Goal: Task Accomplishment & Management: Use online tool/utility

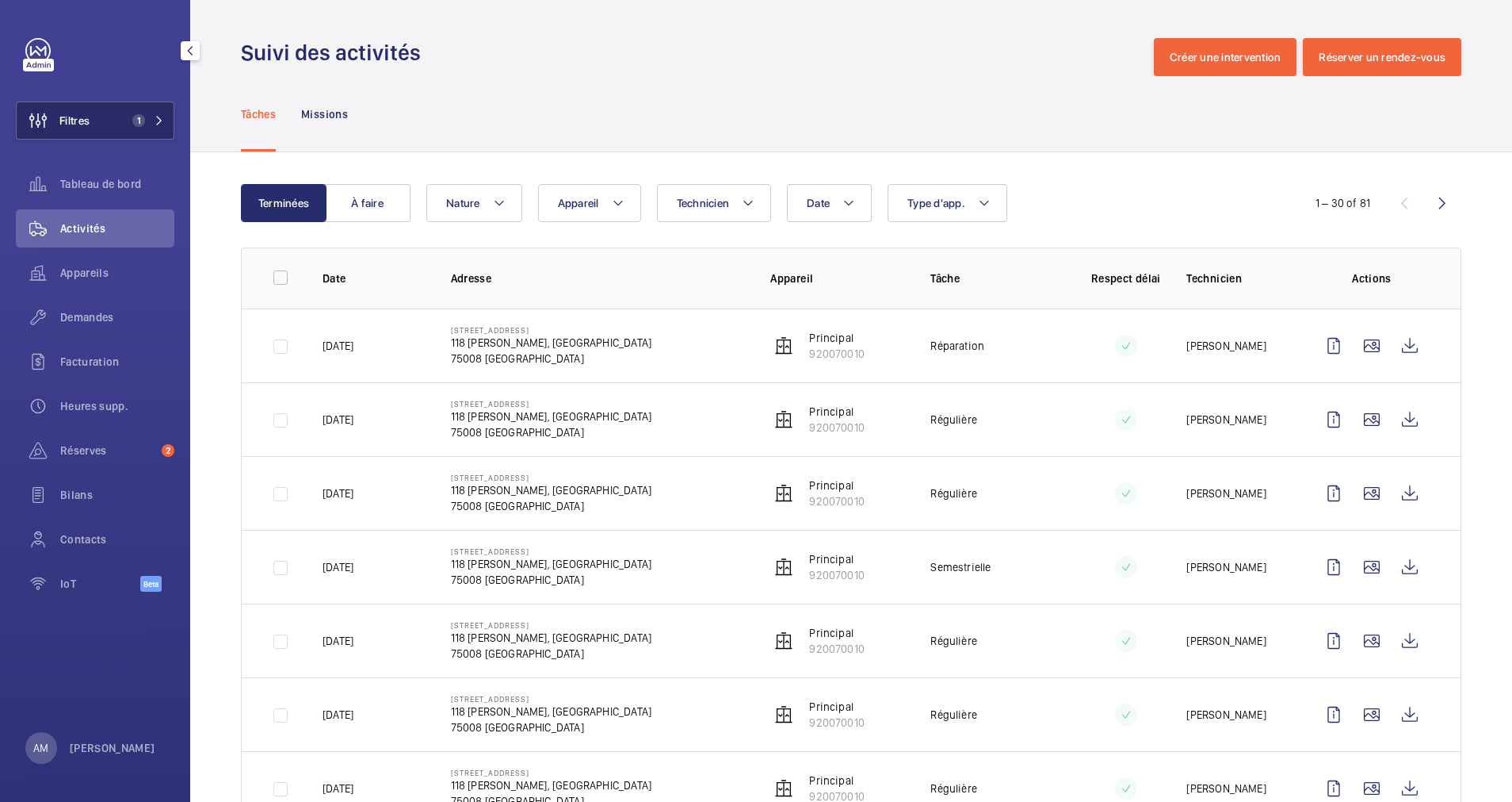
click at [149, 116] on span "1" at bounding box center [145, 120] width 38 height 12
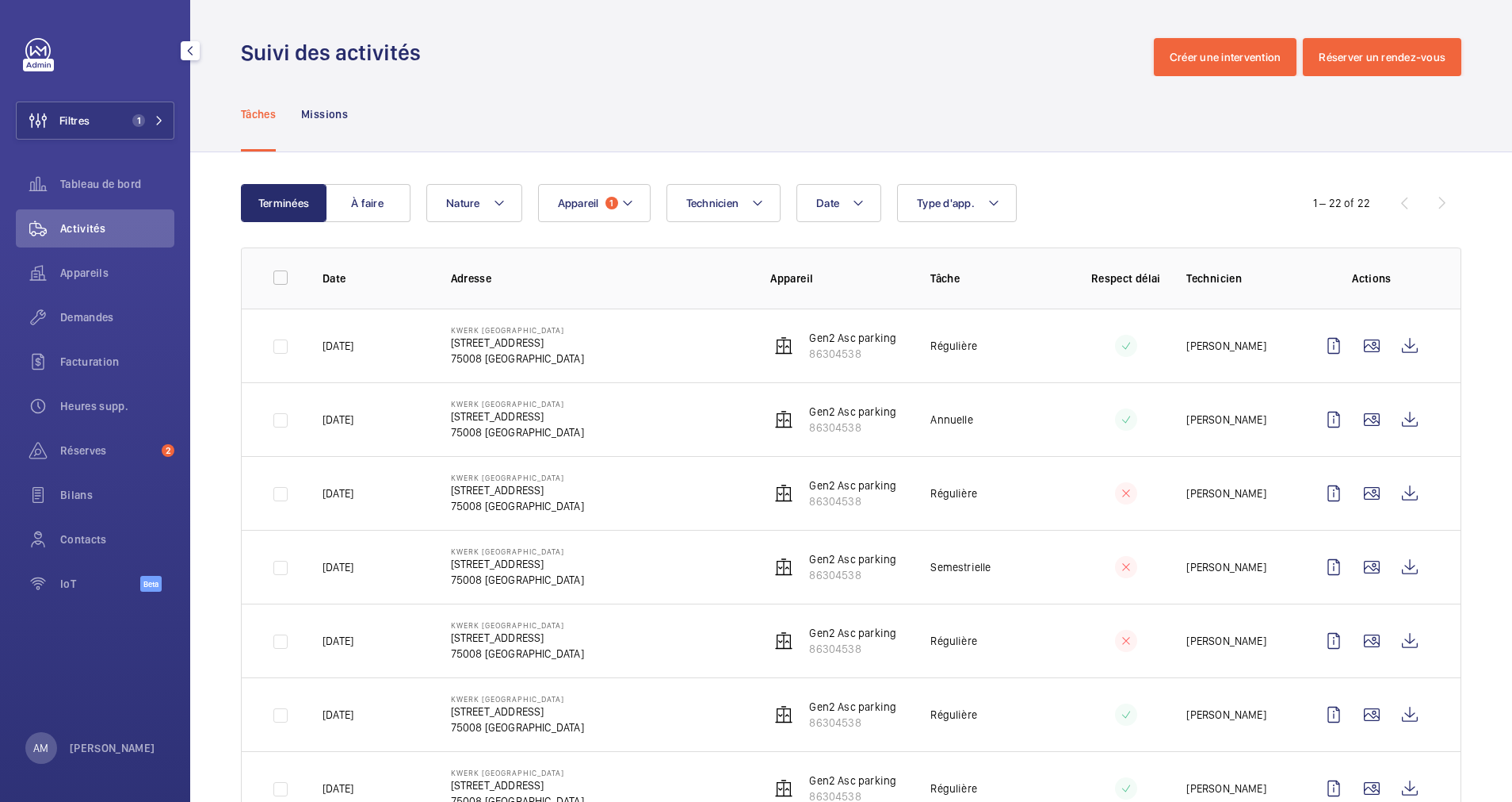
scroll to position [119, 0]
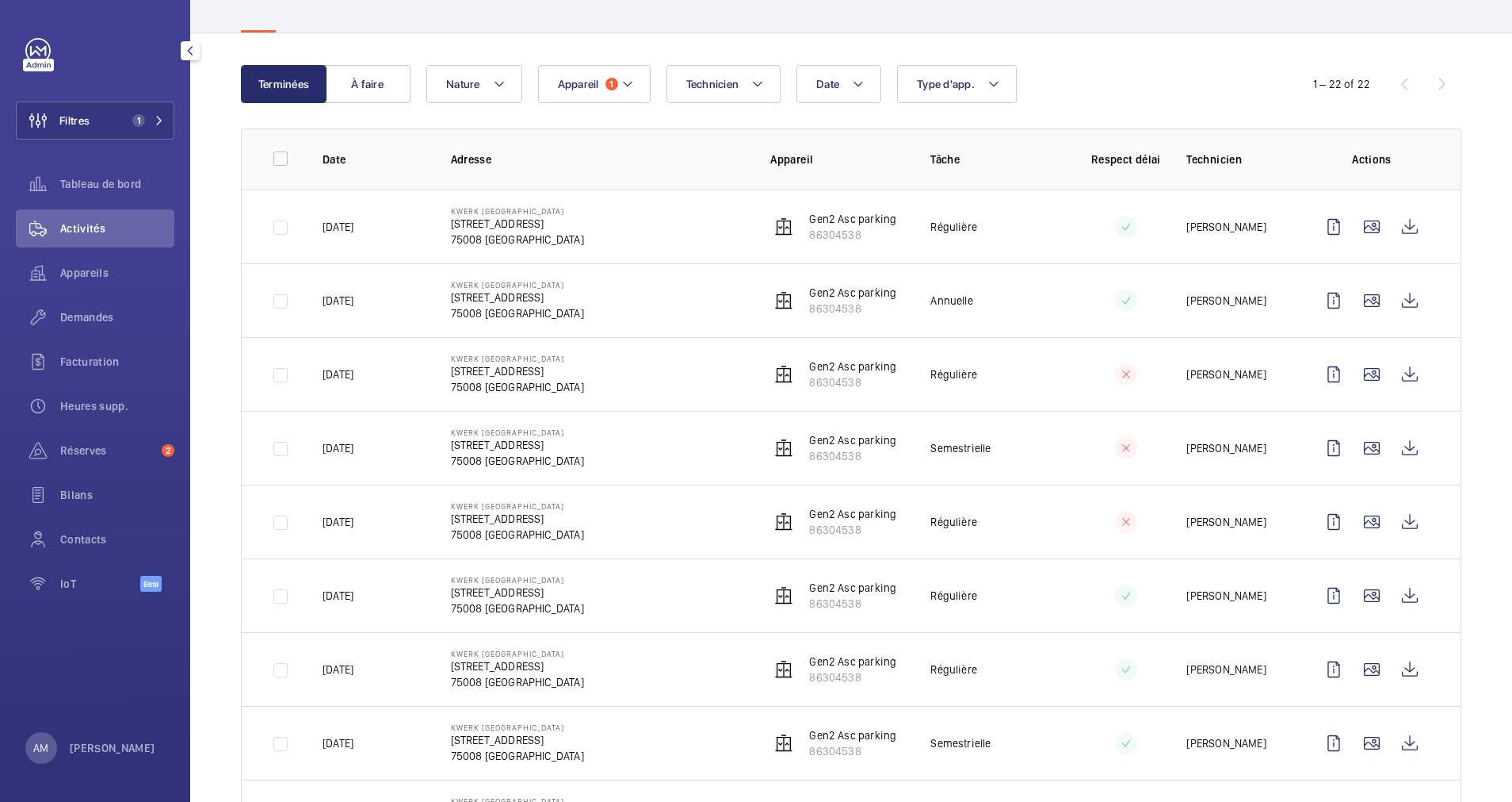
drag, startPoint x: 137, startPoint y: 120, endPoint x: 181, endPoint y: 107, distance: 45.9
click at [138, 120] on span "1" at bounding box center [138, 120] width 12 height 12
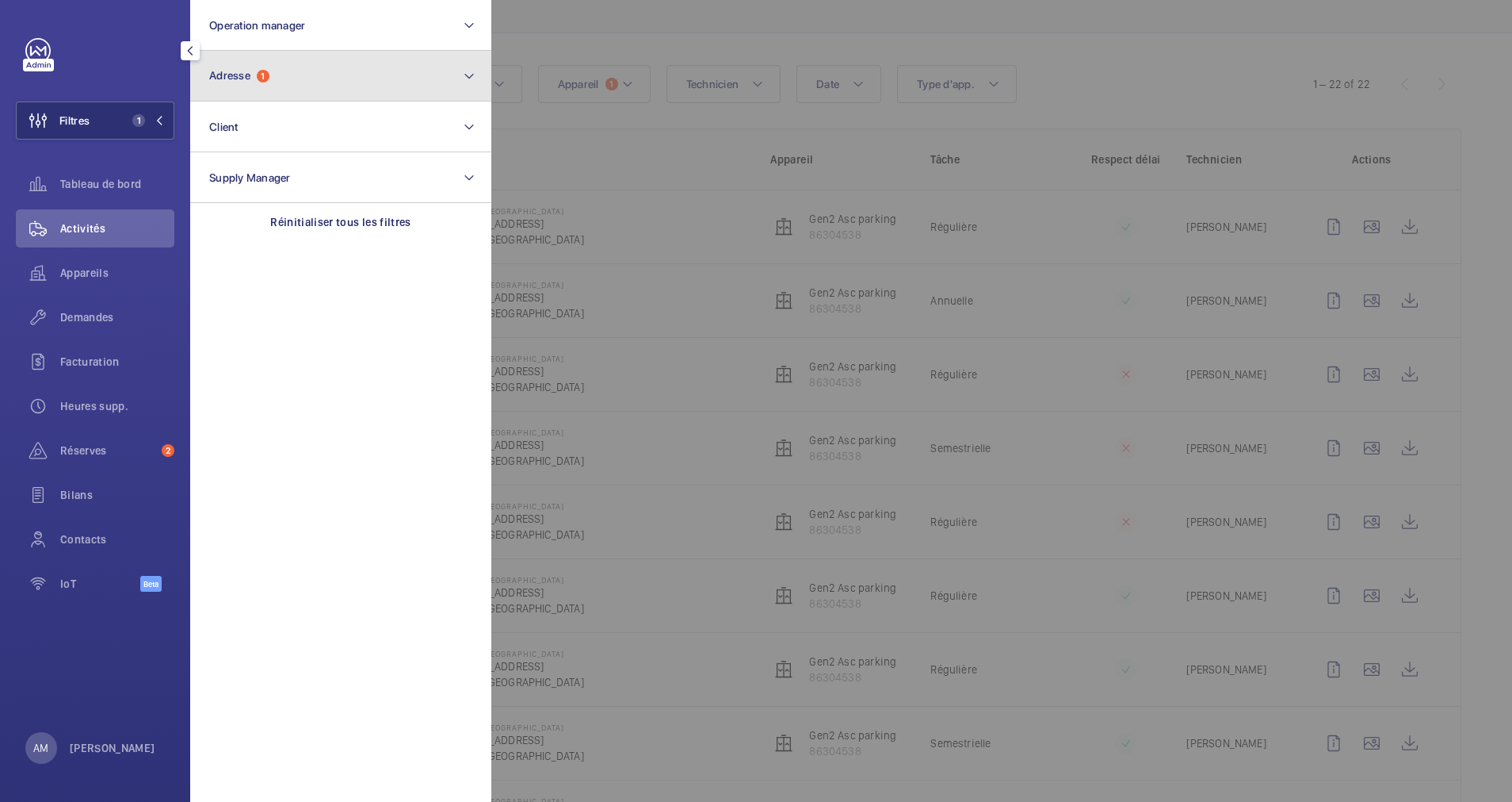
click at [363, 71] on button "Adresse 1" at bounding box center [341, 76] width 301 height 51
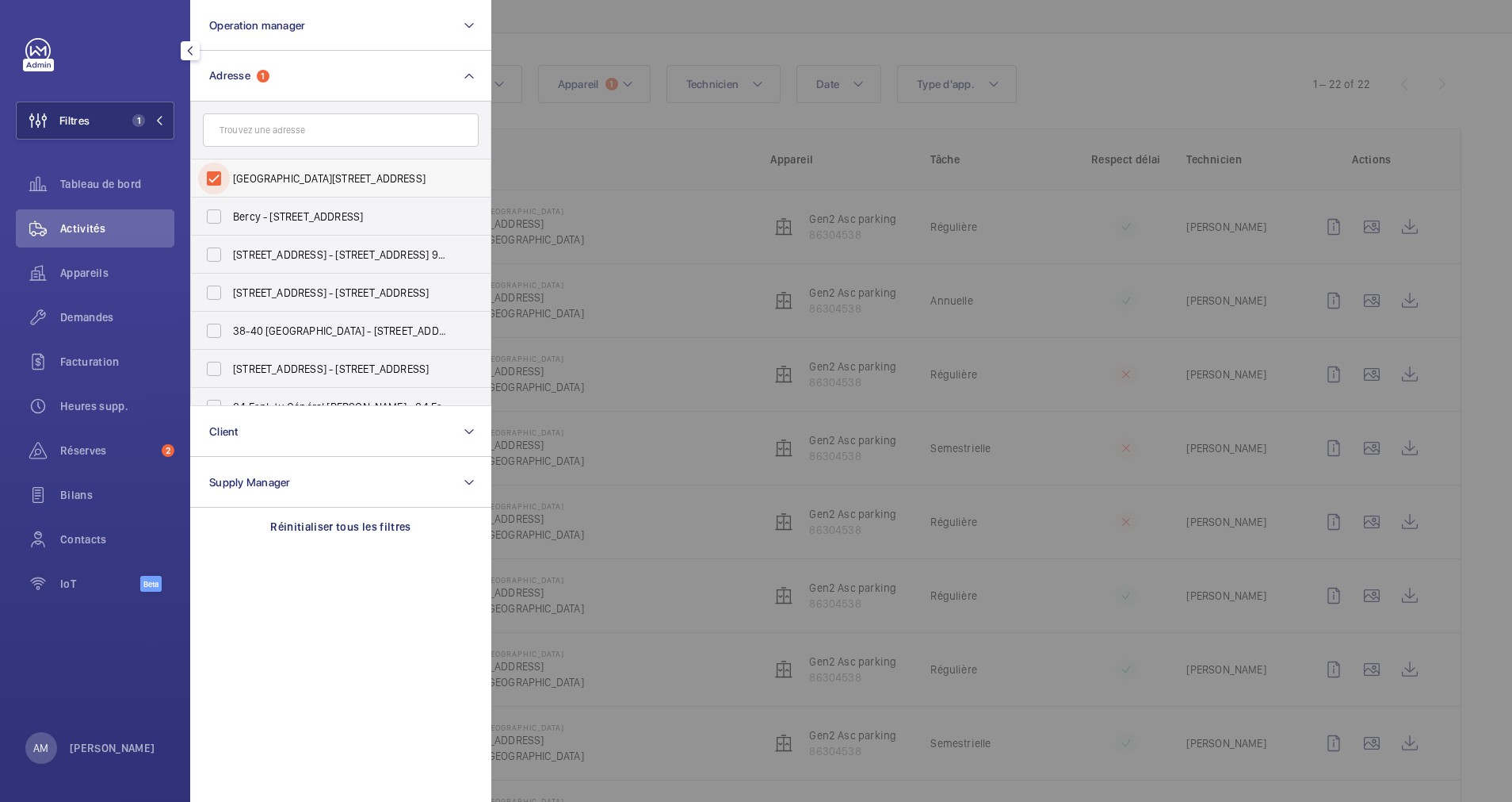
click at [200, 184] on input "[GEOGRAPHIC_DATA][STREET_ADDRESS]" at bounding box center [214, 178] width 32 height 32
checkbox input "false"
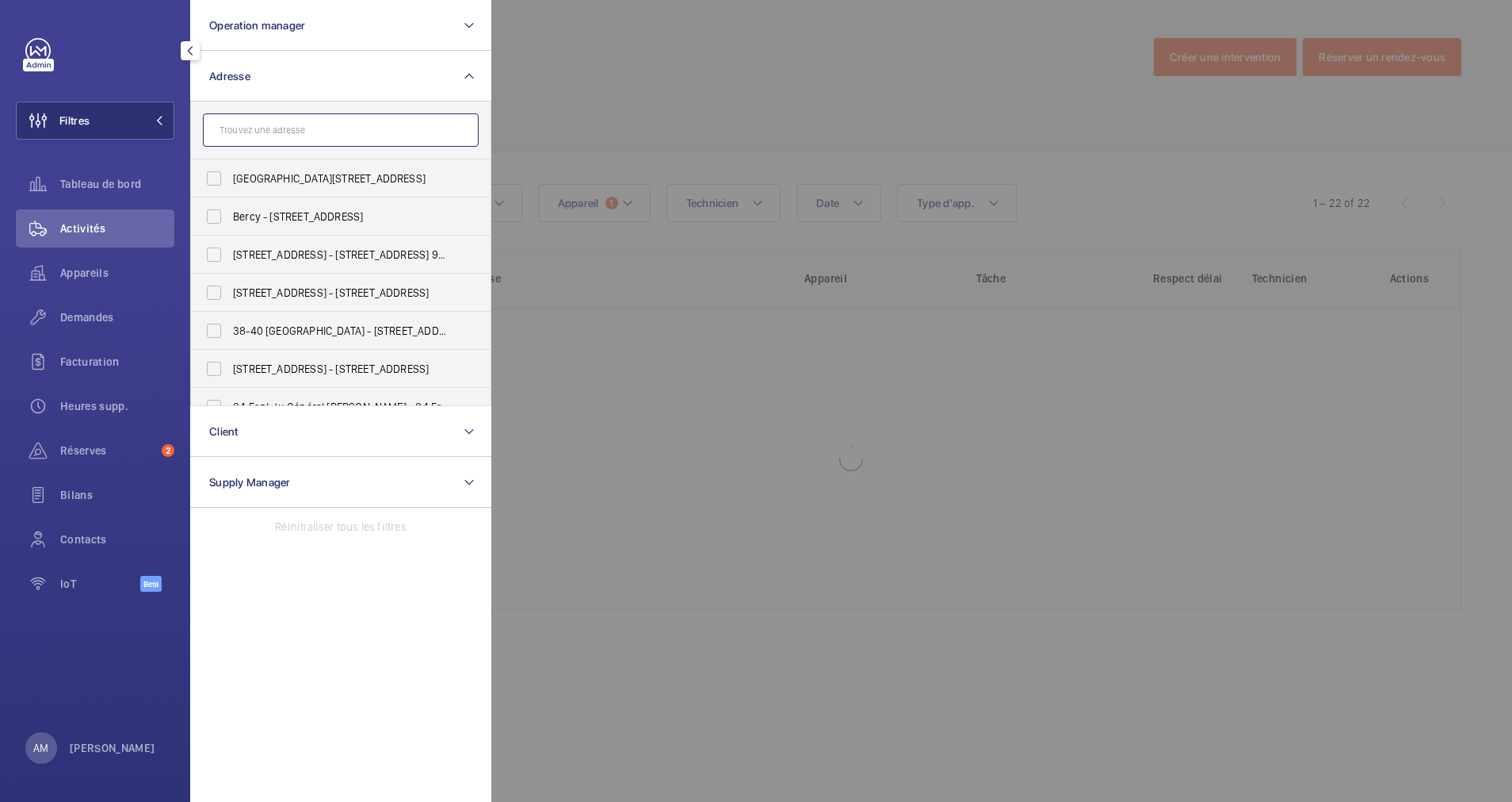
click at [268, 137] on input "text" at bounding box center [341, 130] width 276 height 34
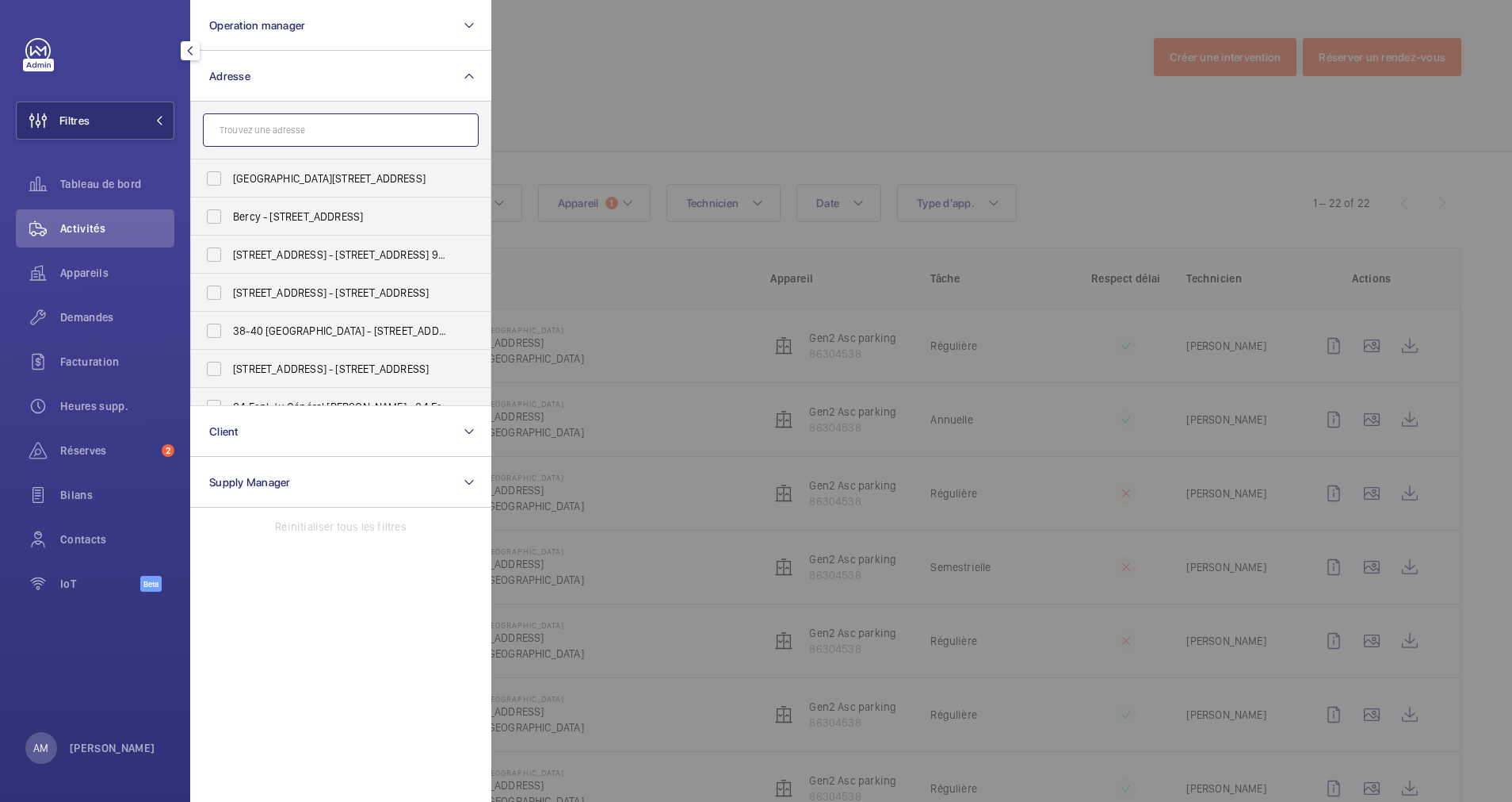
paste input "[STREET_ADDRESS]"
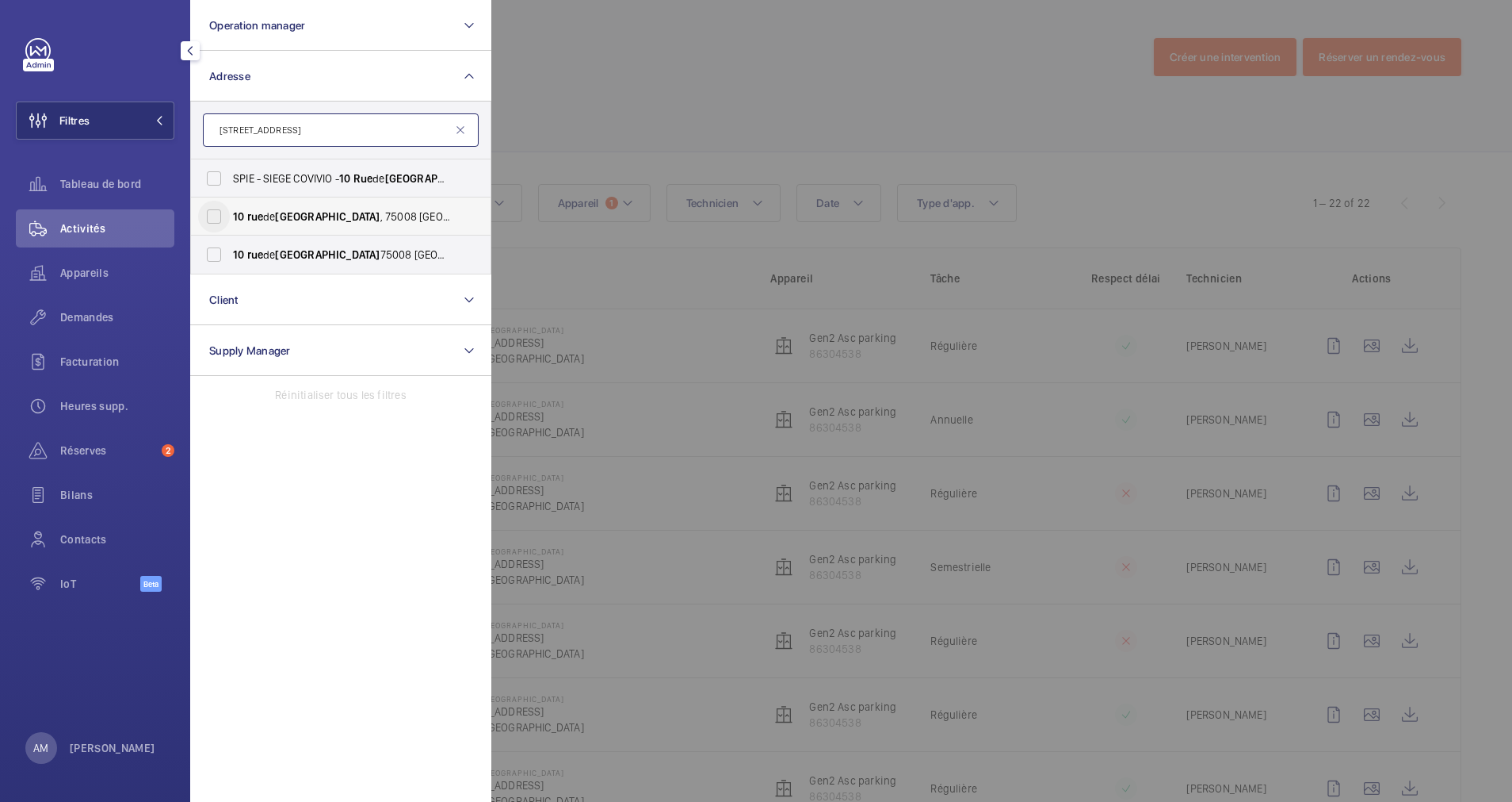
type input "[STREET_ADDRESS]"
click at [223, 215] on input "[STREET_ADDRESS] - [STREET_ADDRESS]" at bounding box center [214, 216] width 32 height 32
checkbox input "true"
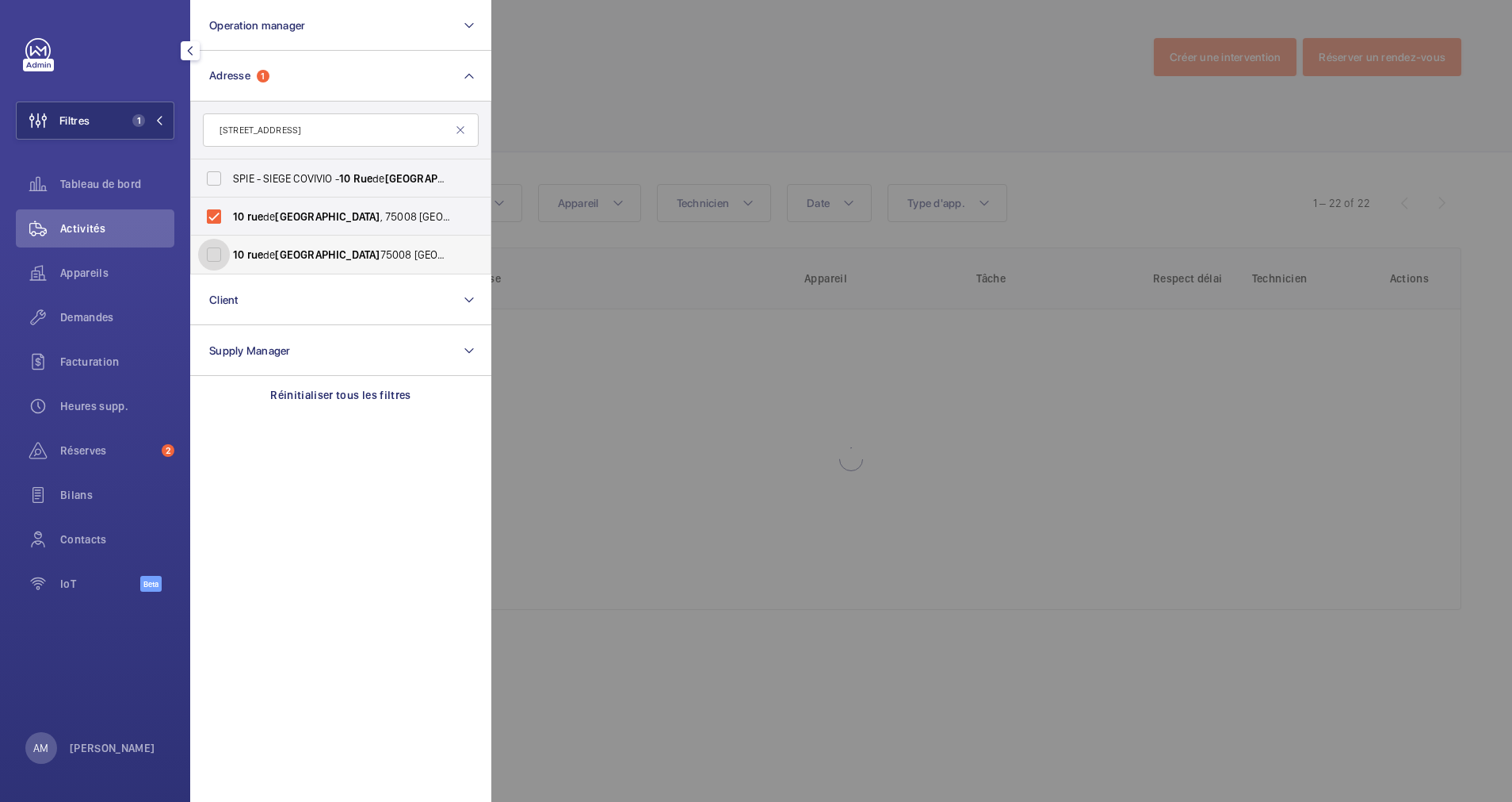
click at [222, 251] on input "[STREET_ADDRESS][GEOGRAPHIC_DATA][STREET_ADDRESS]" at bounding box center [214, 254] width 32 height 32
checkbox input "true"
click at [215, 170] on input "SPIE - SIEGE COVIVIO - [STREET_ADDRESS]" at bounding box center [214, 178] width 32 height 32
checkbox input "true"
click at [580, 93] on div at bounding box center [1247, 401] width 1512 height 802
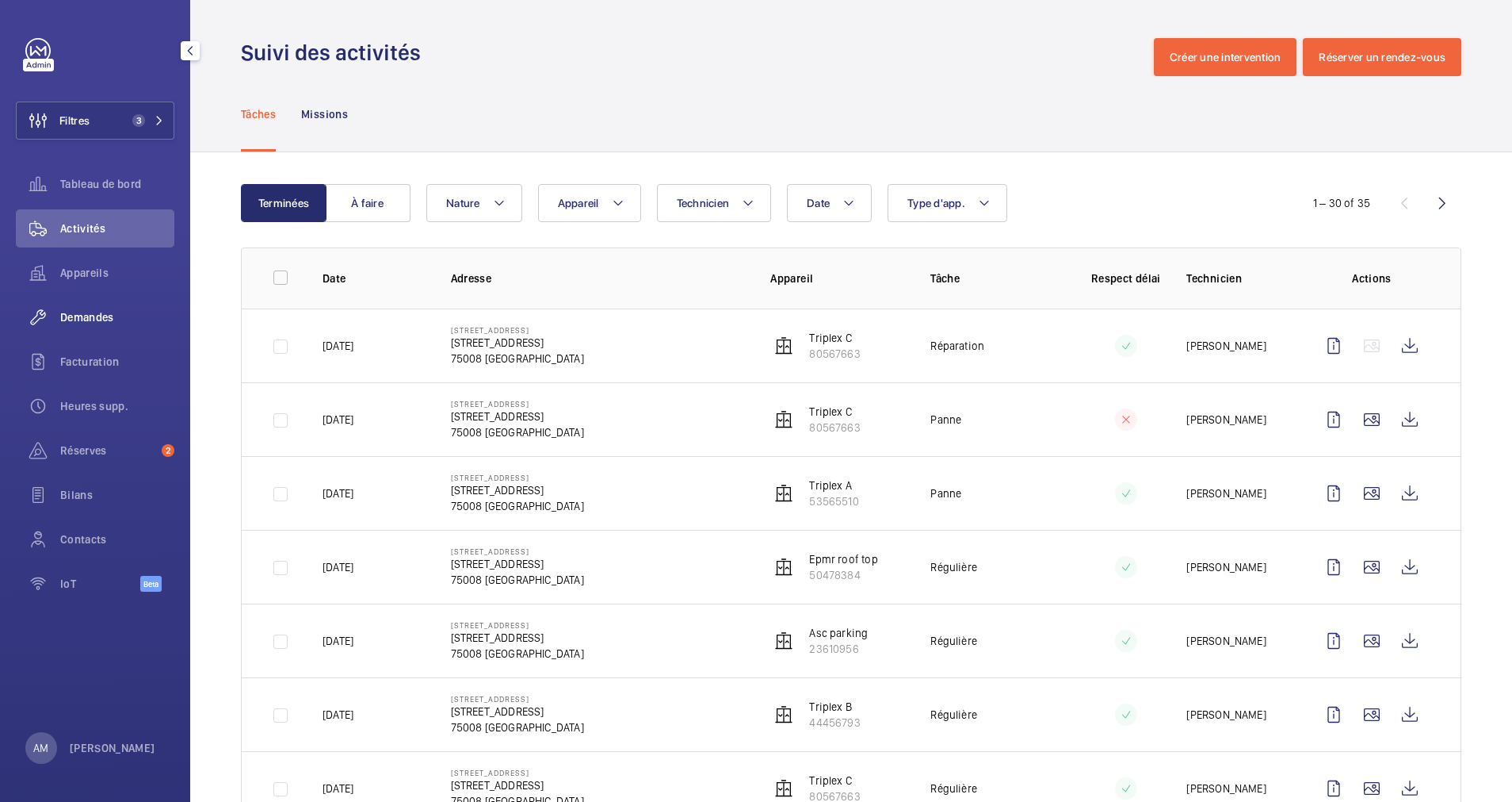
click at [90, 313] on span "Demandes" at bounding box center [117, 316] width 114 height 16
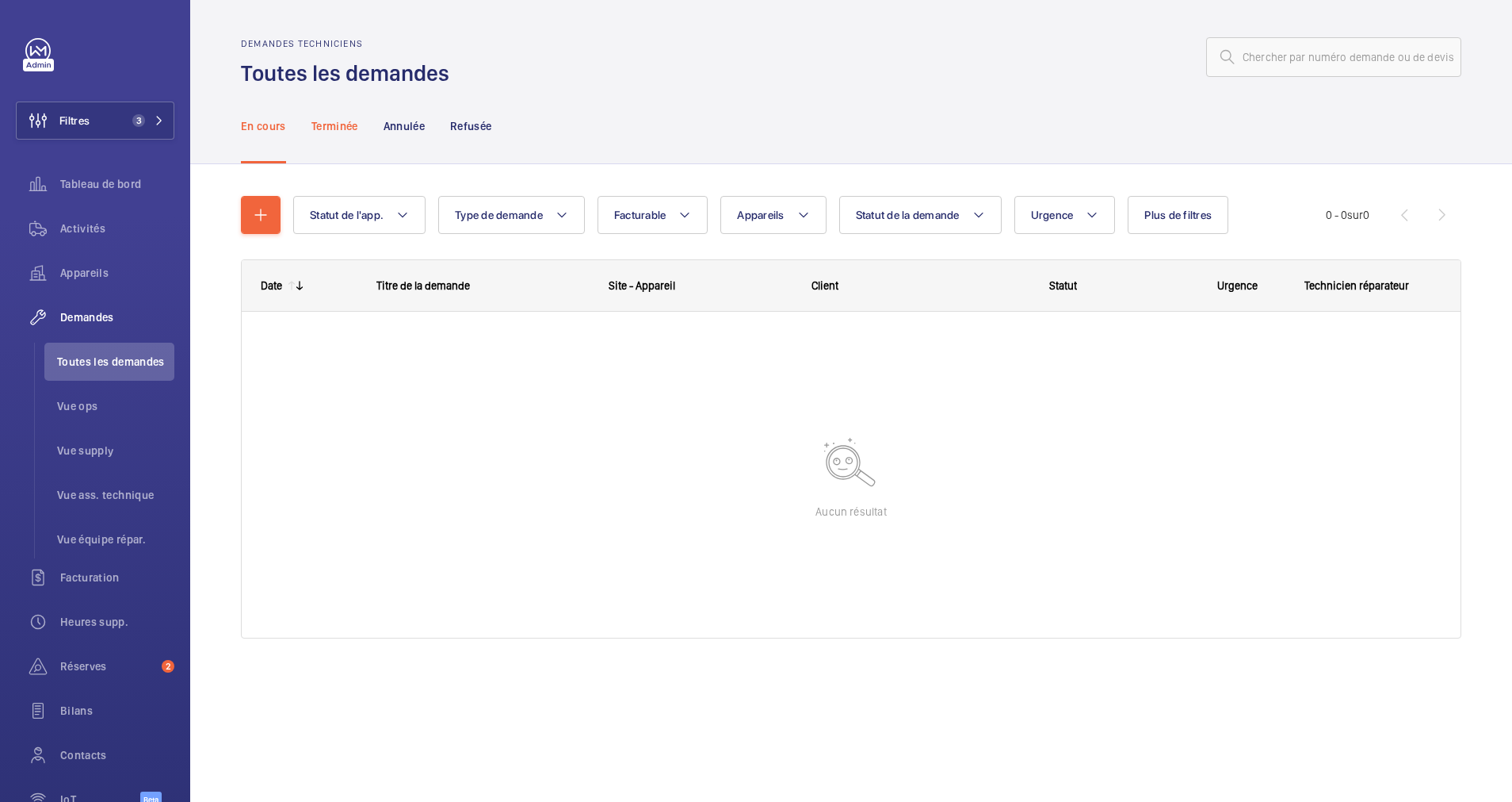
click at [324, 127] on p "Terminée" at bounding box center [334, 126] width 47 height 16
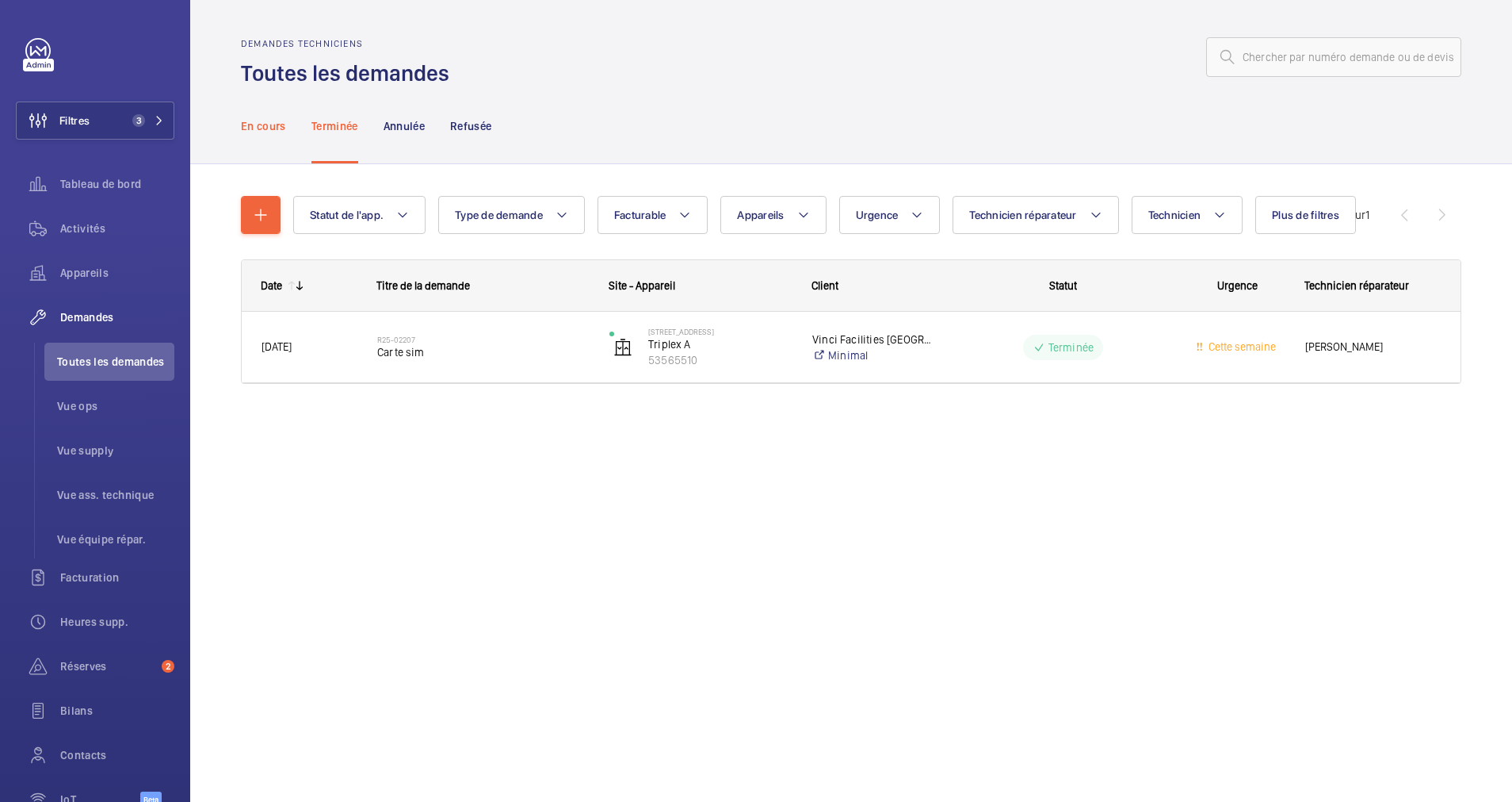
click at [274, 125] on p "En cours" at bounding box center [263, 126] width 45 height 16
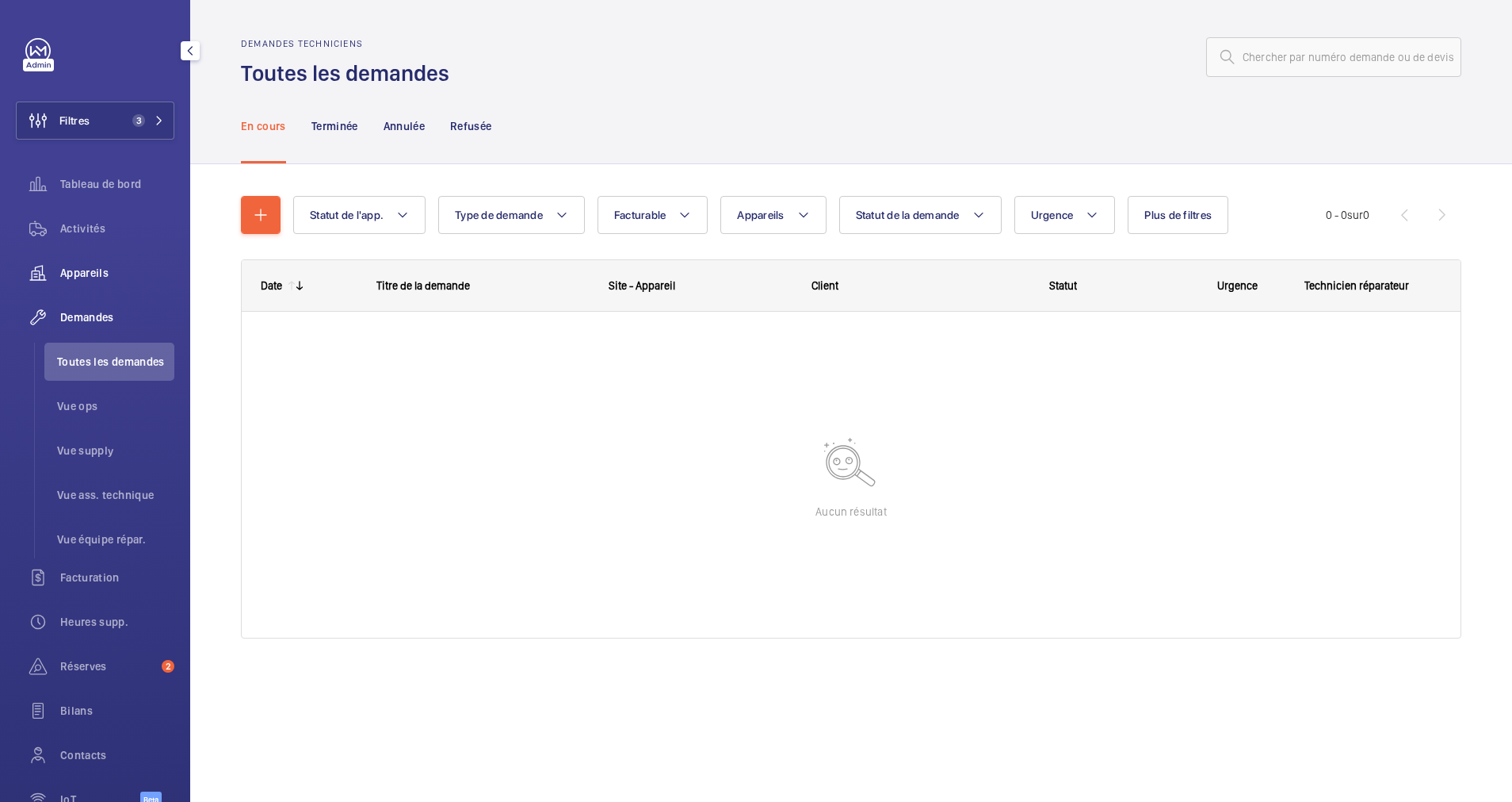
click at [94, 270] on span "Appareils" at bounding box center [117, 272] width 114 height 16
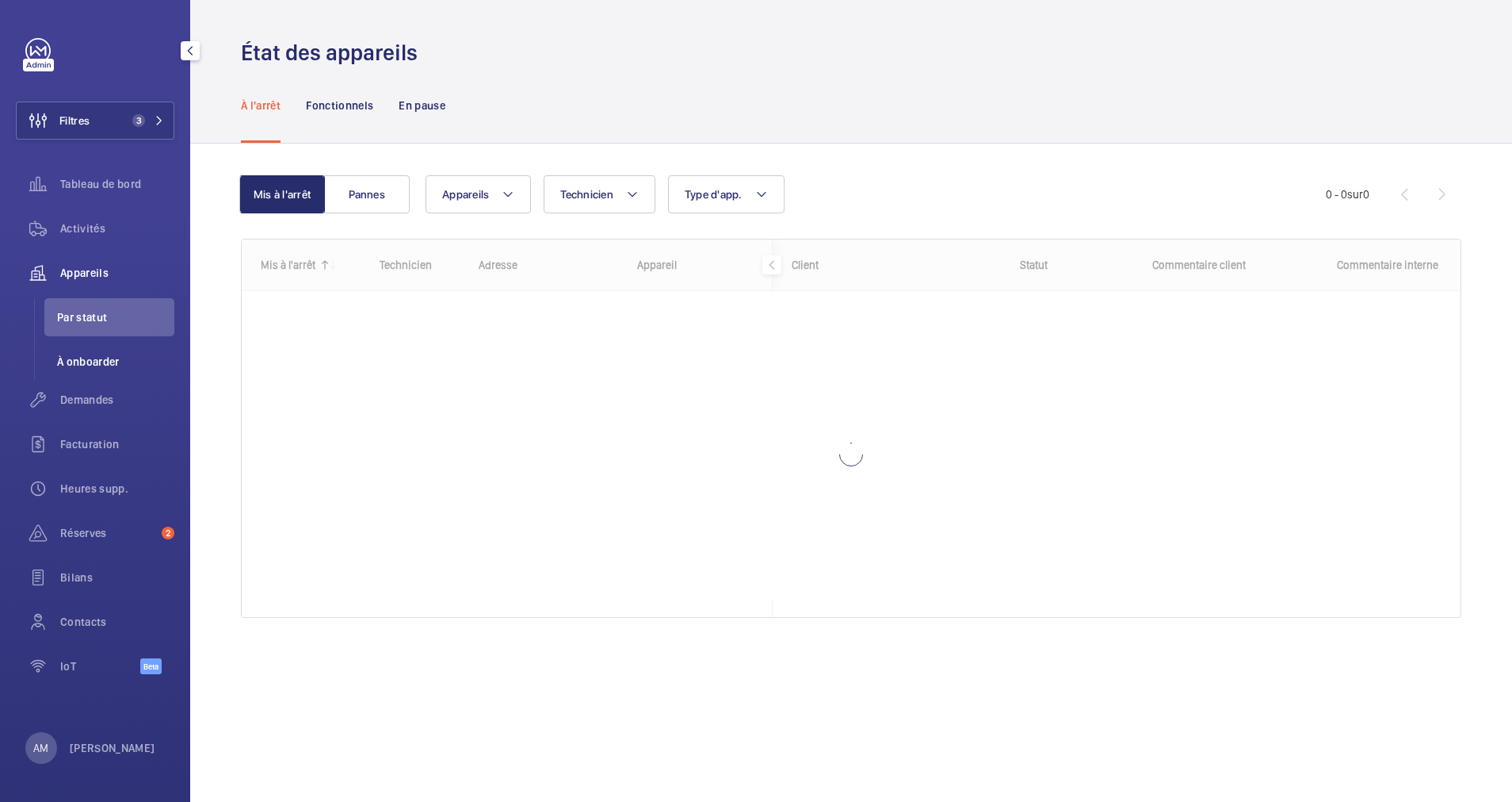
drag, startPoint x: 90, startPoint y: 385, endPoint x: 133, endPoint y: 368, distance: 46.2
click at [90, 387] on div "Demandes" at bounding box center [94, 399] width 159 height 38
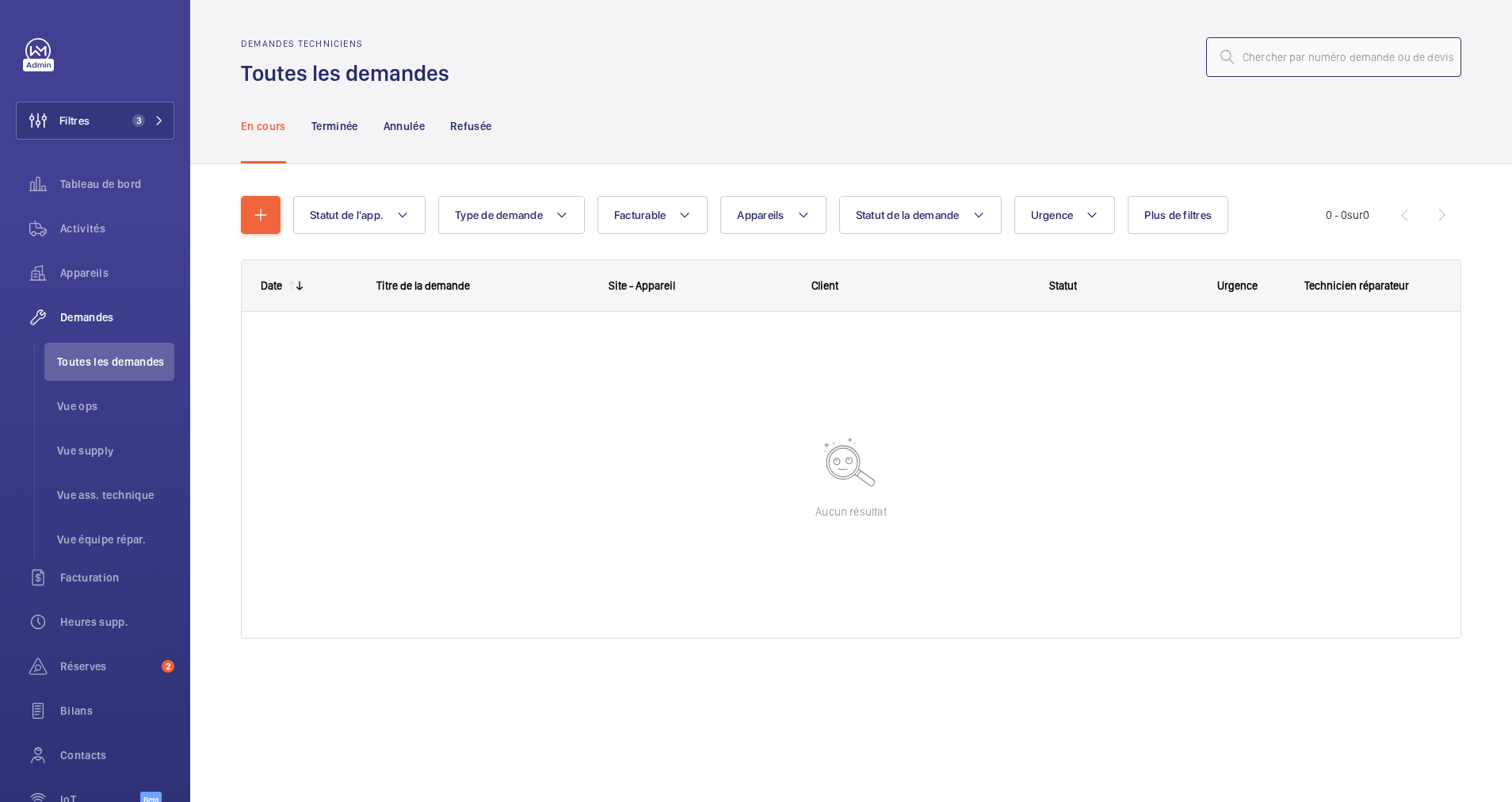
click at [1303, 53] on input "text" at bounding box center [1334, 57] width 255 height 39
paste input "R25-11765"
click at [136, 118] on span "3" at bounding box center [138, 120] width 12 height 12
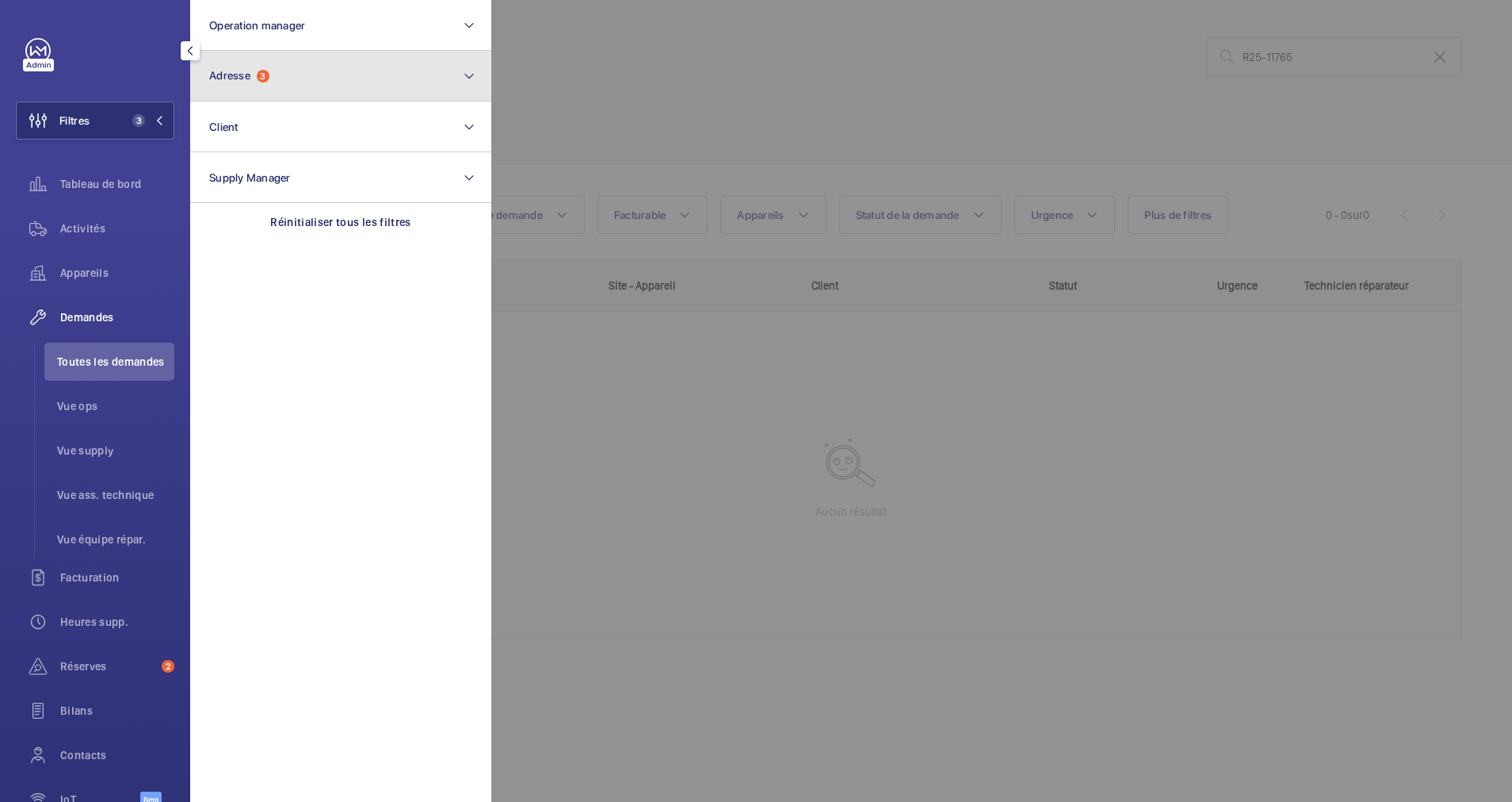
click at [295, 58] on button "Adresse 3" at bounding box center [341, 76] width 301 height 51
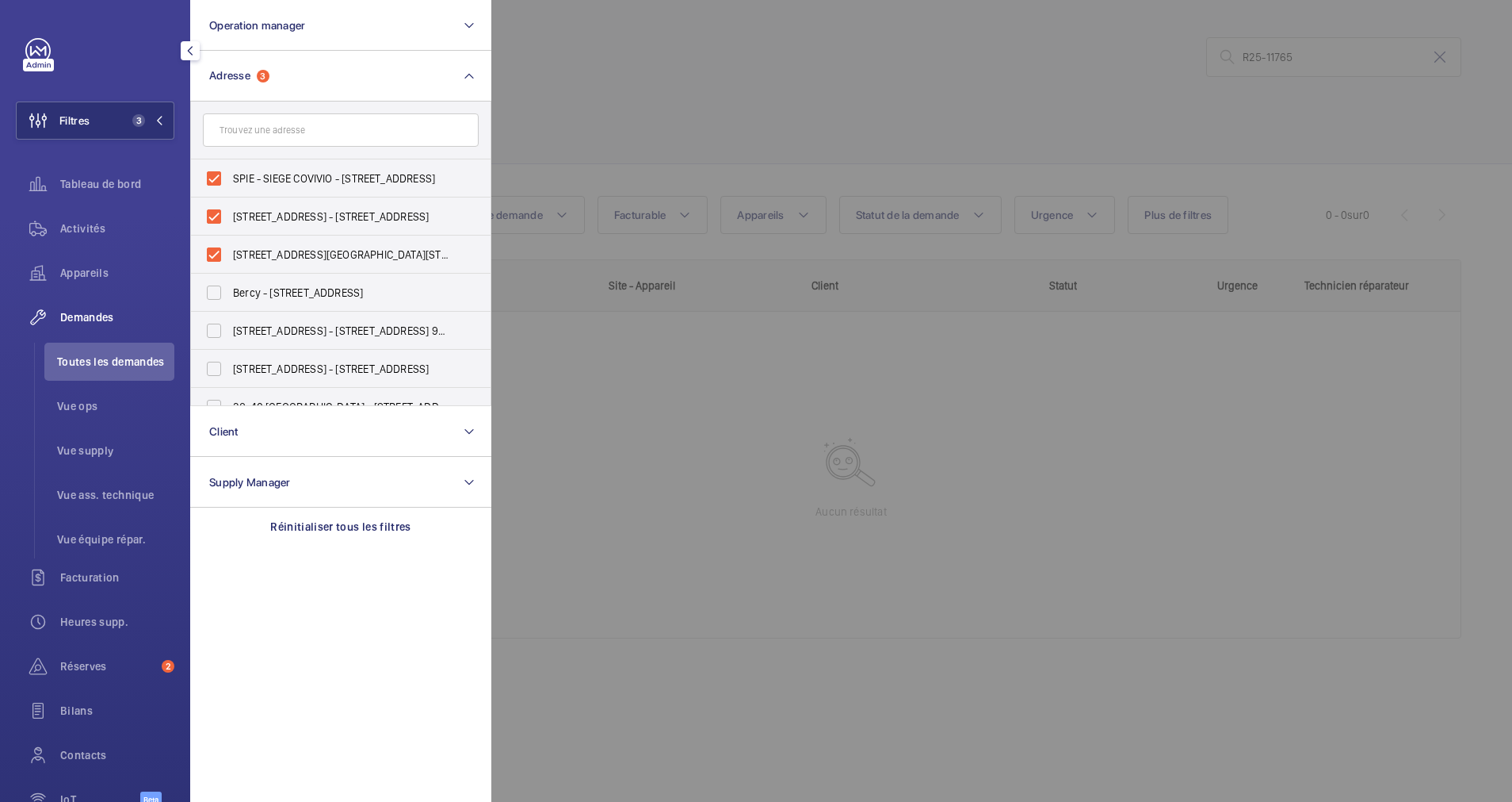
drag, startPoint x: 332, startPoint y: 523, endPoint x: 460, endPoint y: 435, distance: 155.3
click at [334, 523] on p "Réinitialiser tous les filtres" at bounding box center [341, 526] width 141 height 16
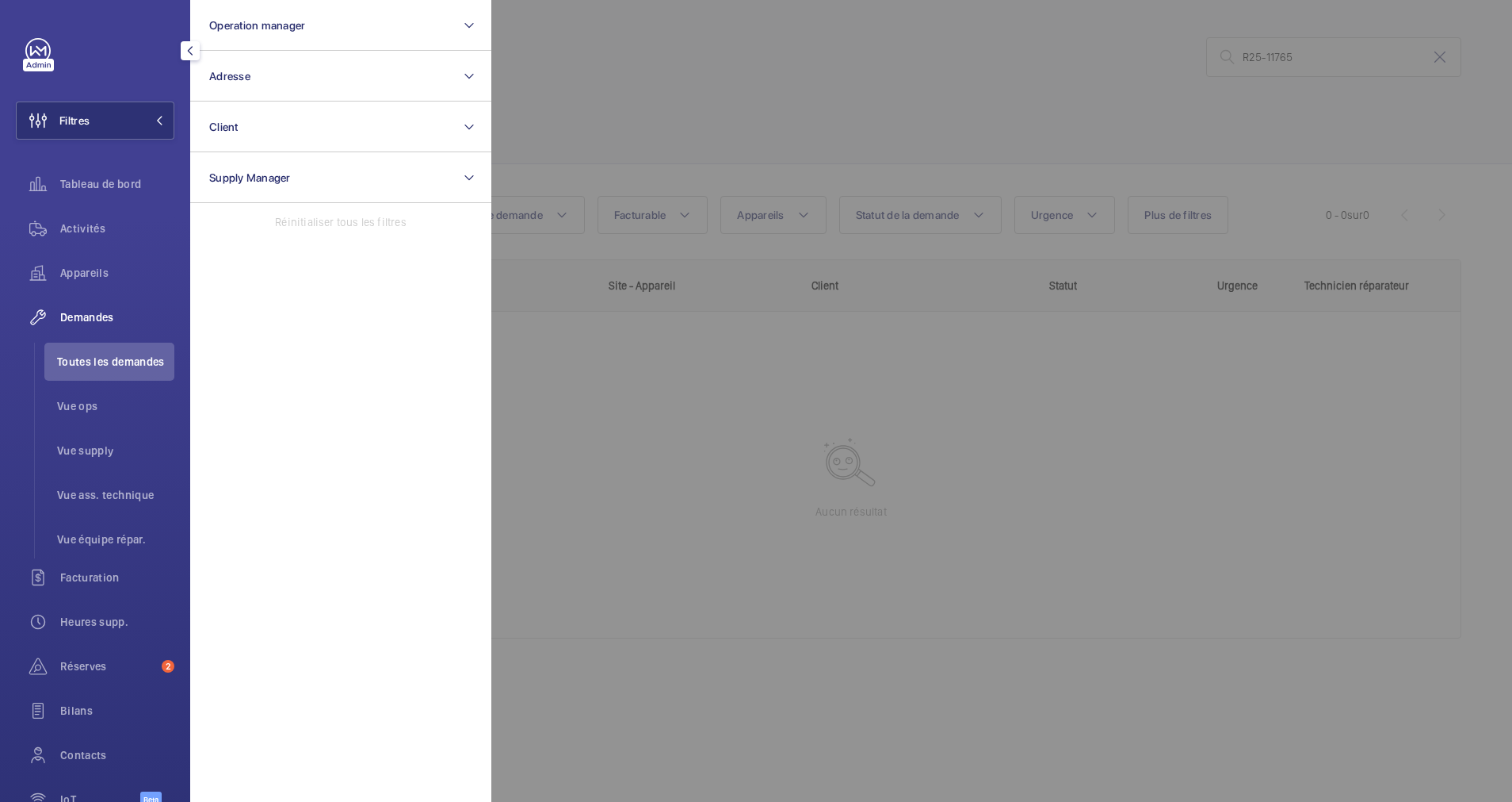
click at [707, 96] on div at bounding box center [1247, 401] width 1512 height 802
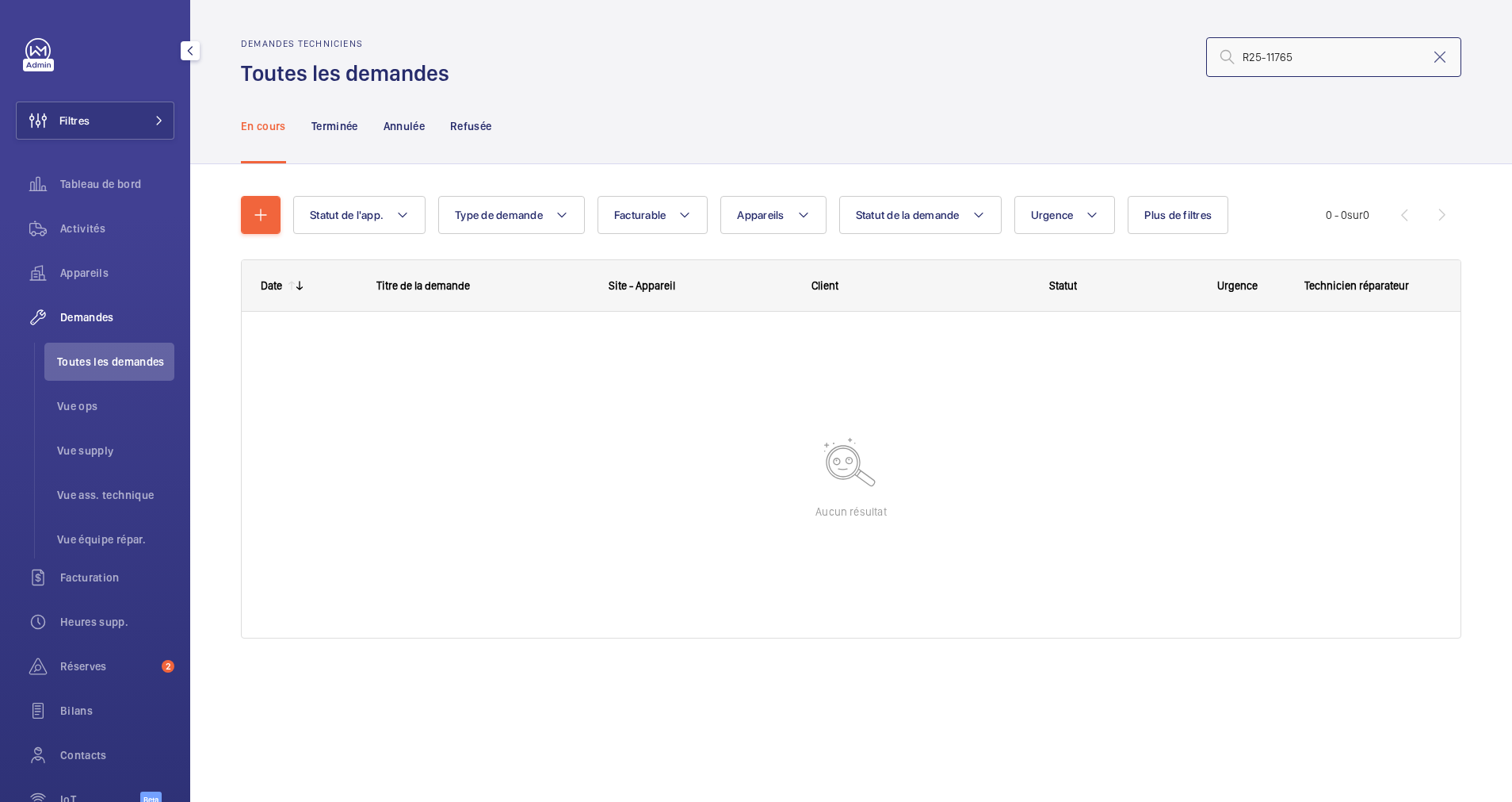
click at [1327, 65] on input "R25-11765" at bounding box center [1334, 57] width 255 height 39
type input "R25-11765"
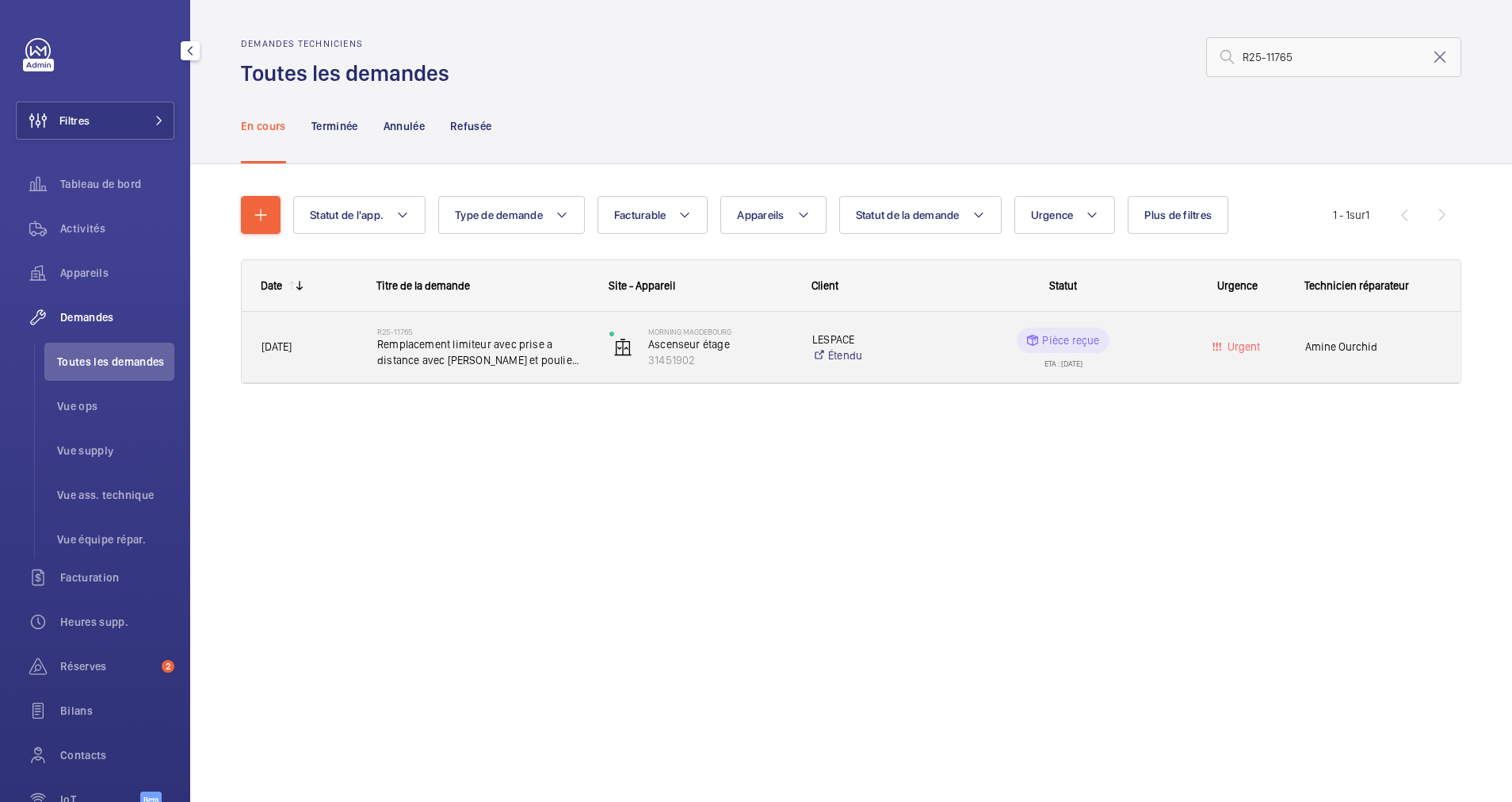
click at [470, 358] on span "Remplacement limiteur avec prise a distance avec [PERSON_NAME] et poulie tendeu…" at bounding box center [483, 352] width 212 height 32
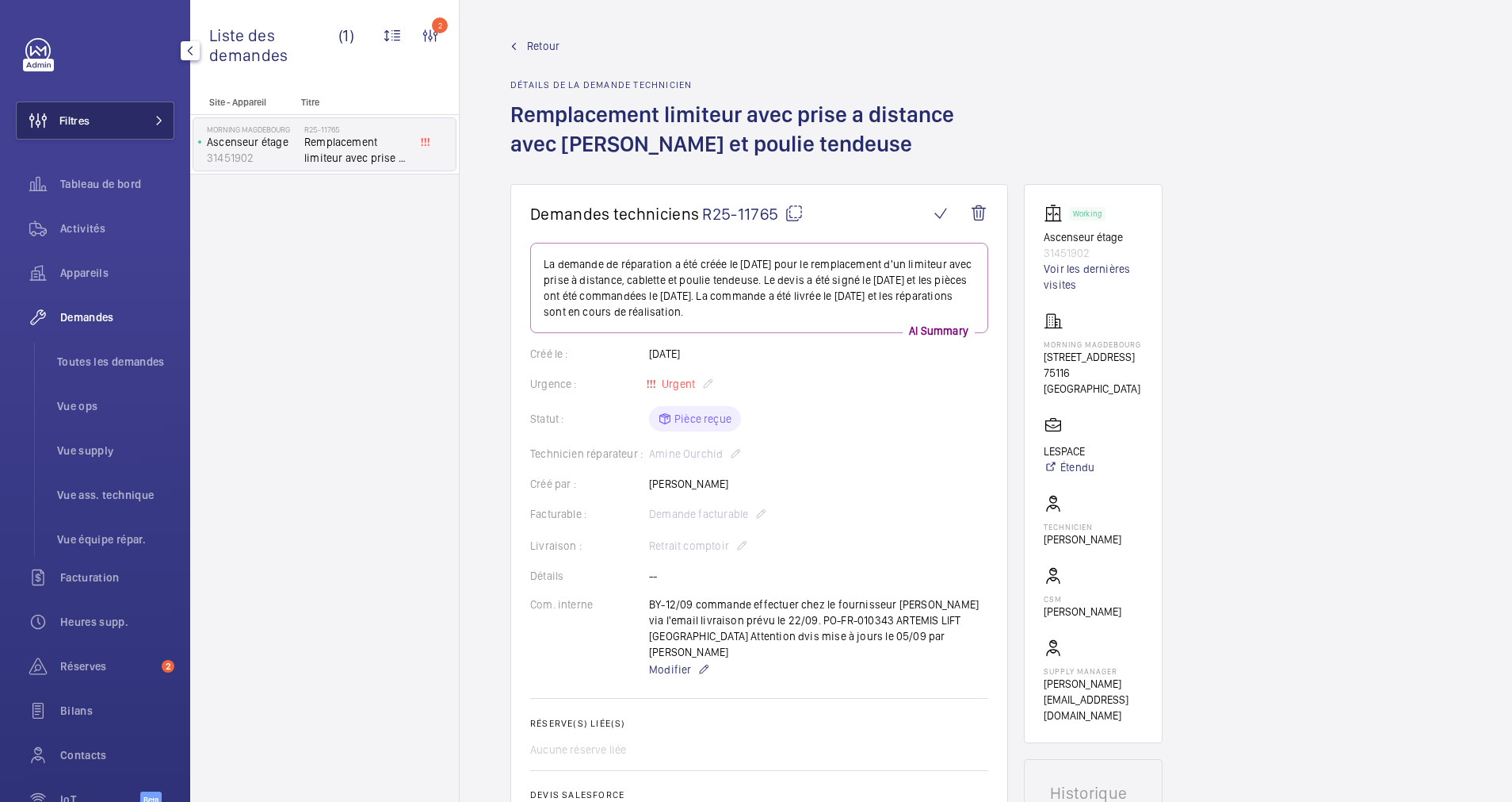
drag, startPoint x: 136, startPoint y: 127, endPoint x: 168, endPoint y: 117, distance: 33.5
click at [140, 126] on button "Filtres" at bounding box center [94, 121] width 159 height 38
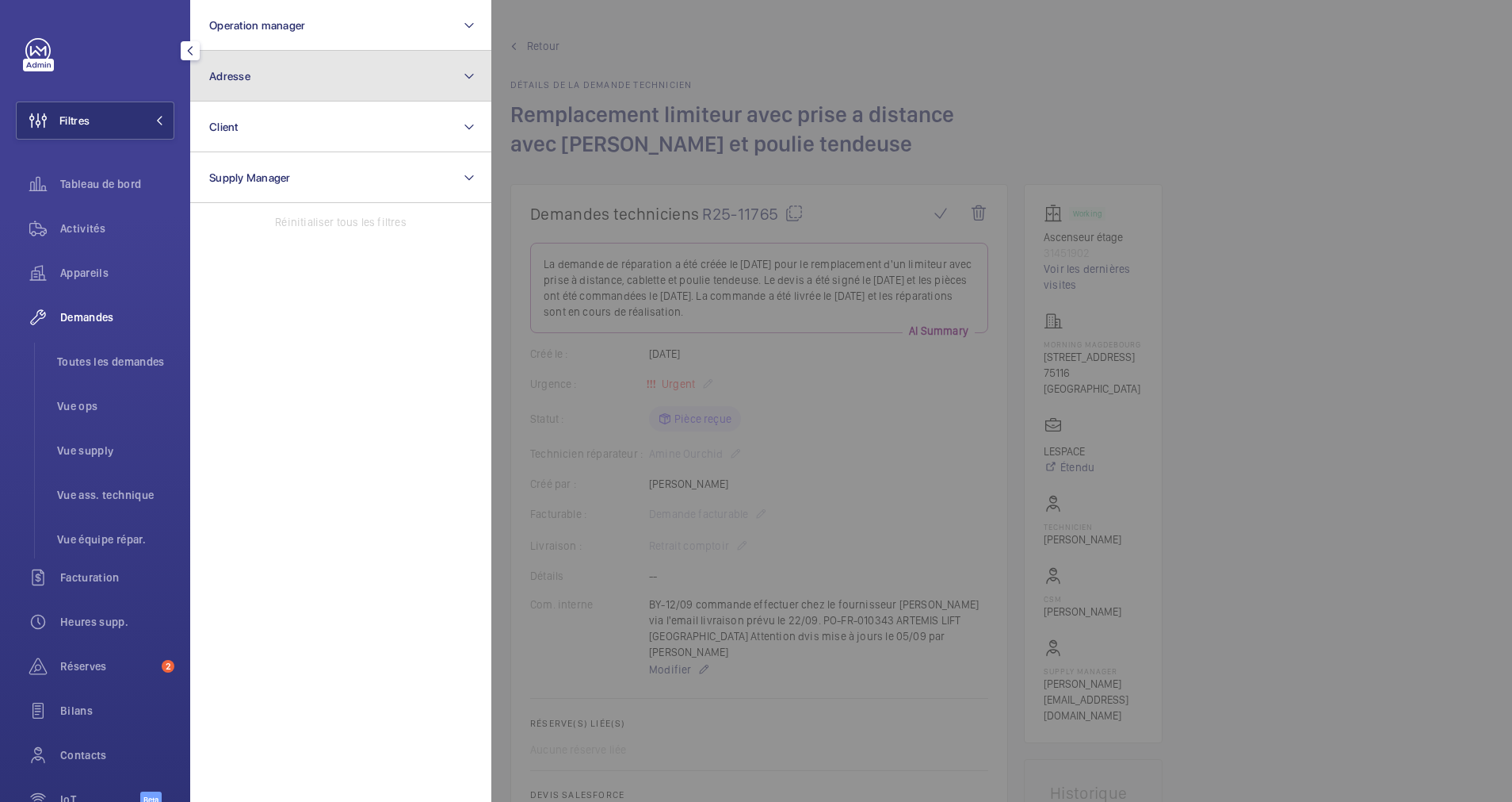
click at [325, 85] on button "Adresse" at bounding box center [341, 76] width 301 height 51
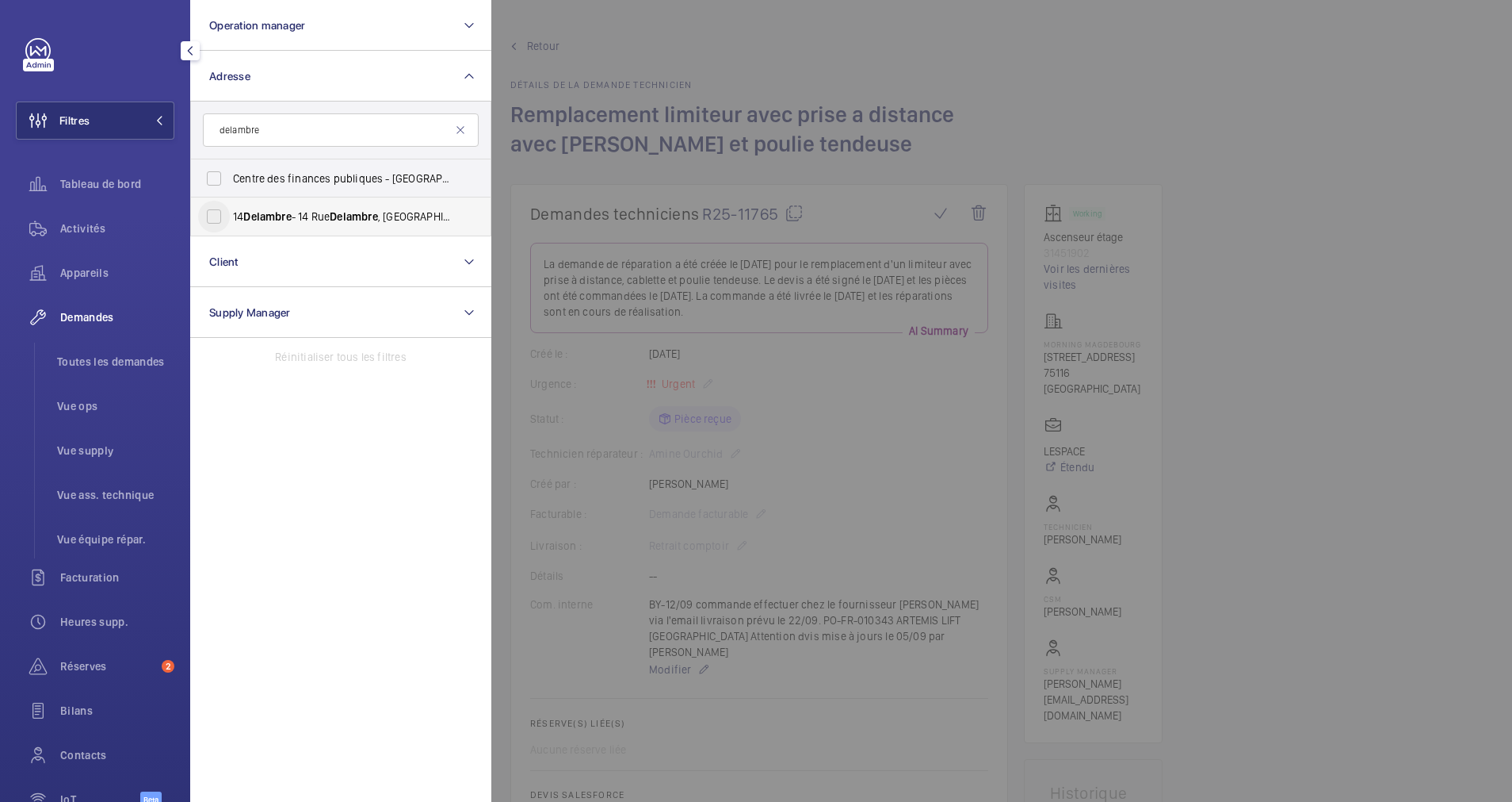
type input "delambre"
click at [215, 213] on input "14 Delambre - [STREET_ADDRESS]" at bounding box center [214, 216] width 32 height 32
checkbox input "true"
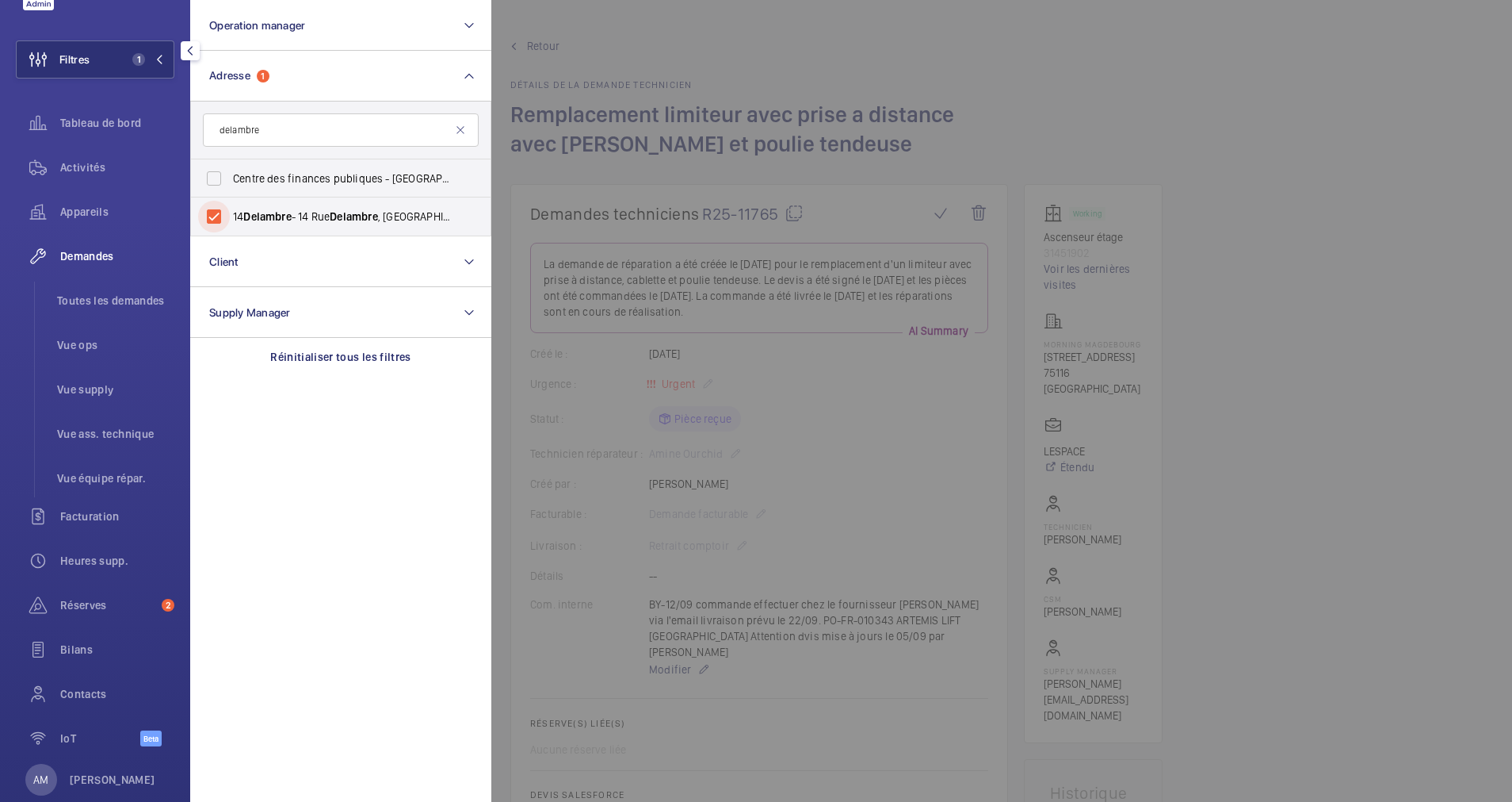
scroll to position [93, 0]
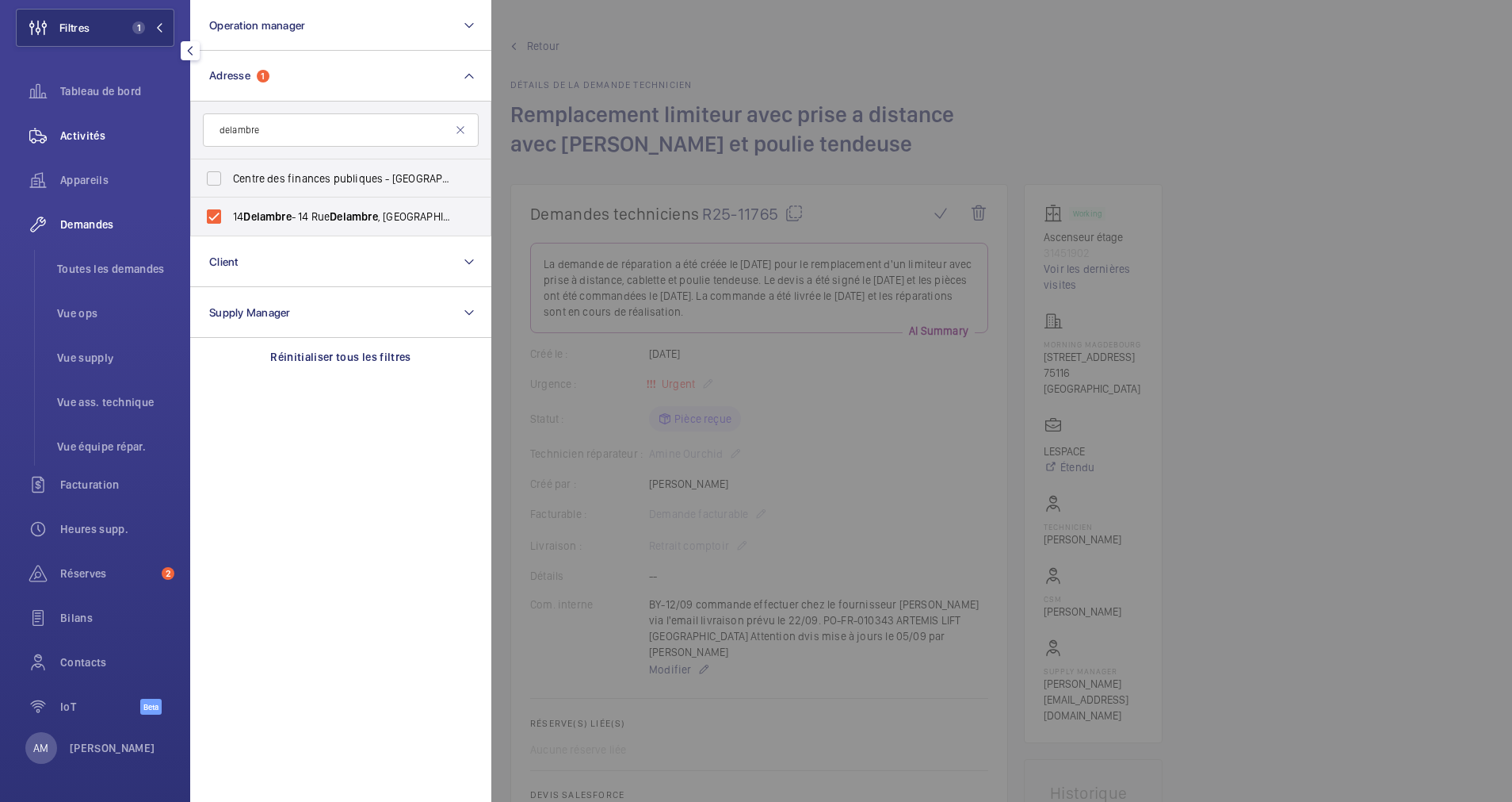
click at [86, 123] on div "Activités" at bounding box center [94, 136] width 159 height 38
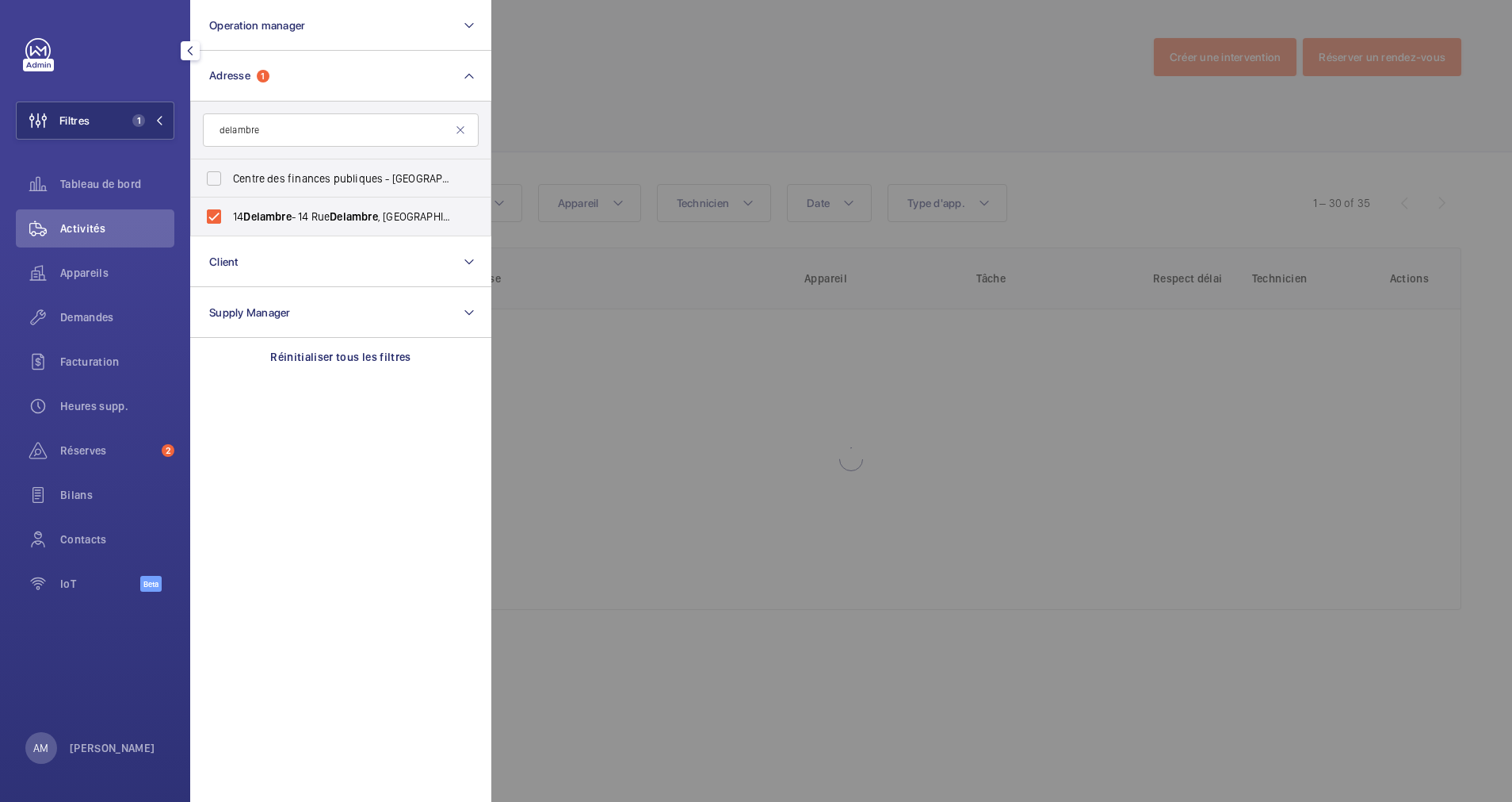
click at [633, 106] on div at bounding box center [1247, 401] width 1512 height 802
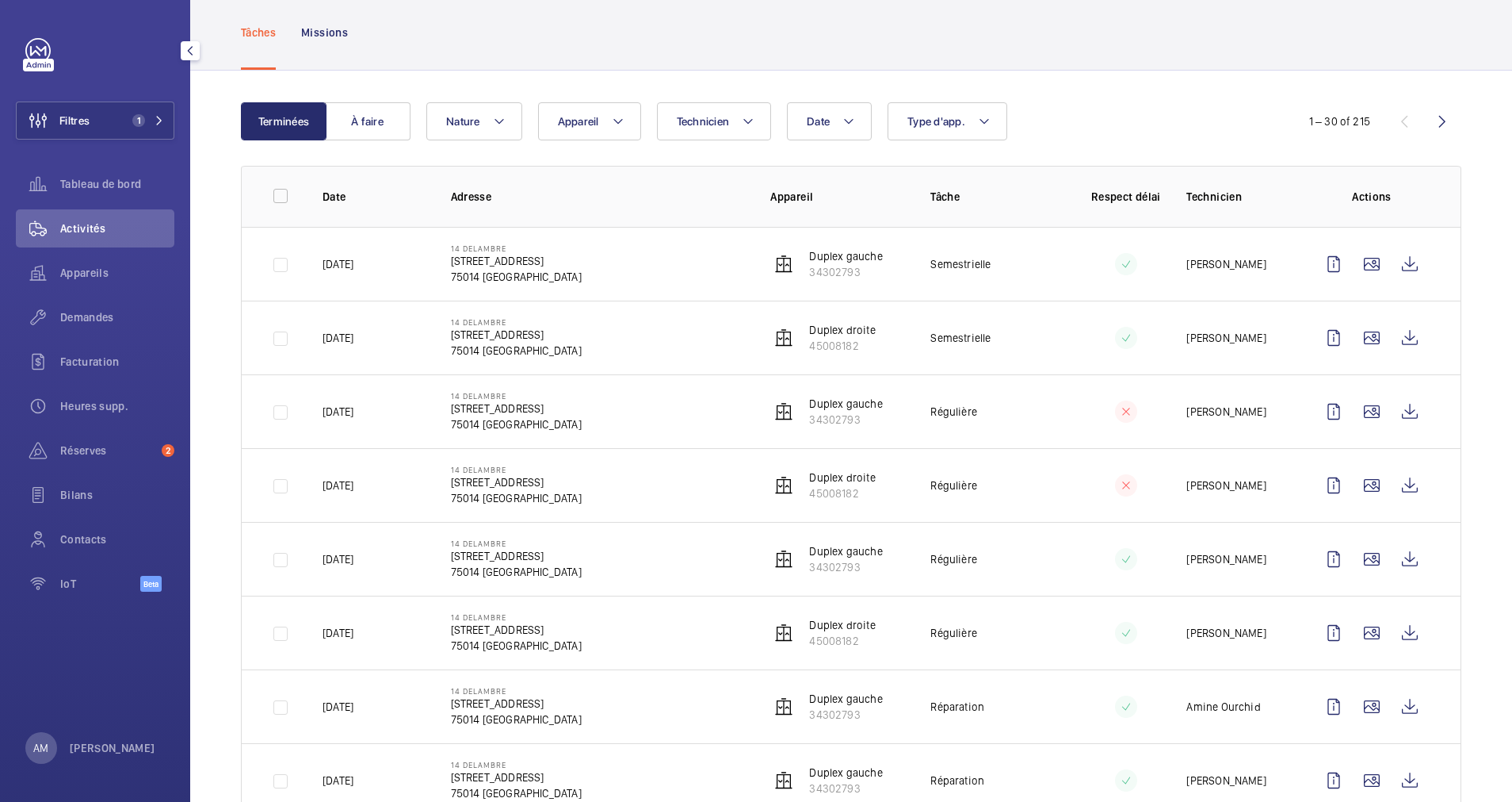
scroll to position [119, 0]
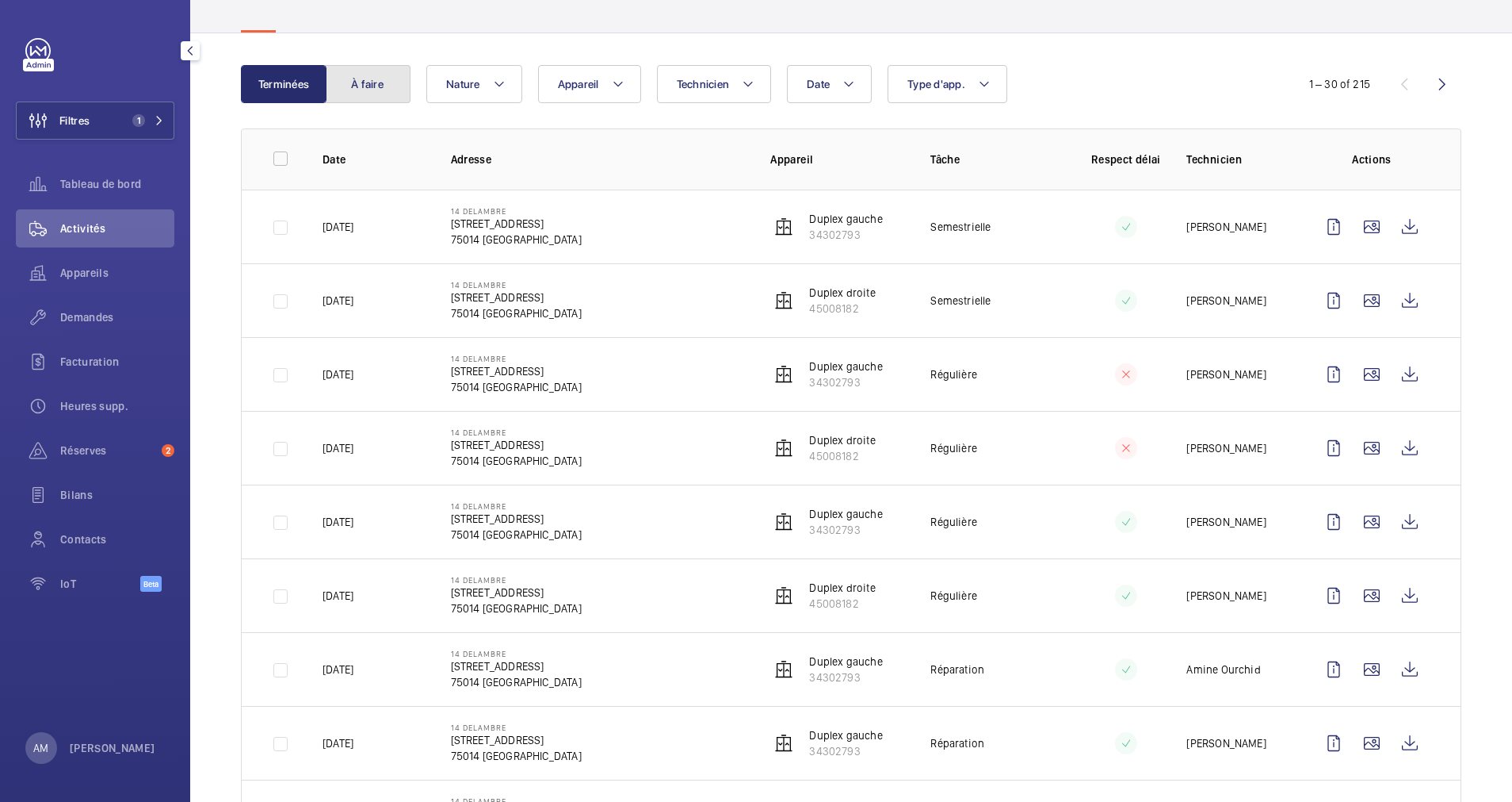
click at [348, 89] on button "À faire" at bounding box center [368, 84] width 85 height 38
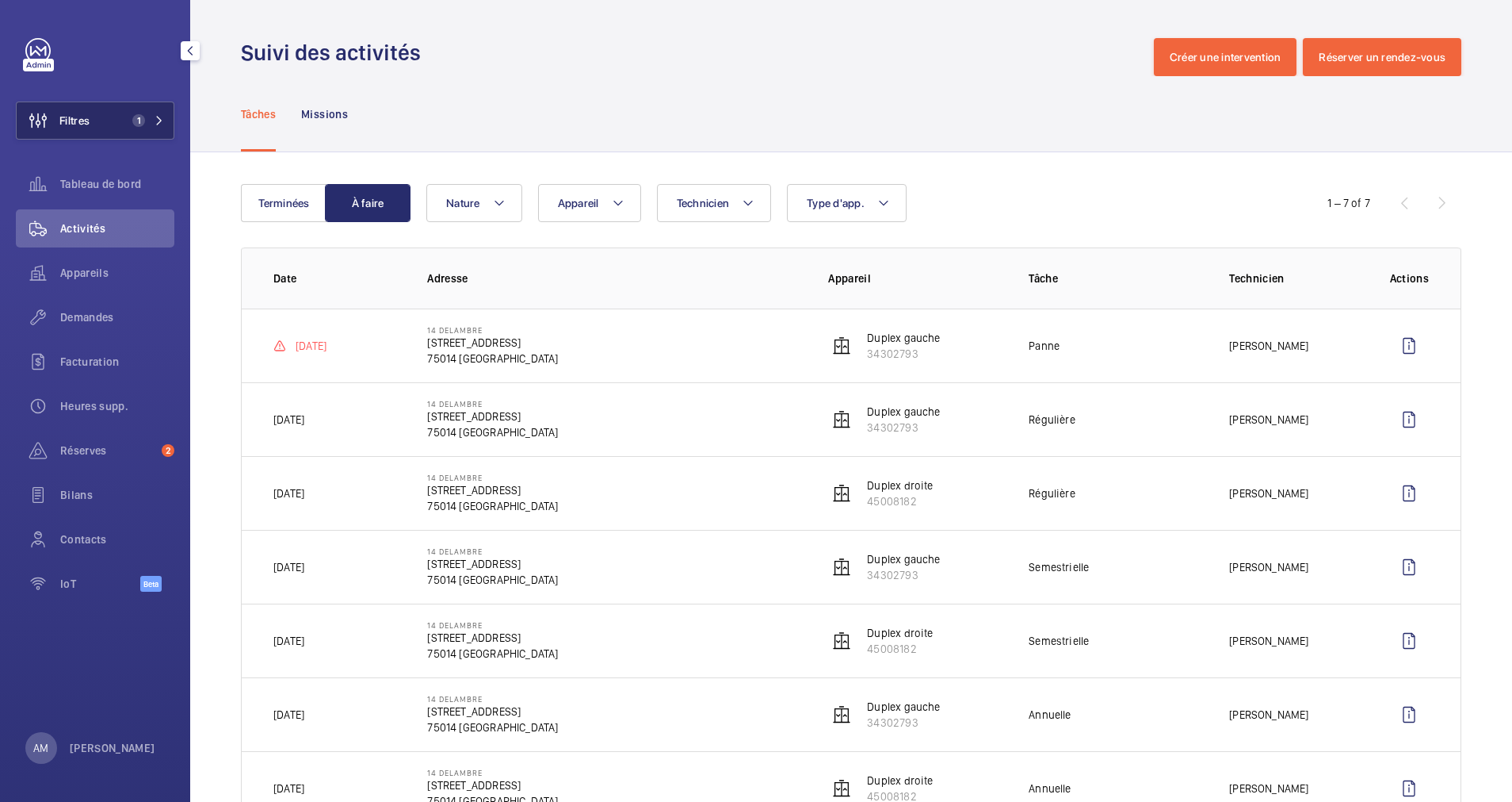
click at [156, 118] on mat-icon at bounding box center [159, 121] width 10 height 10
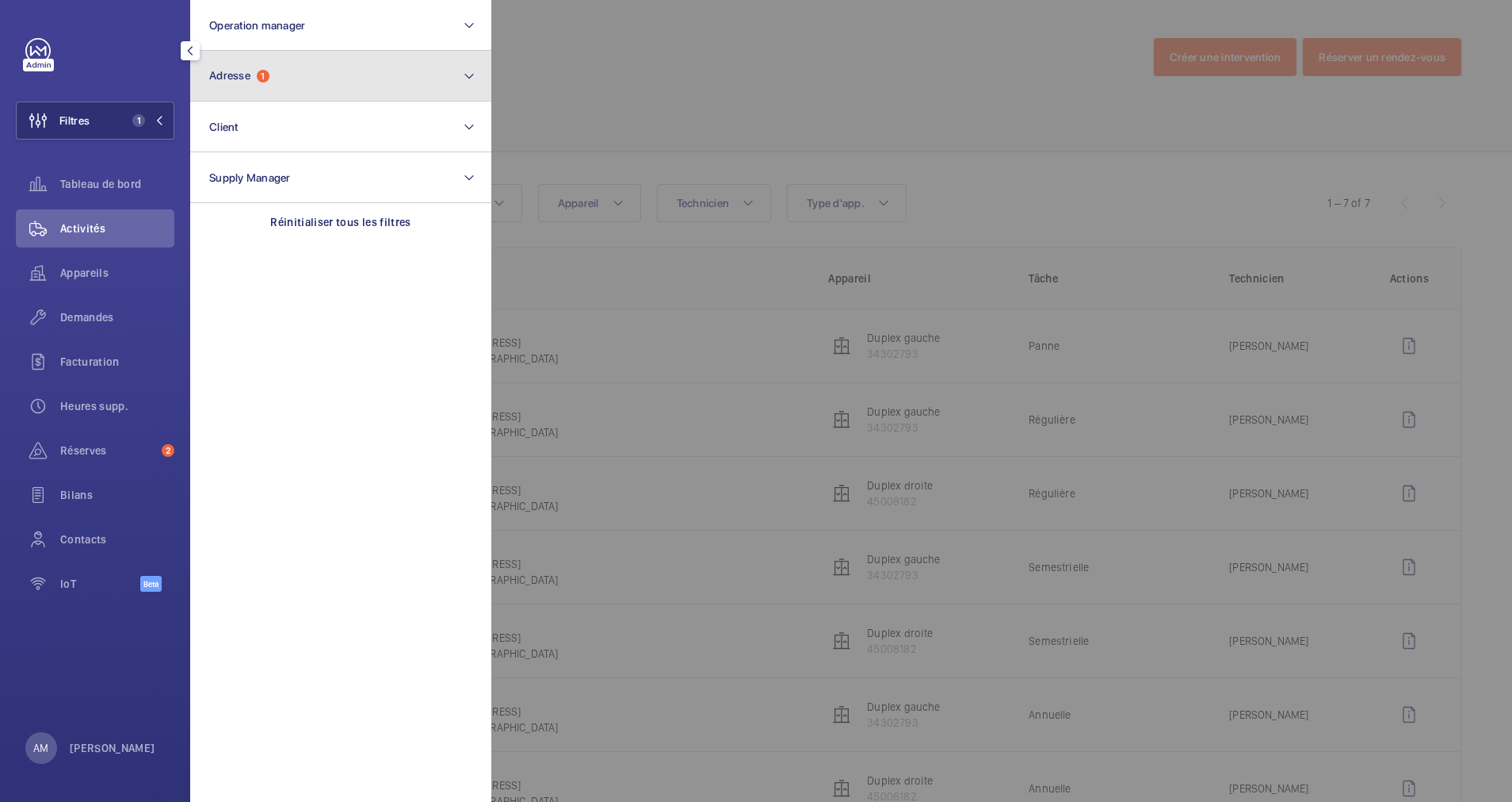
click at [317, 74] on button "Adresse 1" at bounding box center [341, 76] width 301 height 51
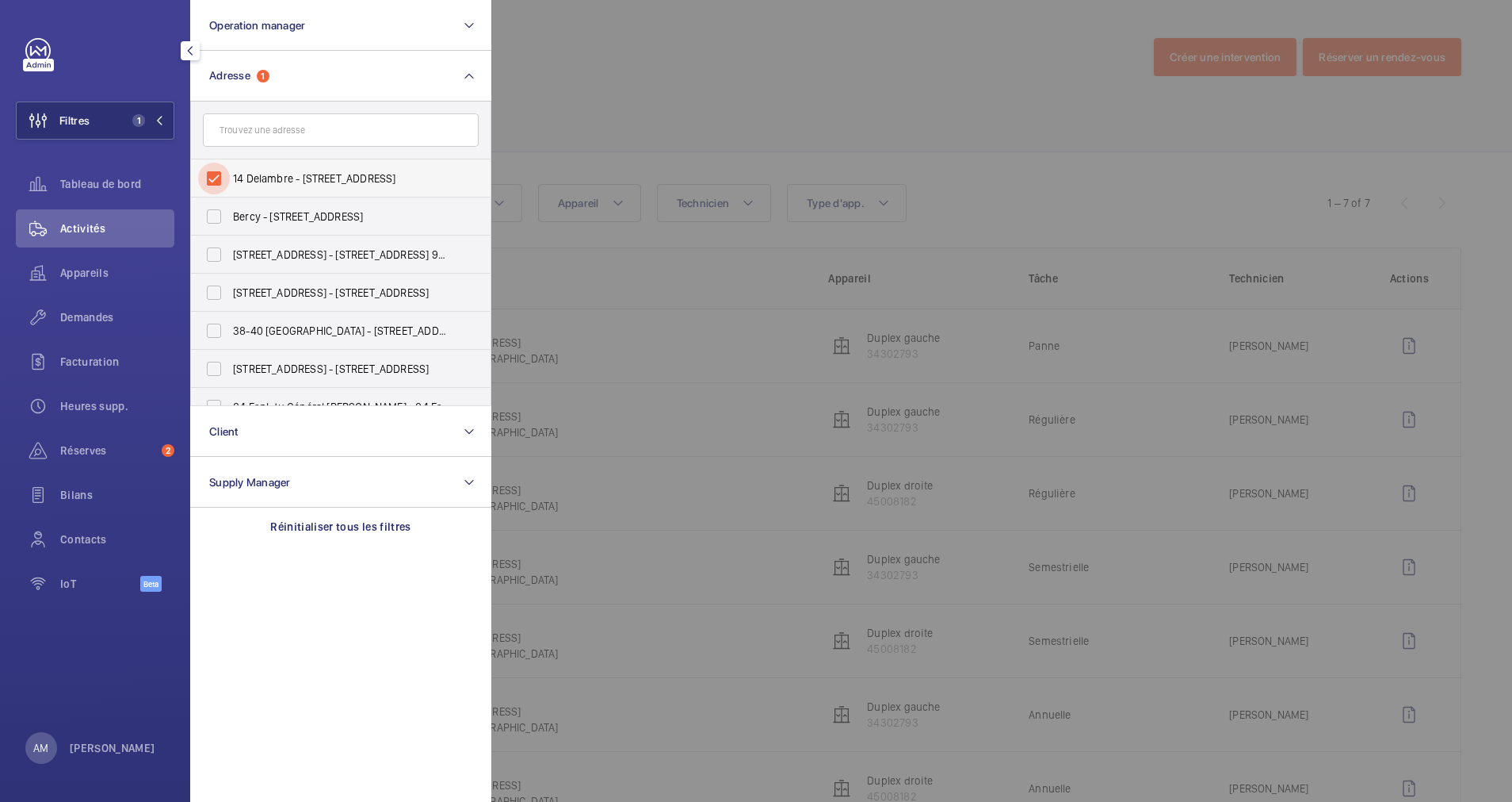
click at [219, 172] on input "14 Delambre - [STREET_ADDRESS]" at bounding box center [214, 178] width 32 height 32
checkbox input "false"
click at [291, 135] on input "text" at bounding box center [341, 130] width 276 height 34
click at [499, 124] on div at bounding box center [1247, 401] width 1512 height 802
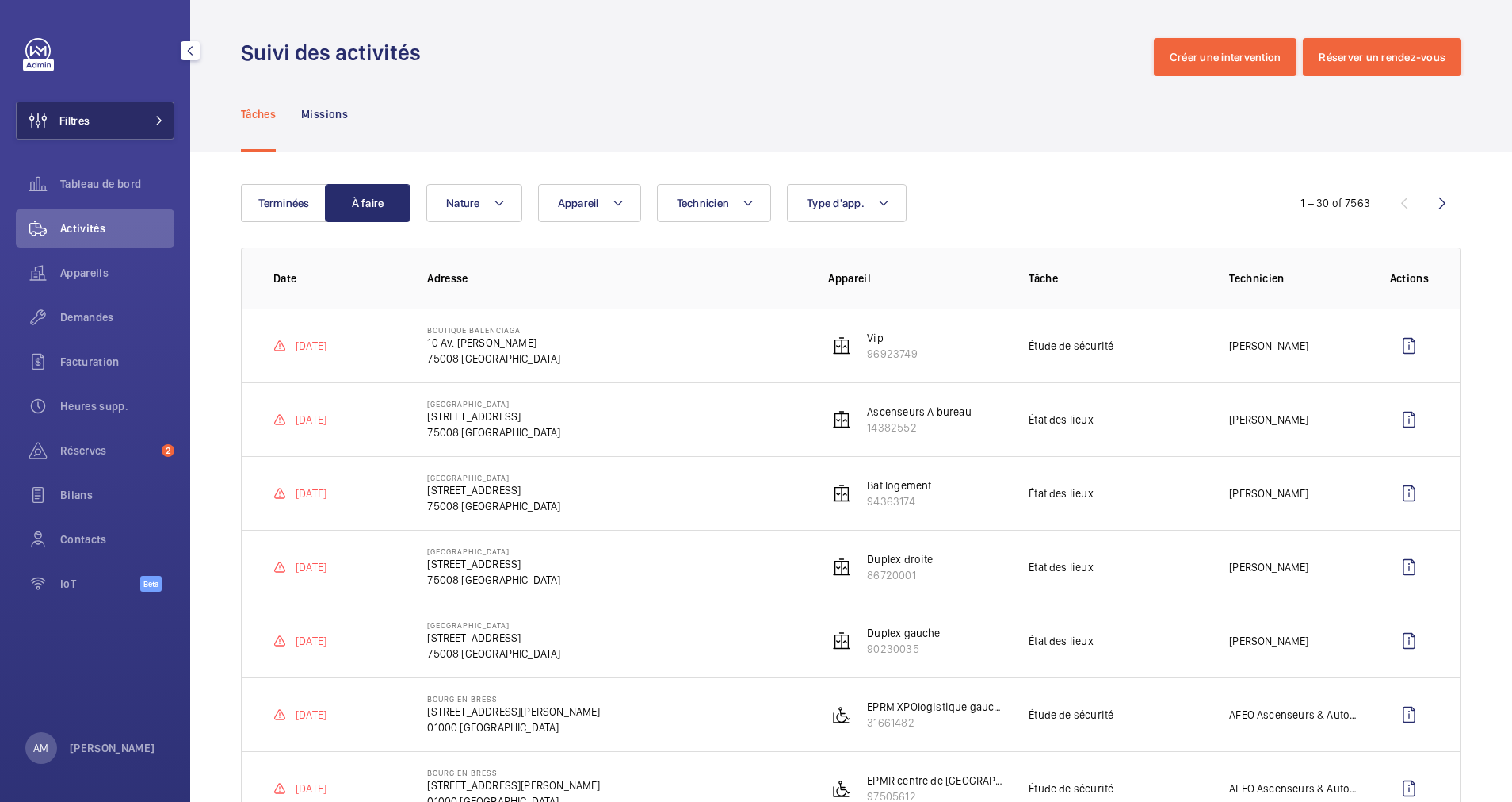
click at [158, 108] on button "Filtres" at bounding box center [94, 121] width 159 height 38
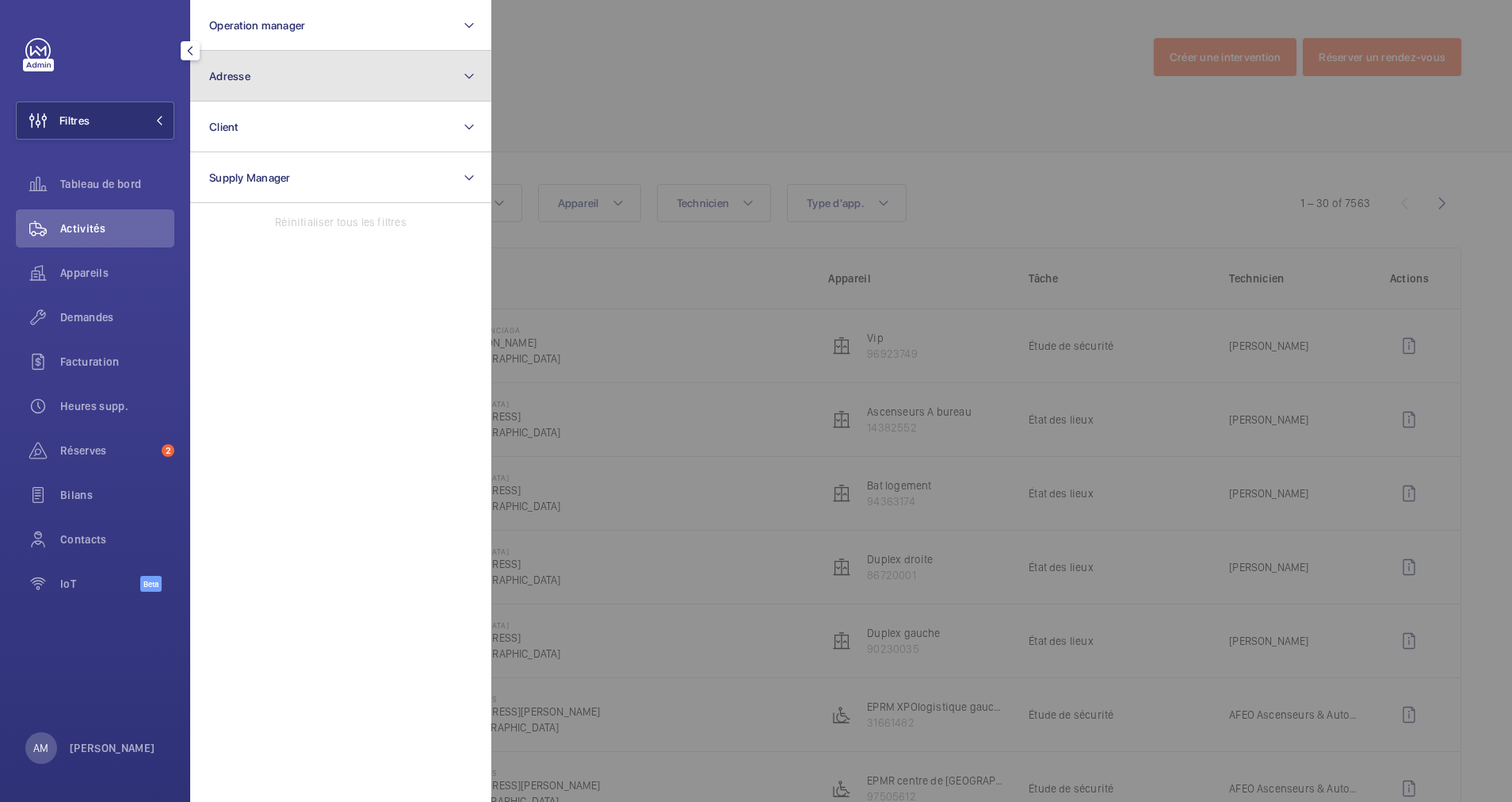
click at [272, 85] on button "Adresse" at bounding box center [341, 76] width 301 height 51
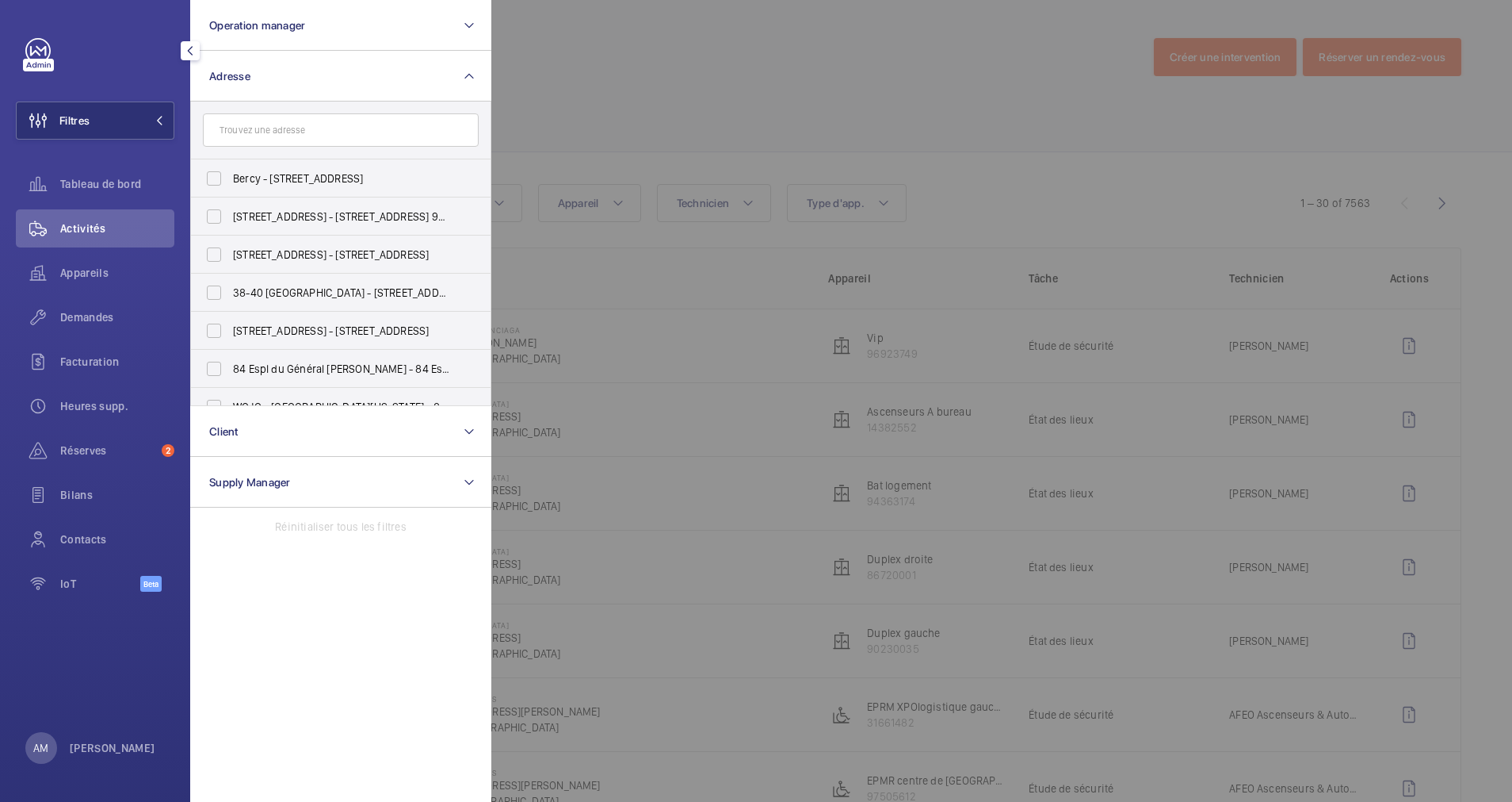
click at [263, 126] on input "text" at bounding box center [341, 130] width 276 height 34
click at [306, 133] on input "text" at bounding box center [341, 130] width 276 height 34
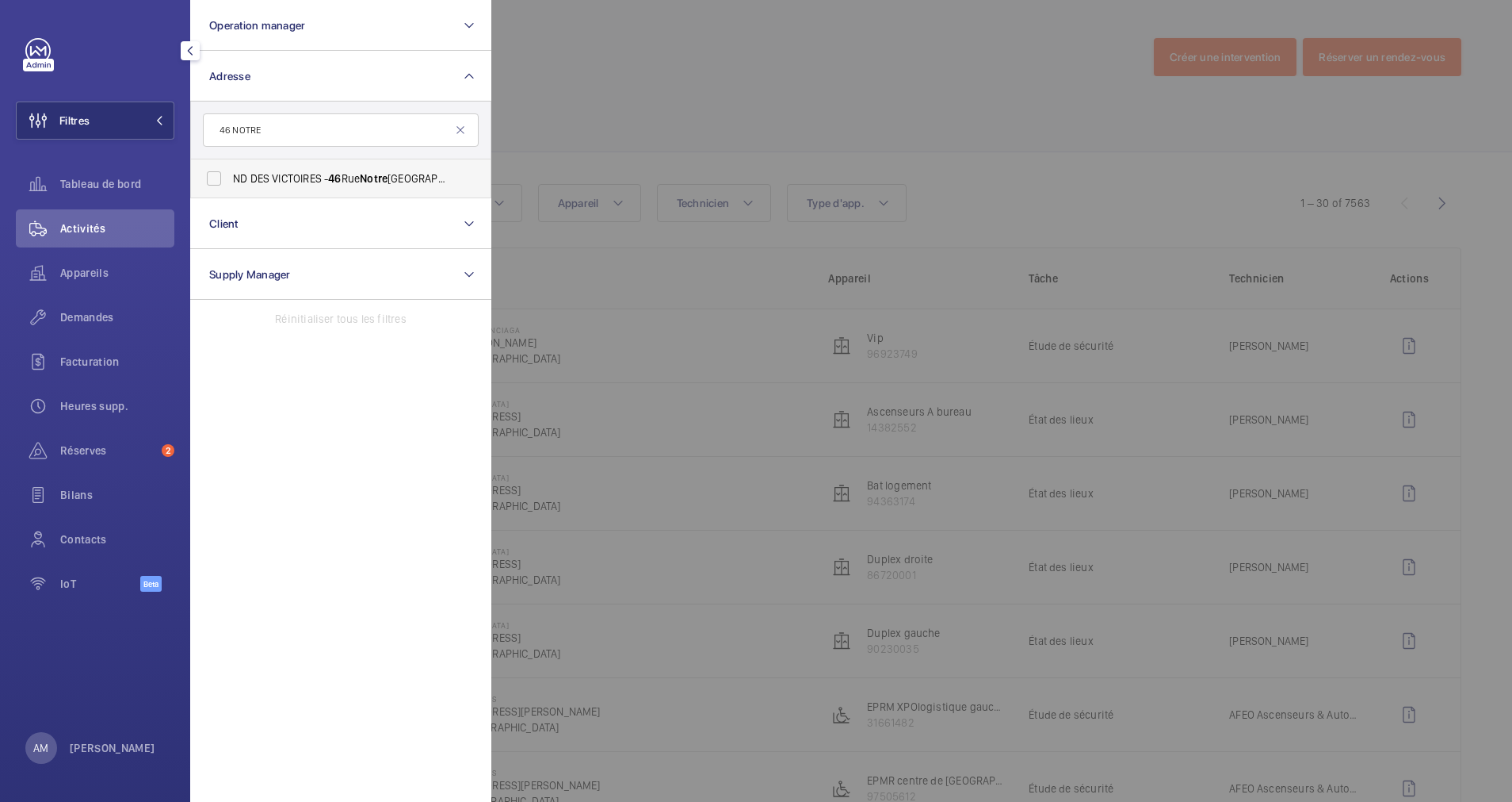
type input "46 NOTRE"
click at [268, 170] on label "ND DES VICTOIRES - [STREET_ADDRESS]" at bounding box center [329, 178] width 276 height 38
click at [230, 170] on input "ND DES VICTOIRES - [STREET_ADDRESS]" at bounding box center [214, 178] width 32 height 32
checkbox input "true"
click at [776, 152] on div at bounding box center [1247, 401] width 1512 height 802
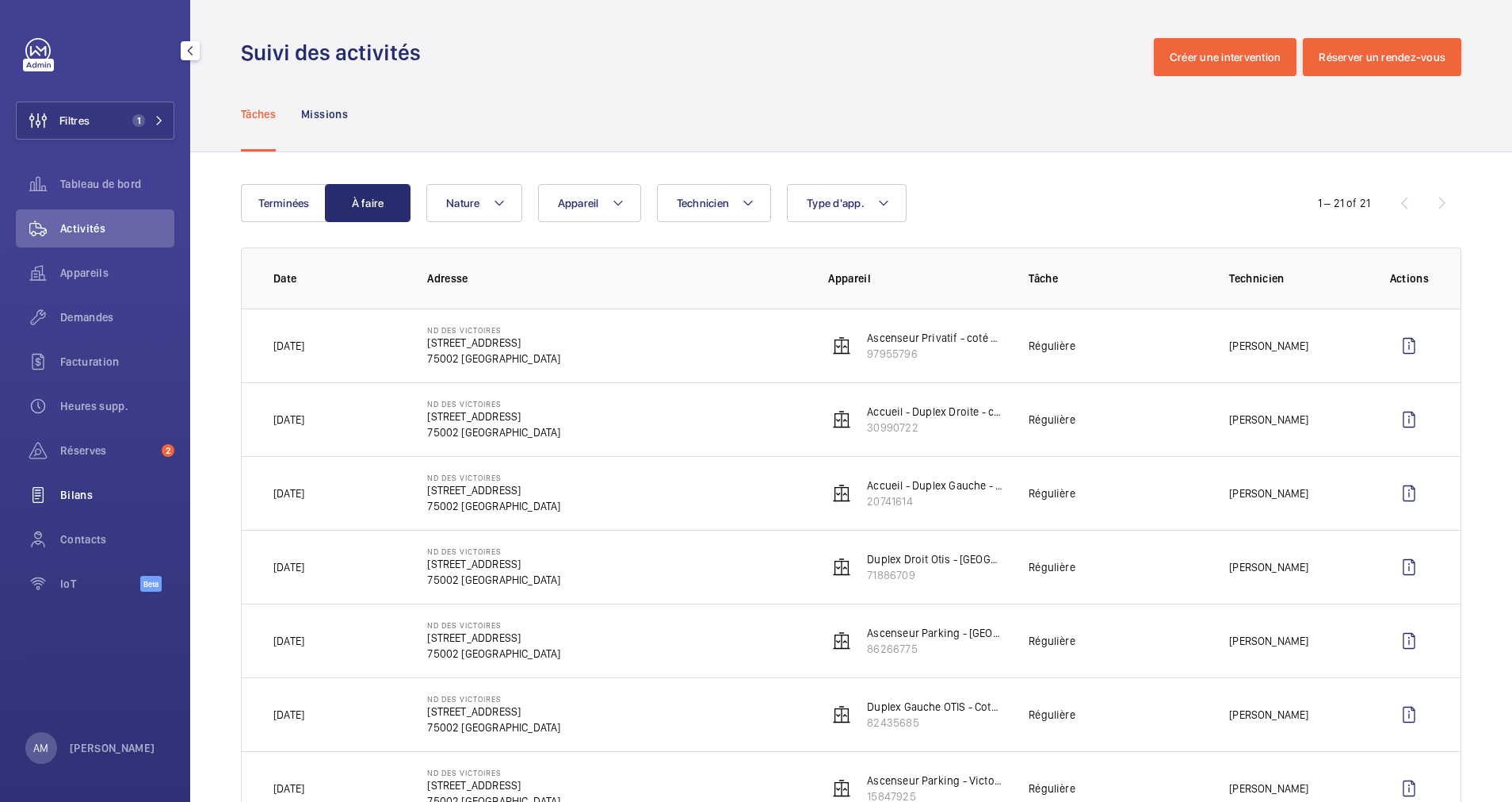
click at [103, 492] on span "Bilans" at bounding box center [117, 495] width 114 height 16
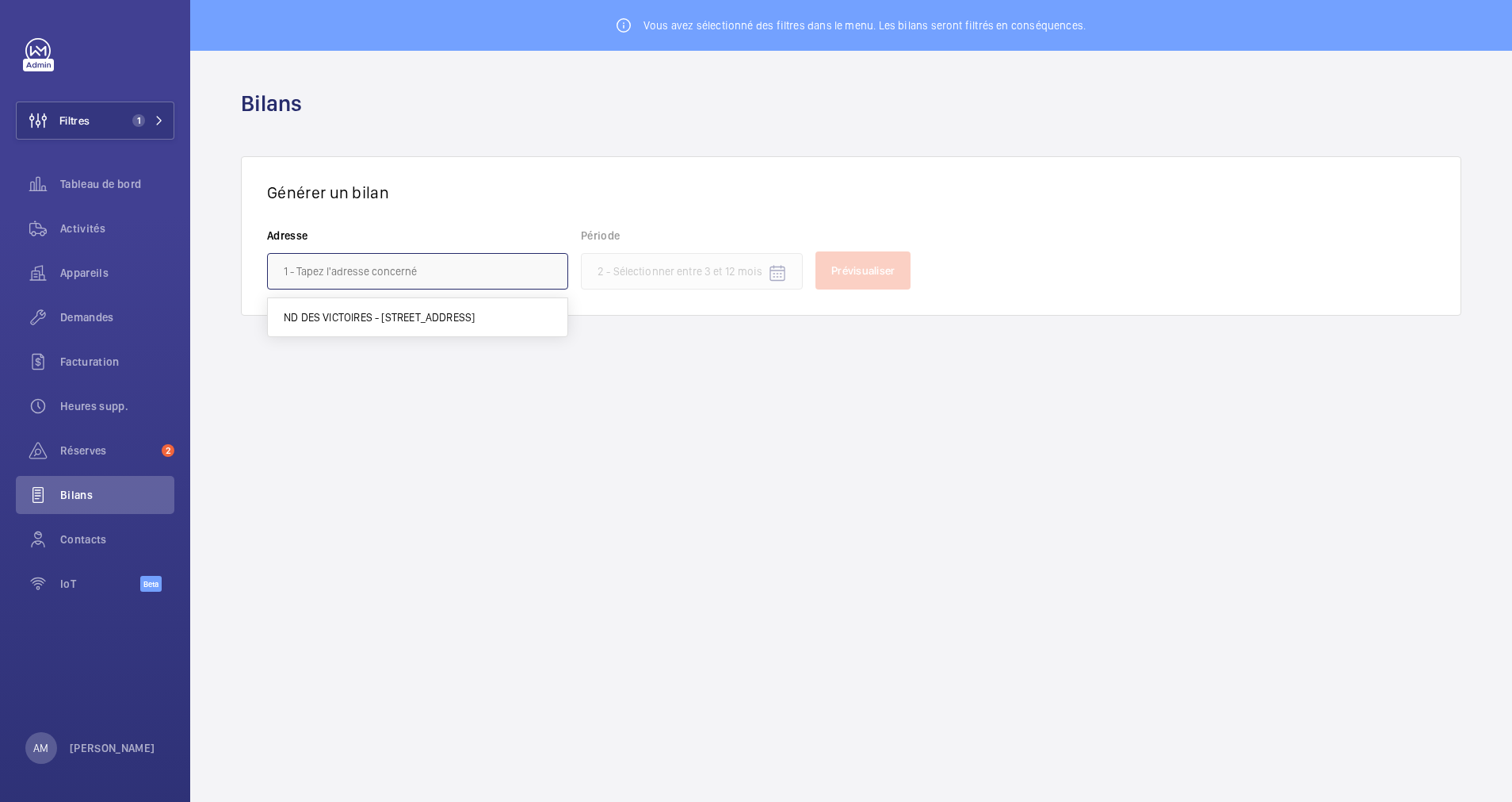
click at [420, 280] on input "text" at bounding box center [417, 271] width 301 height 36
click at [414, 320] on span "ND DES VICTOIRES - [STREET_ADDRESS]" at bounding box center [379, 316] width 191 height 16
type input "ND DES VICTOIRES - [STREET_ADDRESS]"
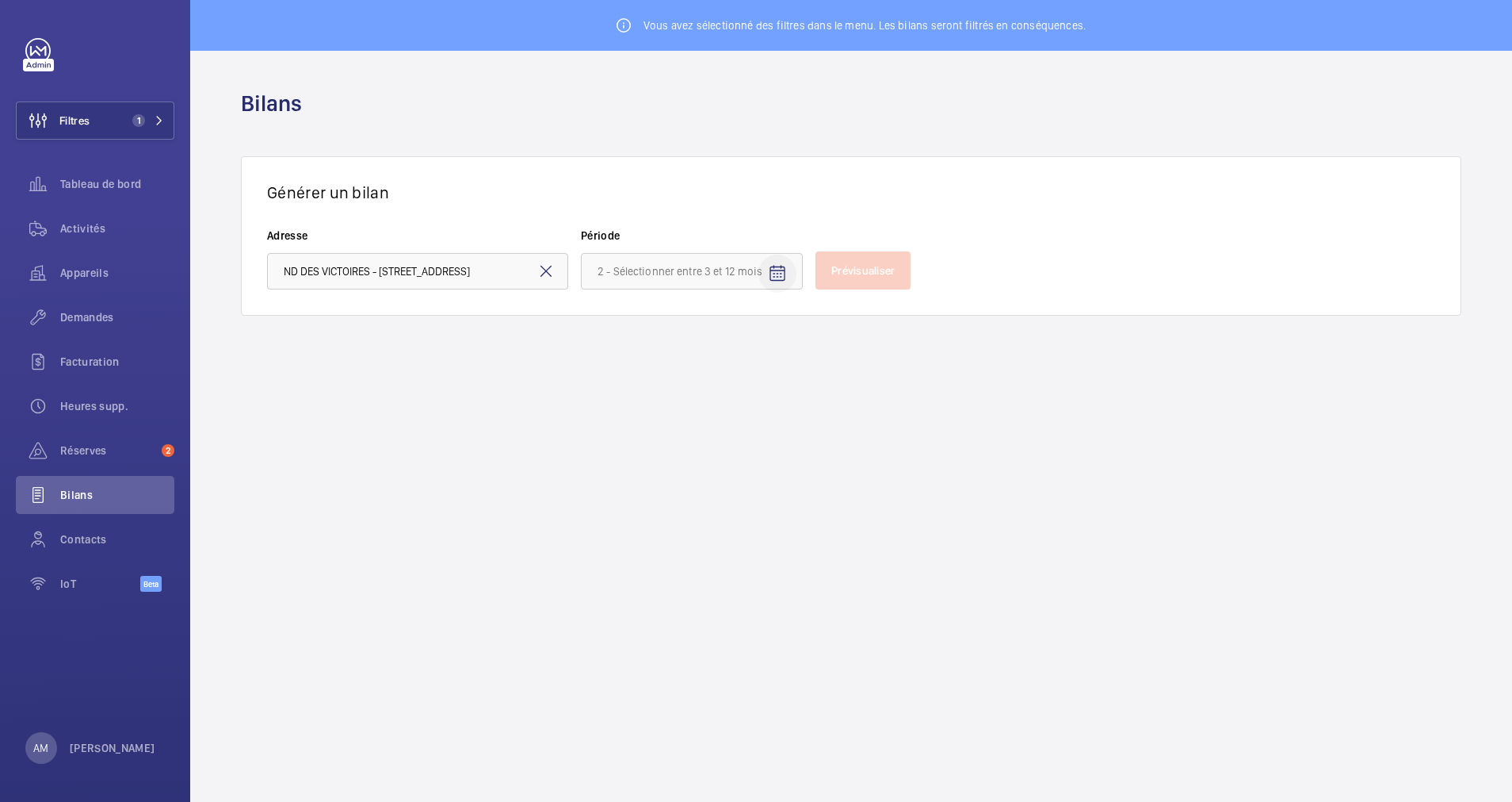
click at [775, 268] on mat-icon "Open calendar" at bounding box center [777, 273] width 19 height 19
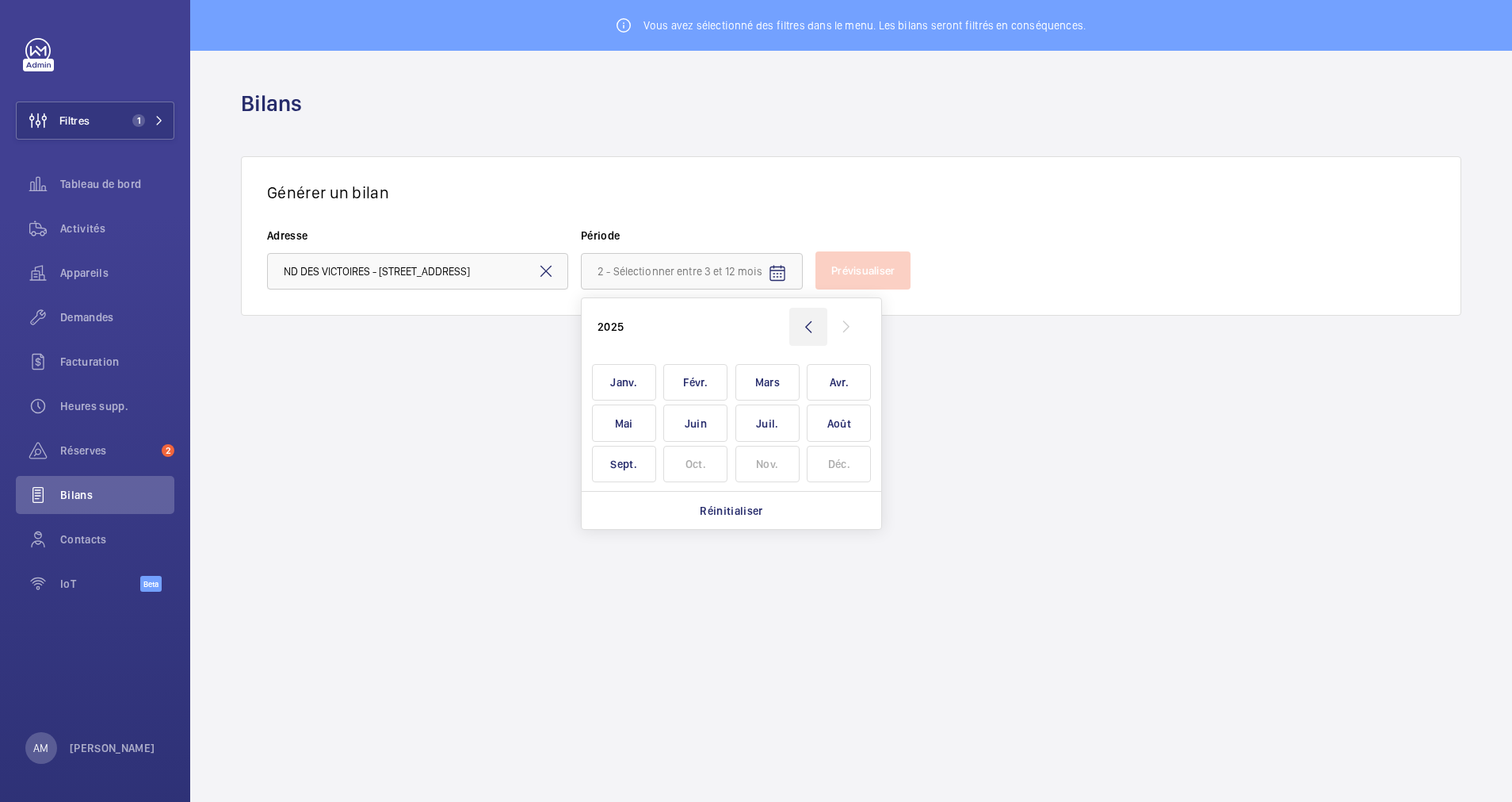
click at [810, 328] on wm-front-icon-button at bounding box center [808, 326] width 38 height 38
click at [640, 371] on span "Janv." at bounding box center [624, 382] width 64 height 37
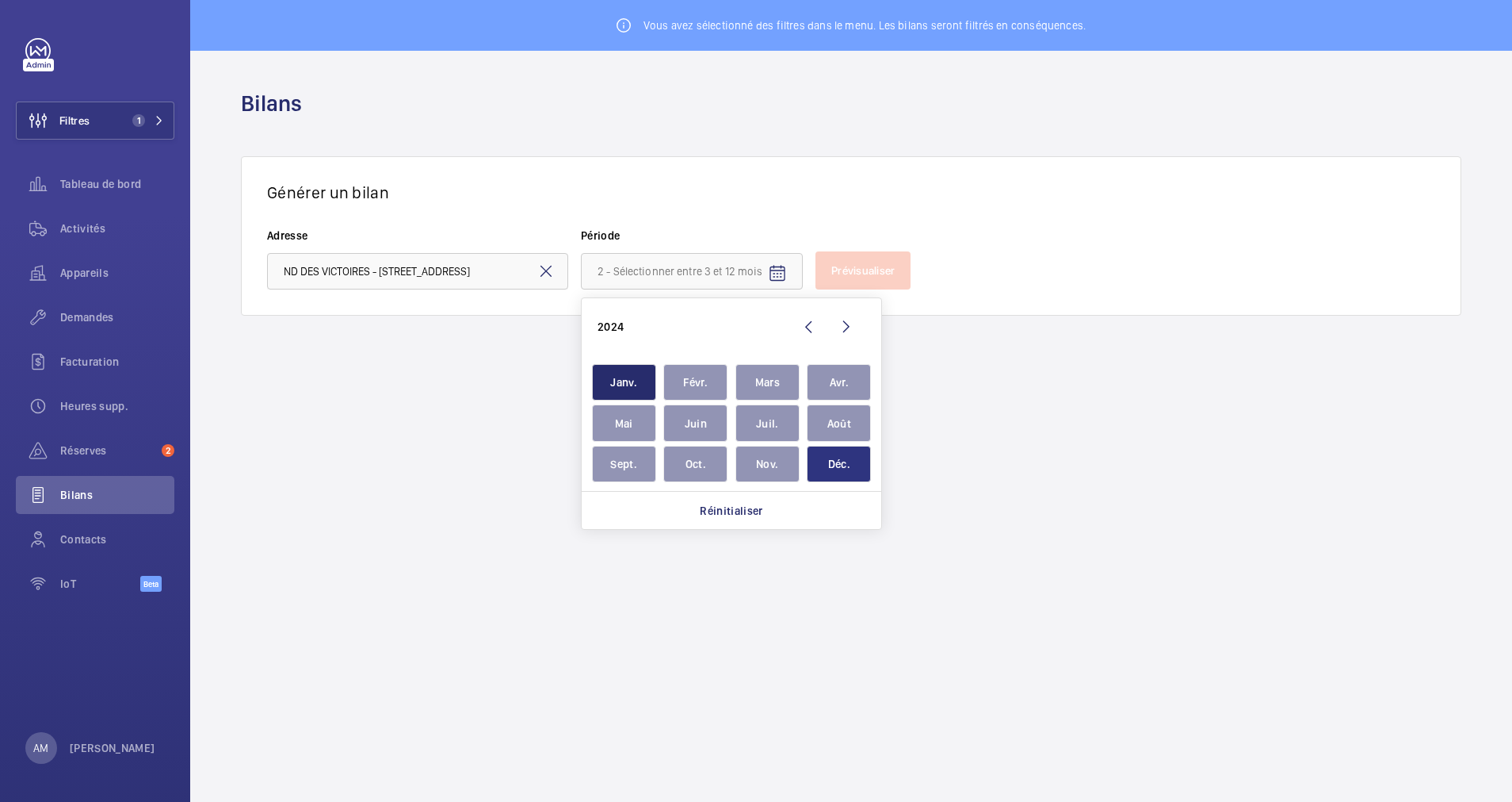
click at [857, 469] on span "Déc." at bounding box center [839, 463] width 64 height 37
type input "[DATE] - [DATE]"
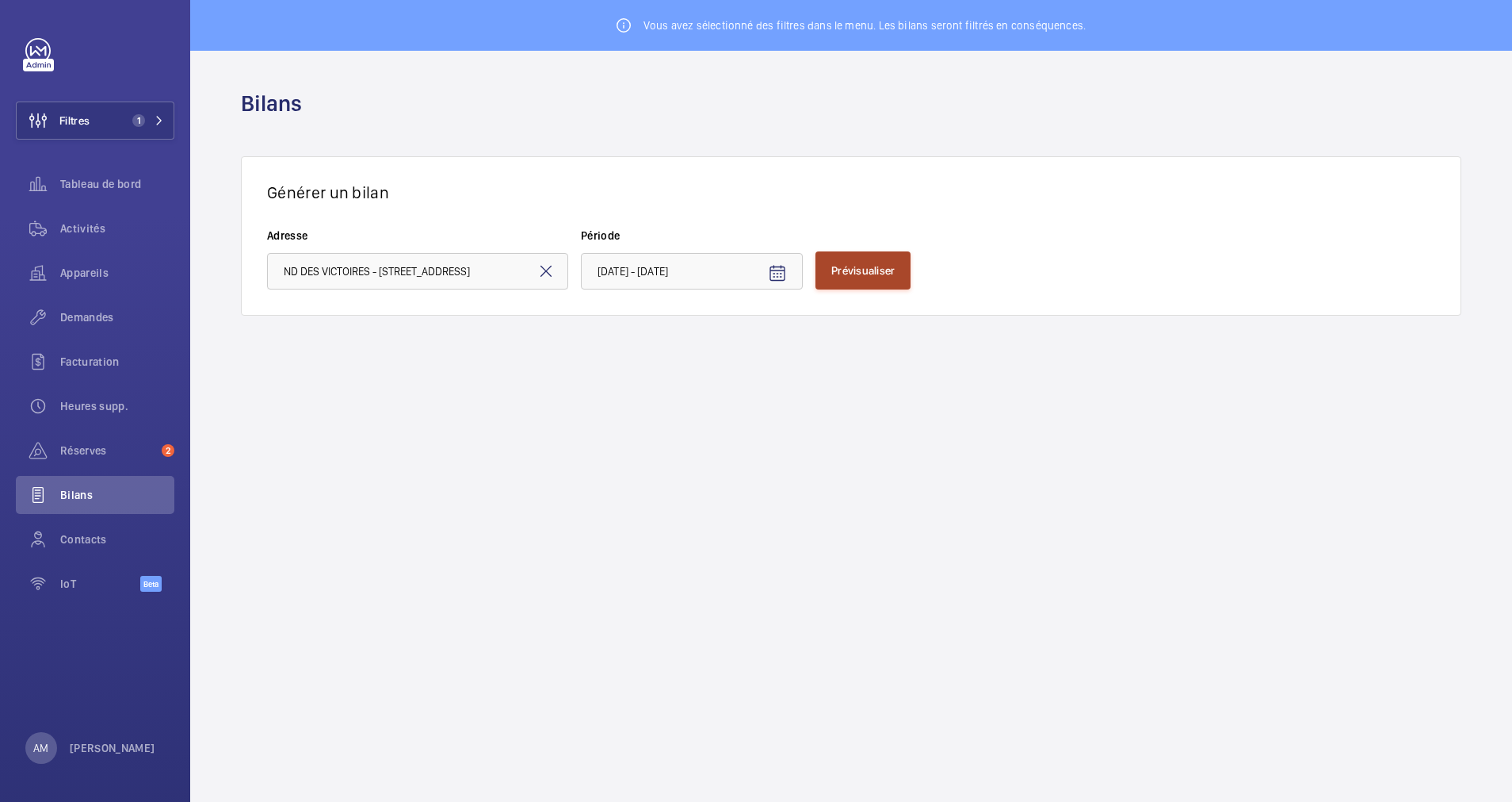
click at [881, 275] on span "Prévisualiser" at bounding box center [862, 270] width 63 height 12
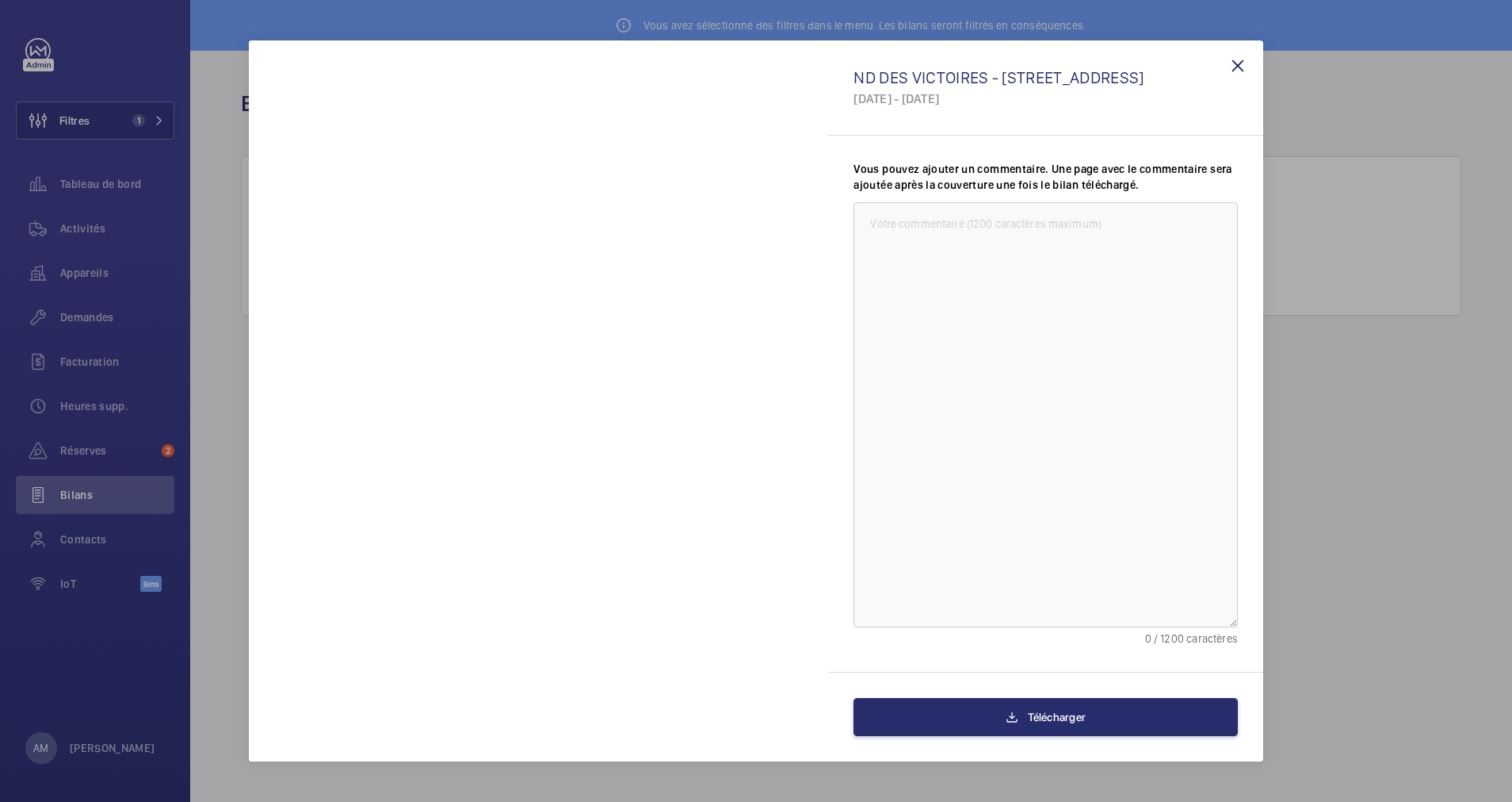
click at [929, 225] on textarea at bounding box center [1046, 415] width 384 height 426
type textarea "Bilan 2024"
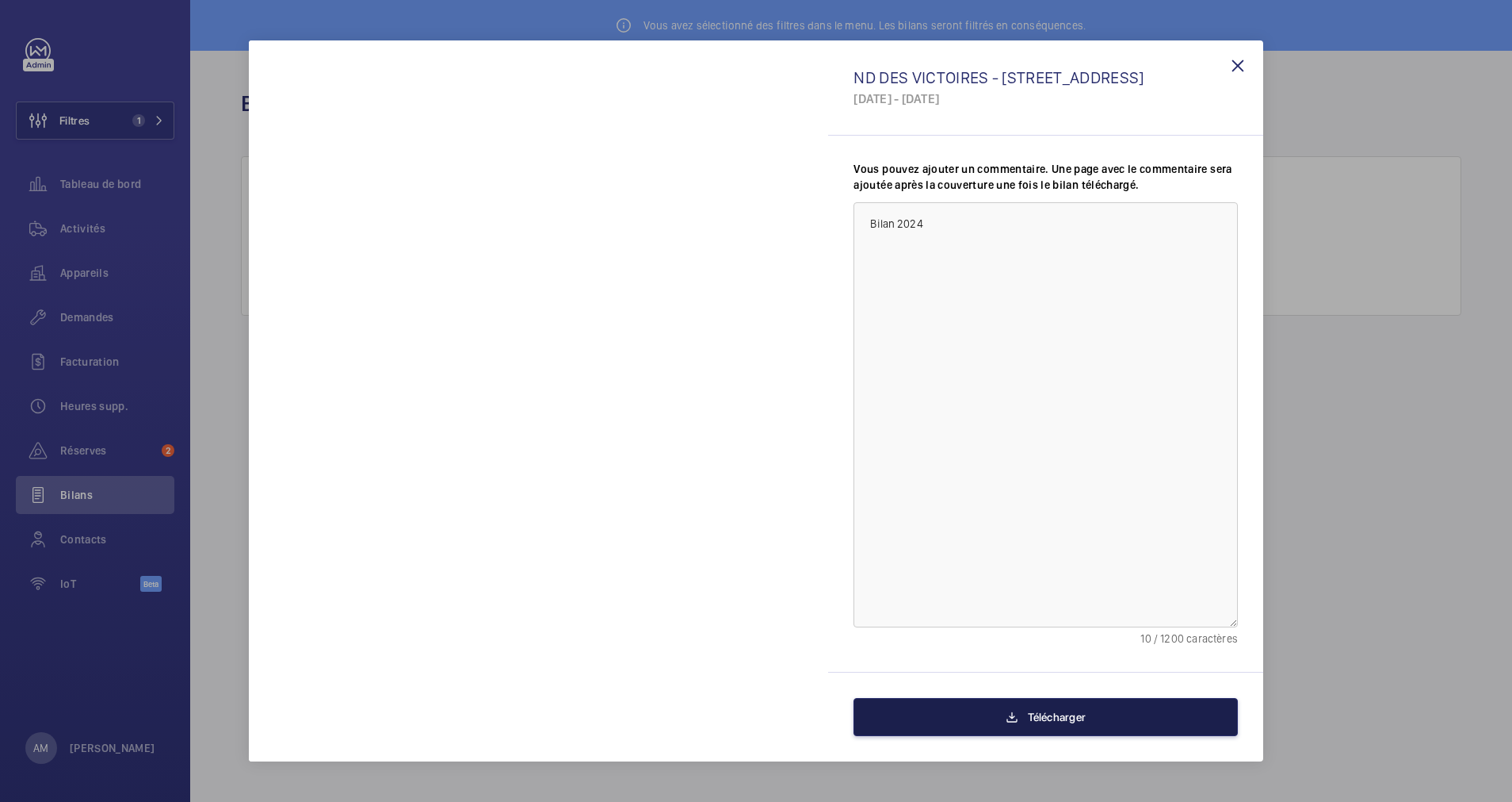
click at [1032, 706] on button "Télécharger" at bounding box center [1046, 717] width 384 height 38
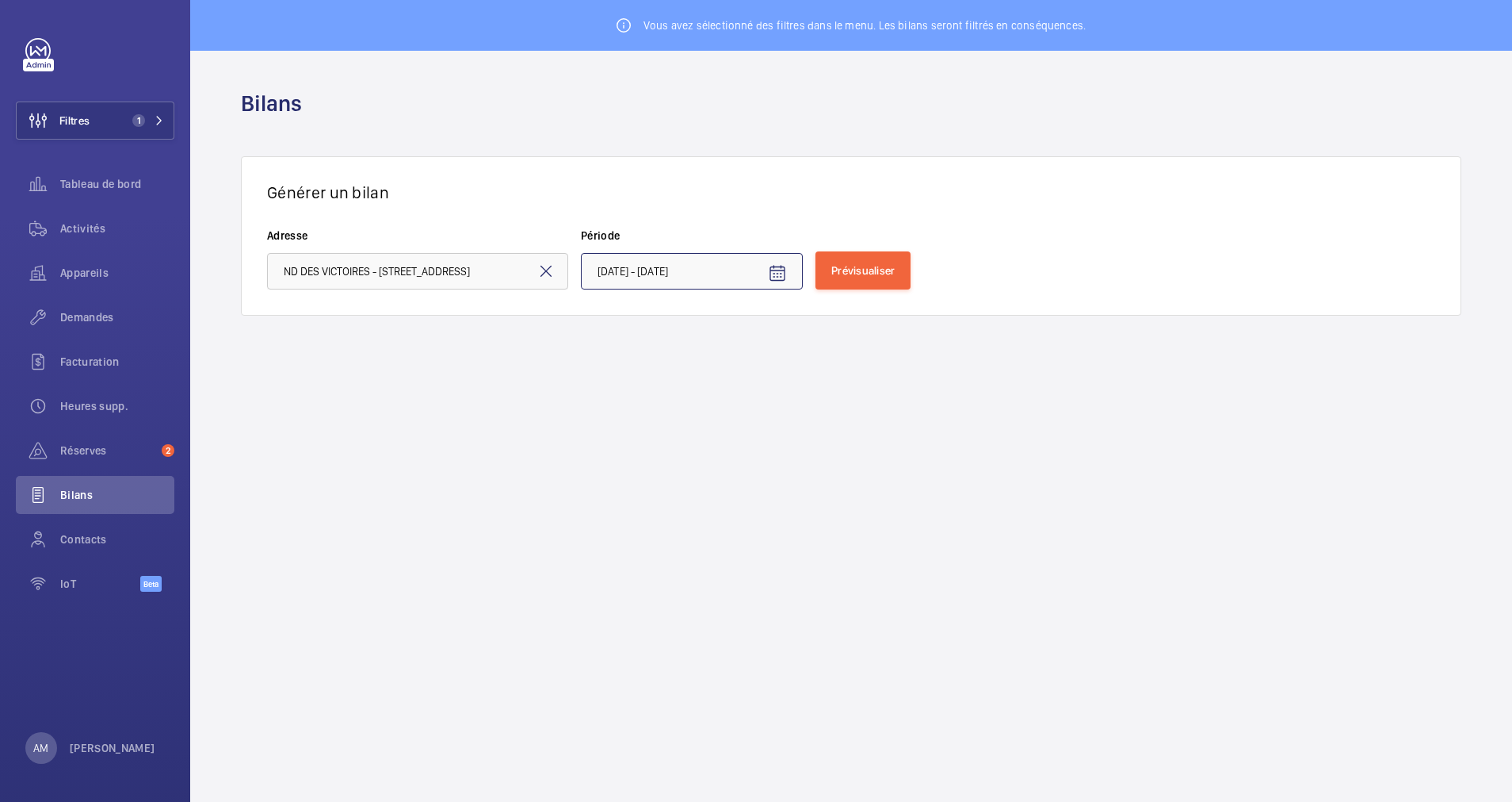
click at [733, 275] on input "[DATE] - [DATE]" at bounding box center [692, 271] width 222 height 36
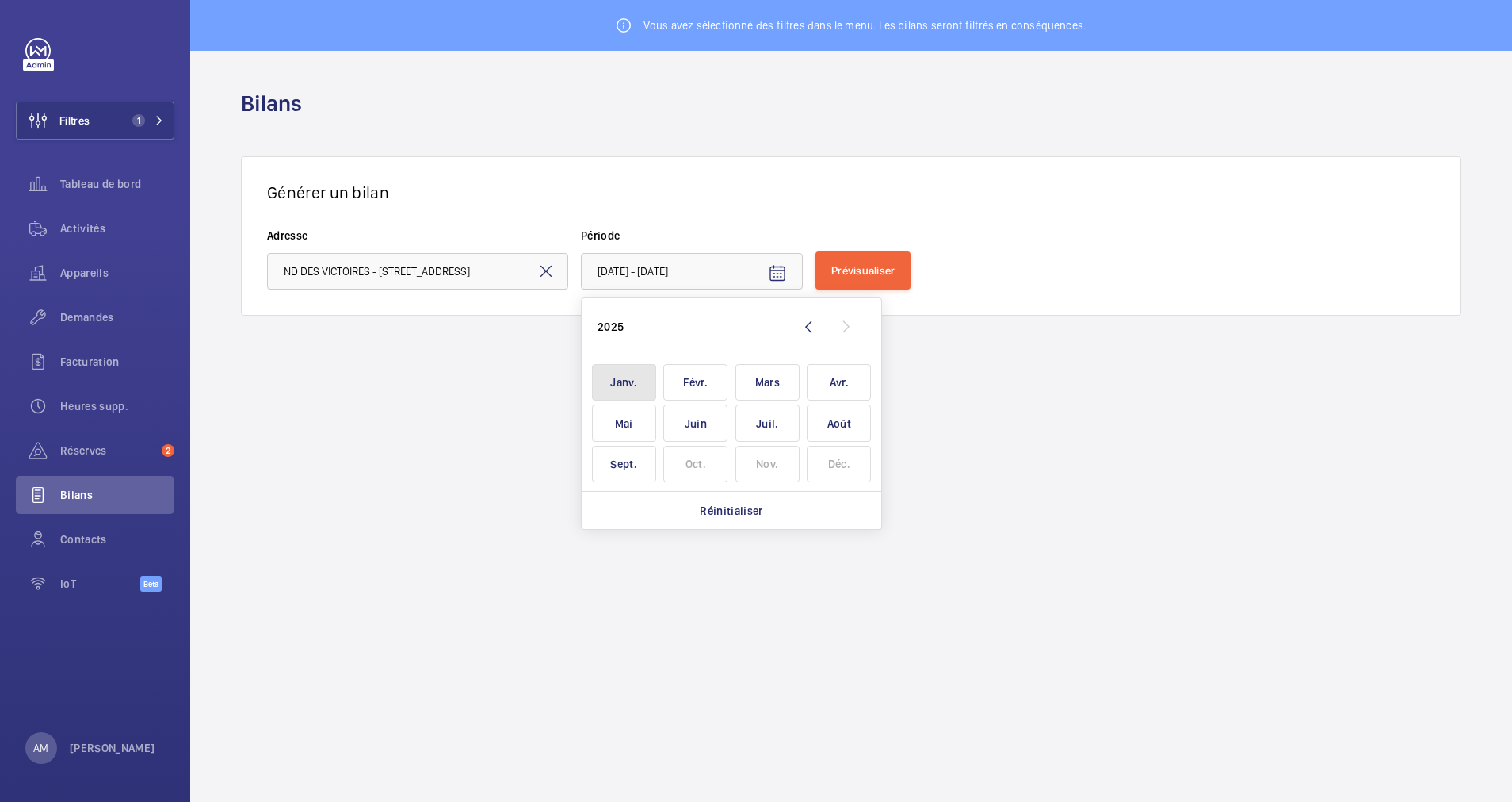
click at [632, 388] on span "Janv." at bounding box center [624, 382] width 64 height 37
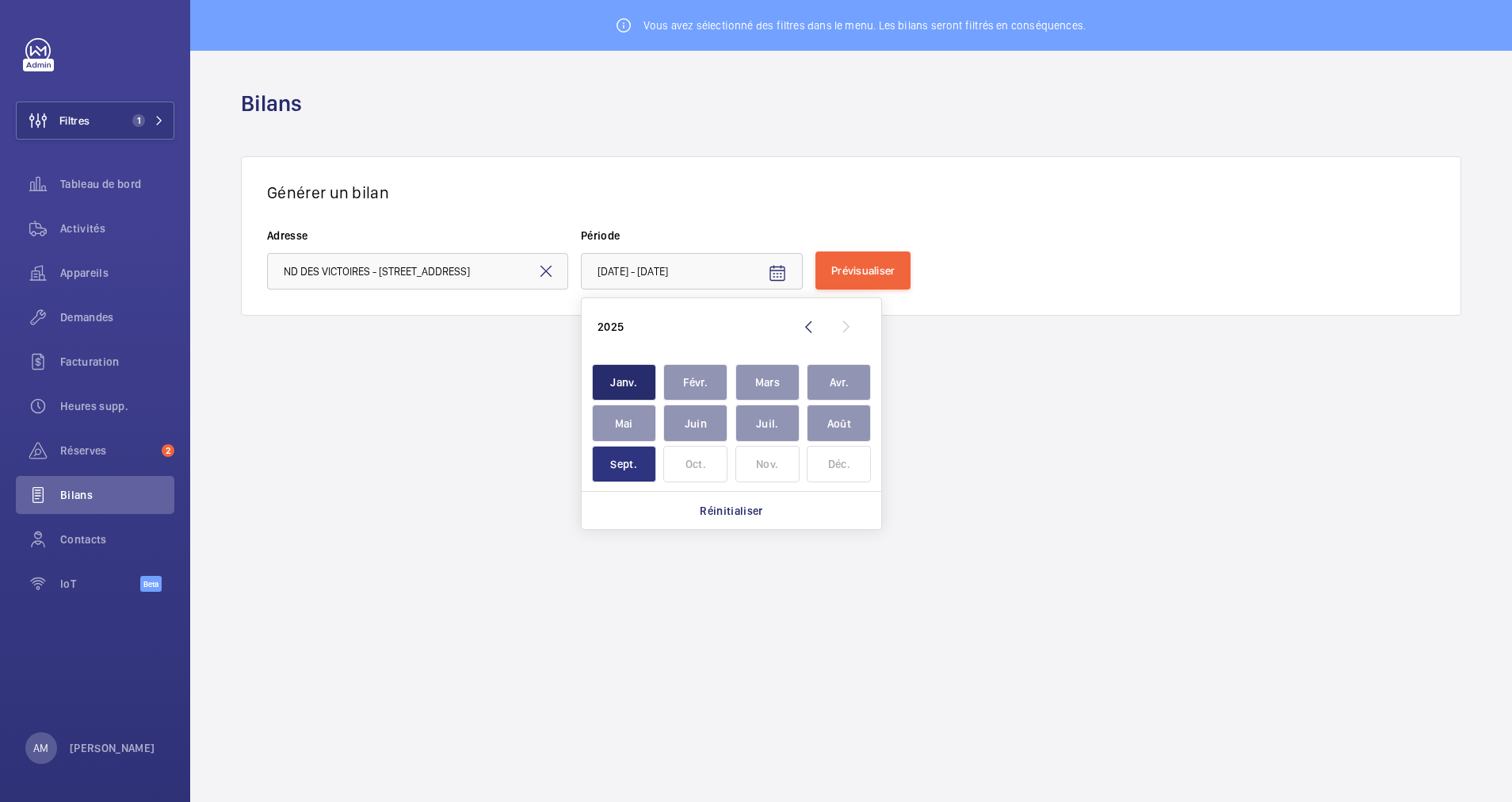
click at [640, 467] on span "Sept." at bounding box center [624, 463] width 64 height 37
type input "[DATE] - [DATE]"
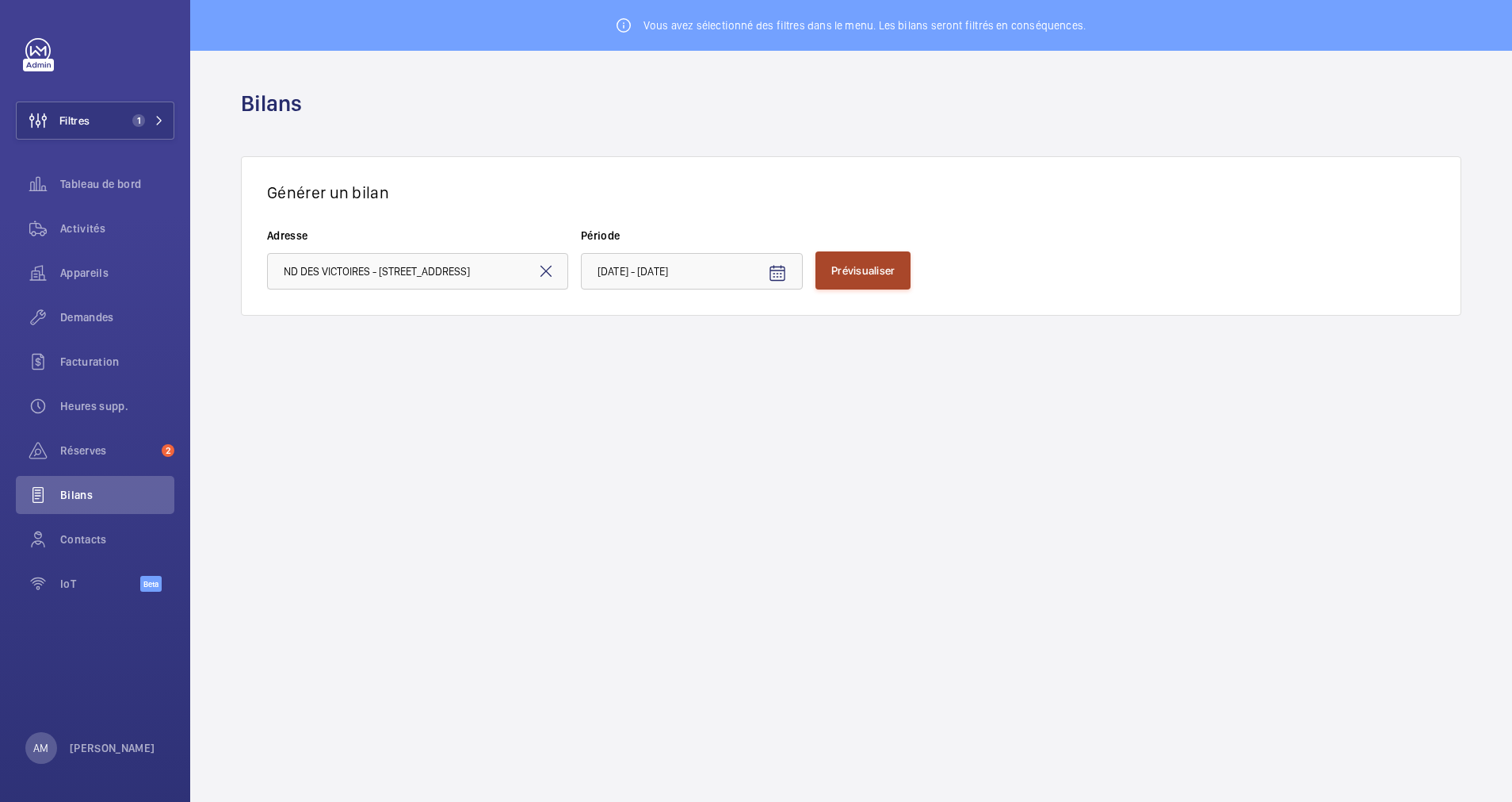
click at [852, 264] on span "Prévisualiser" at bounding box center [862, 270] width 63 height 12
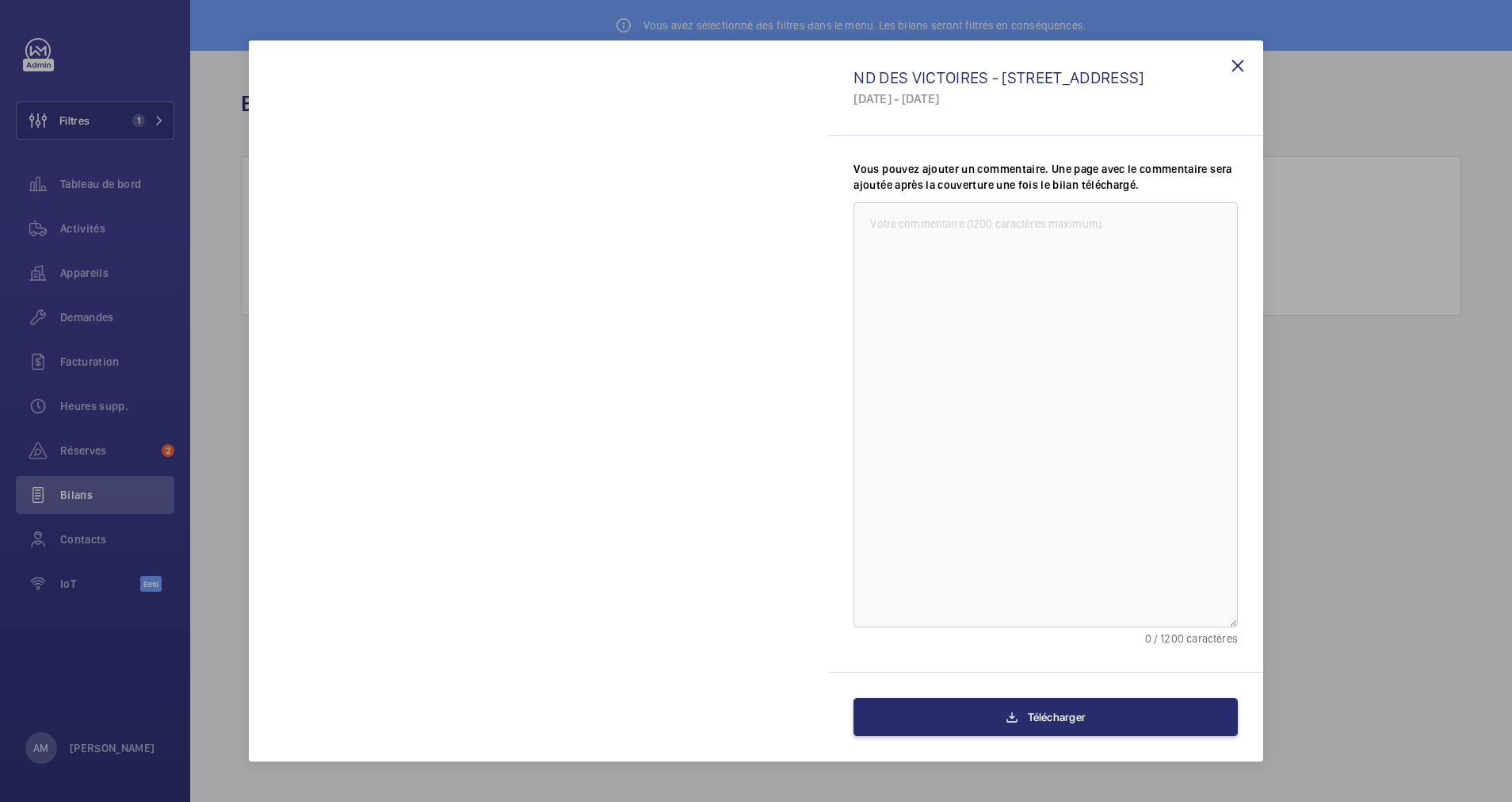
click at [975, 237] on textarea at bounding box center [1046, 415] width 384 height 426
type textarea "Bilan 2025"
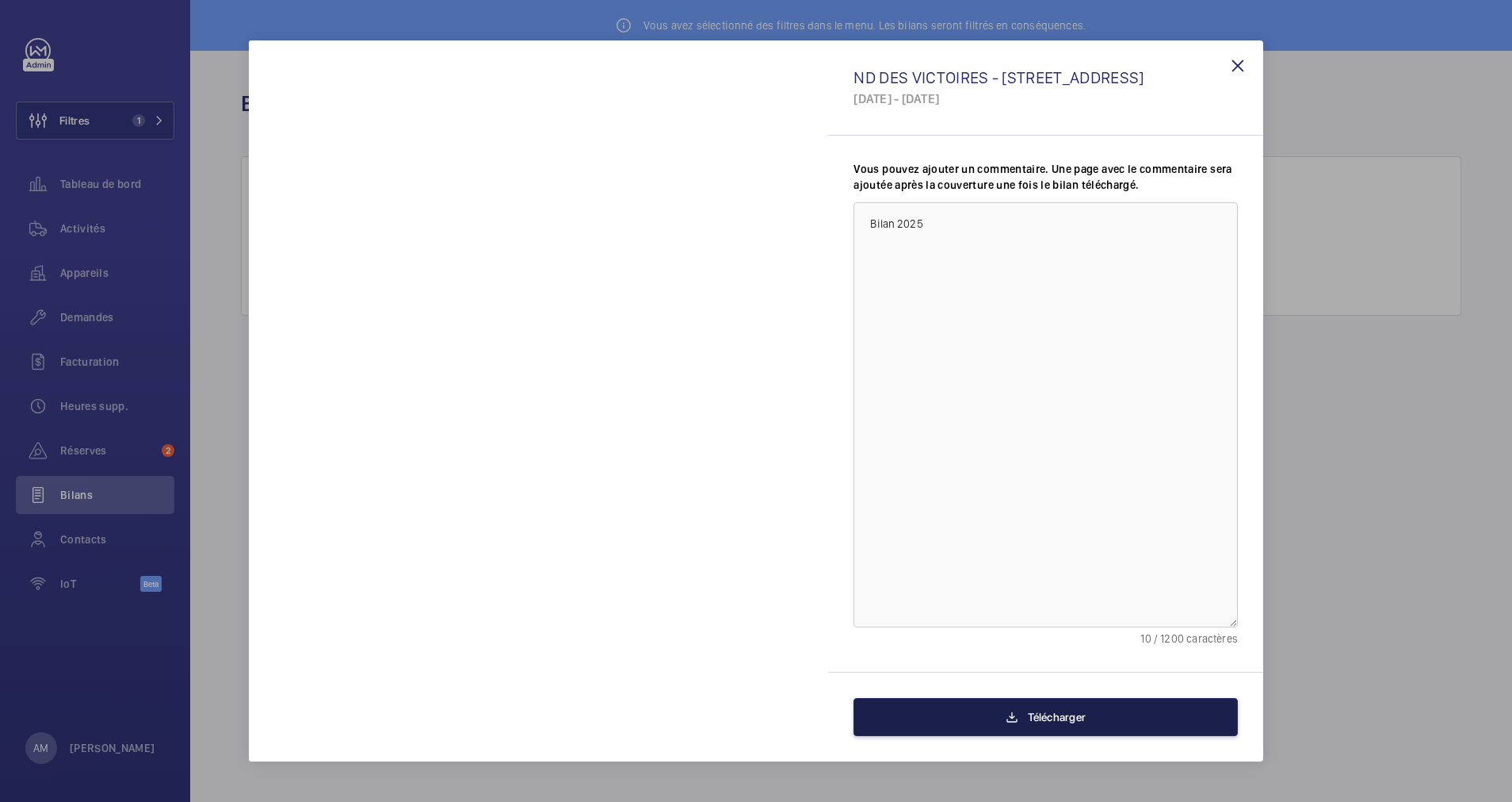
click at [1046, 711] on span "Télécharger" at bounding box center [1057, 717] width 57 height 12
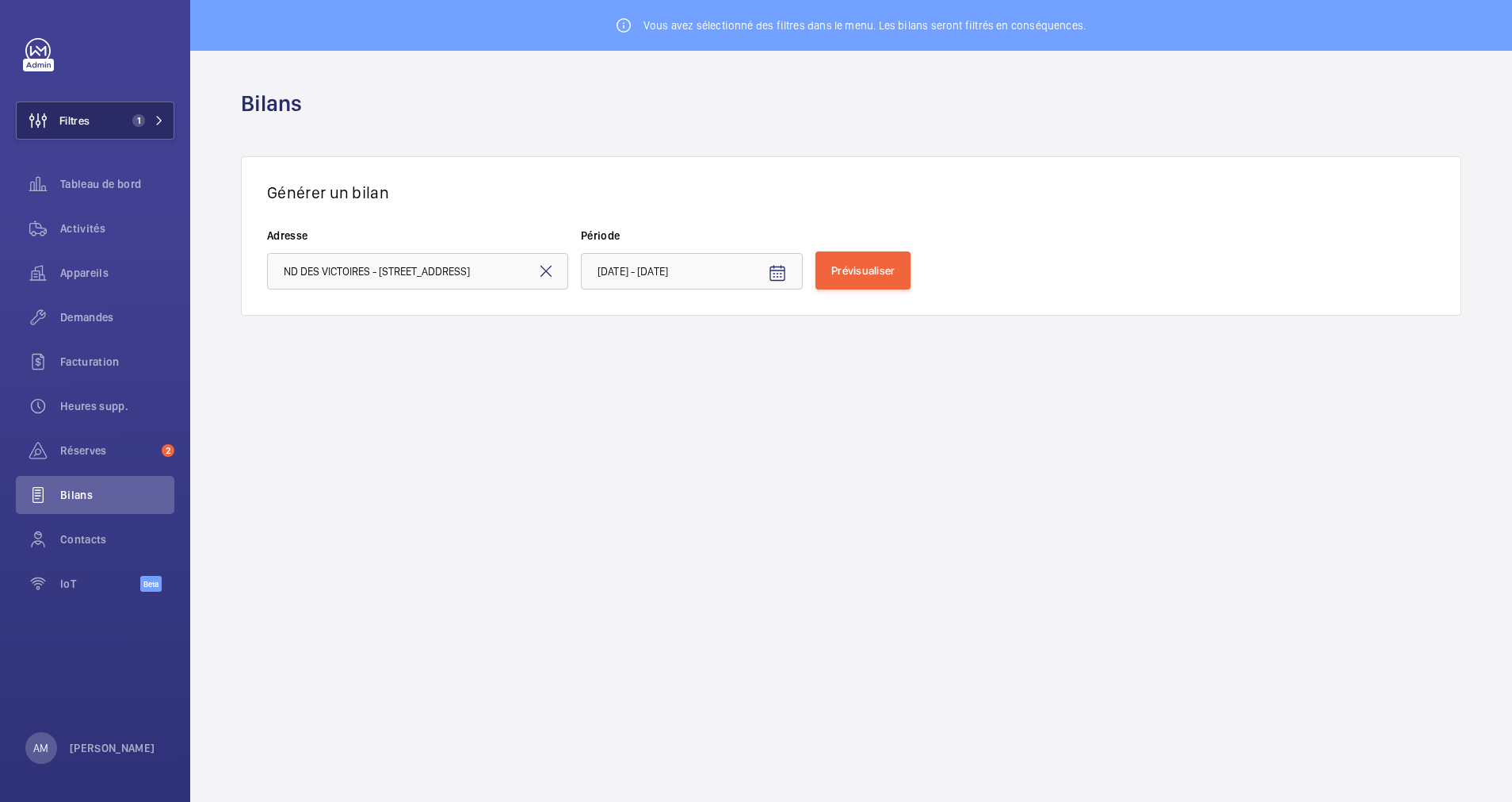
click at [157, 111] on button "Filtres 1" at bounding box center [94, 121] width 159 height 38
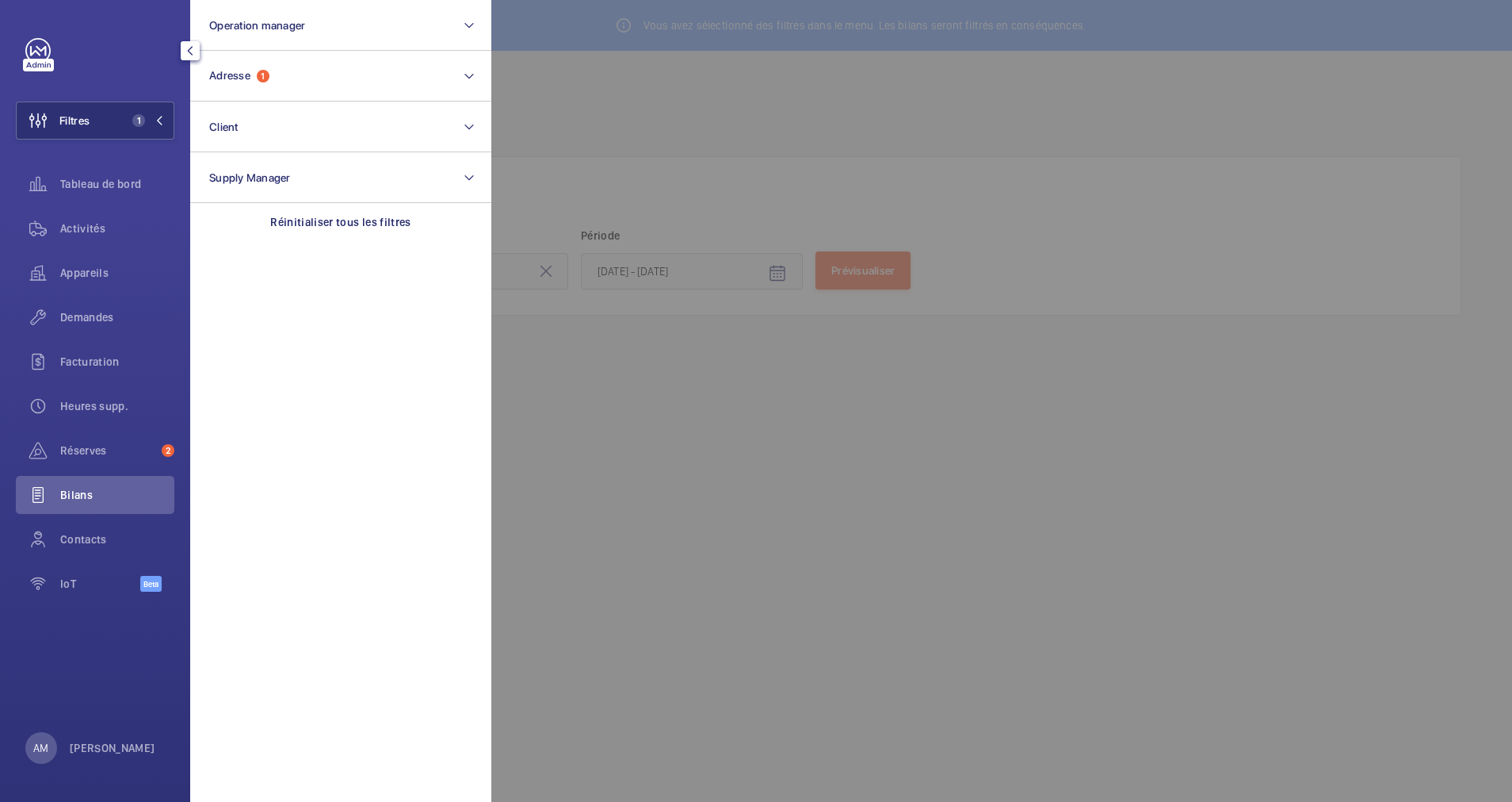
click at [156, 113] on button "Filtres 1" at bounding box center [94, 121] width 159 height 38
click at [425, 73] on wm-front-admin-header "Bilans" at bounding box center [852, 104] width 1322 height 105
click at [479, 76] on wm-front-admin-header "Bilans" at bounding box center [852, 104] width 1322 height 105
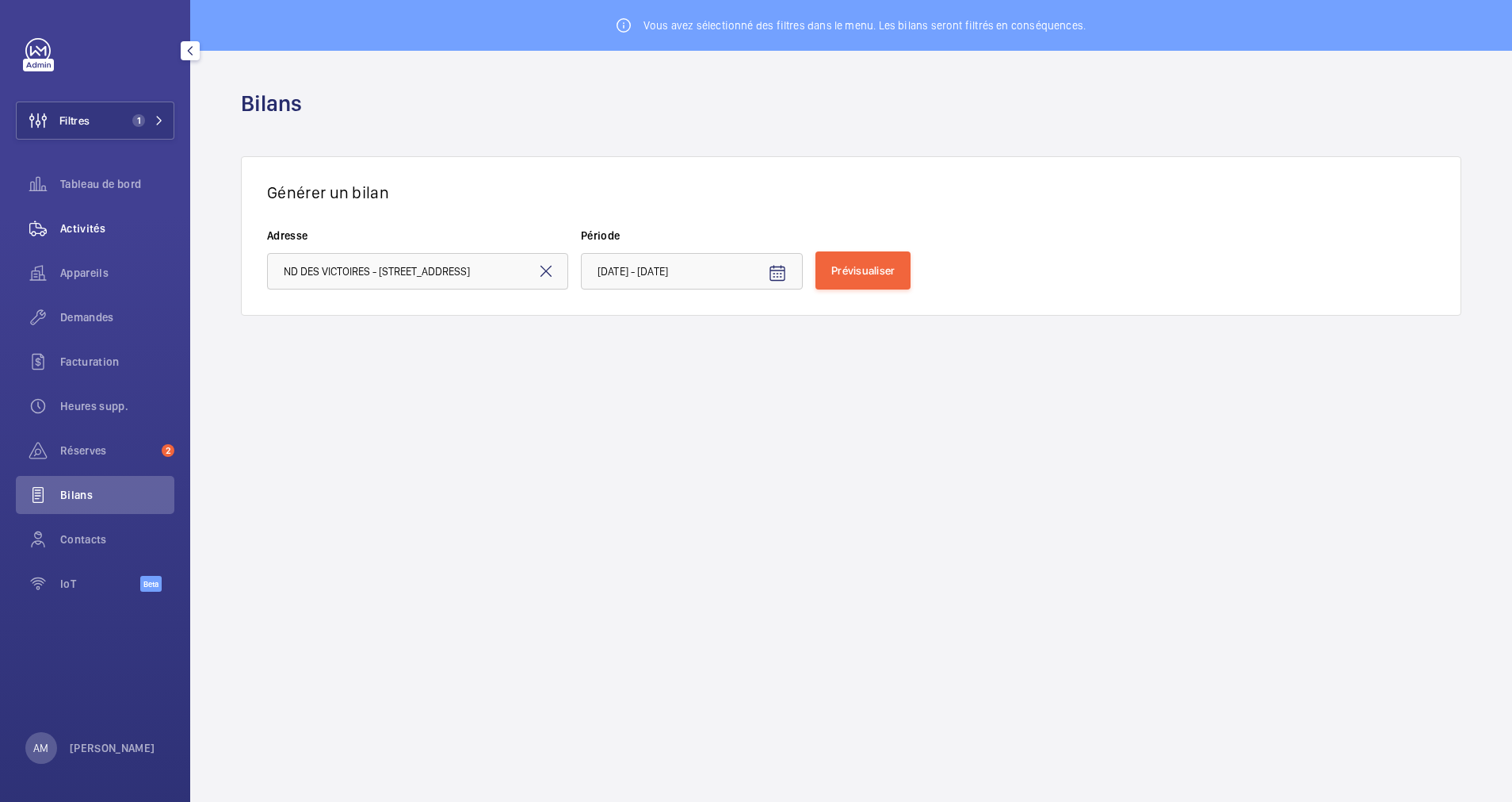
click at [71, 234] on span "Activités" at bounding box center [117, 228] width 114 height 16
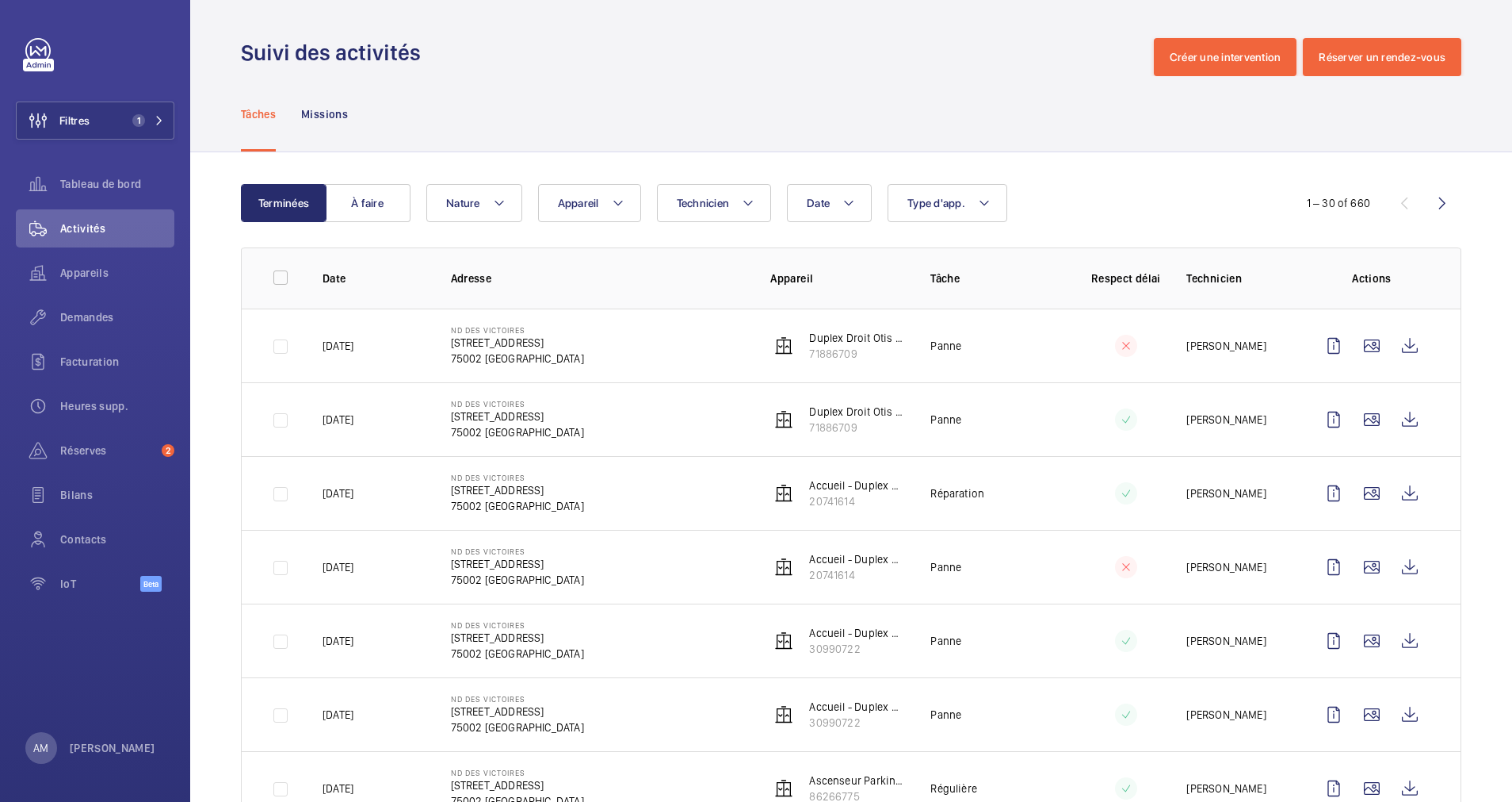
drag, startPoint x: 448, startPoint y: 343, endPoint x: 672, endPoint y: 343, distance: 224.0
click at [584, 343] on p "[STREET_ADDRESS]" at bounding box center [517, 342] width 133 height 16
click at [133, 112] on button "Filtres 1" at bounding box center [94, 121] width 159 height 38
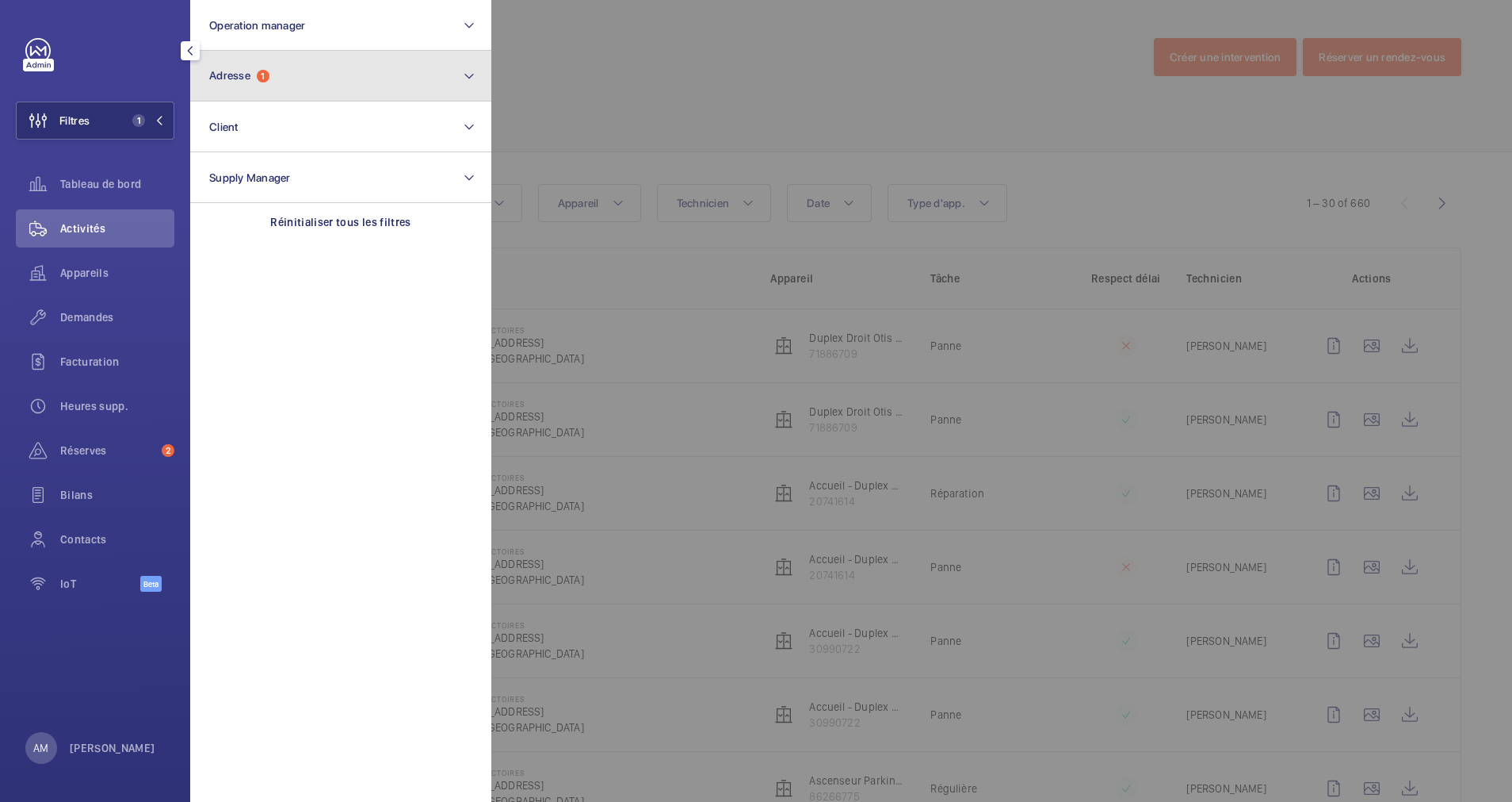
click at [291, 78] on button "Adresse 1" at bounding box center [341, 76] width 301 height 51
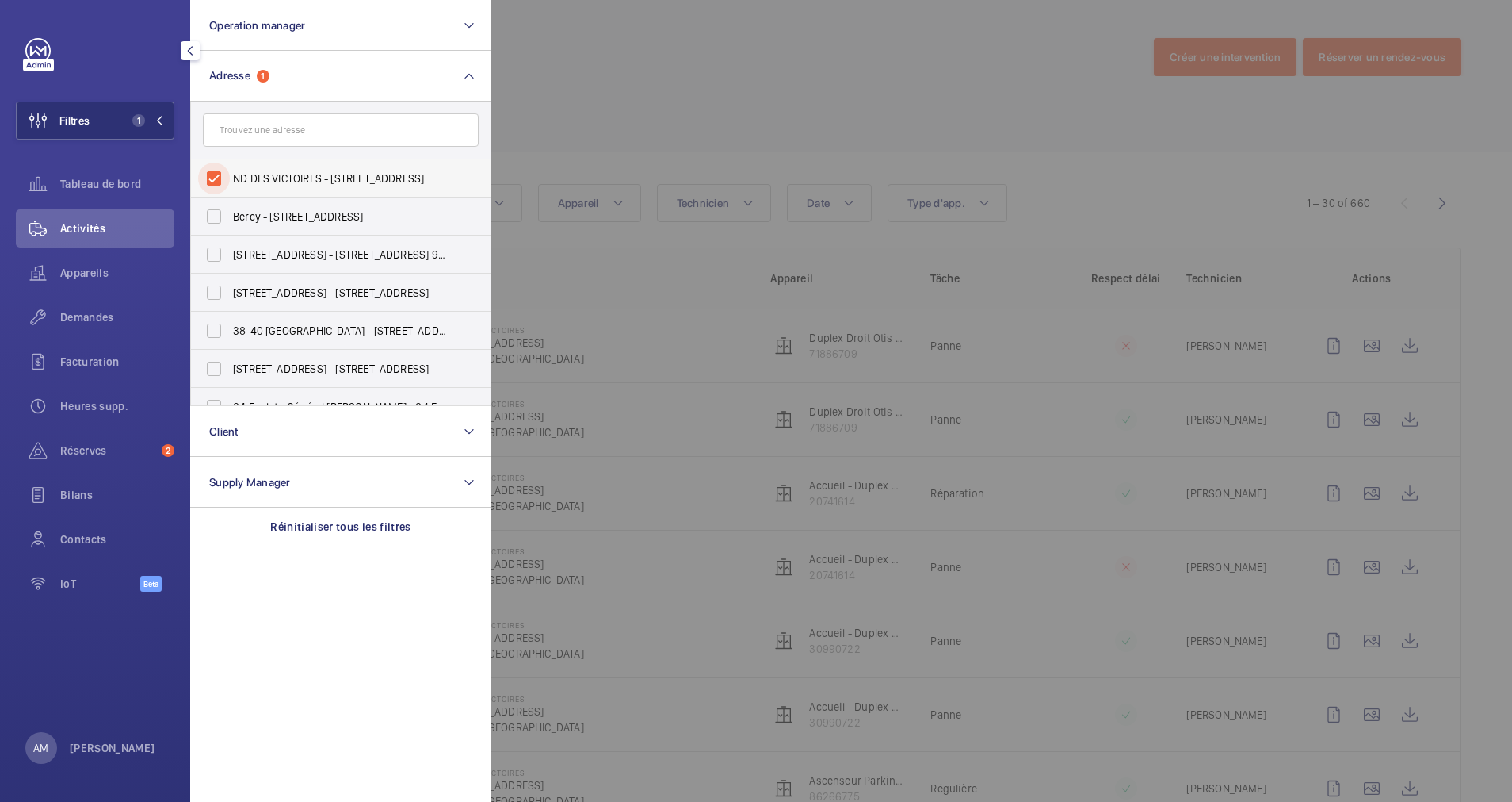
click at [220, 167] on input "ND DES VICTOIRES - [STREET_ADDRESS]" at bounding box center [214, 178] width 32 height 32
checkbox input "false"
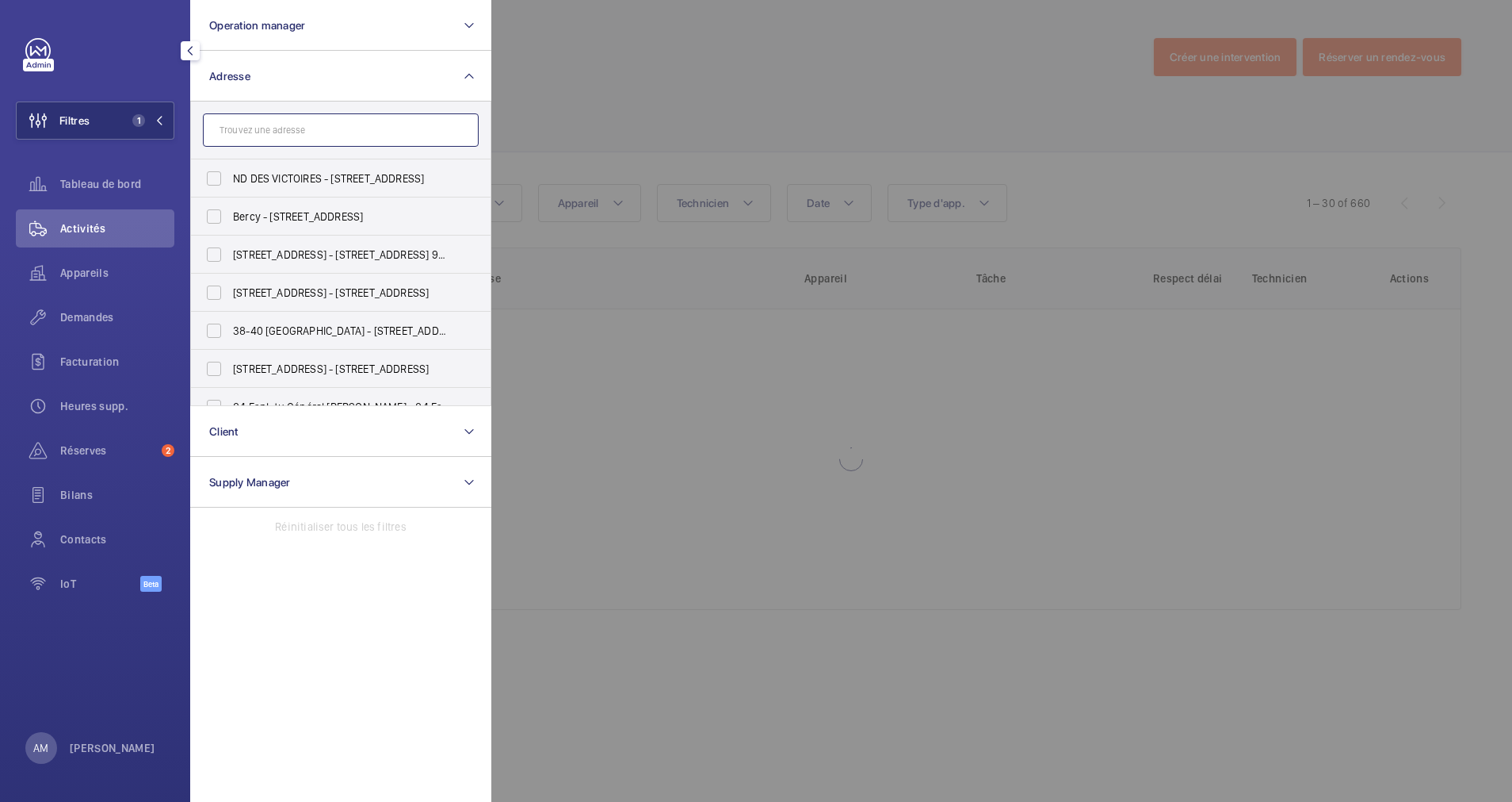
click at [246, 137] on input "text" at bounding box center [341, 130] width 276 height 34
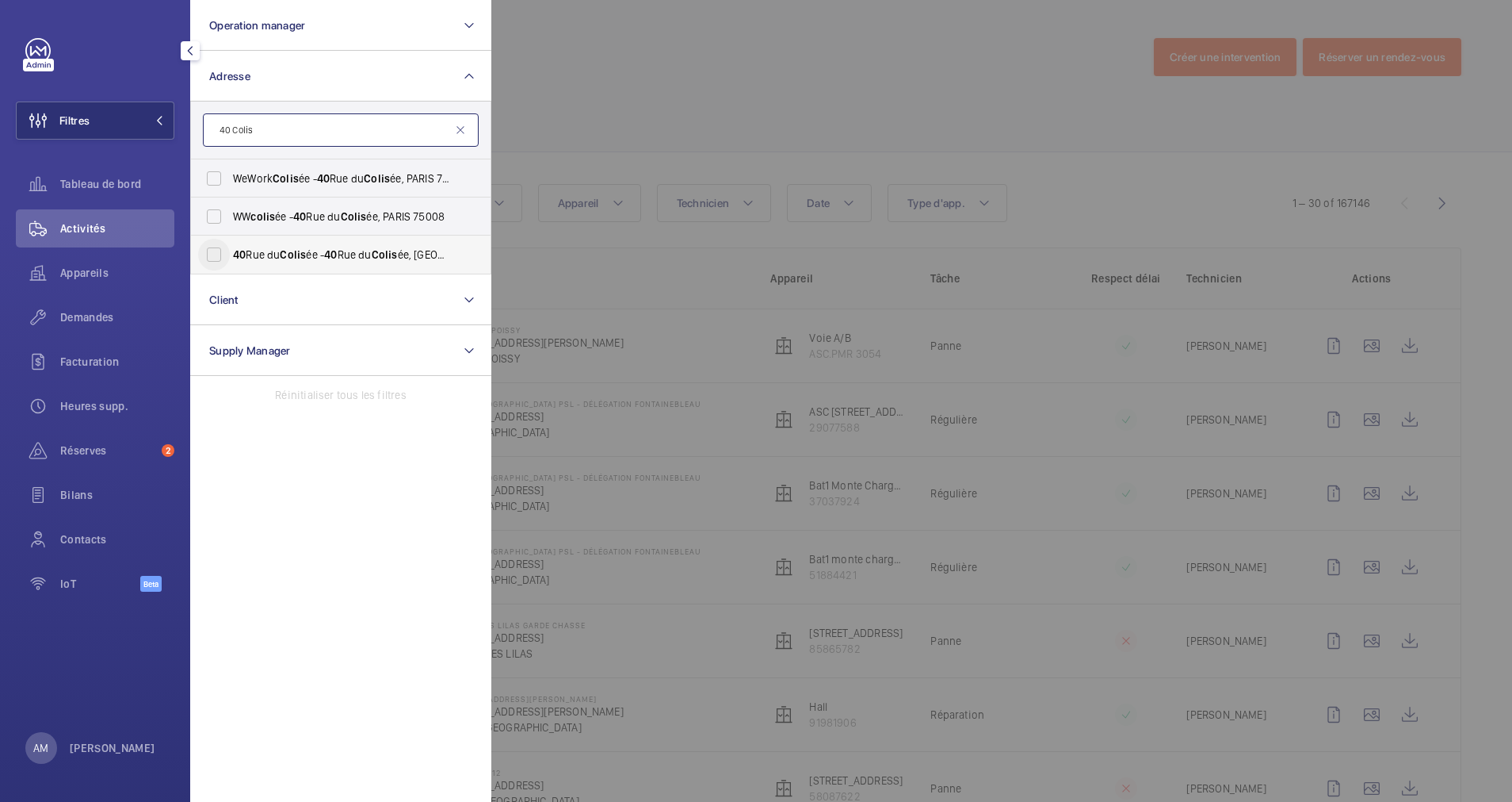
type input "40 Colis"
click at [205, 260] on input "[STREET_ADDRESS] ée - [STREET_ADDRESS]" at bounding box center [214, 254] width 32 height 32
checkbox input "true"
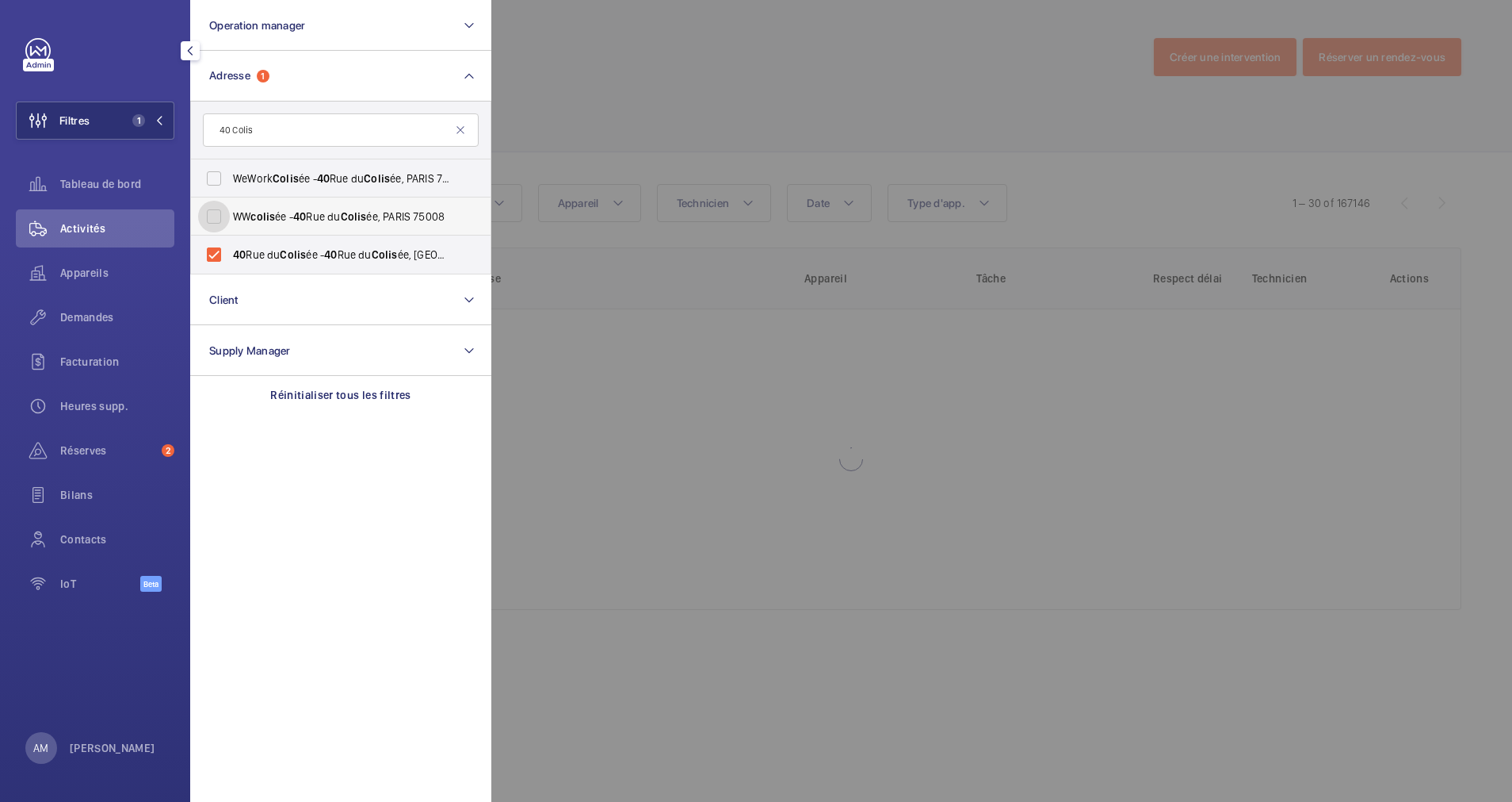
click at [216, 215] on input "WW colis ée - [STREET_ADDRESS]" at bounding box center [214, 216] width 32 height 32
checkbox input "true"
click at [214, 181] on input "WeWork Colis ée - [STREET_ADDRESS]" at bounding box center [214, 178] width 32 height 32
checkbox input "true"
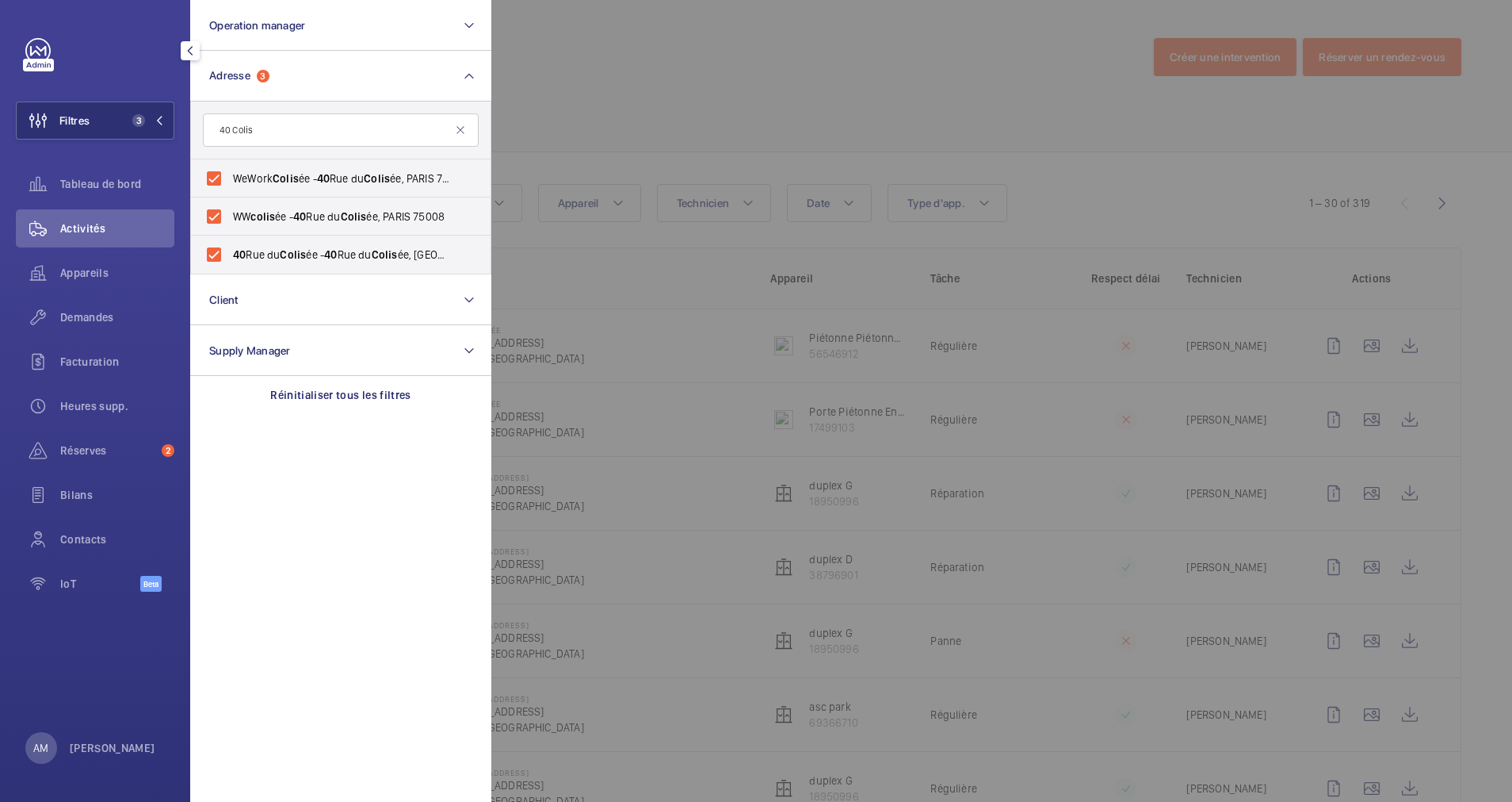
click at [760, 96] on div at bounding box center [1247, 401] width 1512 height 802
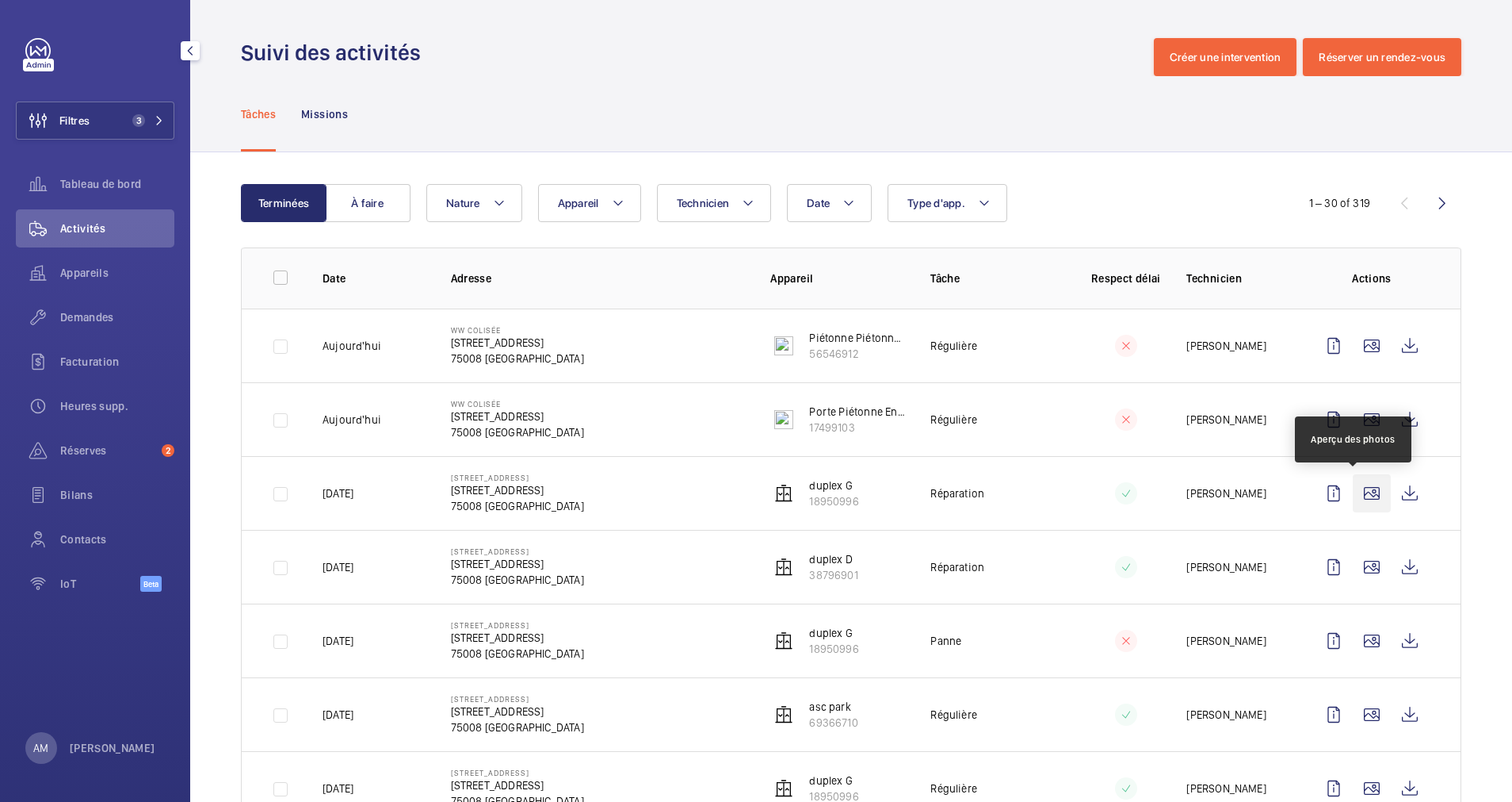
click at [1354, 479] on wm-front-icon-button at bounding box center [1372, 493] width 38 height 38
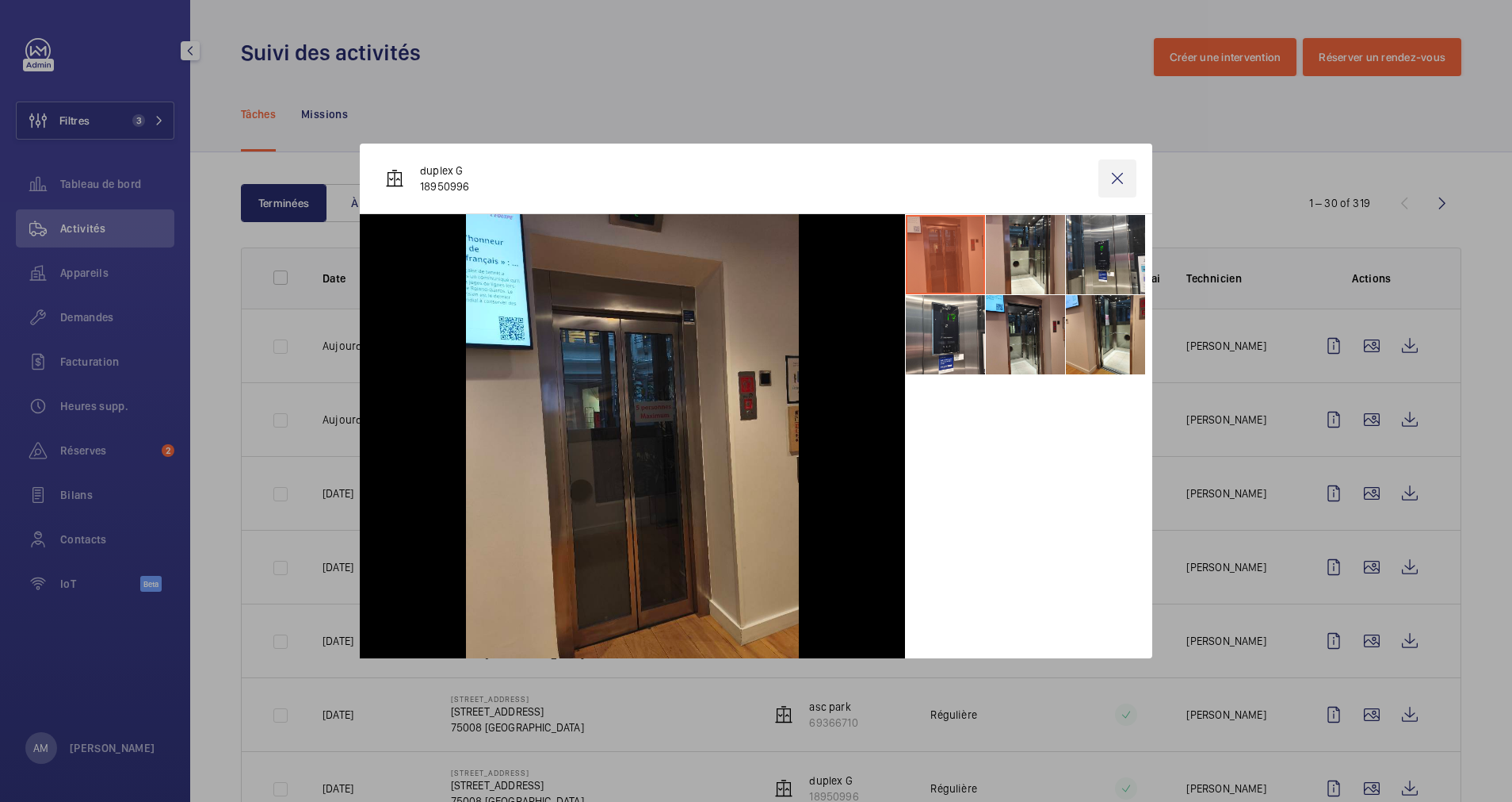
click at [1116, 182] on wm-front-icon-button at bounding box center [1118, 178] width 38 height 38
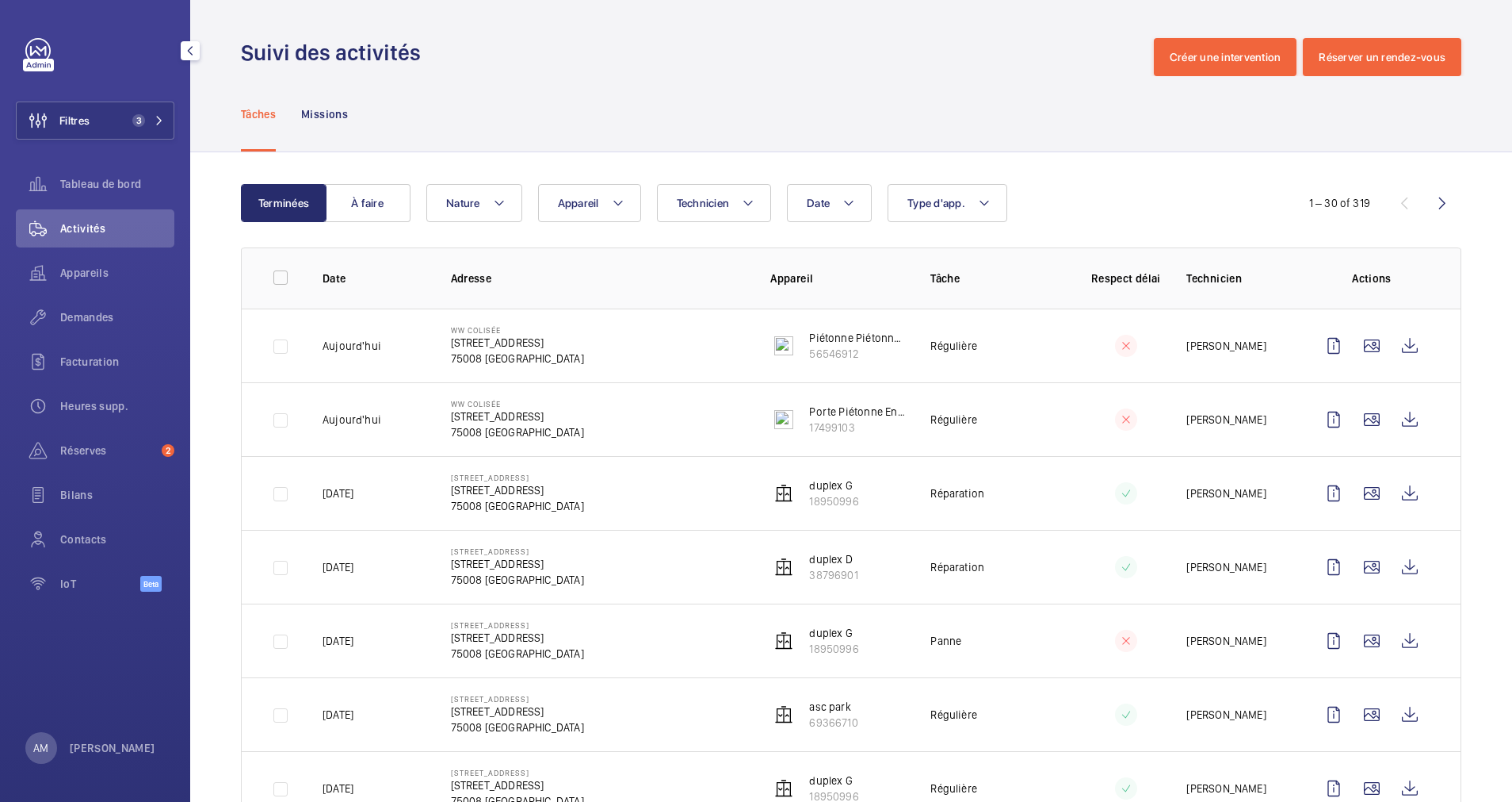
click at [1396, 494] on wm-front-icon-button at bounding box center [1410, 493] width 38 height 38
click at [1356, 558] on wm-front-icon-button at bounding box center [1372, 567] width 38 height 38
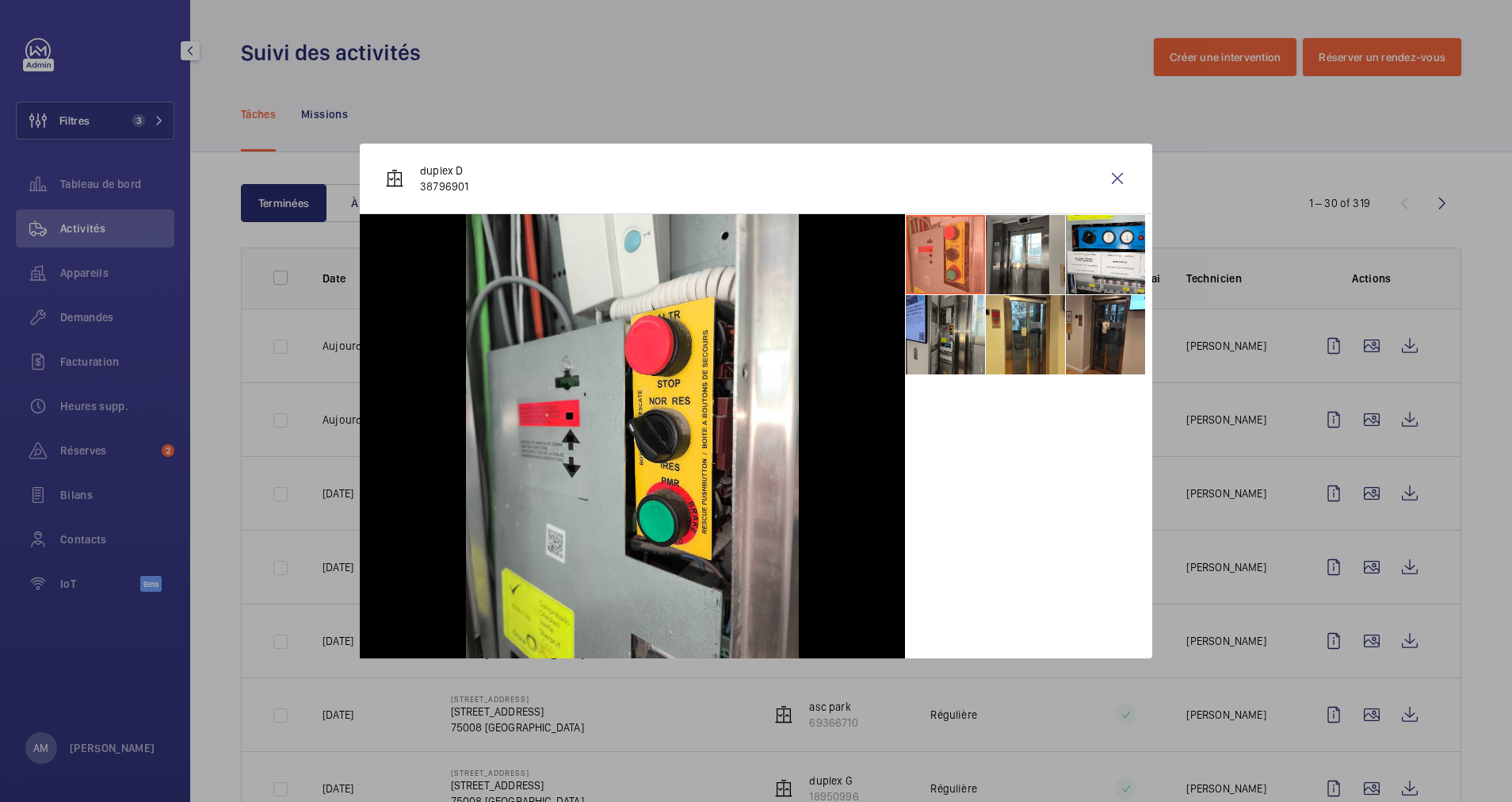
click at [966, 340] on li at bounding box center [945, 334] width 80 height 80
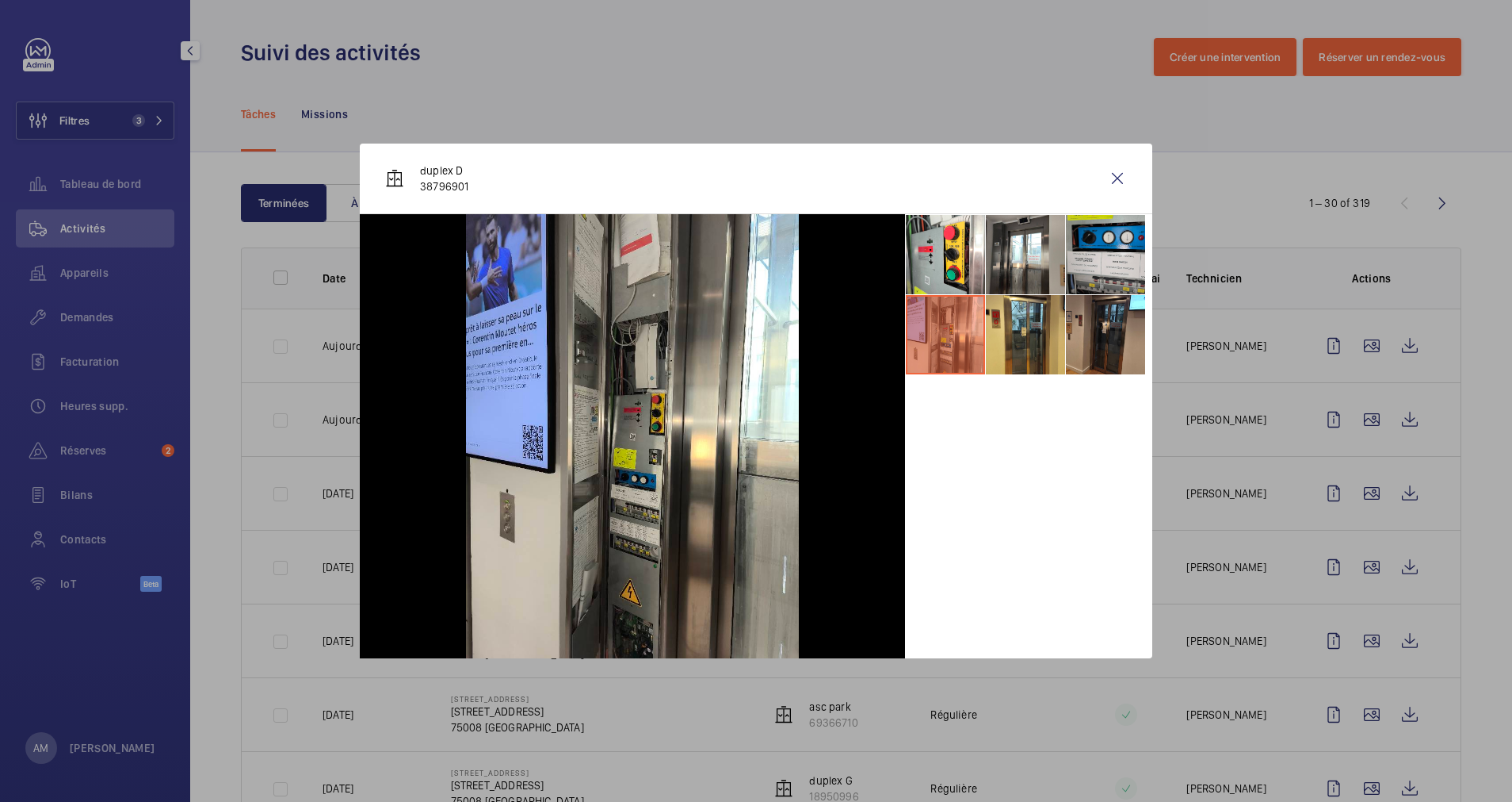
click at [1111, 237] on li at bounding box center [1105, 255] width 80 height 80
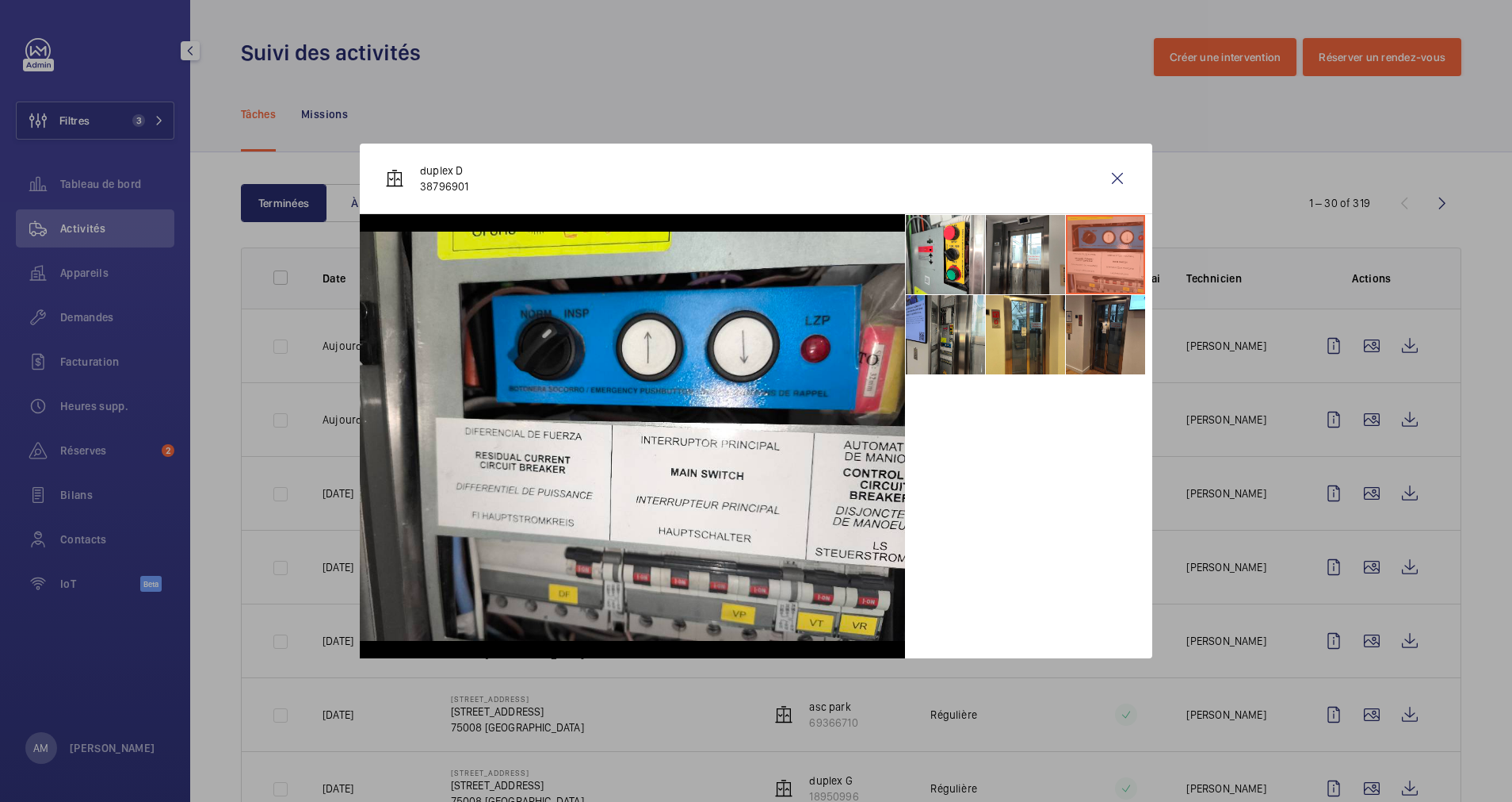
click at [925, 325] on li at bounding box center [945, 334] width 80 height 80
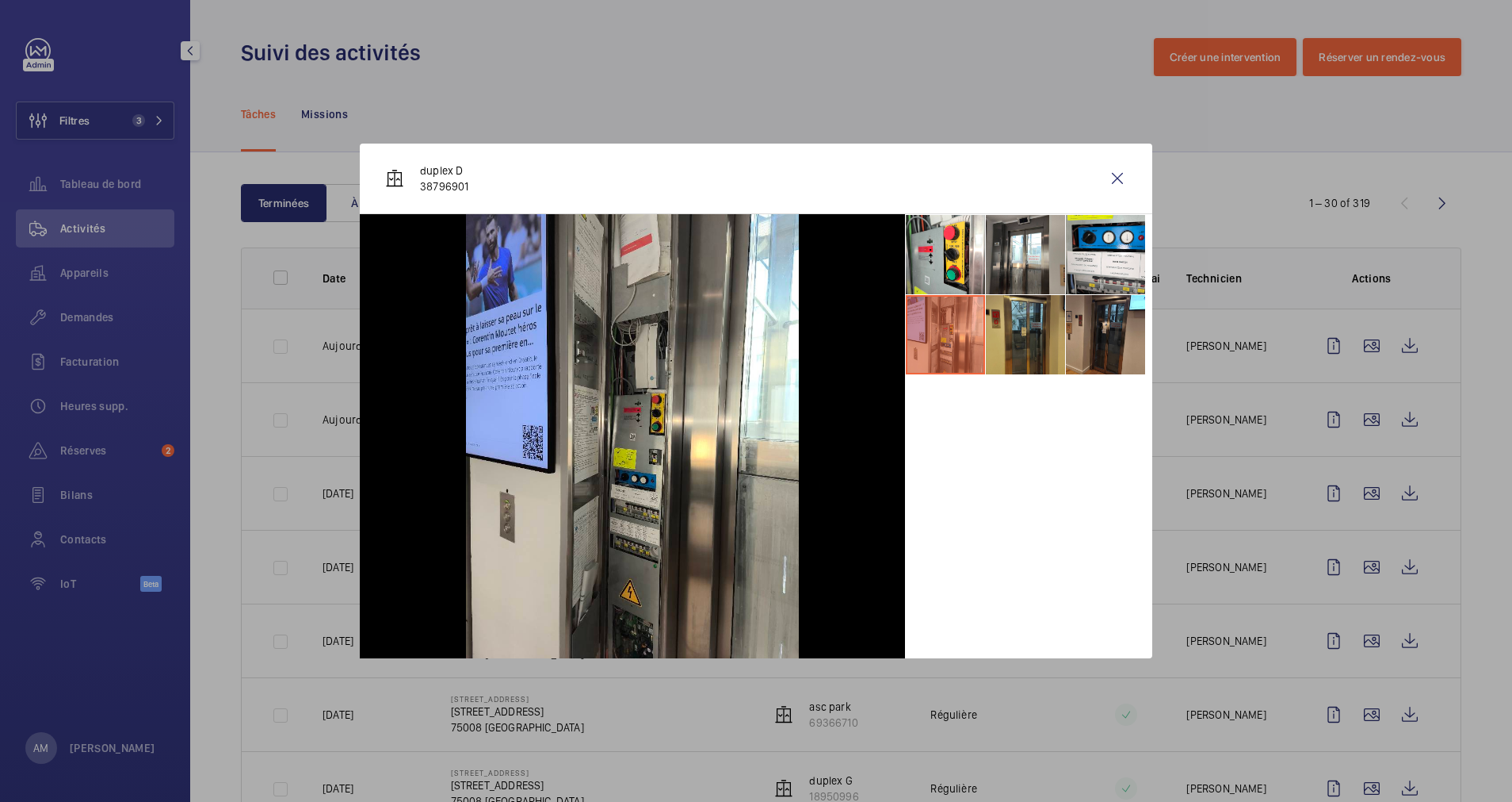
click at [1023, 324] on li at bounding box center [1026, 334] width 80 height 80
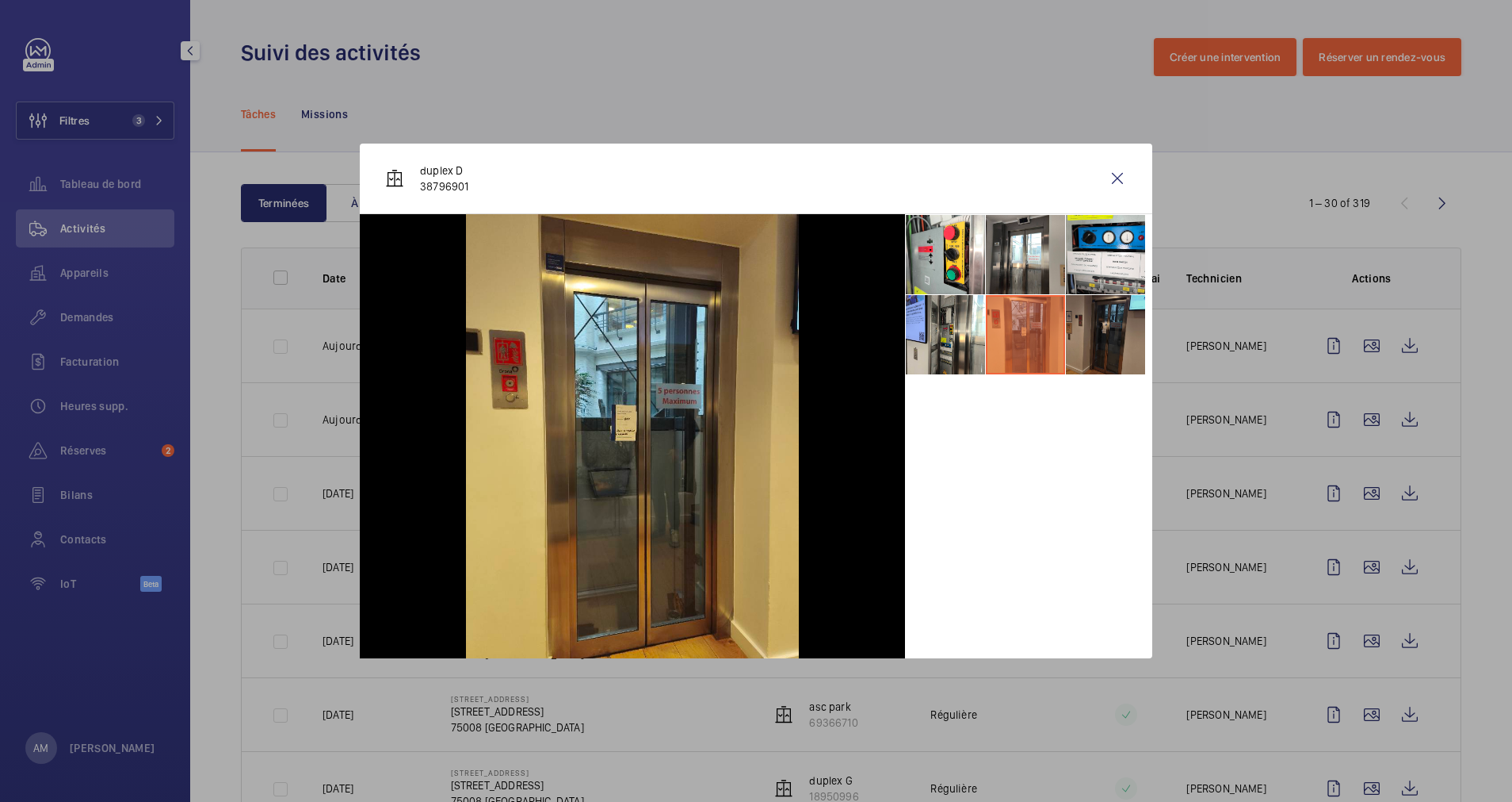
click at [1106, 331] on li at bounding box center [1105, 334] width 80 height 80
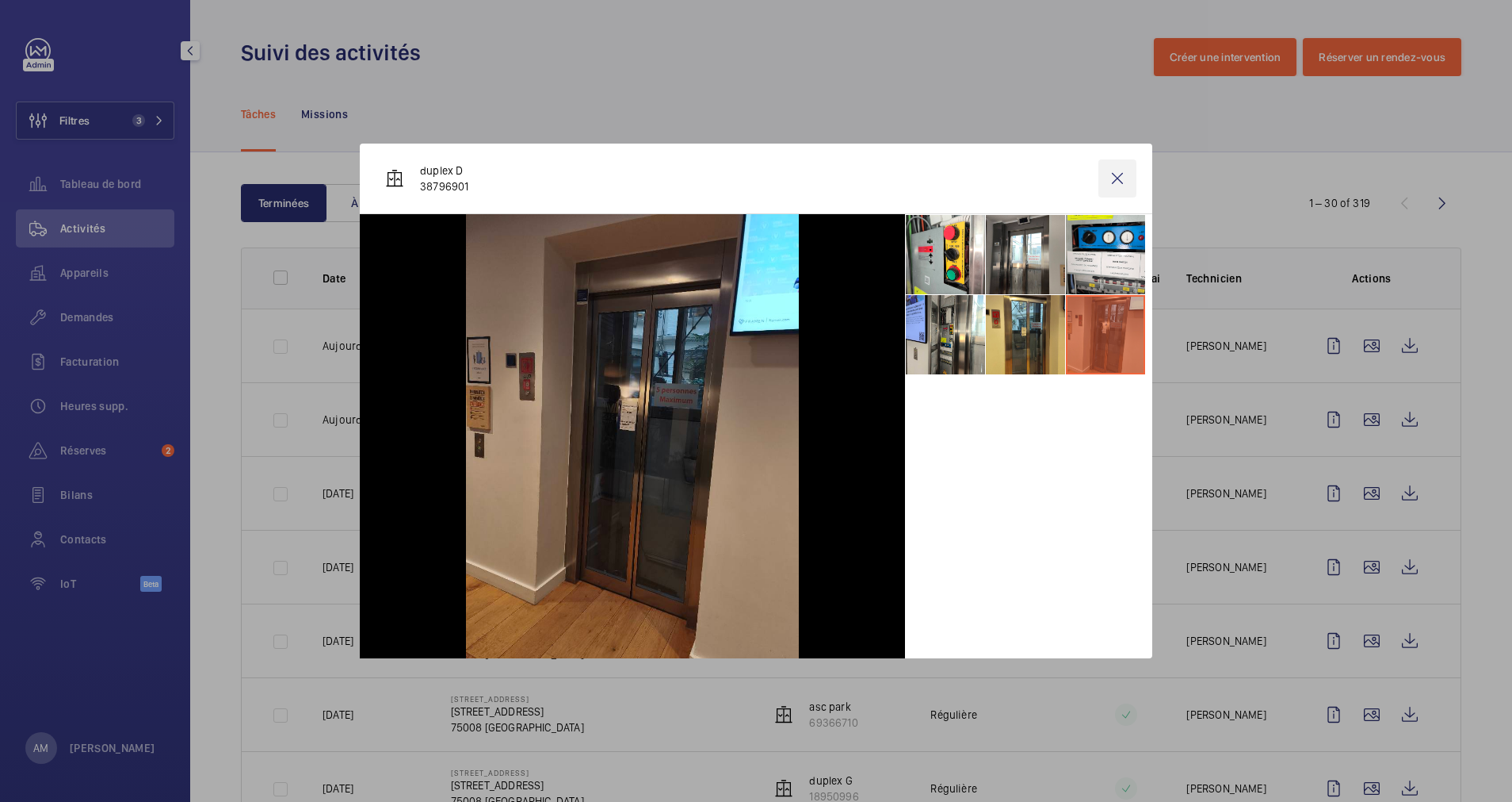
click at [1118, 174] on wm-front-icon-button at bounding box center [1118, 178] width 38 height 38
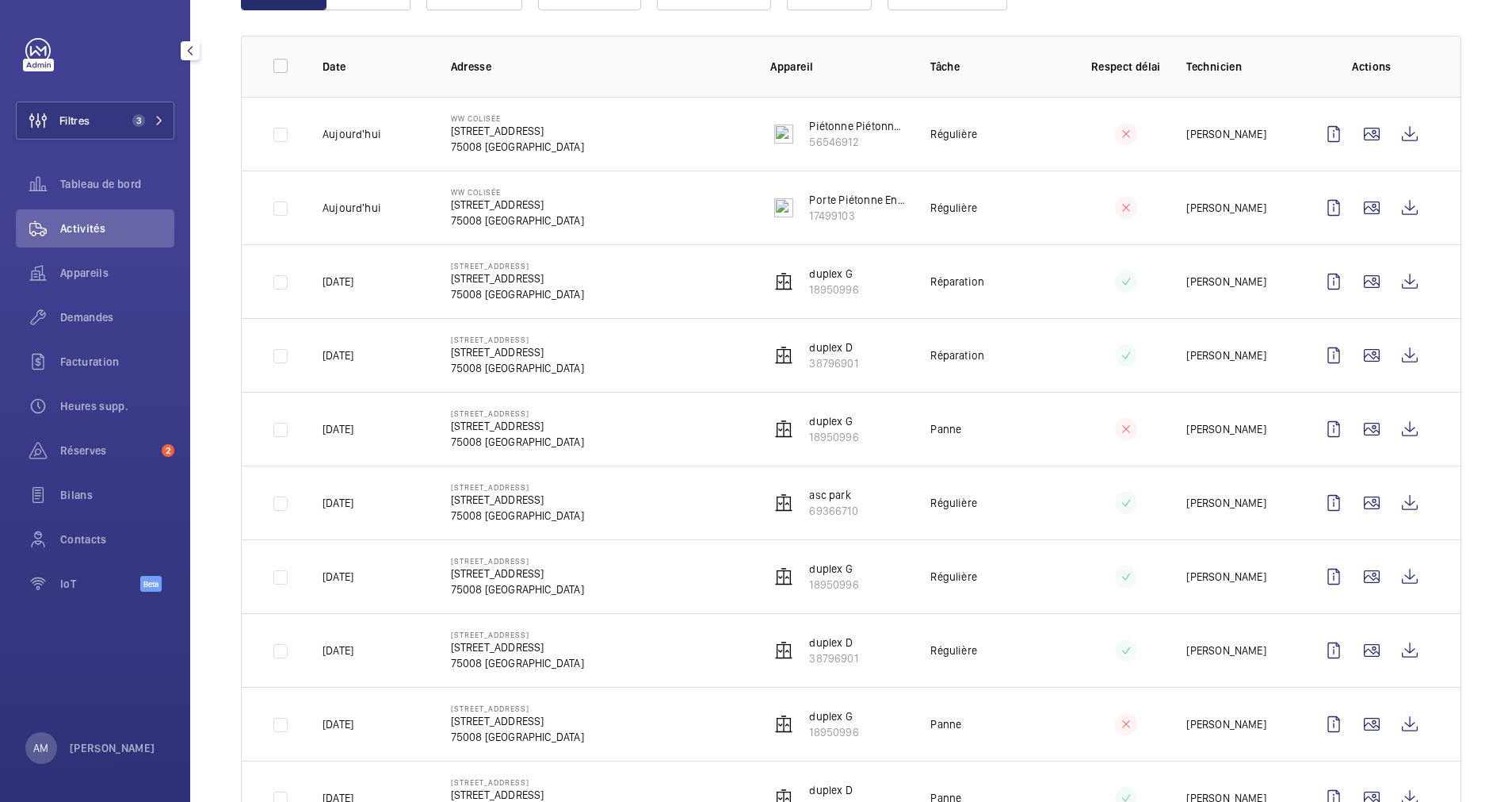
scroll to position [449, 0]
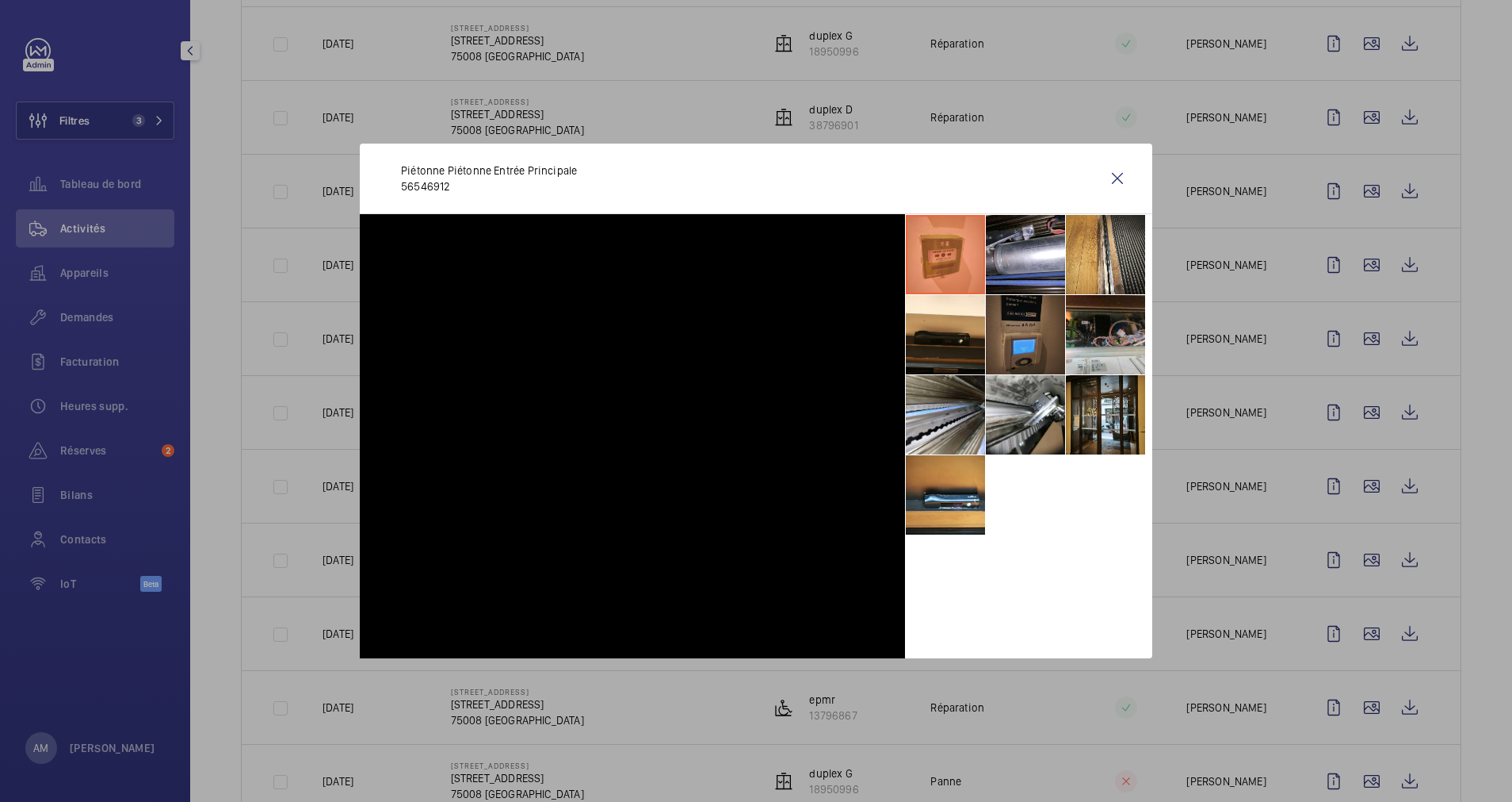
scroll to position [93, 0]
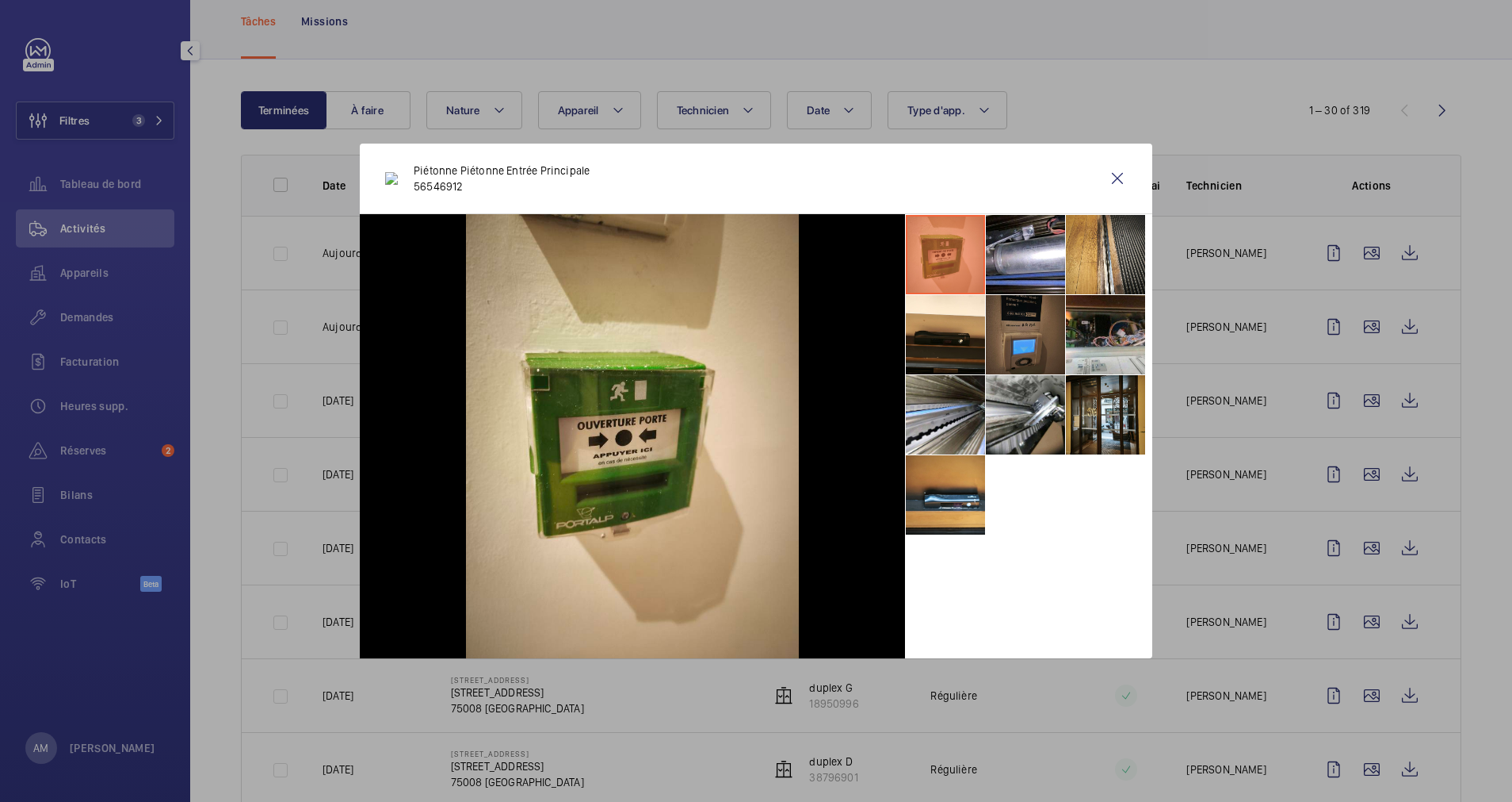
click at [1474, 325] on div at bounding box center [756, 401] width 1512 height 802
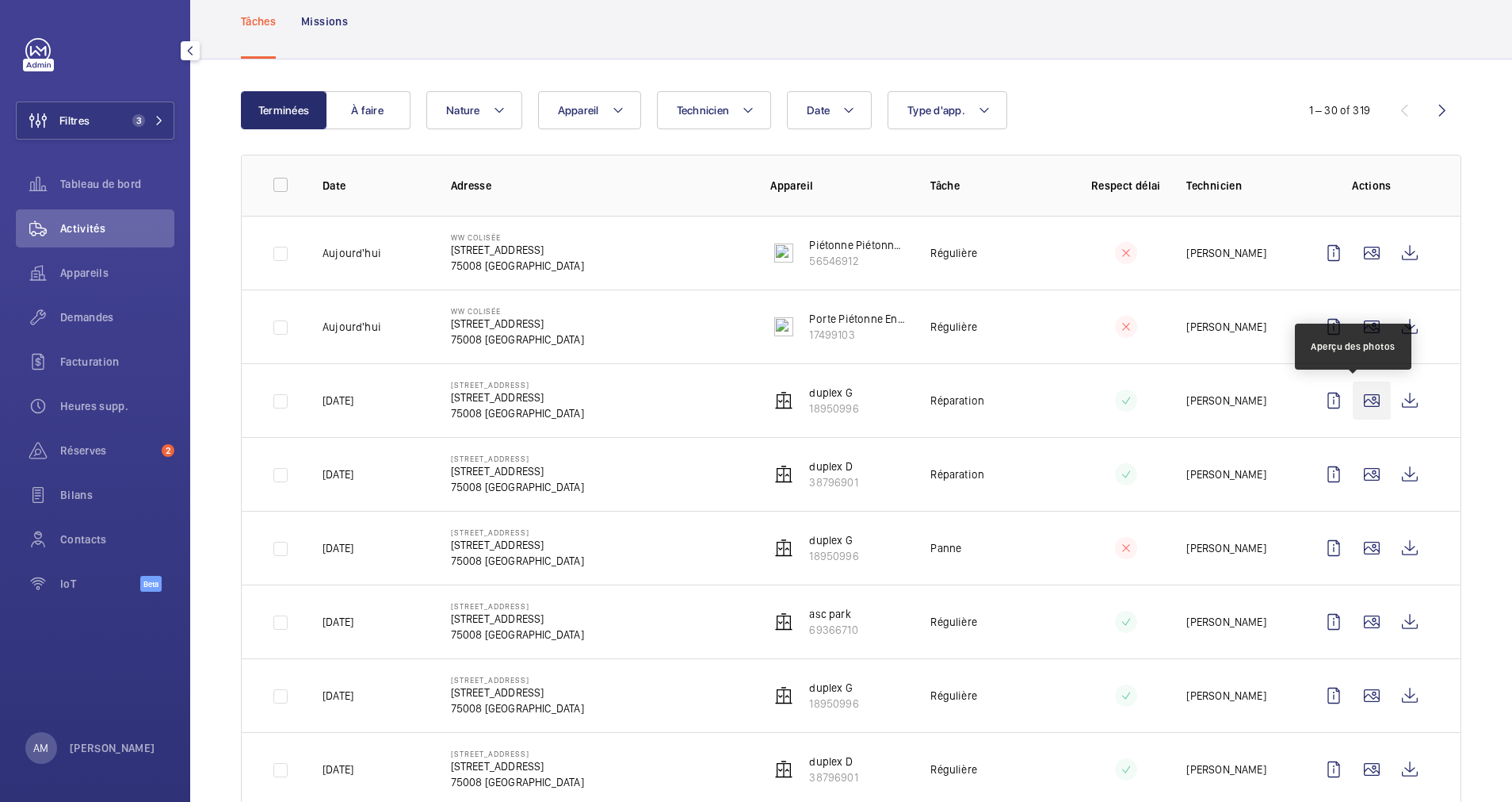
click at [1353, 394] on wm-front-icon-button at bounding box center [1372, 400] width 38 height 38
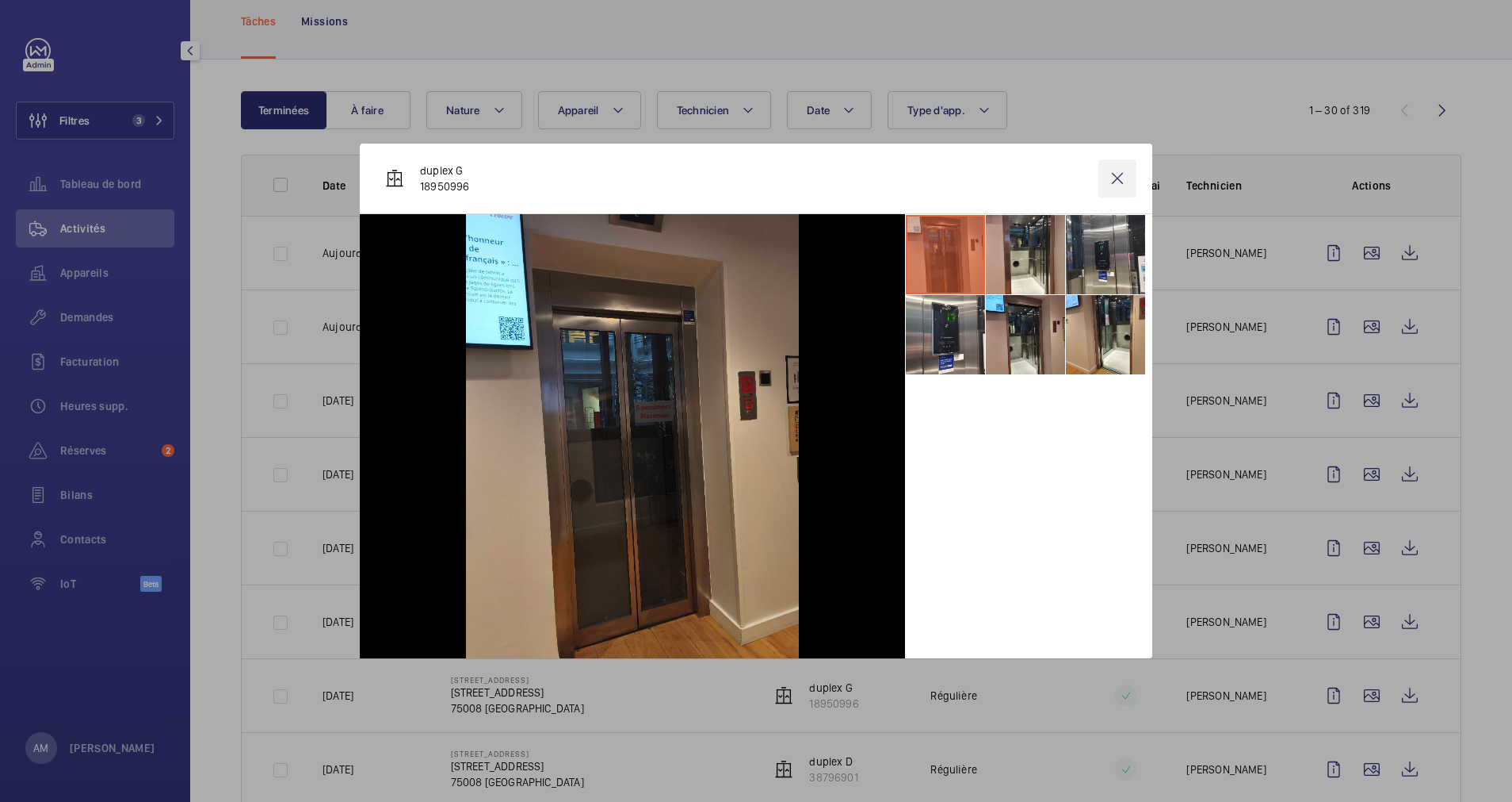
click at [1118, 177] on wm-front-icon-button at bounding box center [1118, 178] width 38 height 38
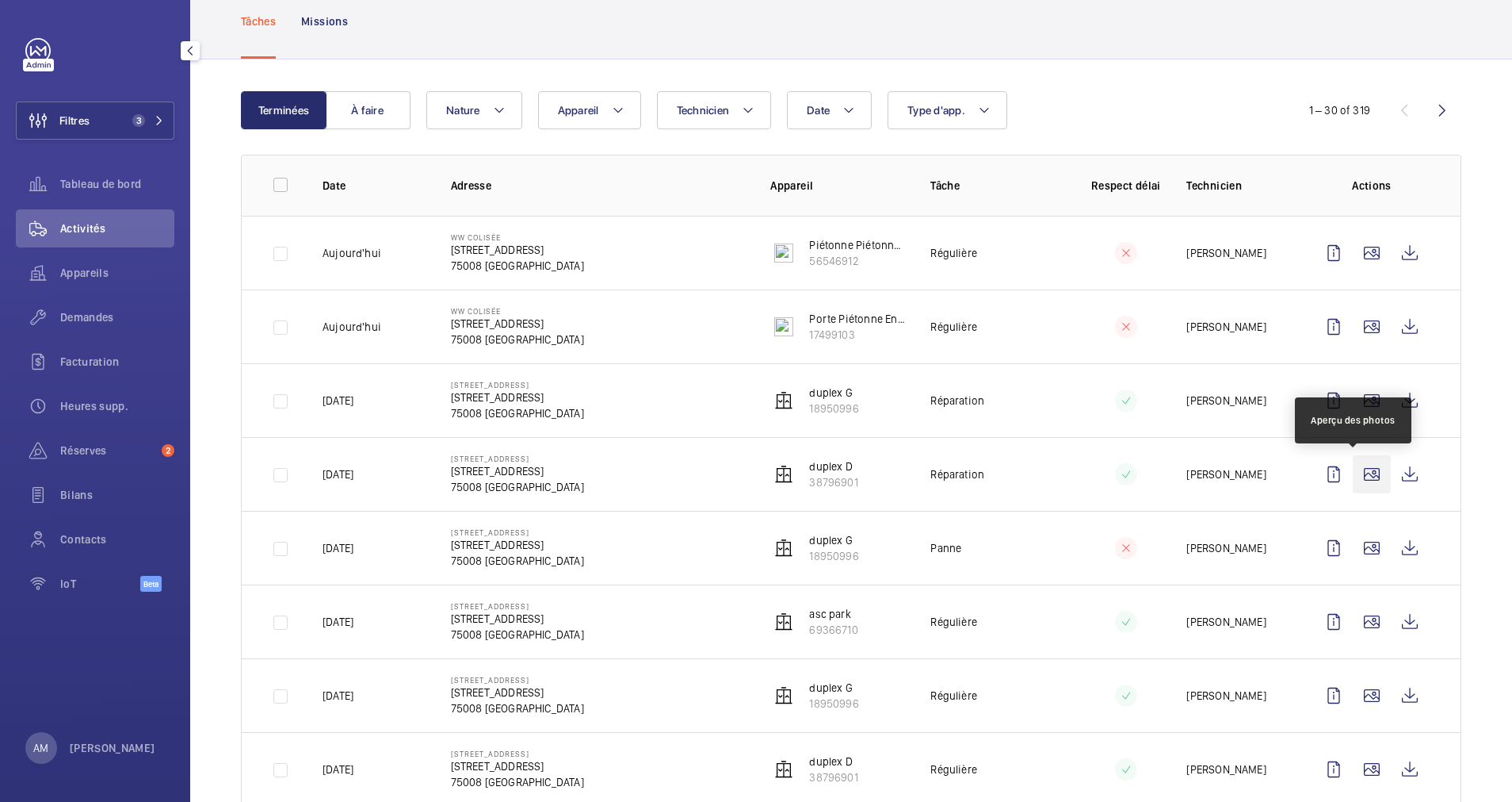
click at [1353, 475] on wm-front-icon-button at bounding box center [1372, 474] width 38 height 38
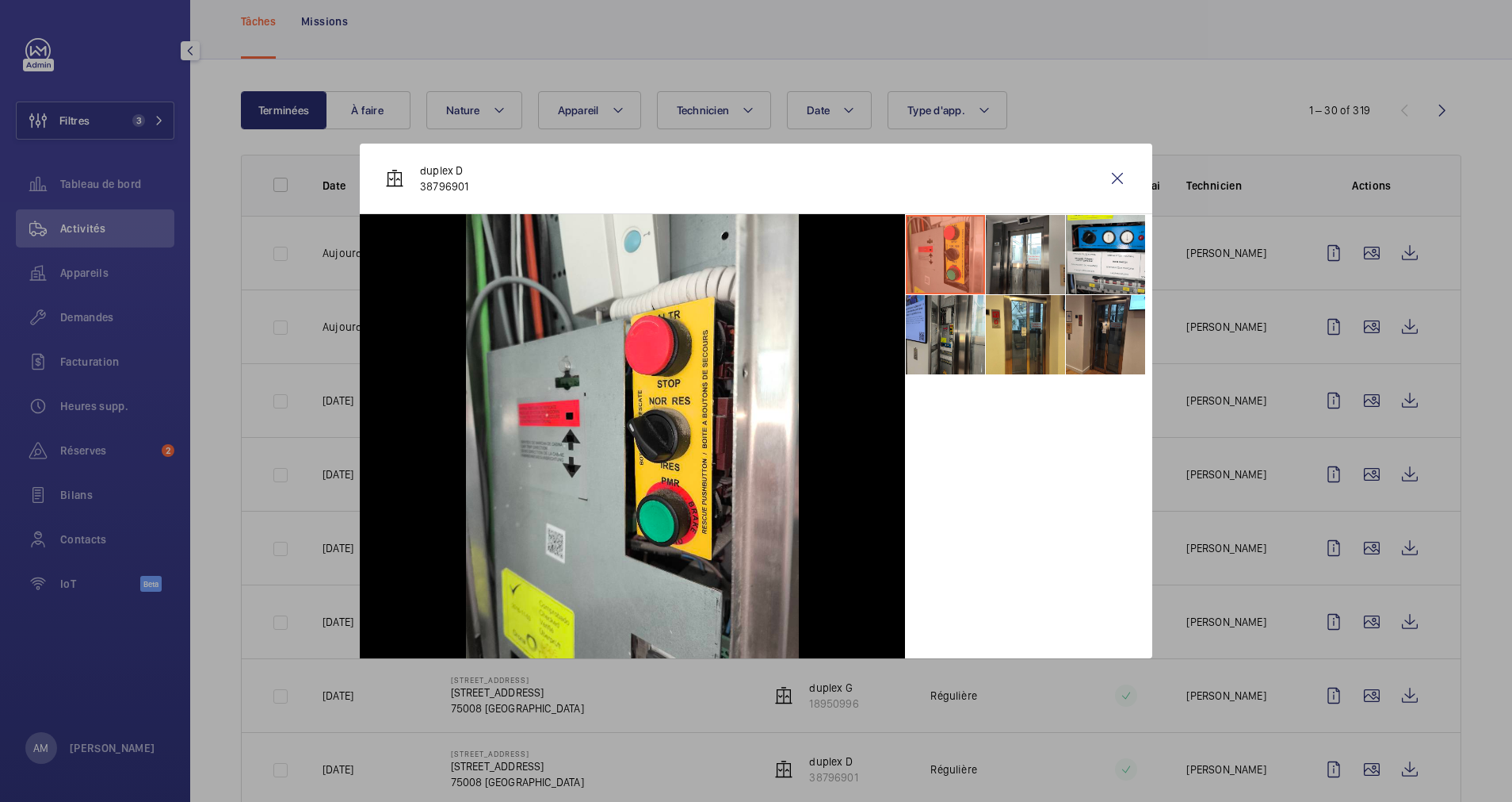
click at [966, 325] on li at bounding box center [945, 334] width 80 height 80
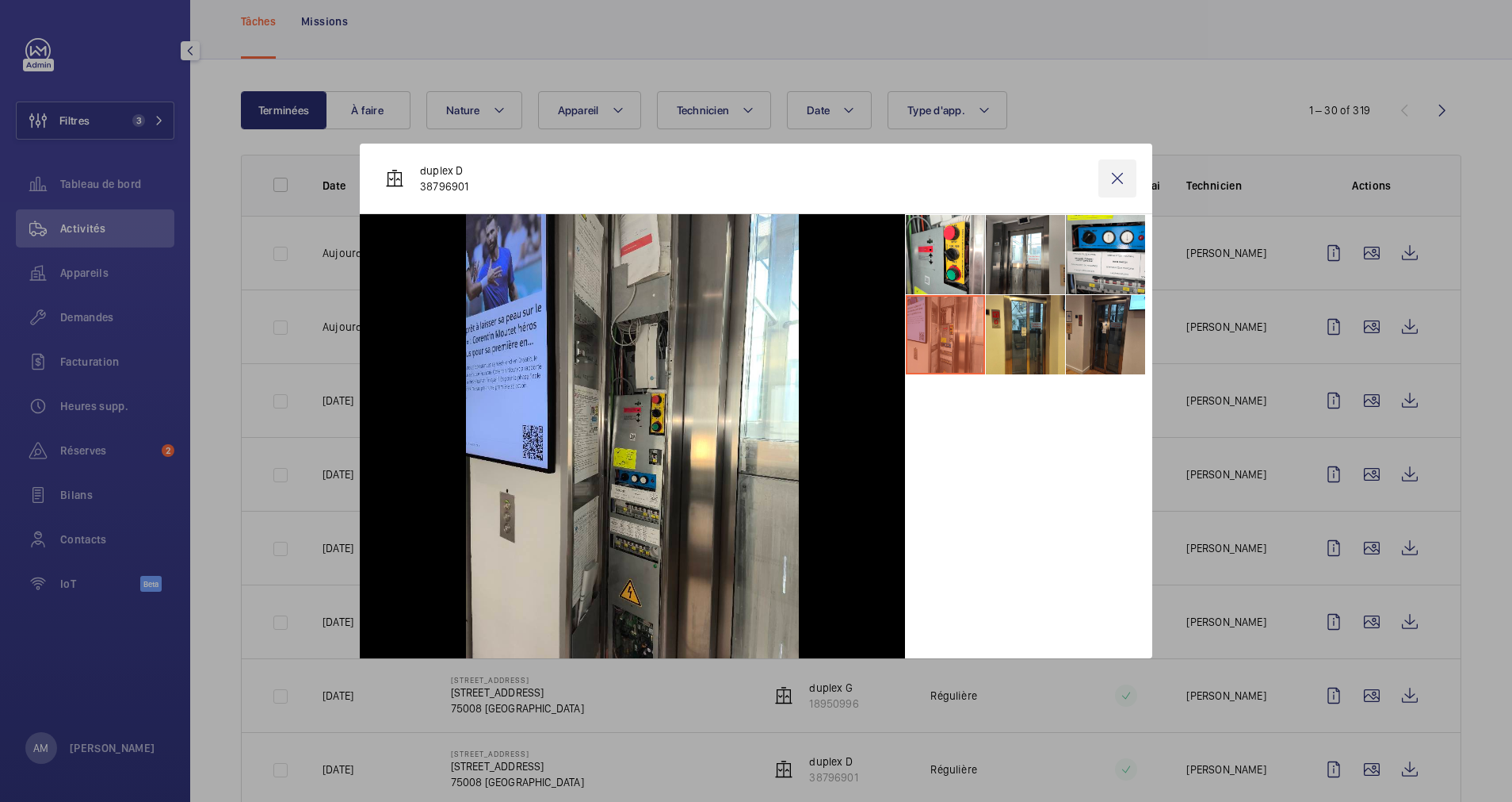
click at [1117, 178] on wm-front-icon-button at bounding box center [1118, 178] width 38 height 38
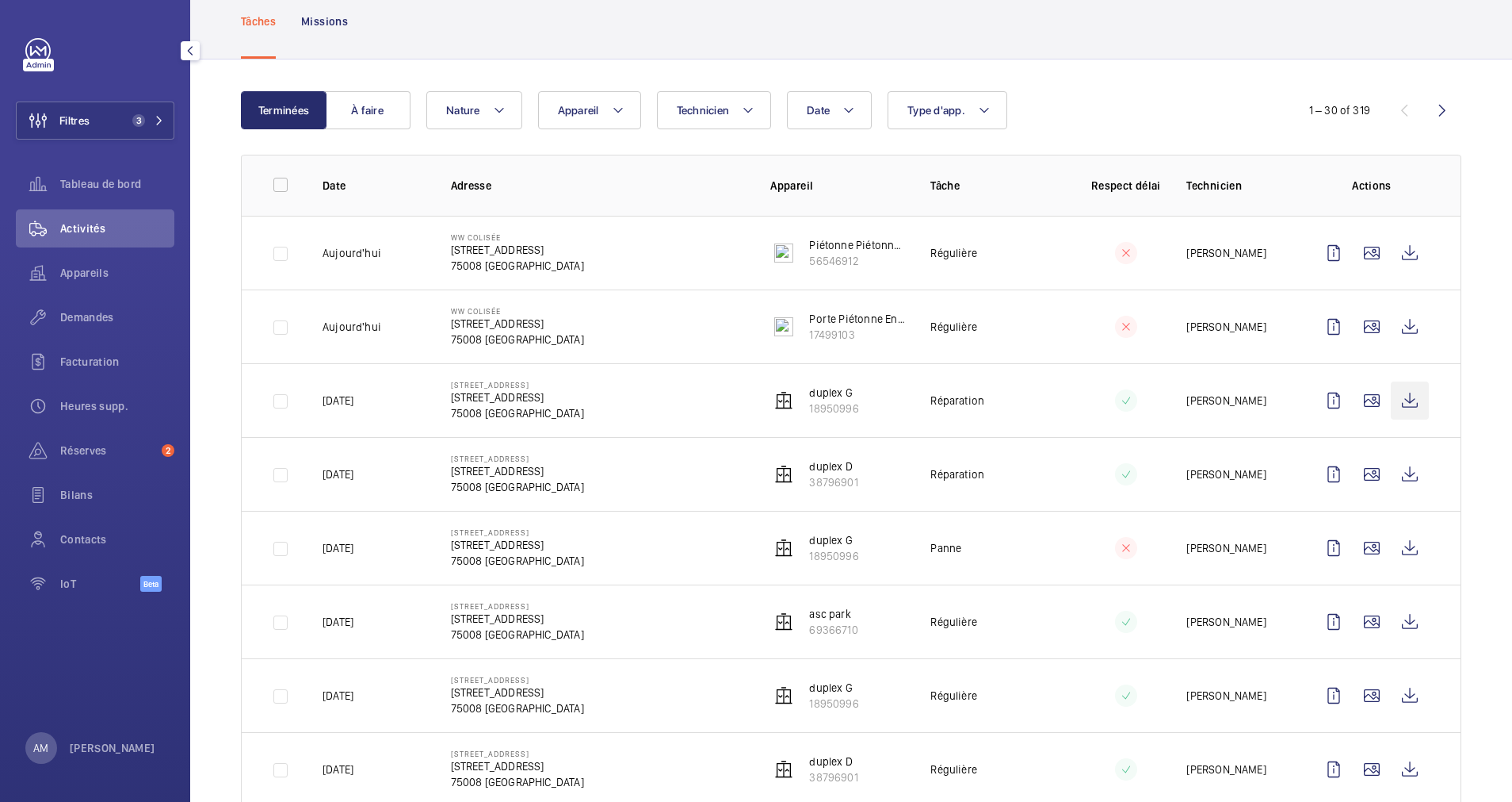
click at [1391, 399] on wm-front-icon-button at bounding box center [1410, 400] width 38 height 38
click at [136, 114] on span "3" at bounding box center [138, 120] width 12 height 12
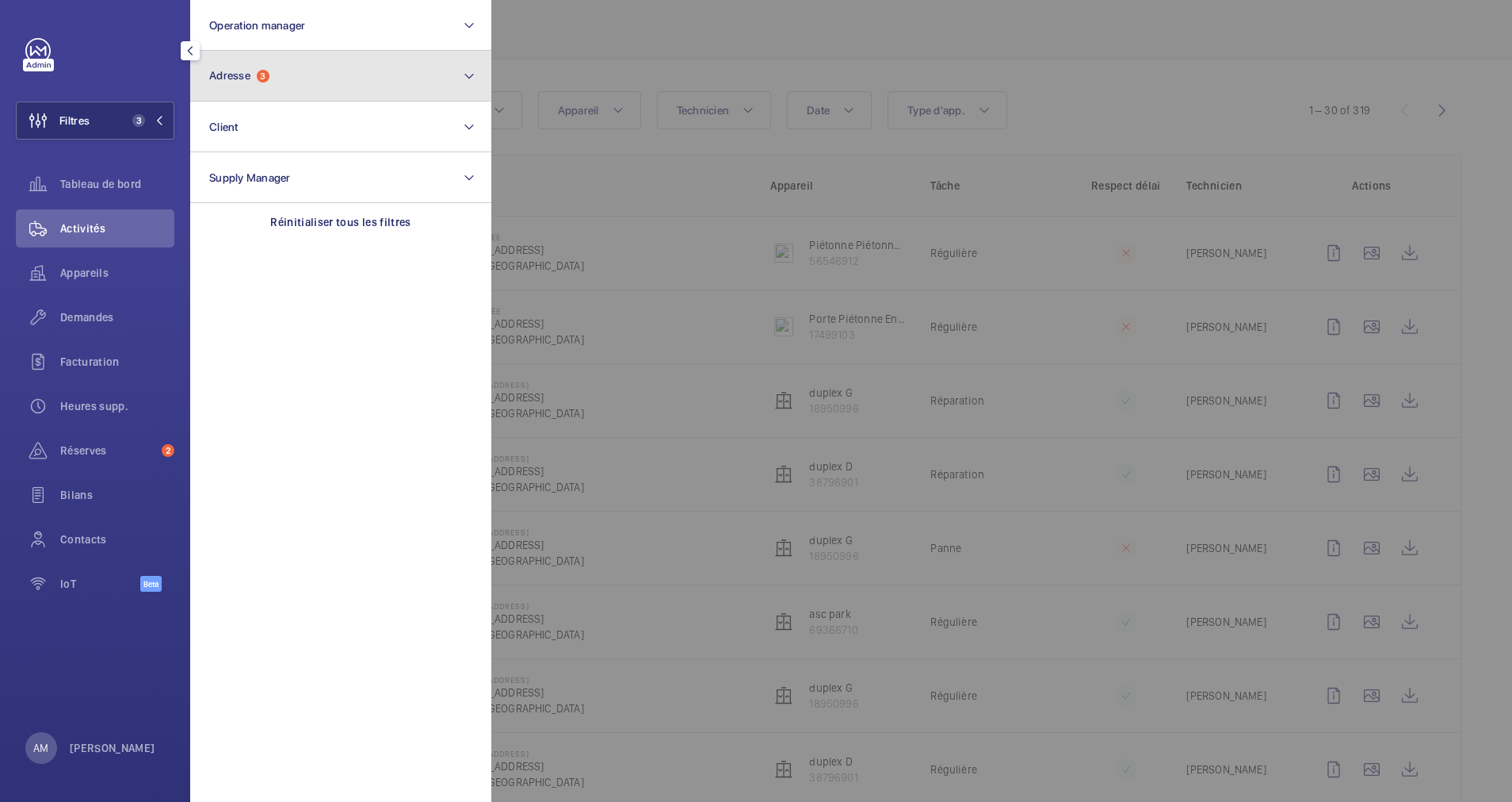
click at [295, 80] on button "Adresse 3" at bounding box center [341, 76] width 301 height 51
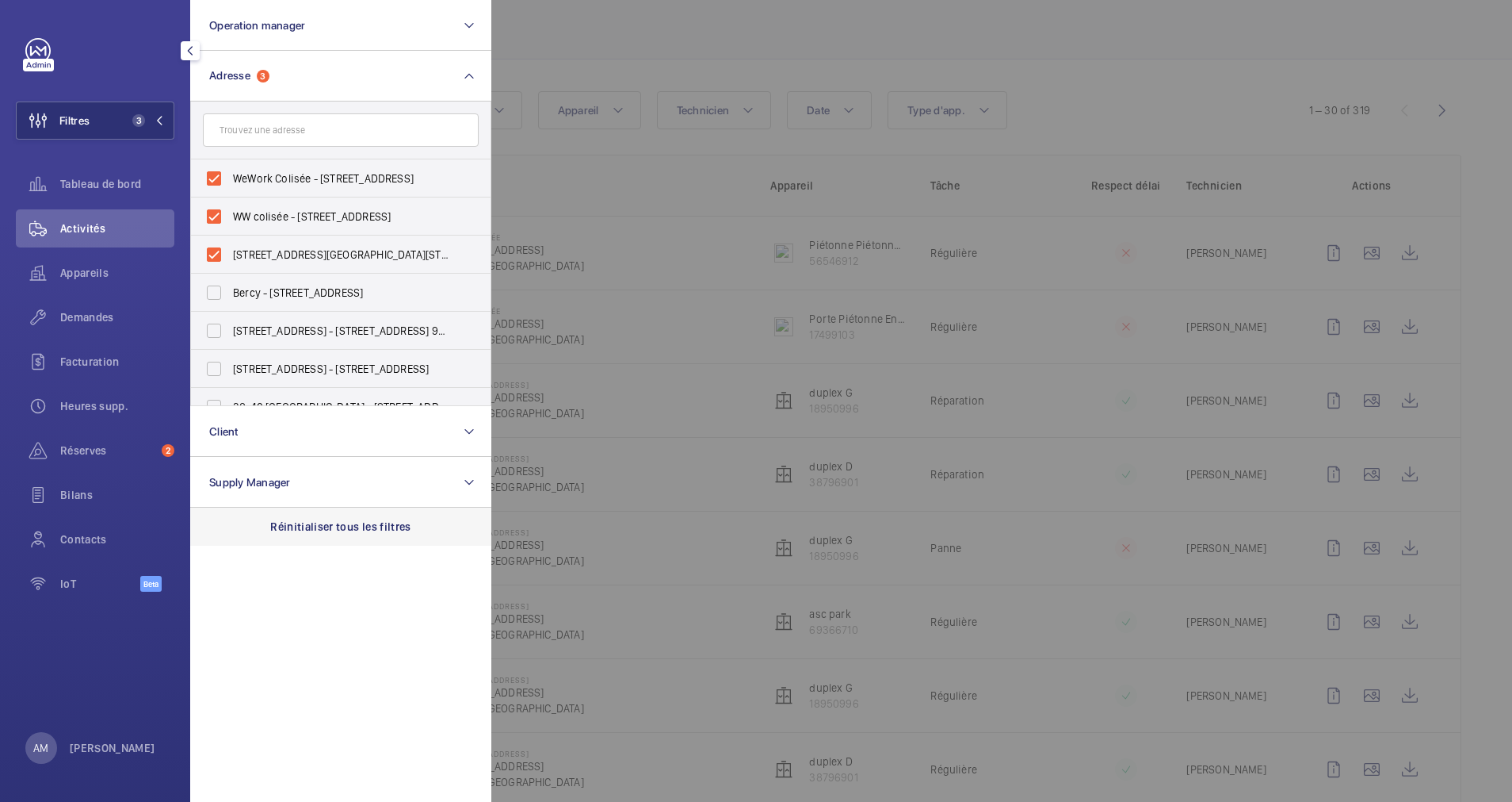
click at [310, 515] on div "Réinitialiser tous les filtres" at bounding box center [341, 527] width 301 height 38
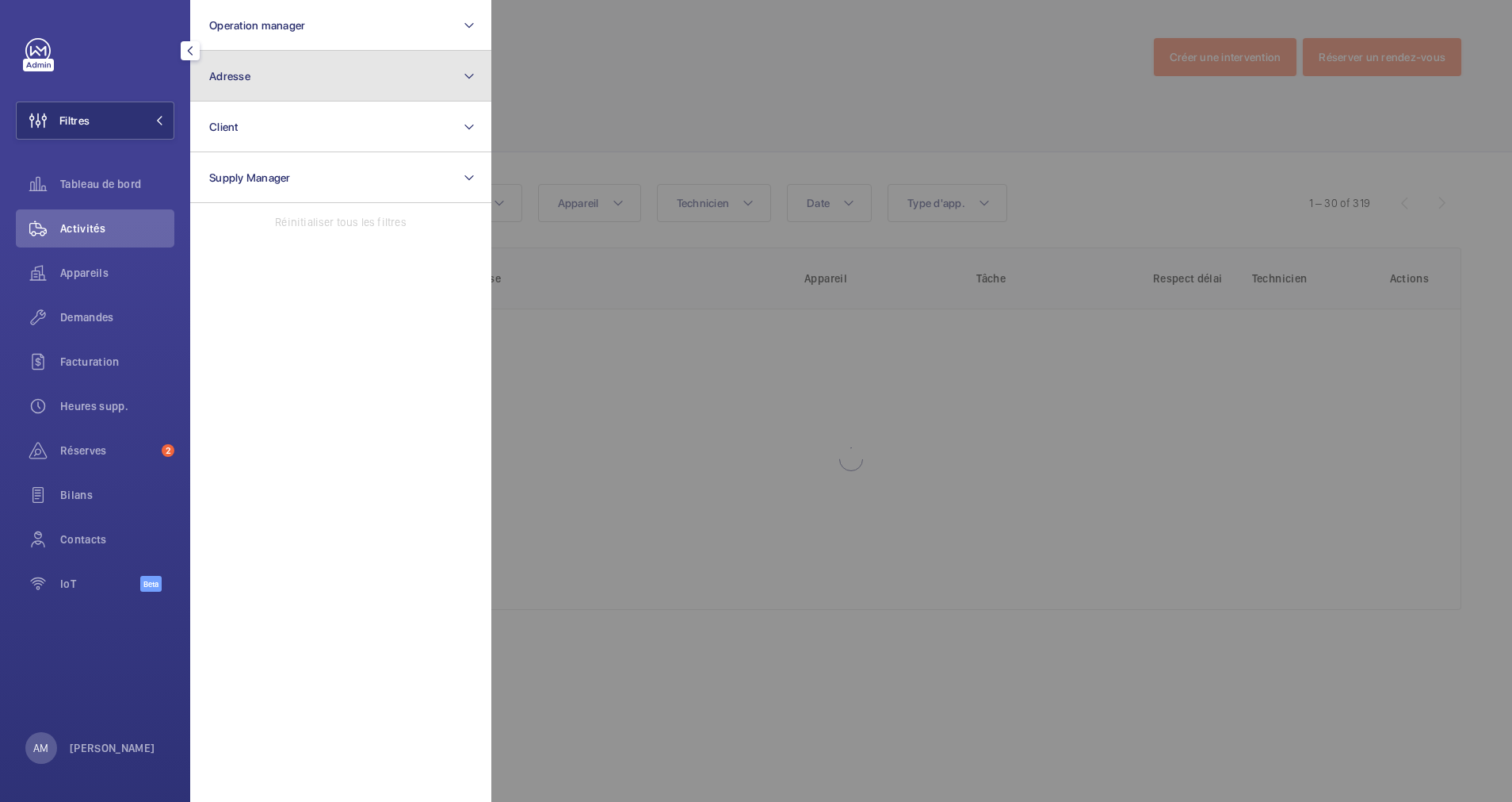
click at [250, 84] on button "Adresse" at bounding box center [341, 76] width 301 height 51
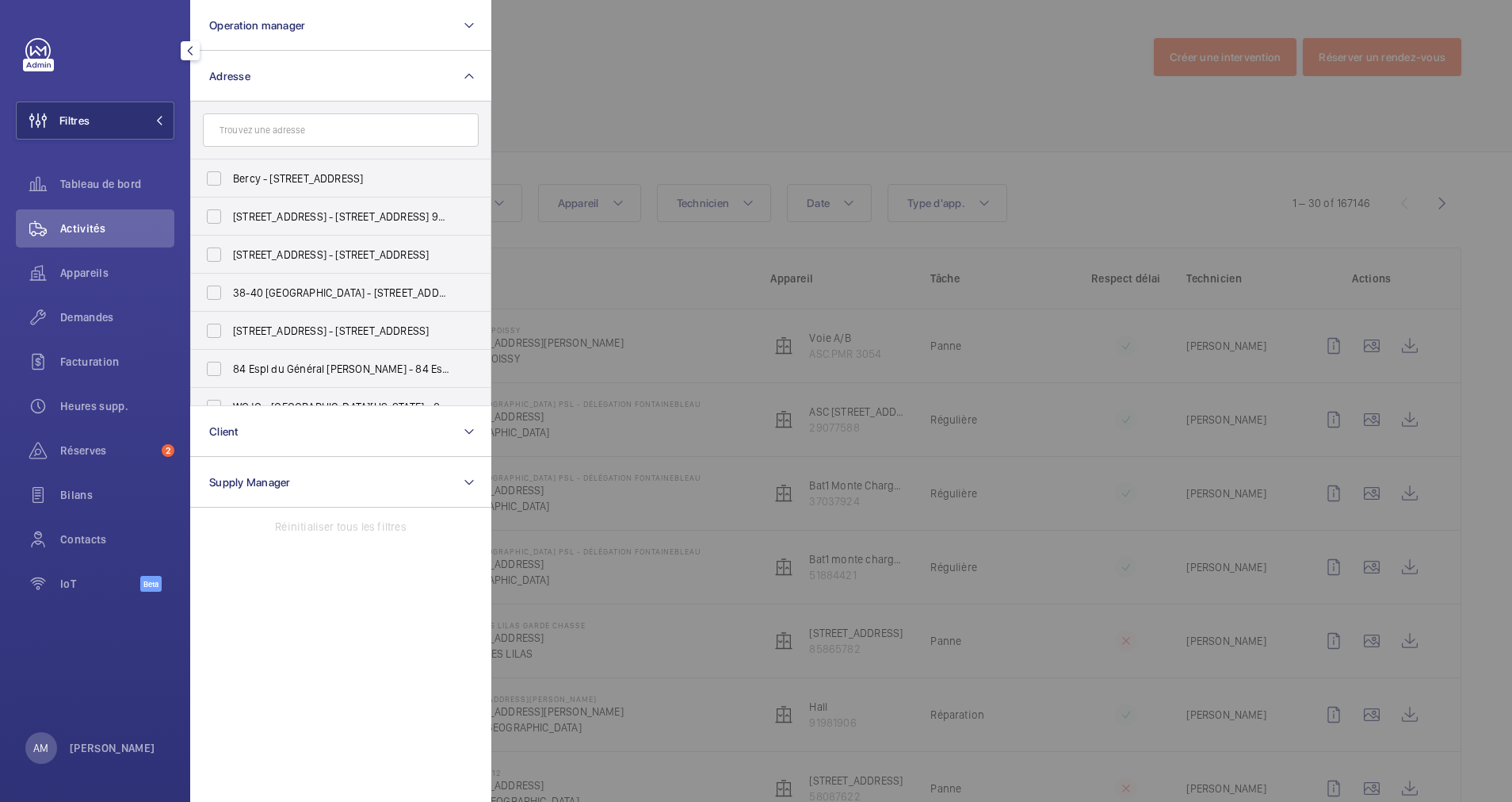
click at [235, 123] on input "text" at bounding box center [341, 130] width 276 height 34
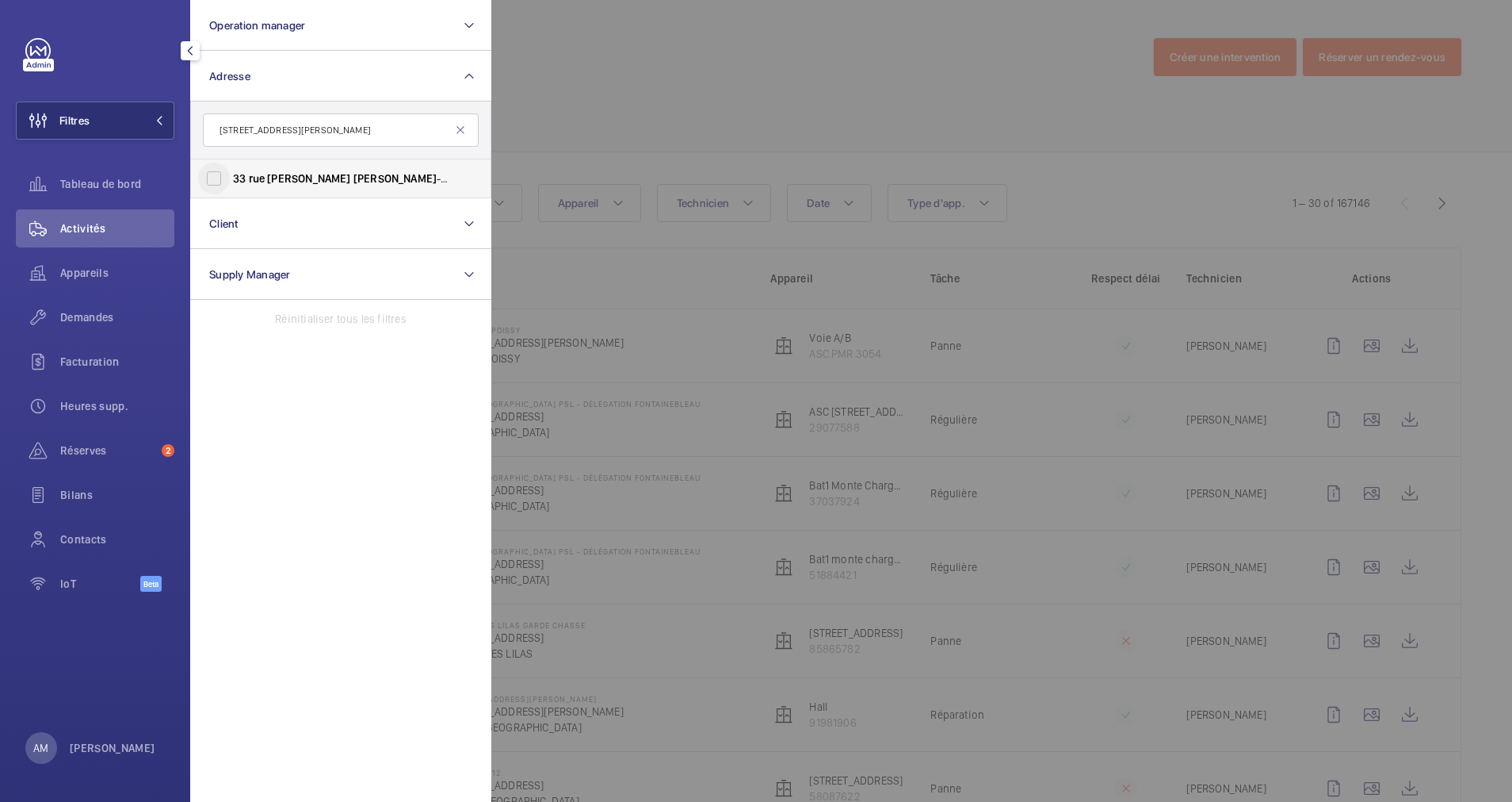
type input "[STREET_ADDRESS][PERSON_NAME]"
click at [216, 171] on input "[STREET_ADDRESS][GEOGRAPHIC_DATA] - [STREET_ADDRESS][PERSON_NAME]" at bounding box center [214, 178] width 32 height 32
checkbox input "true"
click at [701, 65] on div at bounding box center [1247, 401] width 1512 height 802
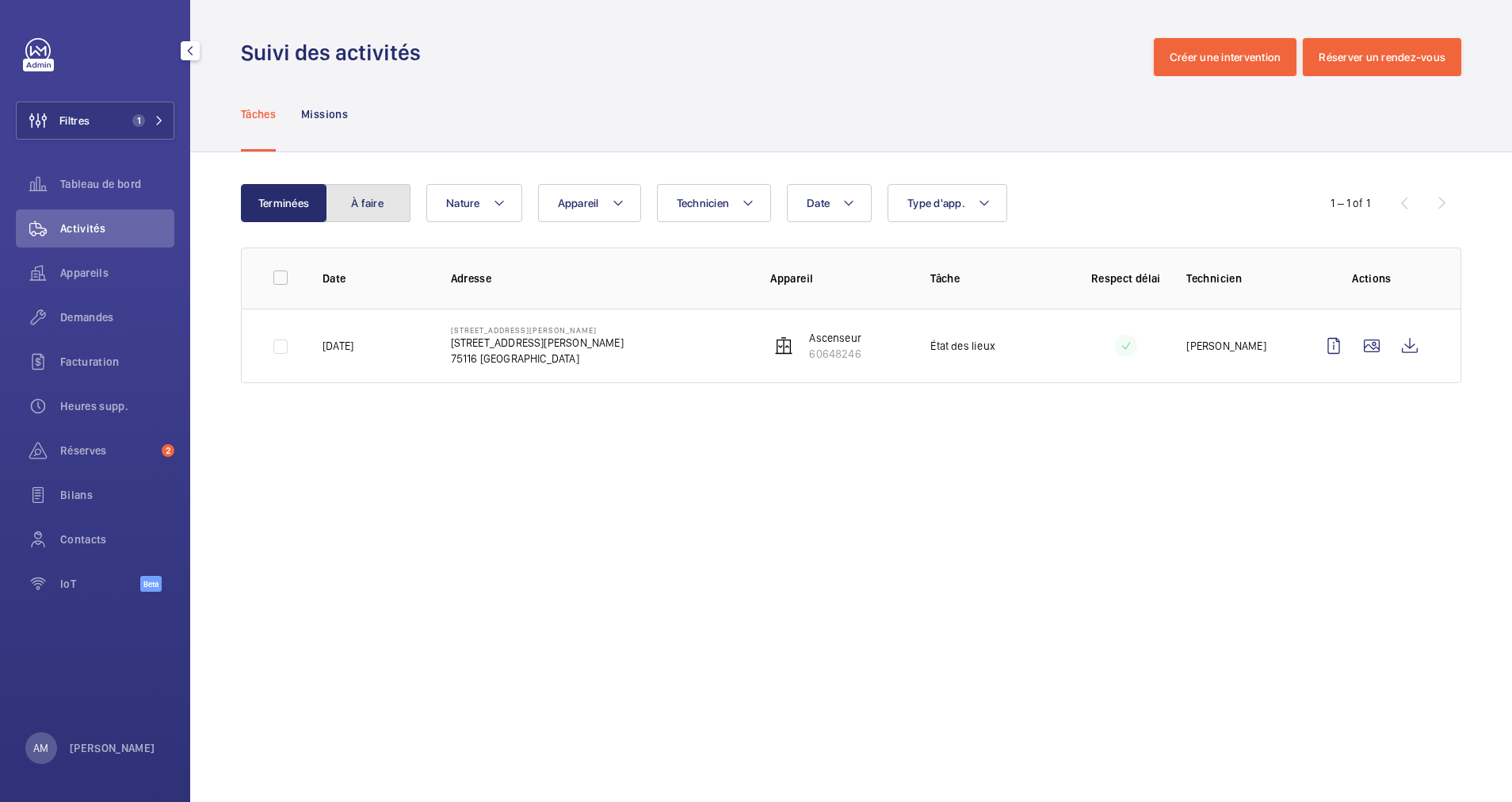
click at [378, 204] on button "À faire" at bounding box center [368, 203] width 85 height 38
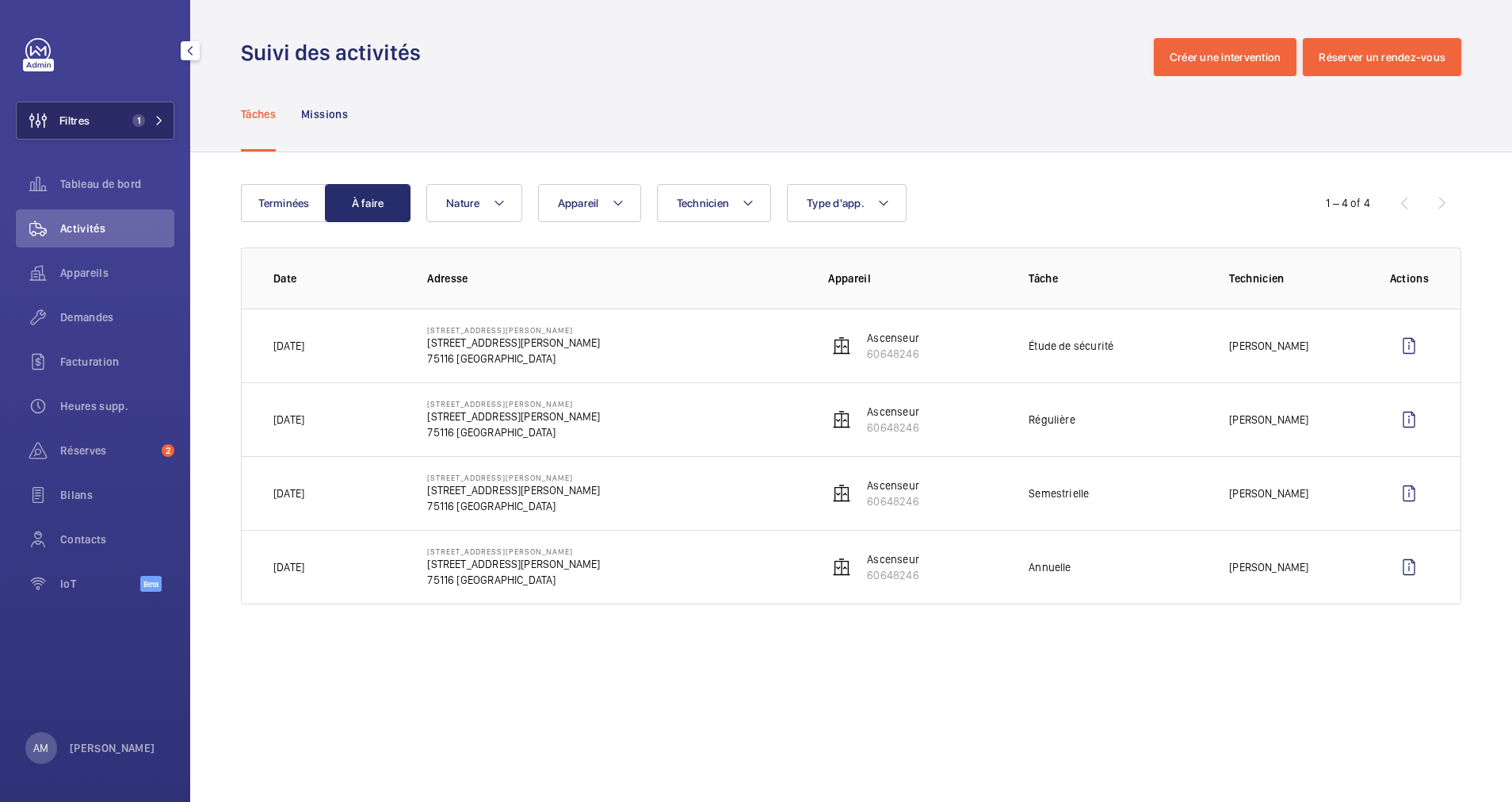
click at [143, 117] on span "1" at bounding box center [138, 120] width 12 height 12
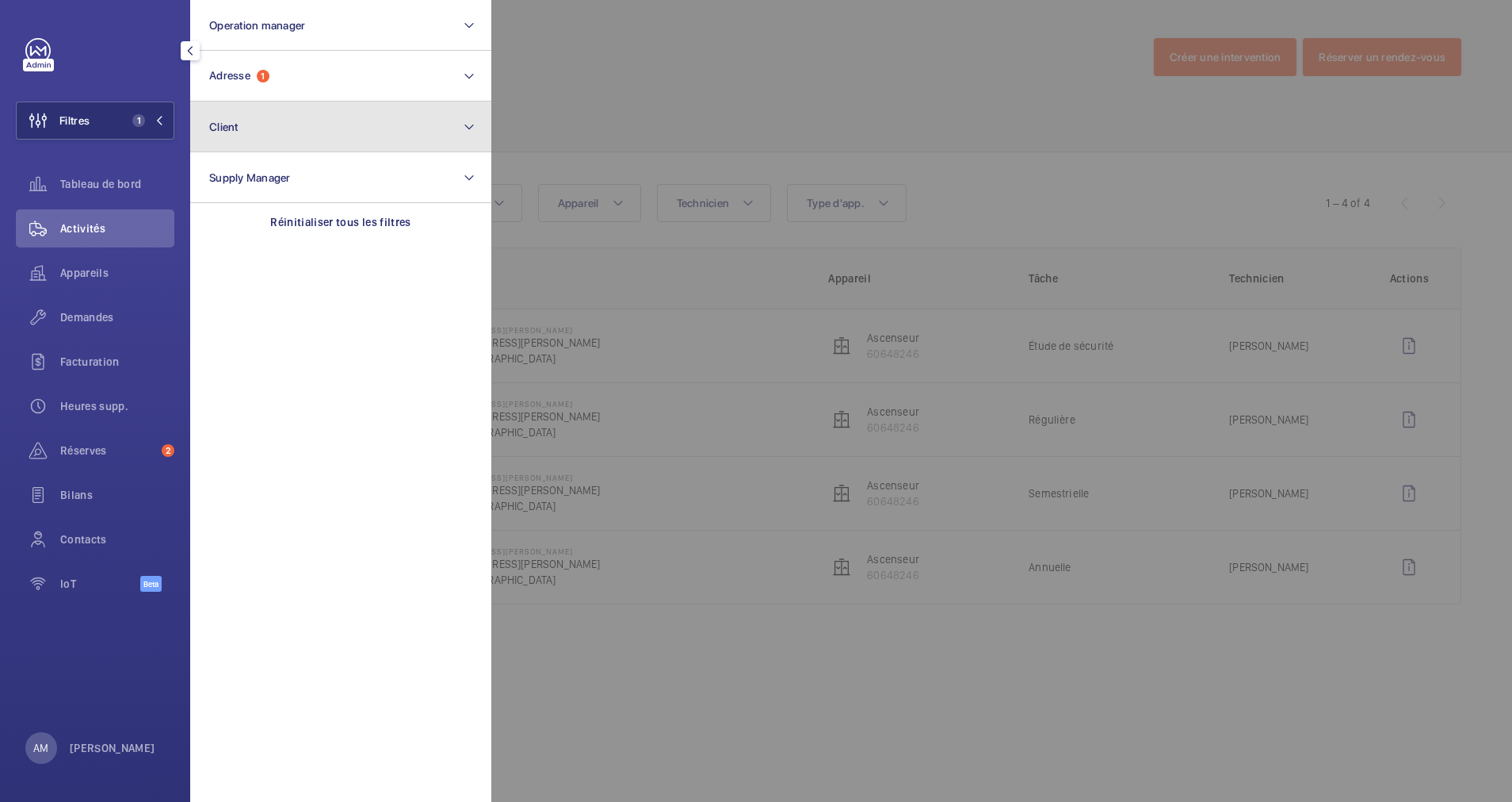
click at [306, 107] on button "Client" at bounding box center [341, 127] width 301 height 51
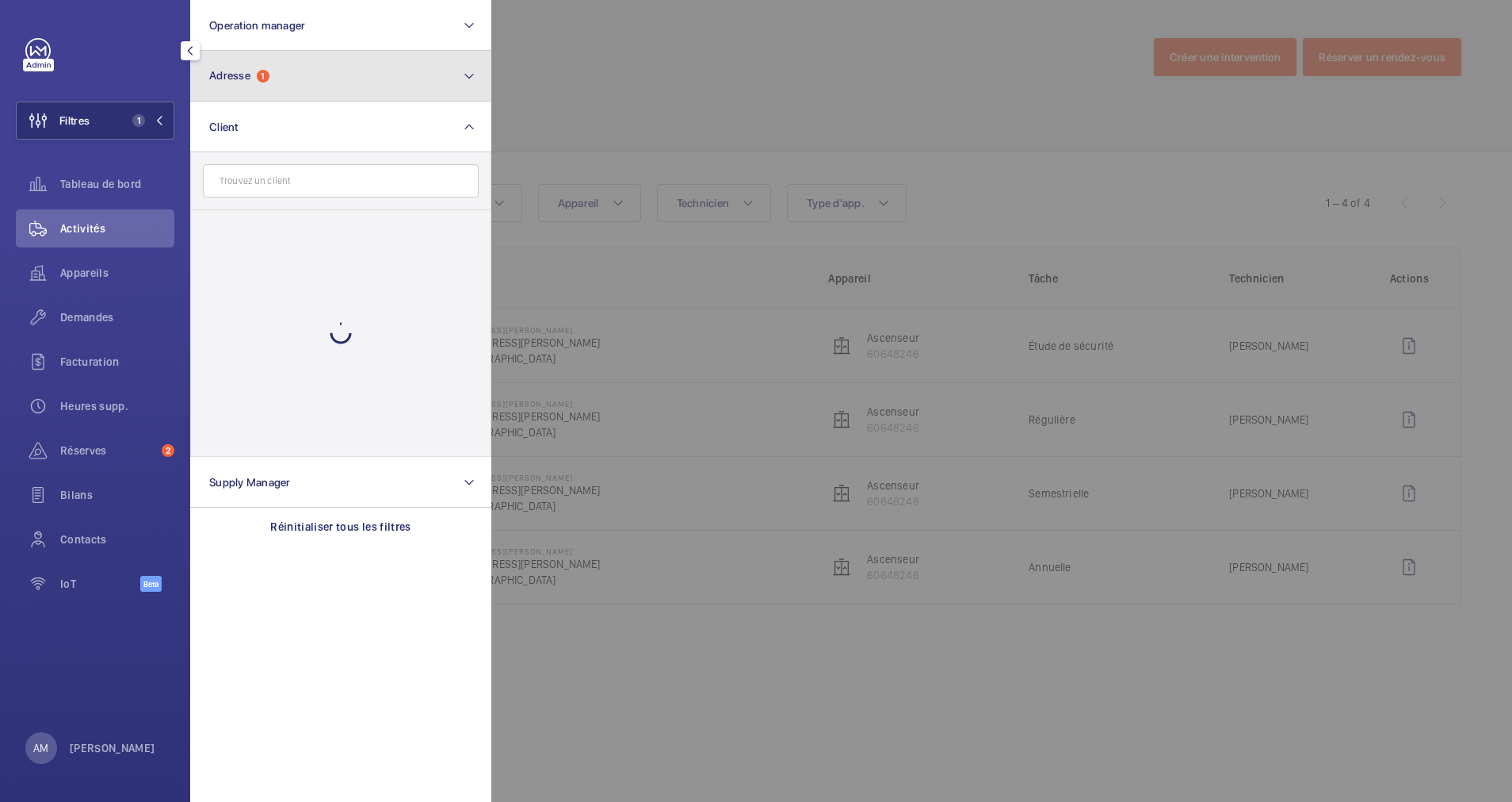
click at [322, 85] on button "Adresse 1" at bounding box center [341, 76] width 301 height 51
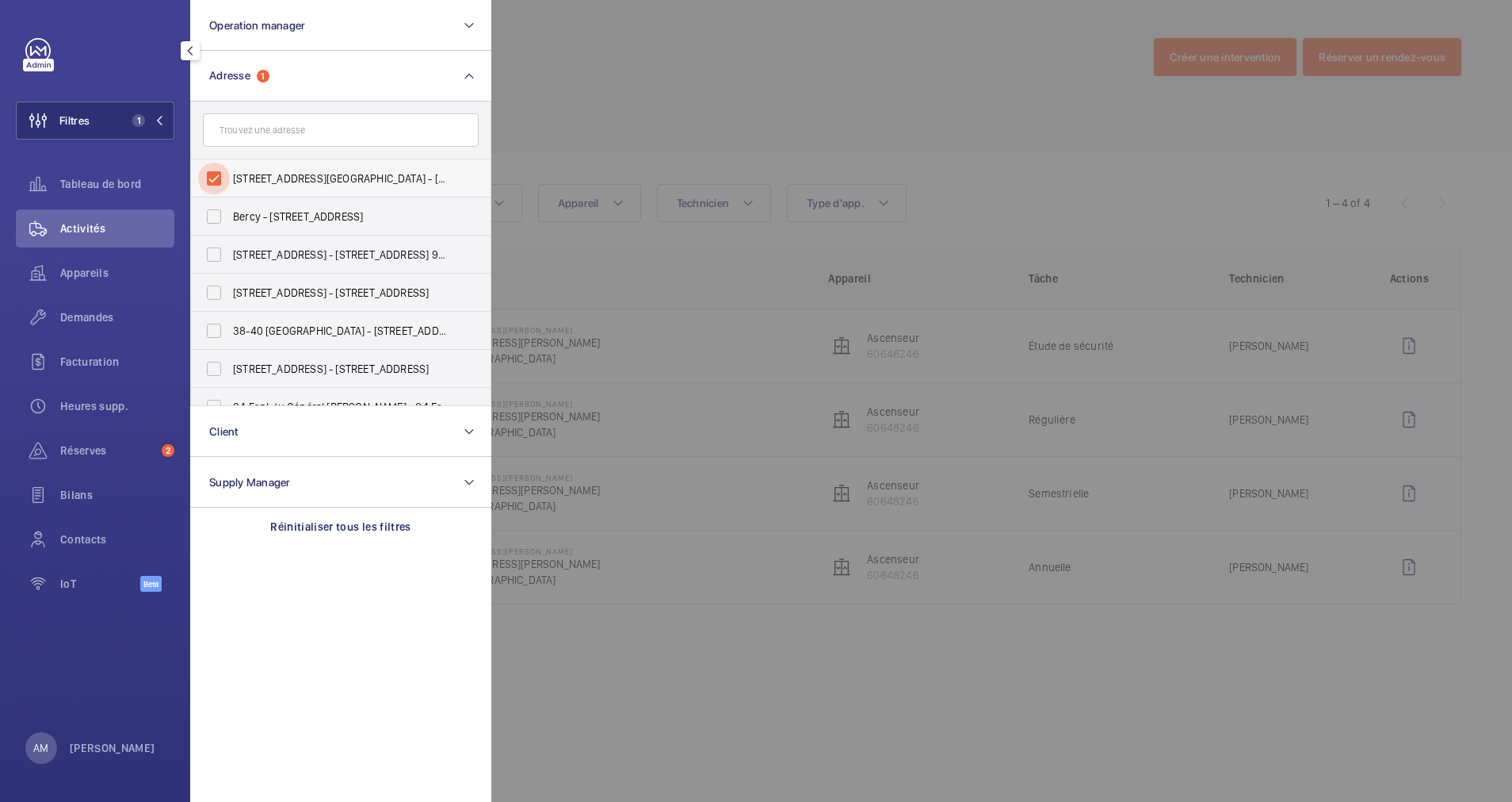
click at [212, 184] on input "[STREET_ADDRESS][GEOGRAPHIC_DATA] - [STREET_ADDRESS][PERSON_NAME]" at bounding box center [214, 178] width 32 height 32
checkbox input "false"
click at [259, 130] on input "text" at bounding box center [341, 130] width 276 height 34
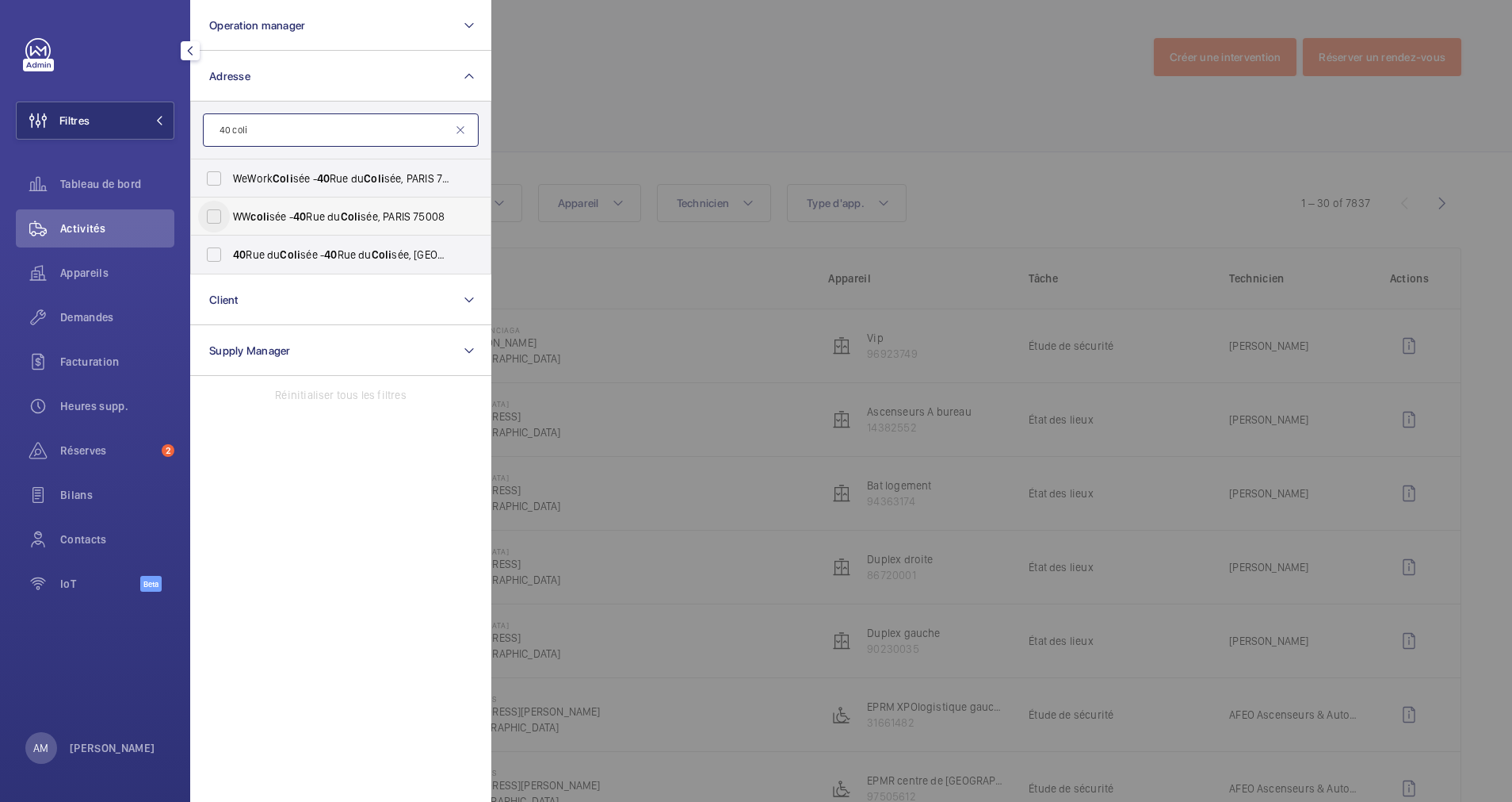
type input "40 coli"
drag, startPoint x: 215, startPoint y: 210, endPoint x: 214, endPoint y: 221, distance: 11.0
click at [215, 211] on input "WW coli sée - [STREET_ADDRESS]" at bounding box center [214, 216] width 32 height 32
checkbox input "true"
click at [220, 268] on input "[STREET_ADDRESS] - [STREET_ADDRESS]" at bounding box center [214, 254] width 32 height 32
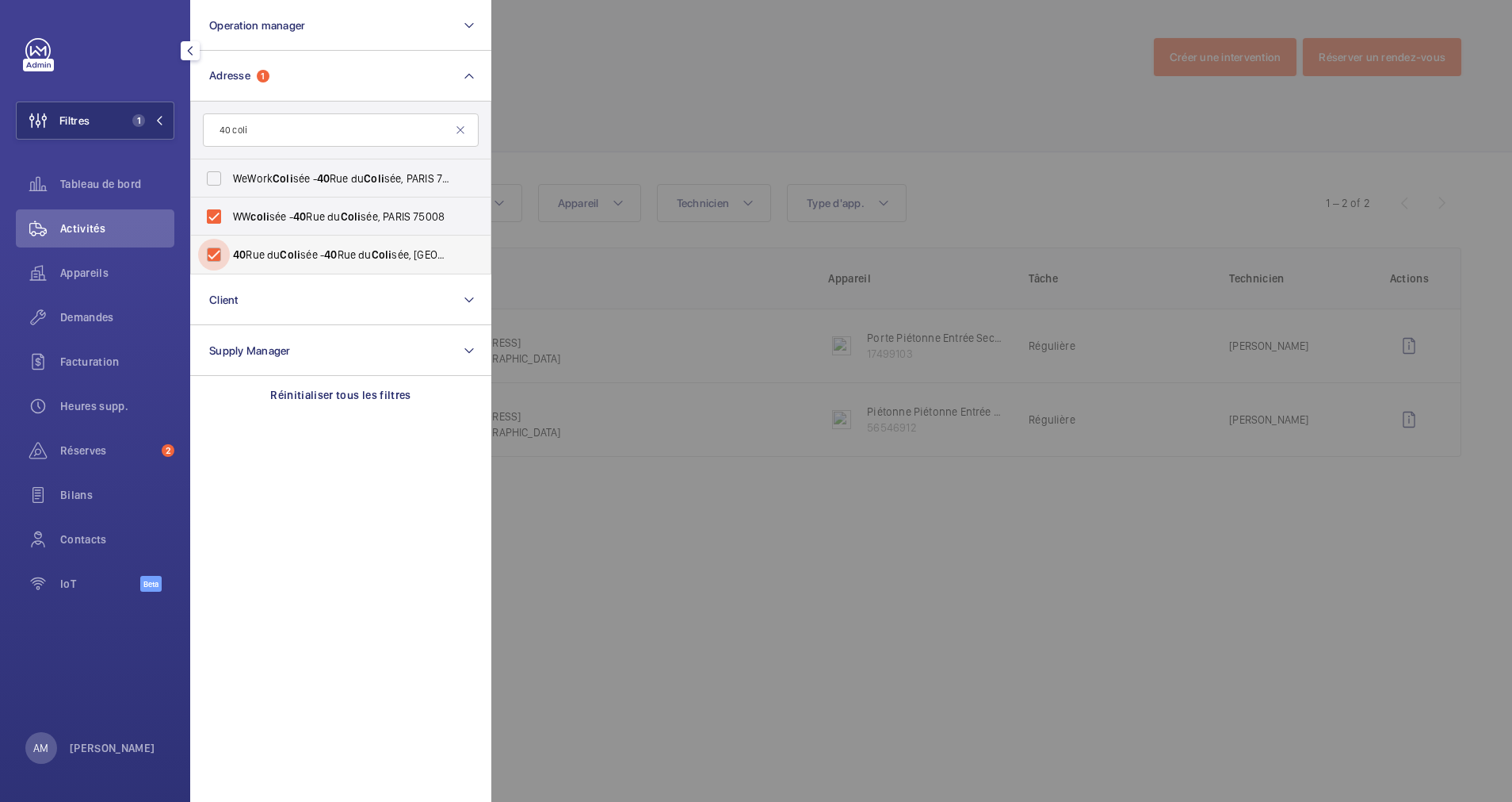
checkbox input "true"
click at [80, 307] on div "Demandes" at bounding box center [94, 317] width 159 height 38
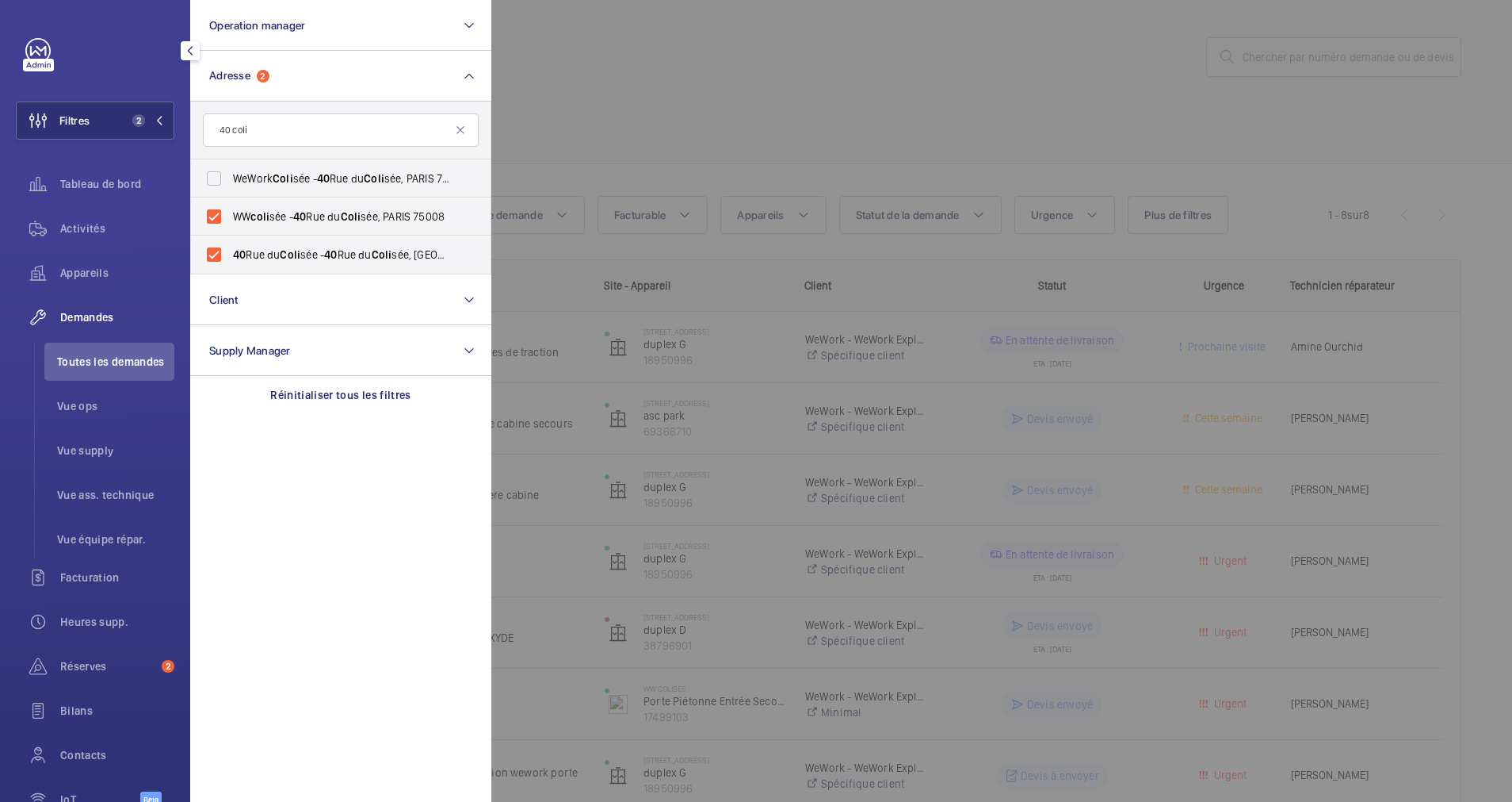
click at [584, 164] on div at bounding box center [1247, 401] width 1512 height 802
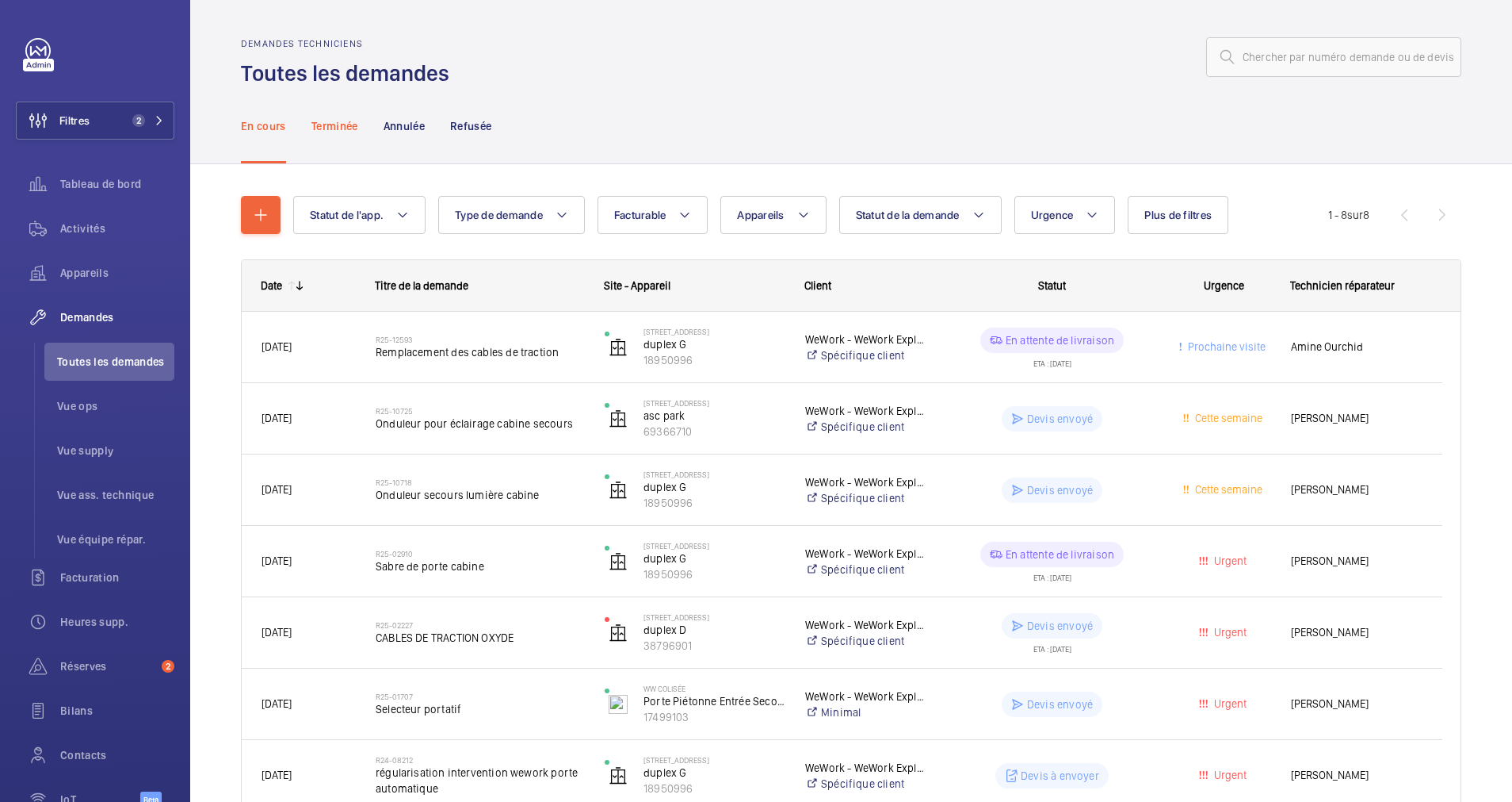
click at [339, 125] on p "Terminée" at bounding box center [334, 126] width 47 height 16
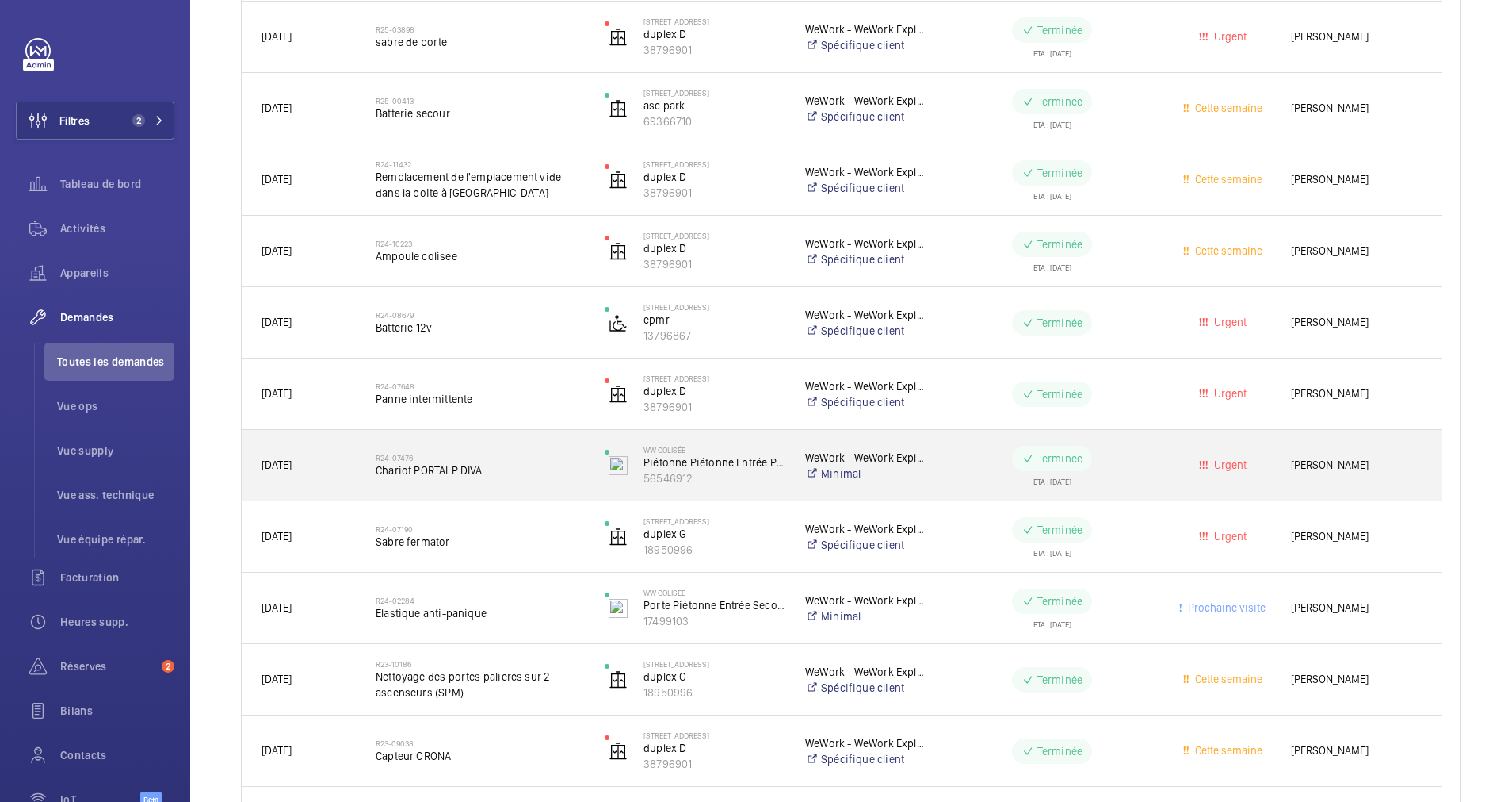
scroll to position [420, 0]
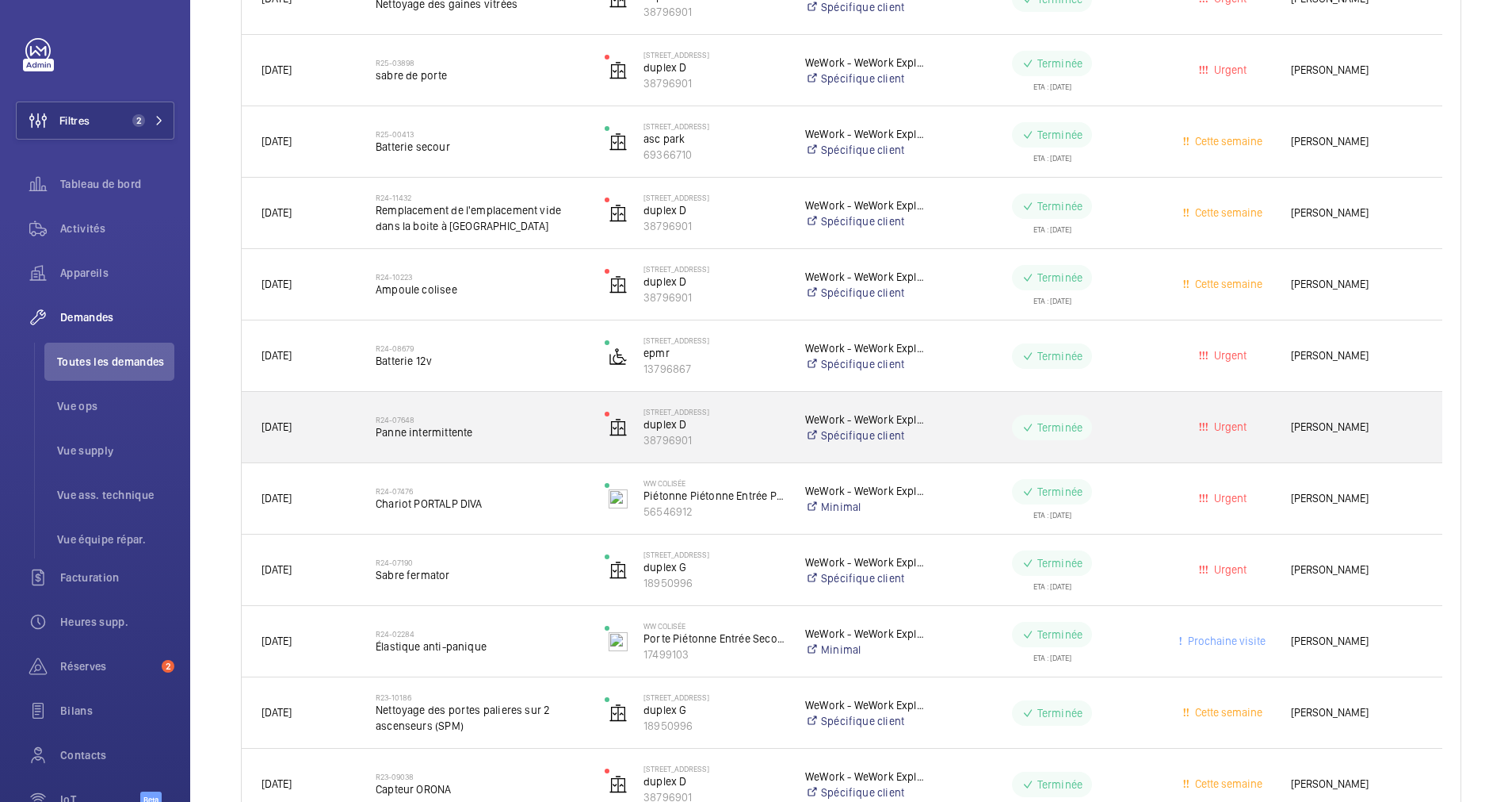
click at [540, 424] on span "Panne intermittente" at bounding box center [480, 431] width 209 height 16
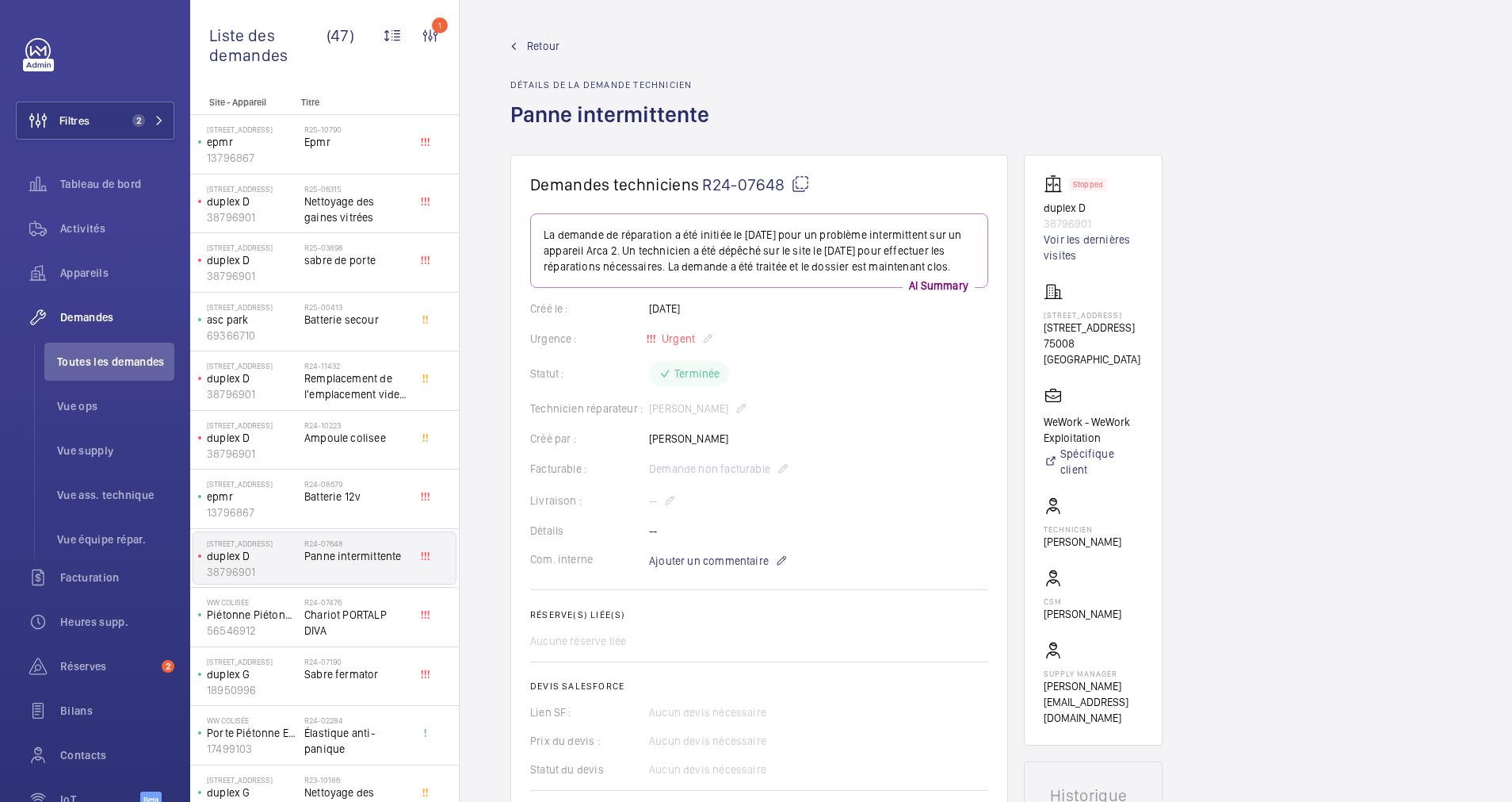
click at [540, 42] on span "Retour" at bounding box center [544, 45] width 33 height 16
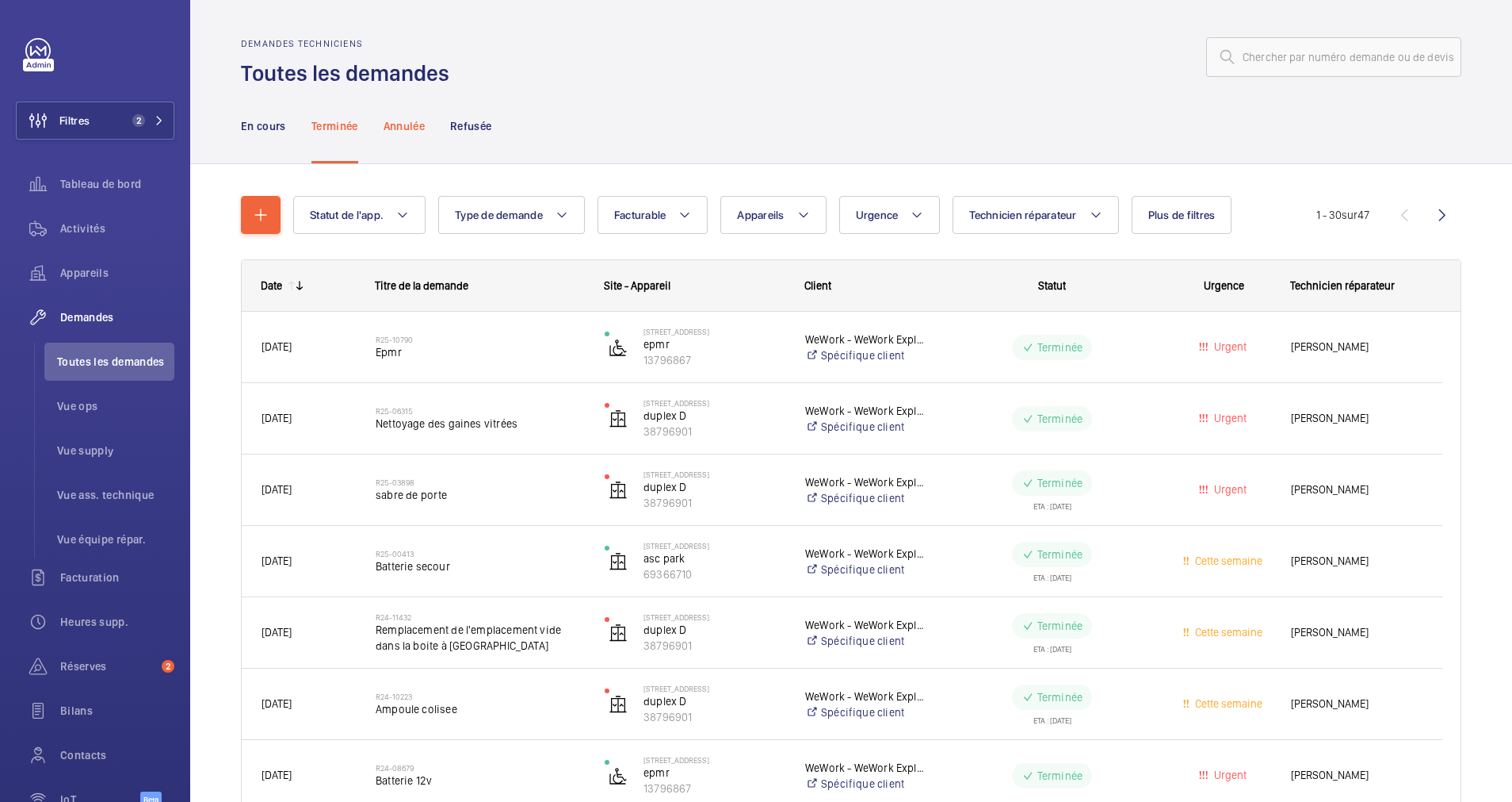
click at [405, 129] on p "Annulée" at bounding box center [404, 126] width 41 height 16
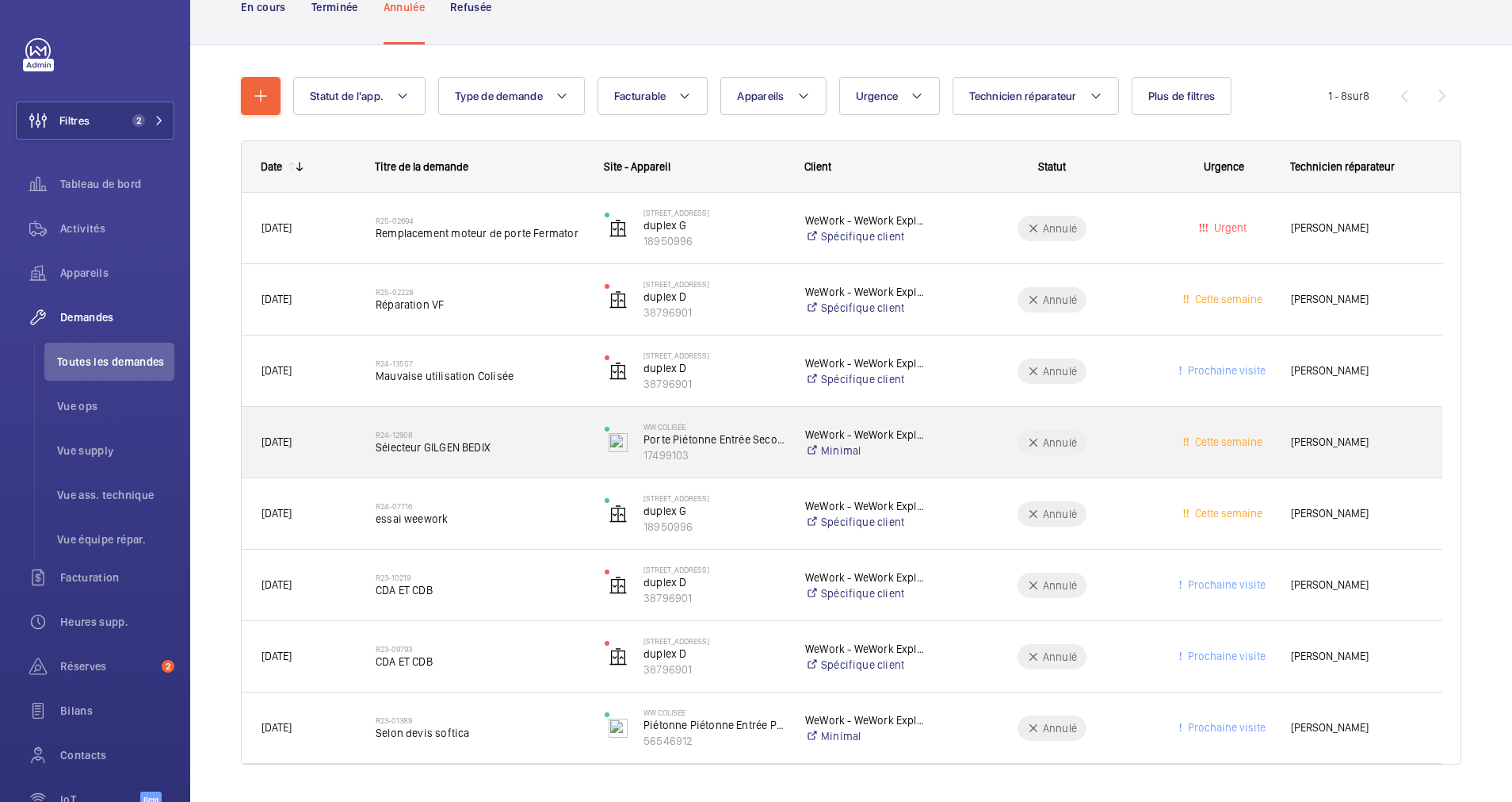
scroll to position [158, 0]
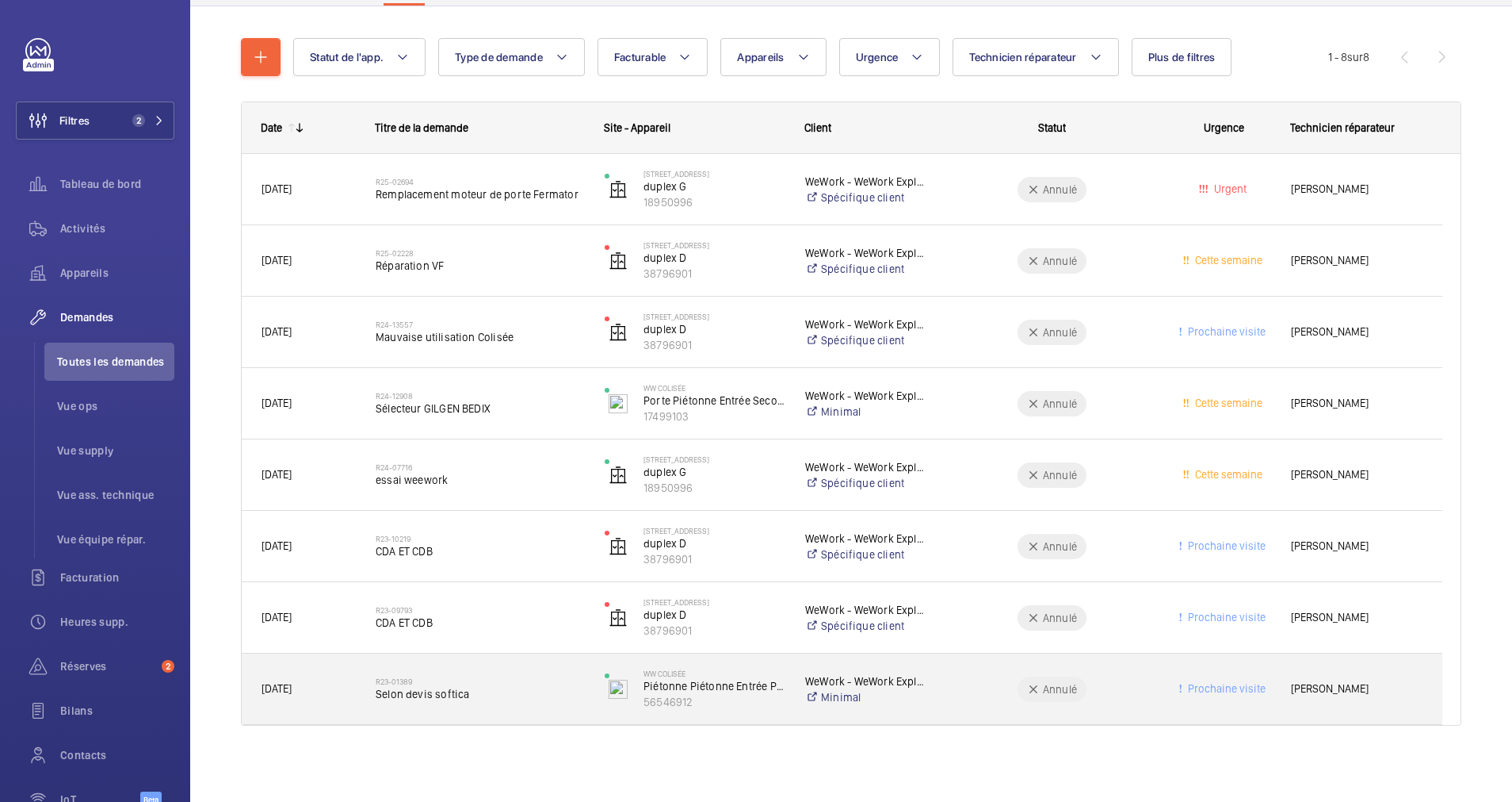
click at [494, 693] on span "Selon devis softica" at bounding box center [480, 694] width 209 height 16
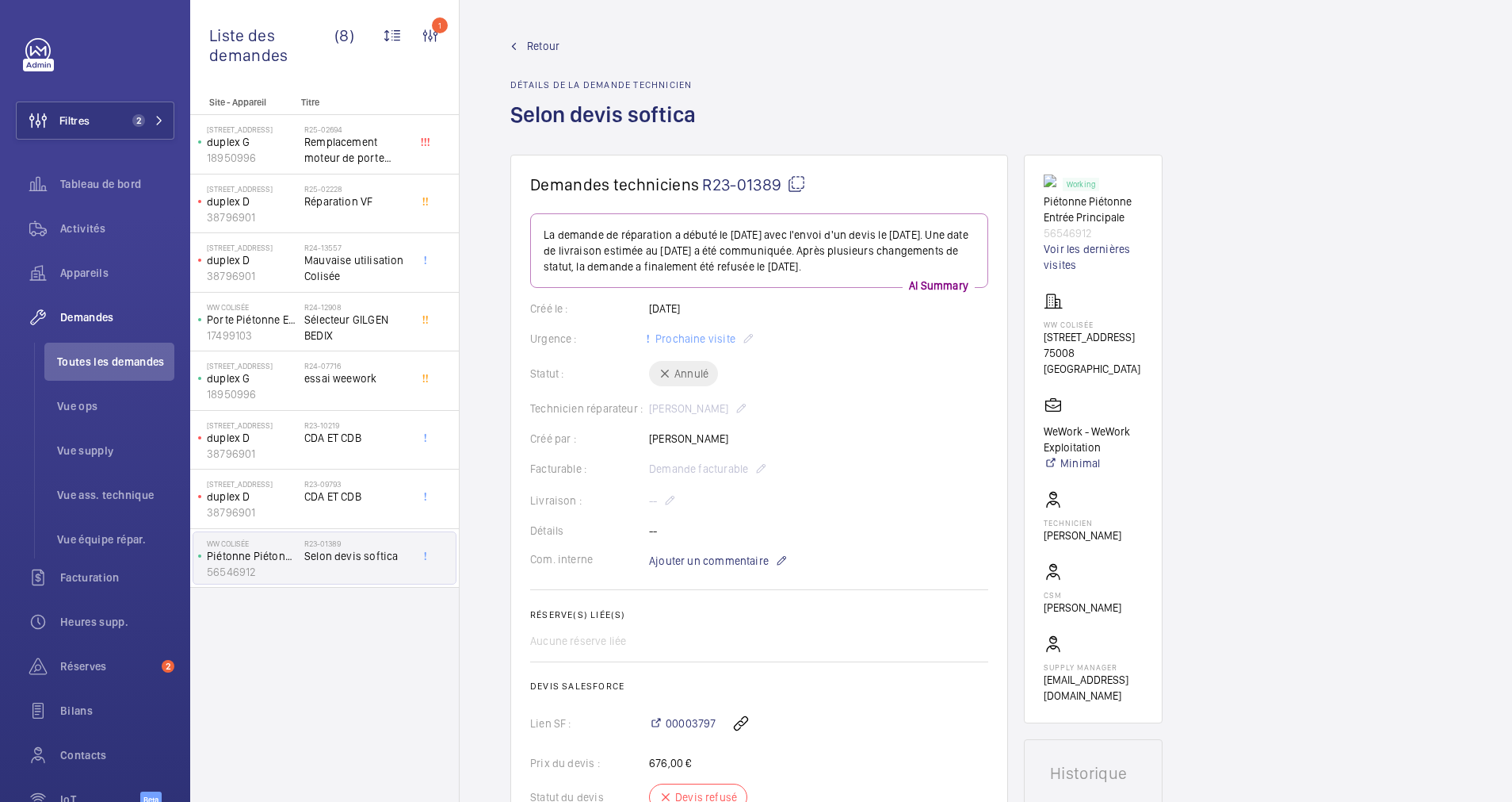
click at [527, 42] on span "Retour" at bounding box center [544, 45] width 33 height 16
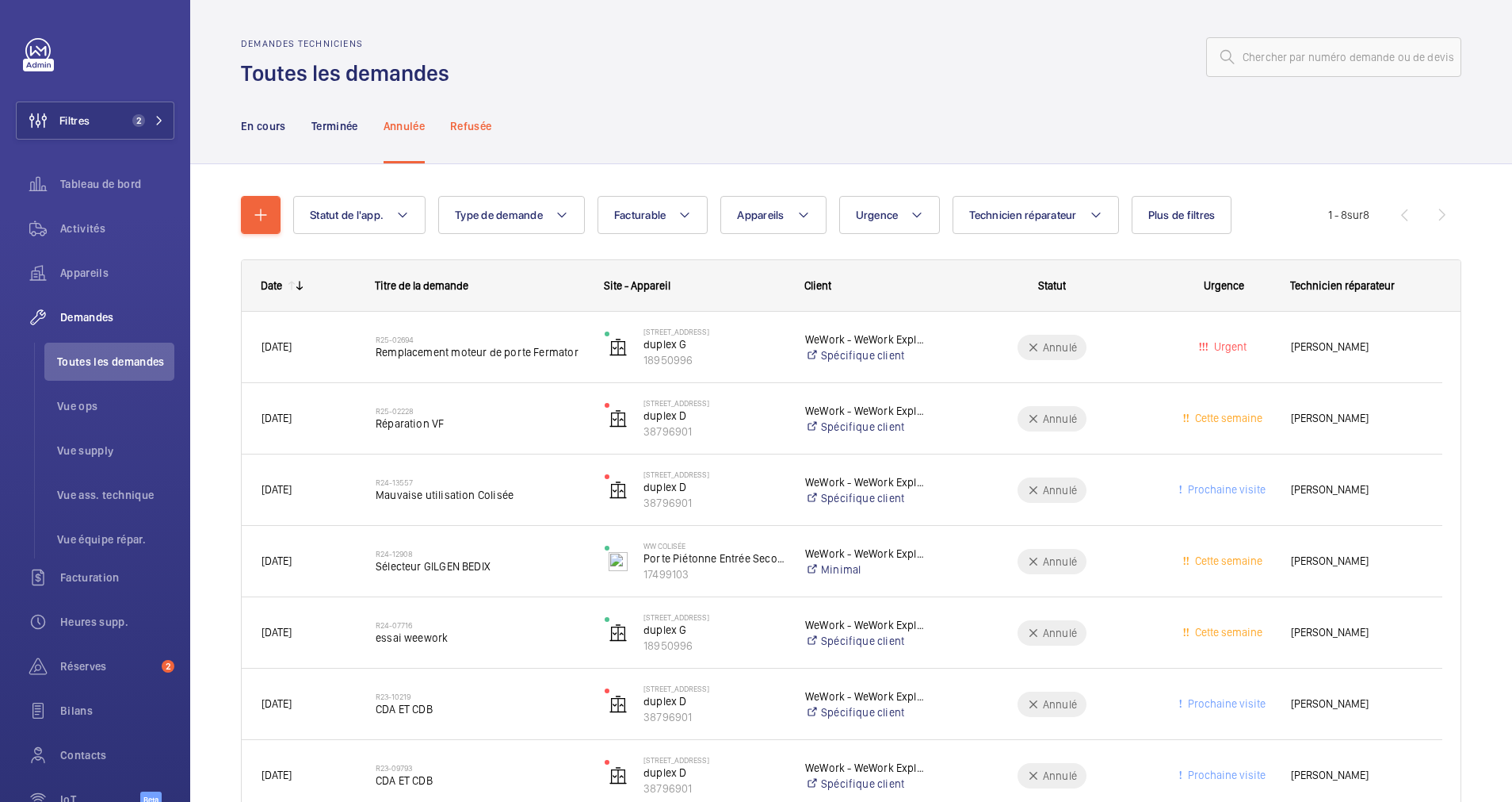
click at [473, 127] on p "Refusée" at bounding box center [471, 126] width 41 height 16
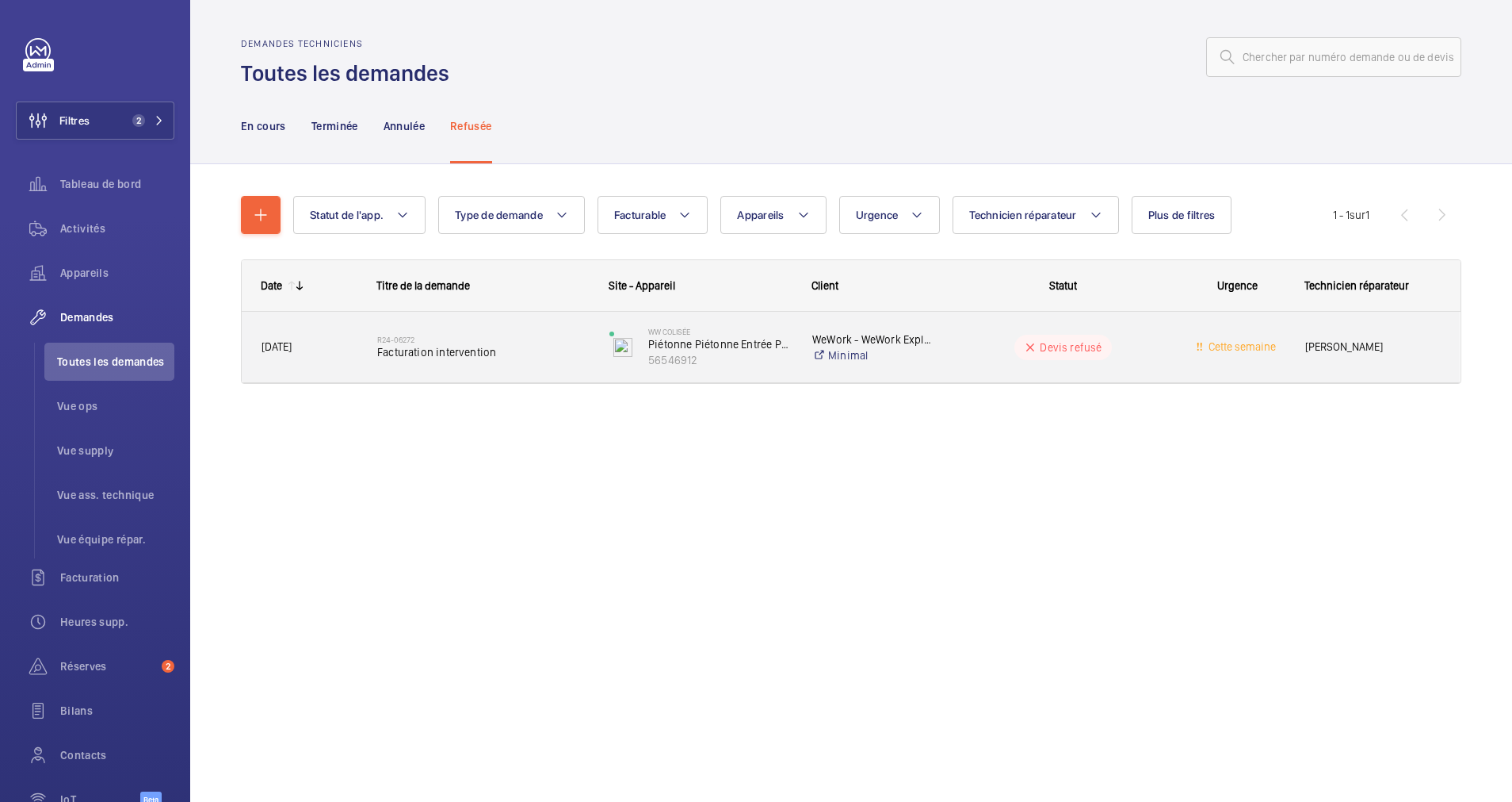
click at [545, 343] on h2 "R24-06272" at bounding box center [483, 339] width 212 height 10
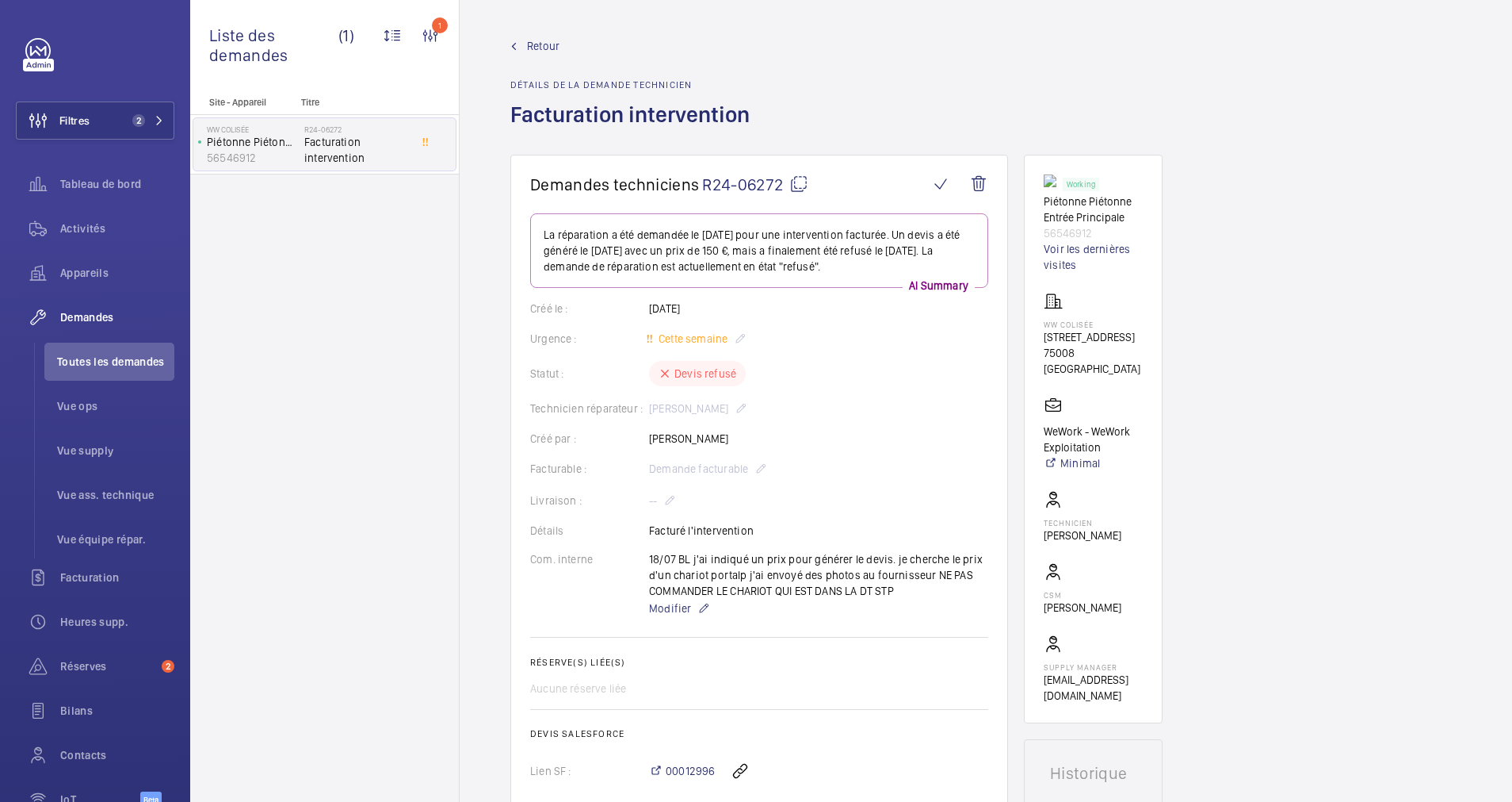
click at [541, 43] on span "Retour" at bounding box center [544, 45] width 33 height 16
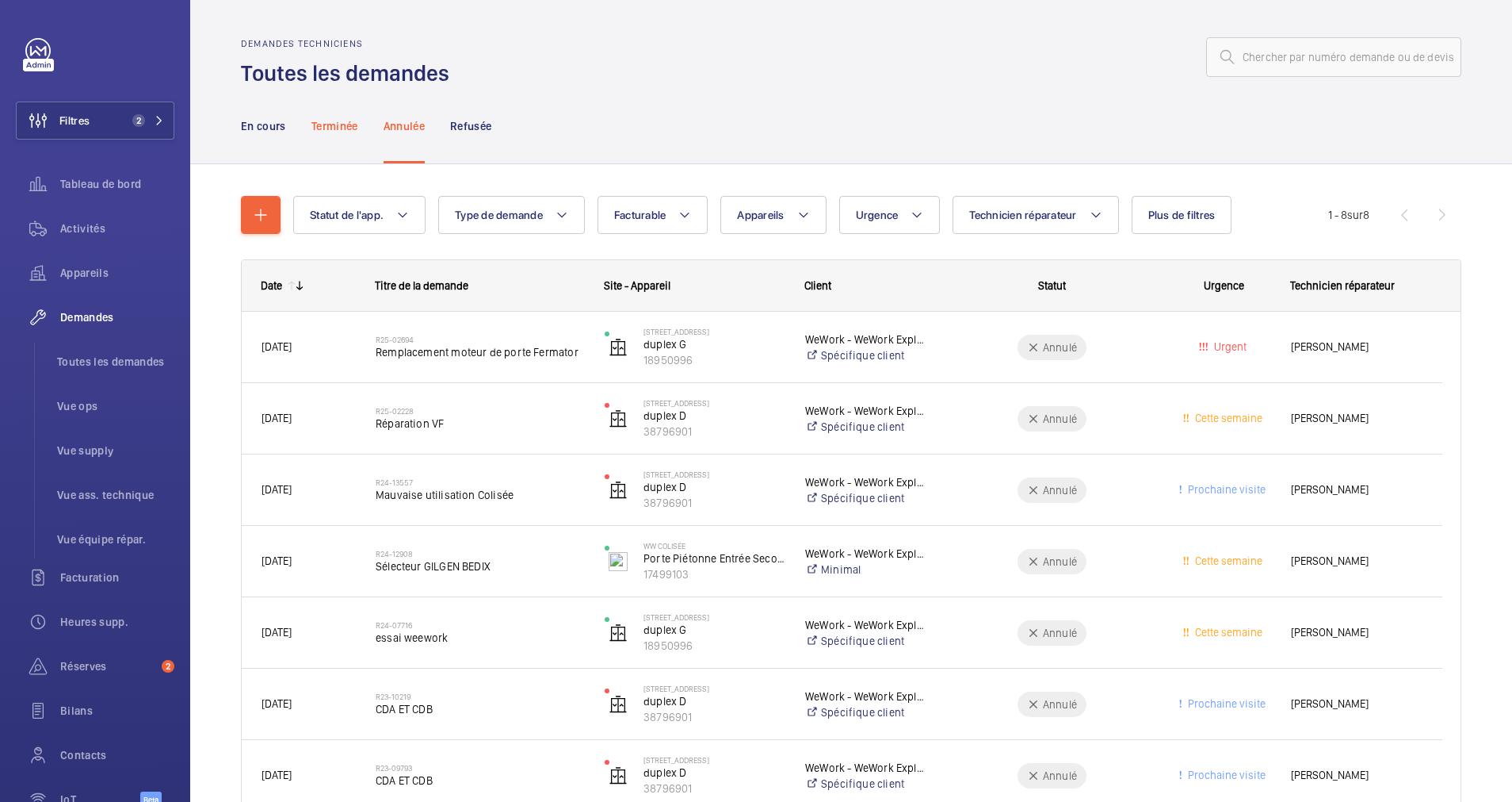
click at [349, 115] on div "Terminée" at bounding box center [334, 126] width 47 height 76
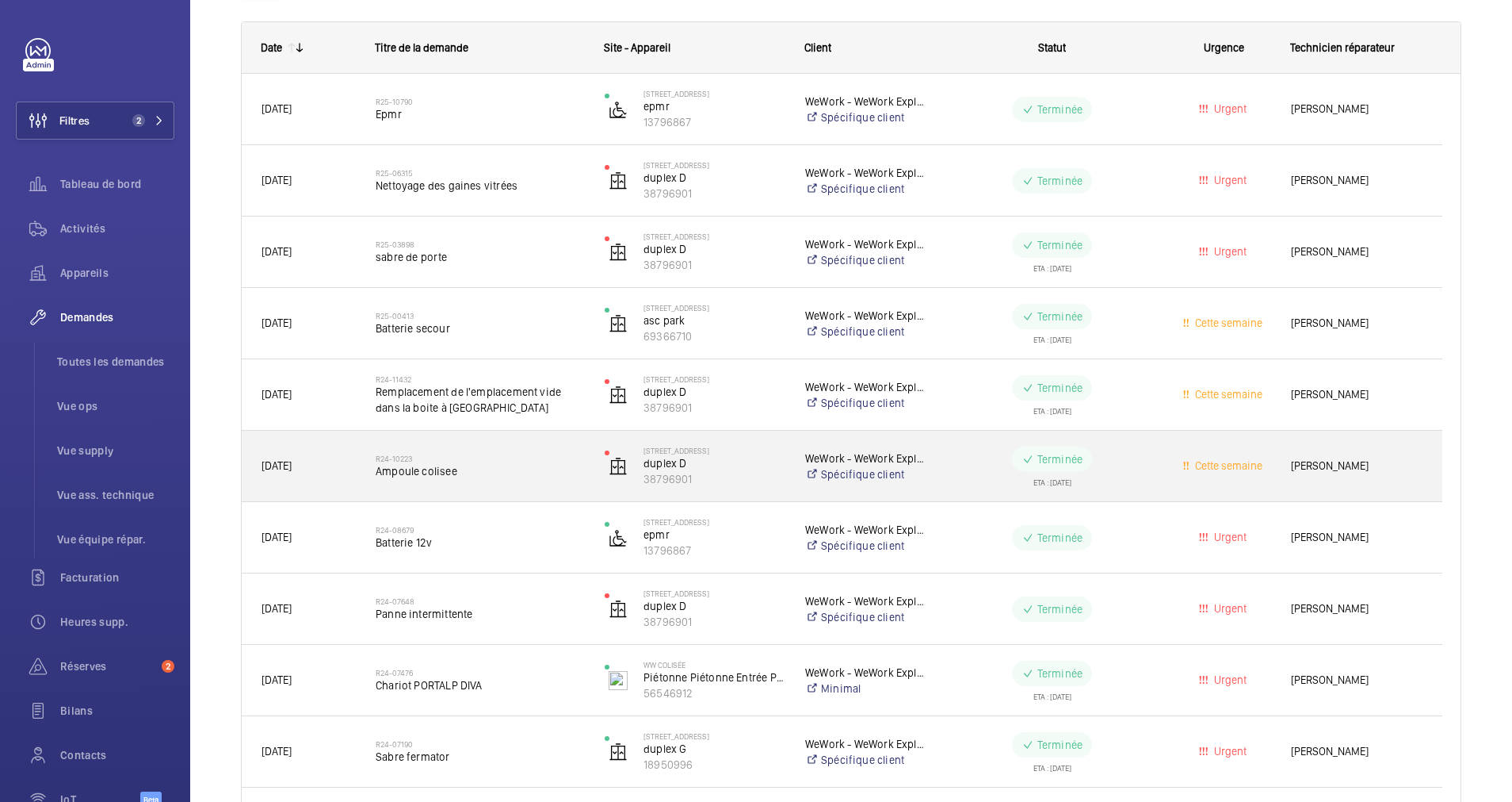
scroll to position [357, 0]
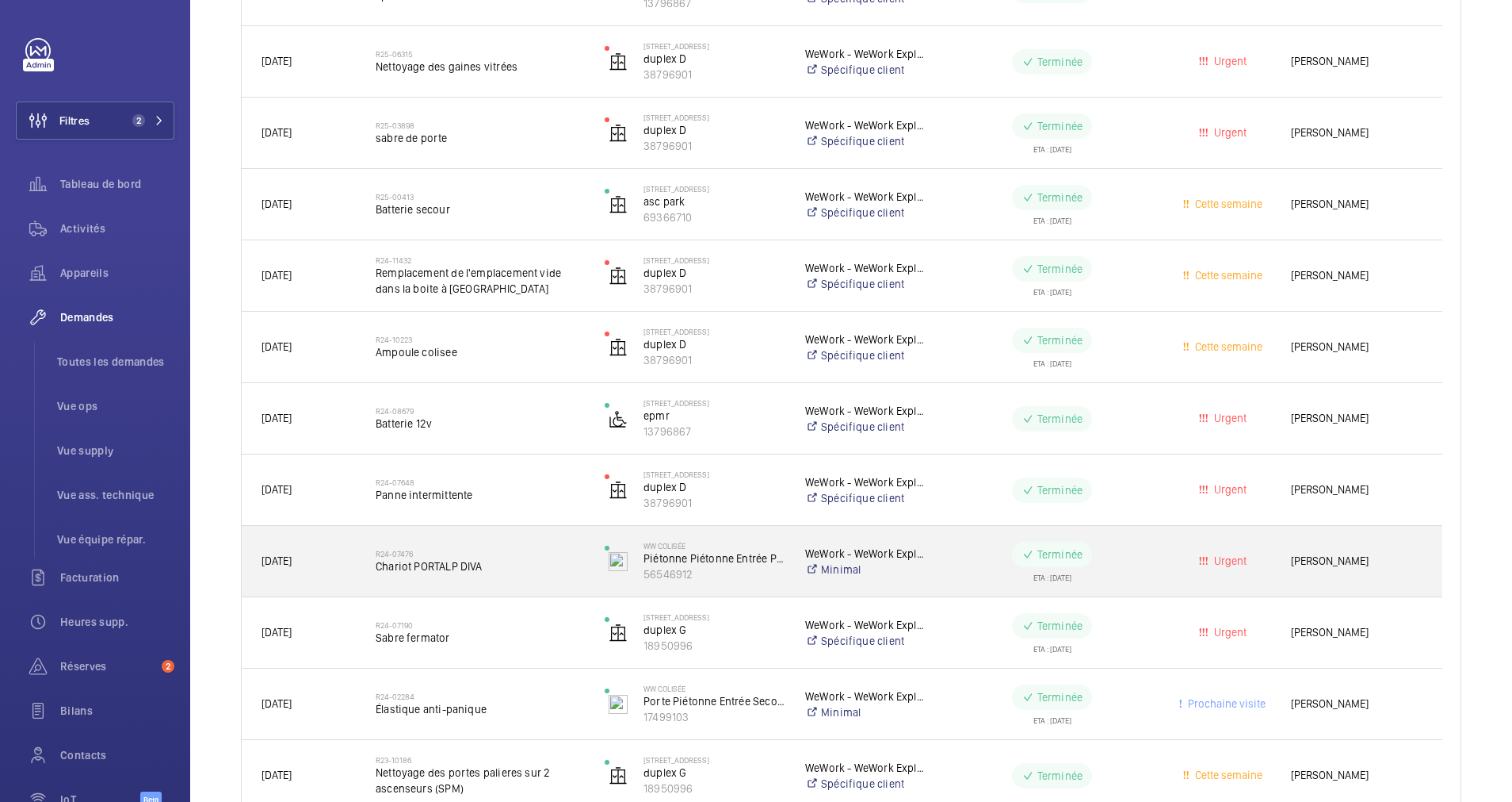
click at [511, 546] on div "R24-07476 Chariot PORTALP DIVA" at bounding box center [480, 561] width 209 height 46
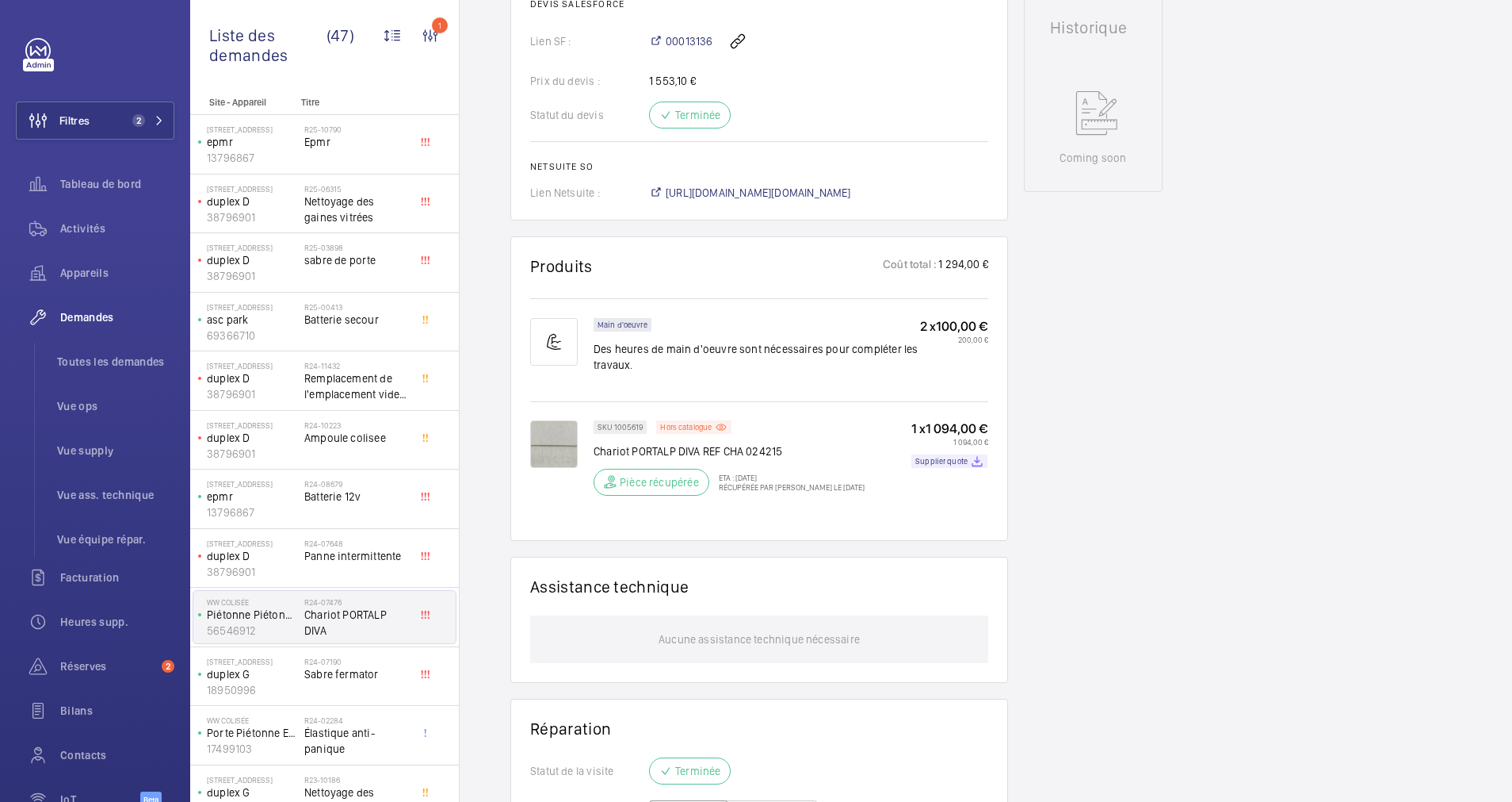
scroll to position [761, 0]
click at [558, 446] on img at bounding box center [554, 444] width 48 height 48
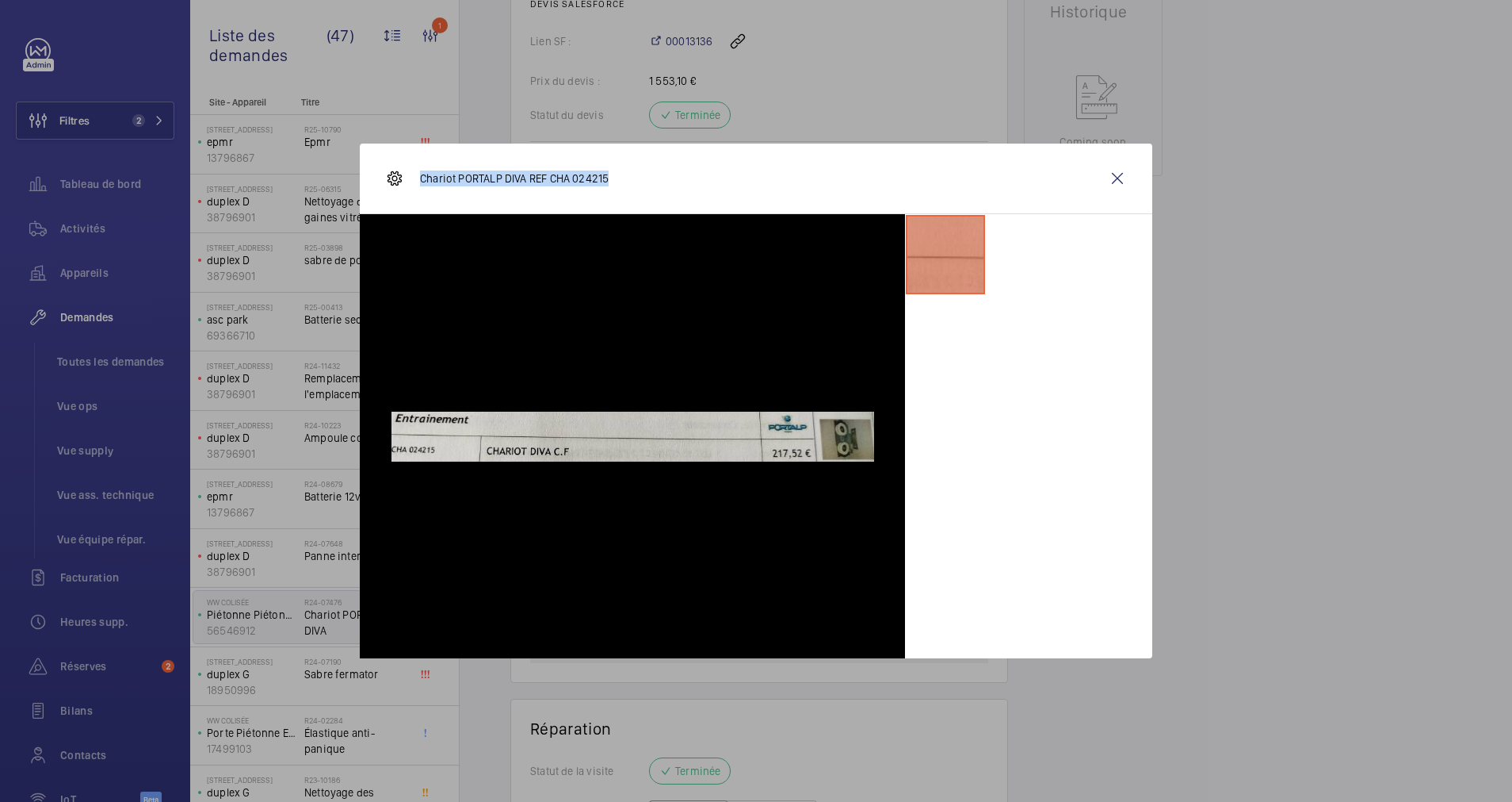
drag, startPoint x: 421, startPoint y: 179, endPoint x: 637, endPoint y: 179, distance: 216.0
click at [637, 179] on div "Chariot PORTALP DIVA REF CHA 024215" at bounding box center [756, 179] width 793 height 71
drag, startPoint x: 637, startPoint y: 179, endPoint x: 576, endPoint y: 178, distance: 61.0
copy p "Chariot PORTALP DIVA REF CHA 024215"
click at [1124, 173] on wm-front-icon-button at bounding box center [1118, 178] width 38 height 38
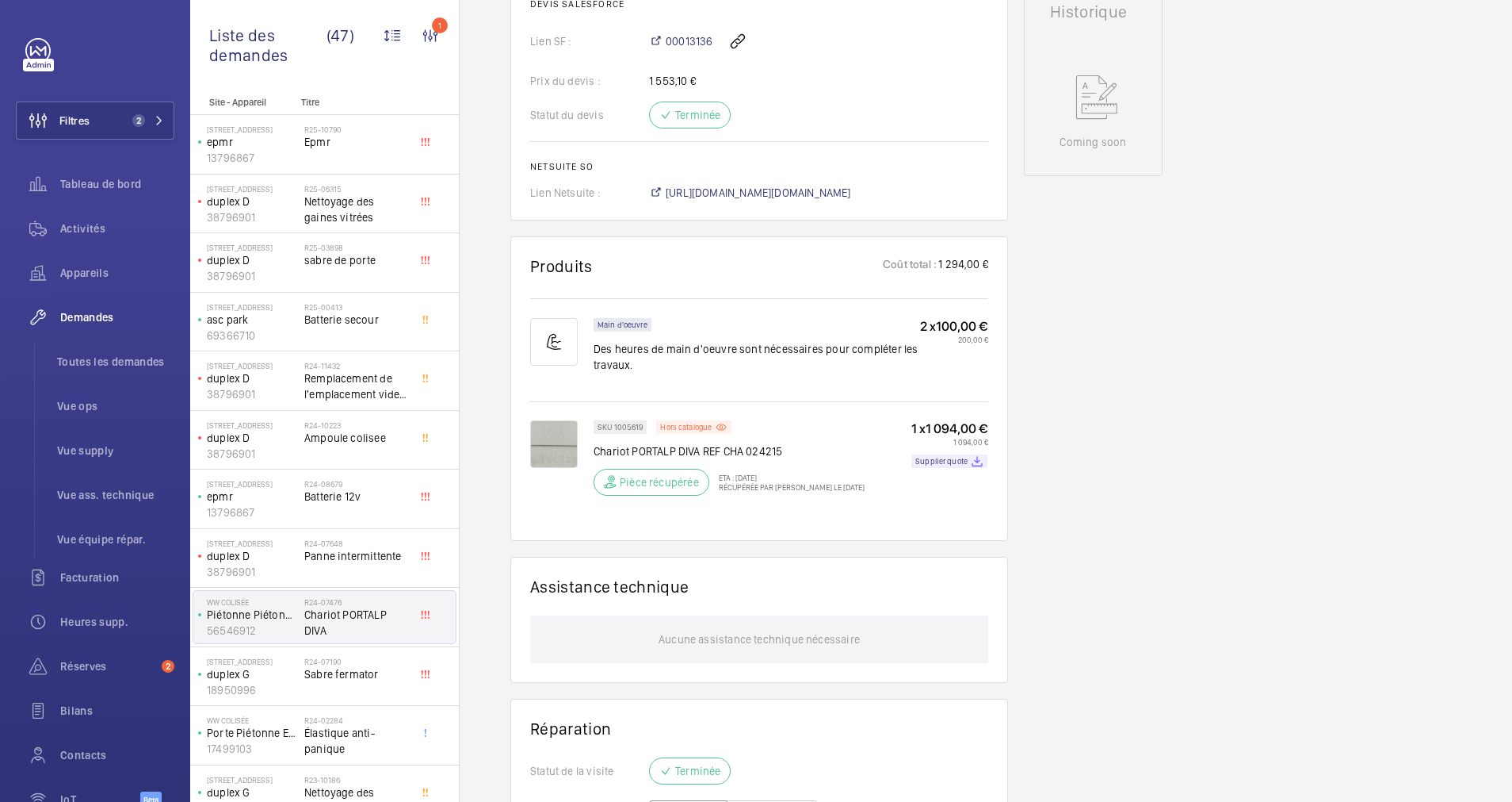
scroll to position [0, 0]
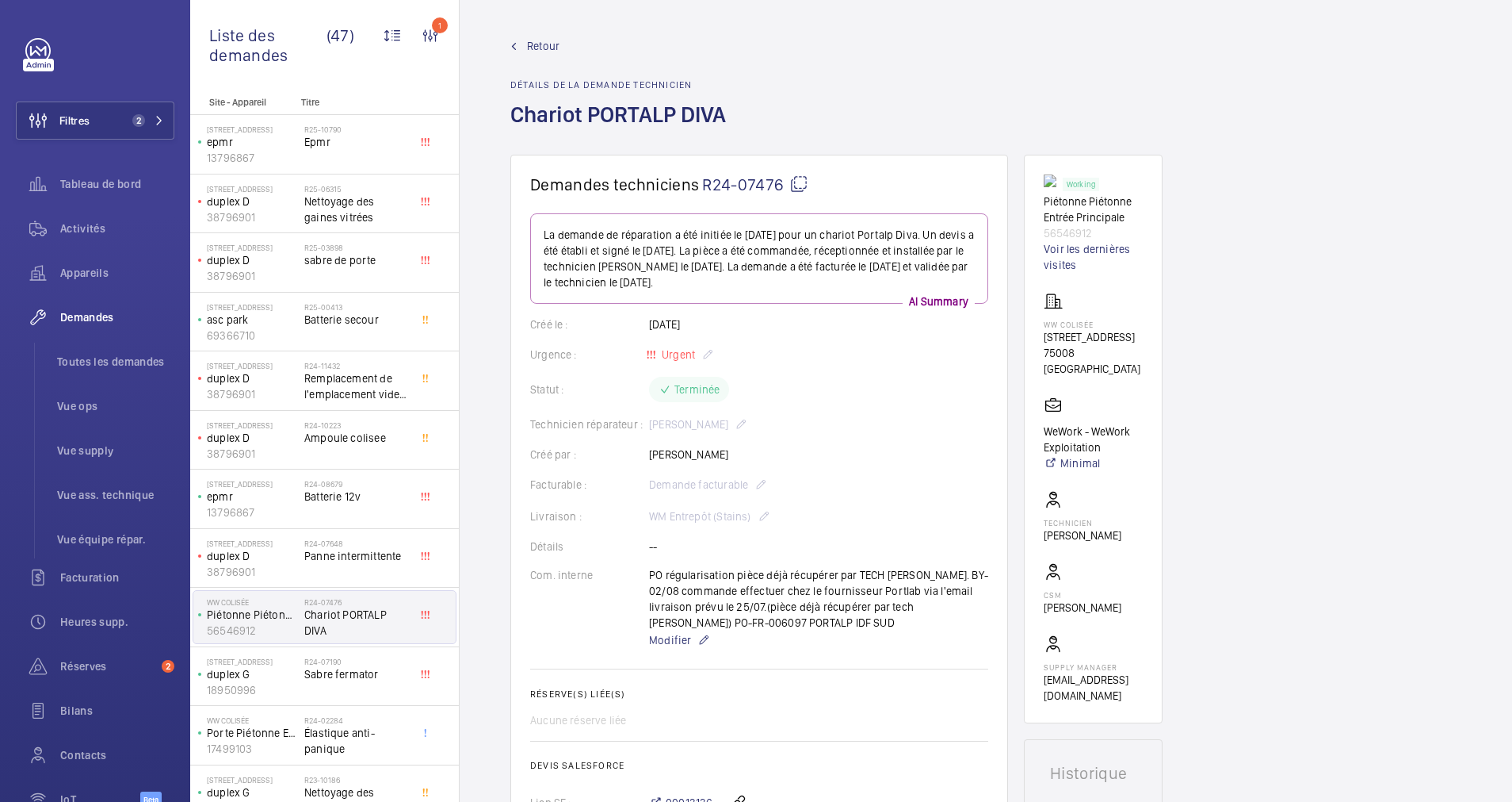
click at [549, 43] on span "Retour" at bounding box center [544, 45] width 33 height 16
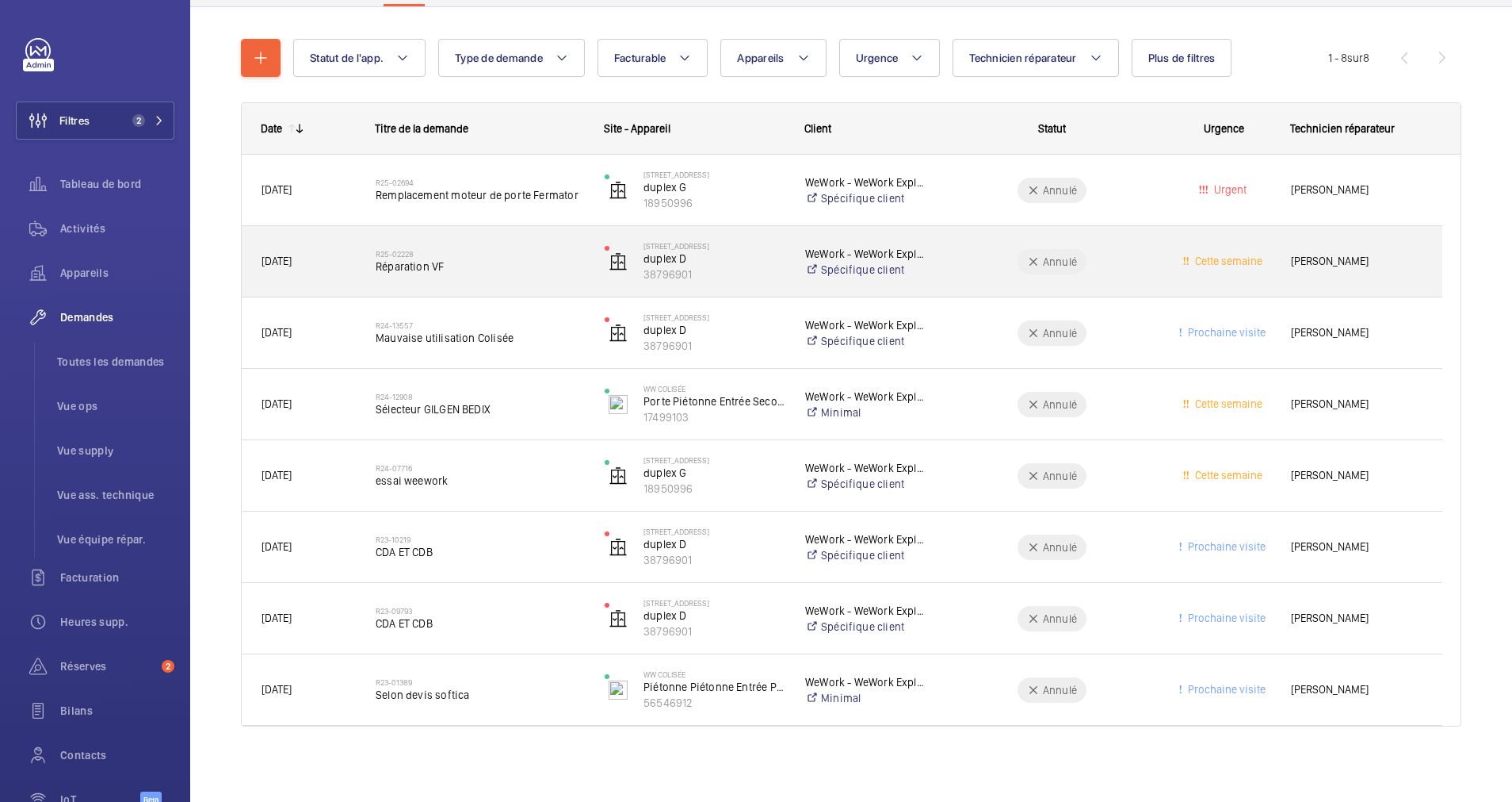
scroll to position [158, 0]
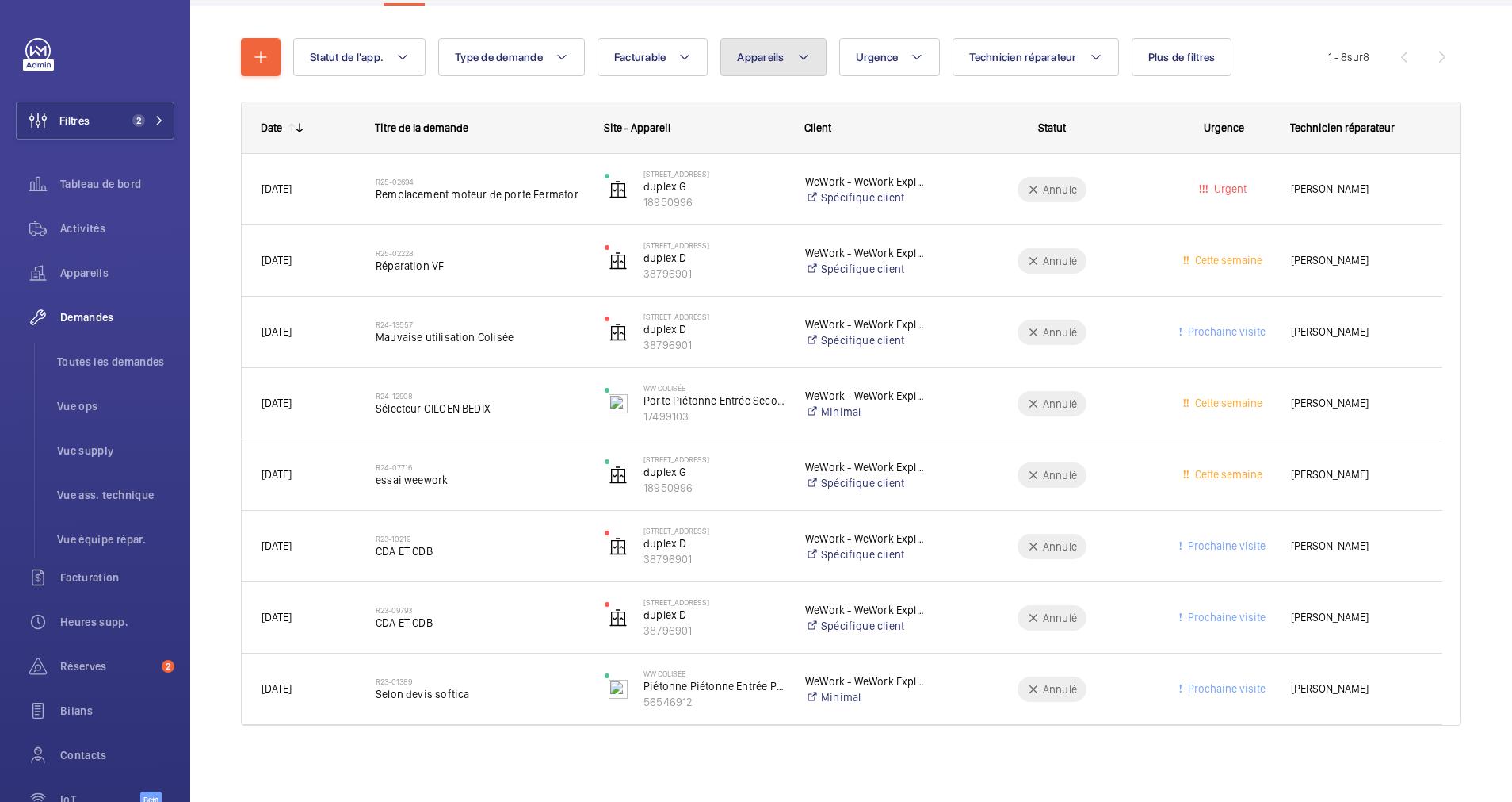
click at [772, 62] on span "Appareils" at bounding box center [760, 57] width 47 height 12
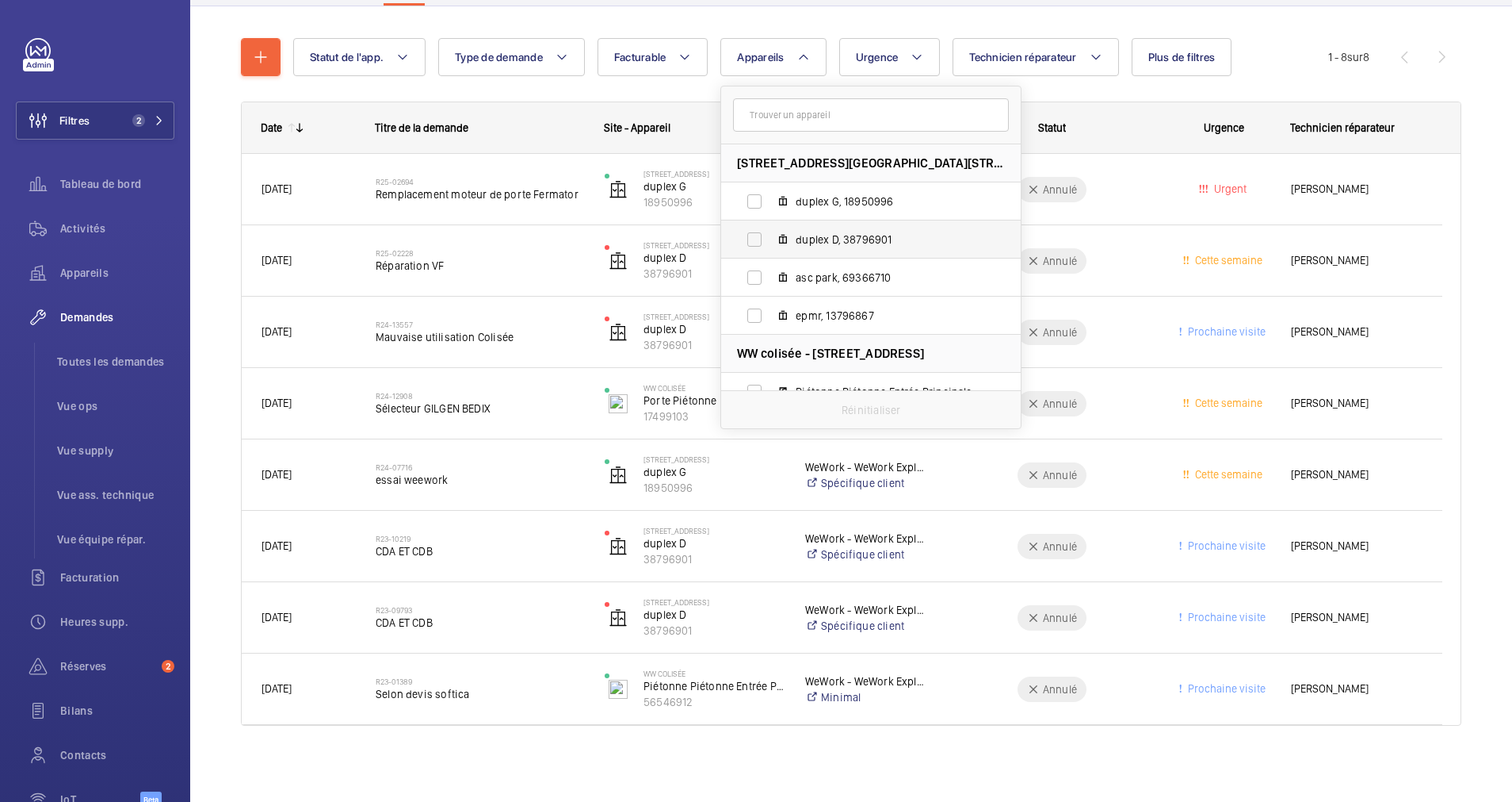
click at [812, 243] on span "duplex D, 38796901" at bounding box center [888, 239] width 184 height 16
click at [770, 243] on input "duplex D, 38796901" at bounding box center [754, 239] width 32 height 32
checkbox input "true"
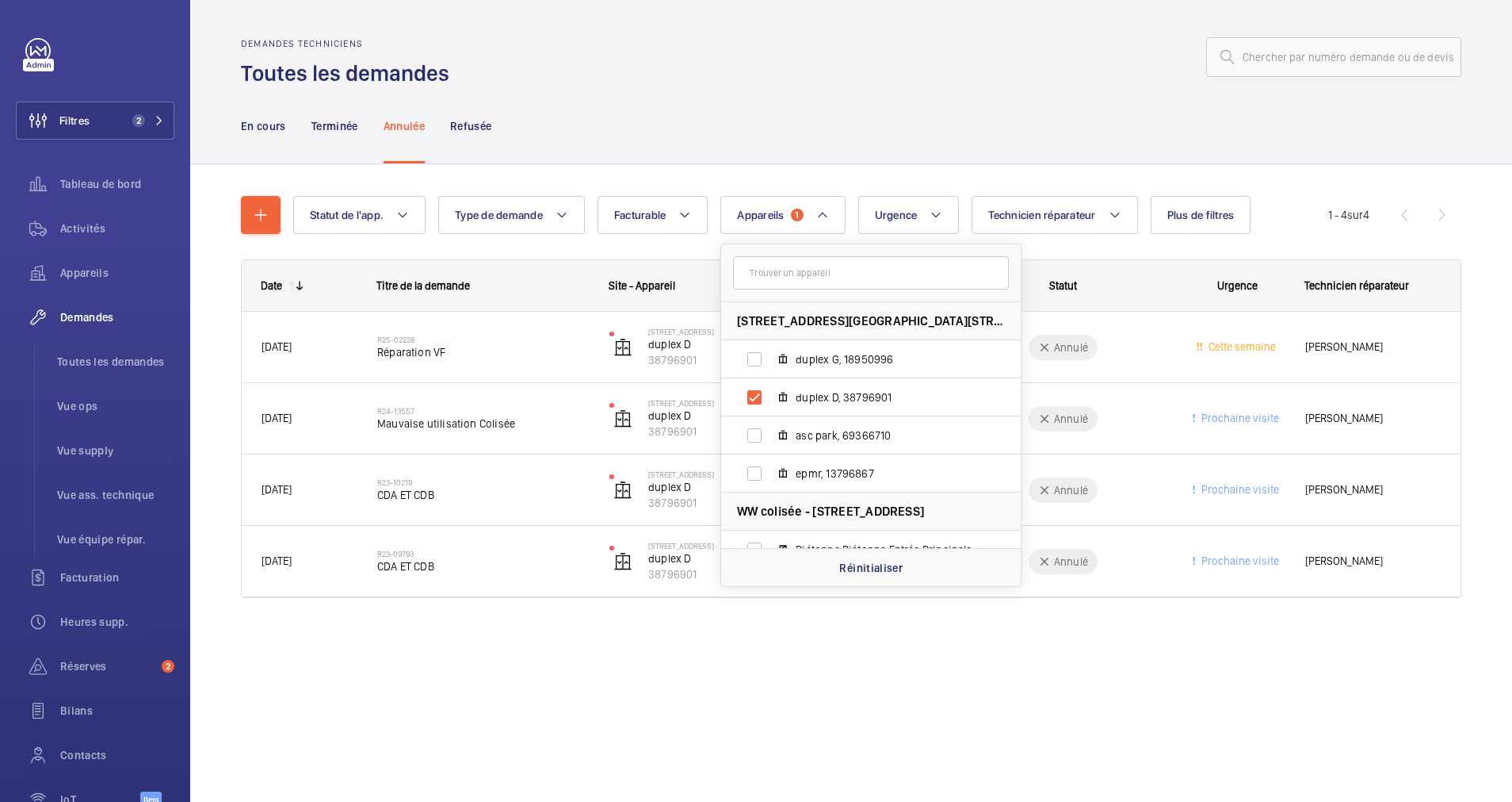
click at [751, 128] on div "En cours Terminée Annulée Refusée" at bounding box center [851, 126] width 1220 height 76
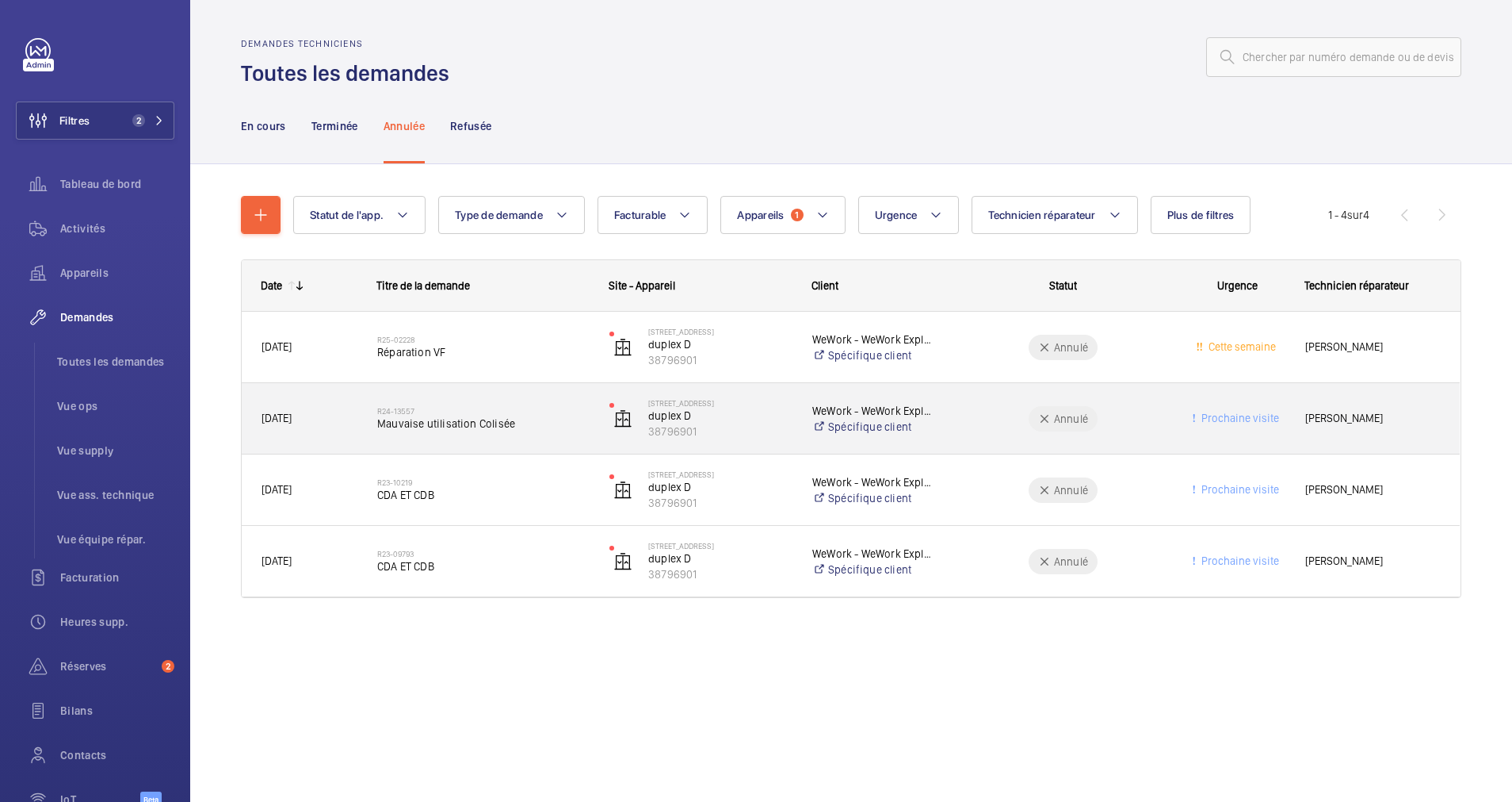
click at [514, 431] on div "R24-13557 Mauvaise utilisation Colisée" at bounding box center [483, 419] width 212 height 46
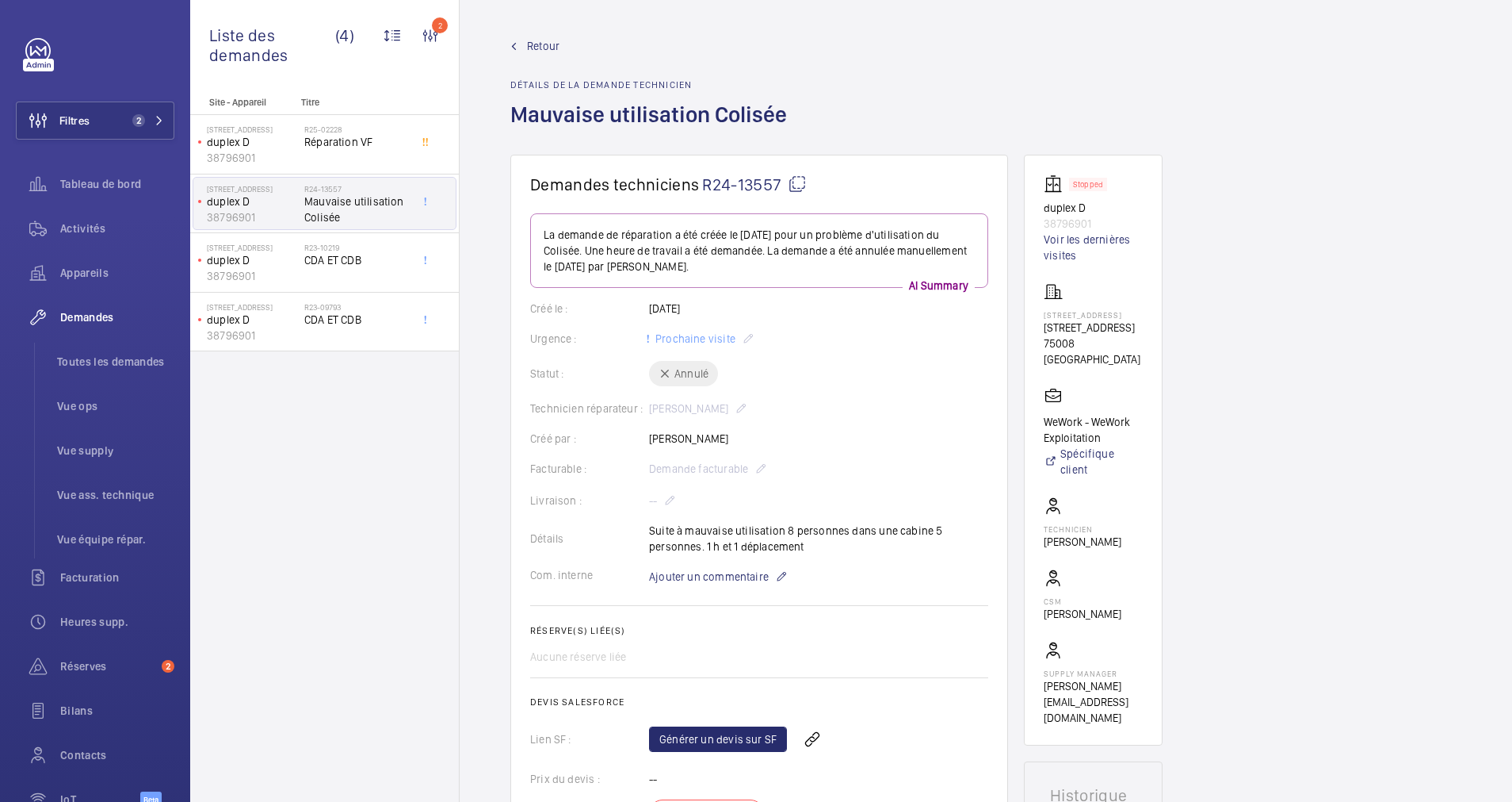
click at [535, 35] on wm-front-admin-header "Retour Détails de la demande technicien Mauvaise utilisation Colisée" at bounding box center [986, 77] width 1053 height 154
click at [533, 41] on span "Retour" at bounding box center [544, 45] width 33 height 16
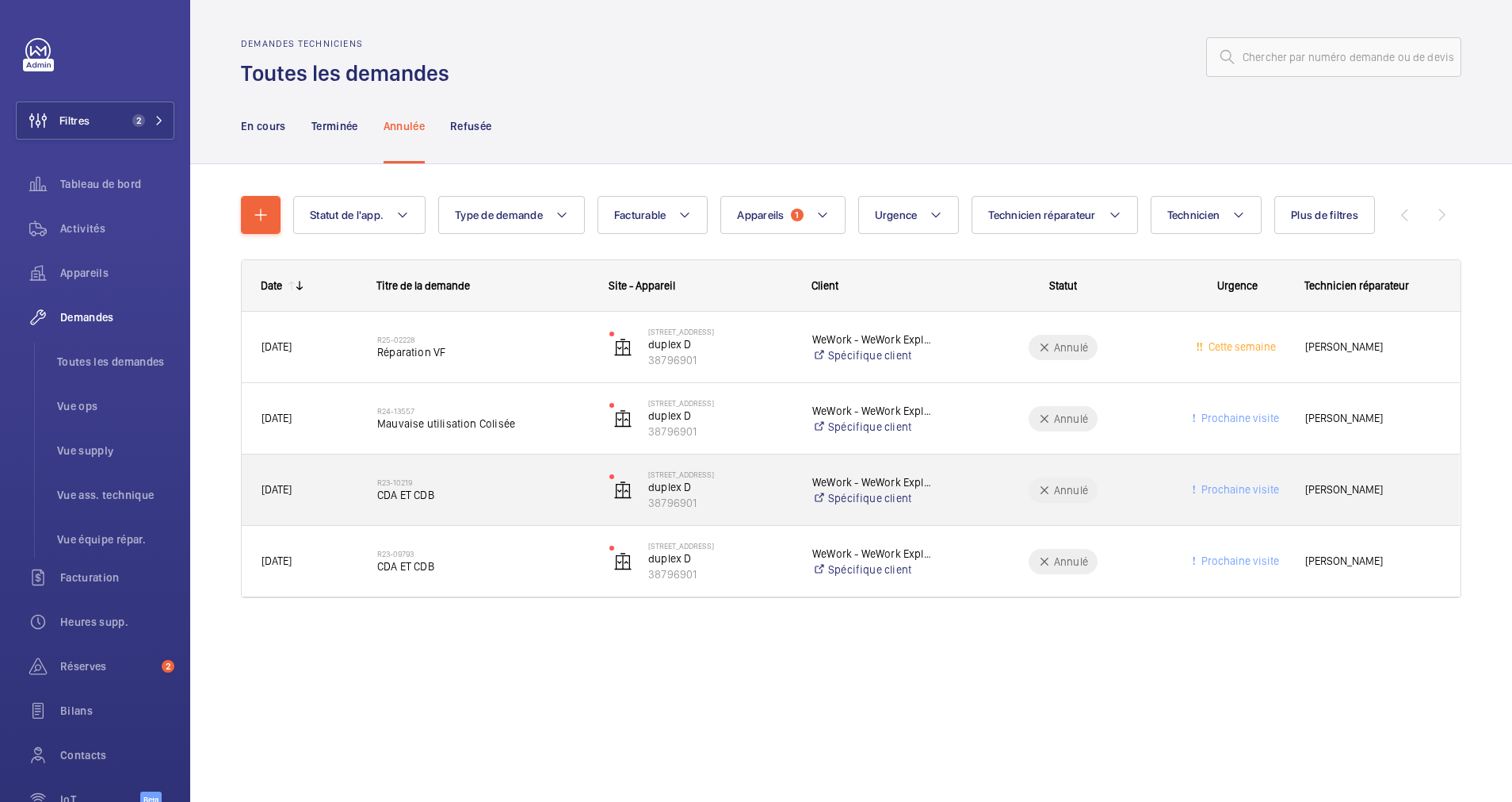
click at [471, 482] on h2 "R23-10219" at bounding box center [483, 482] width 212 height 10
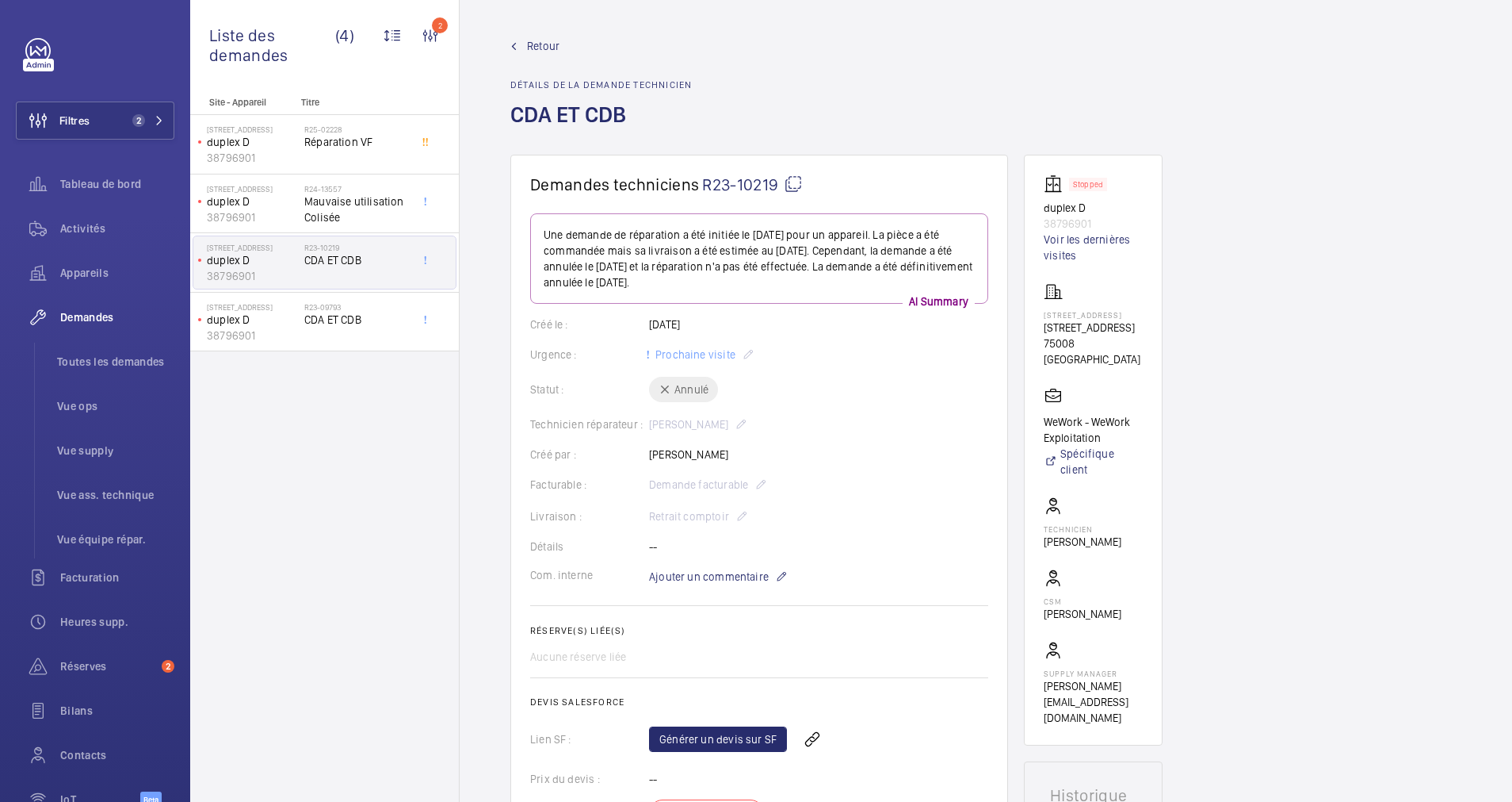
click at [526, 46] on link "Retour" at bounding box center [600, 45] width 182 height 16
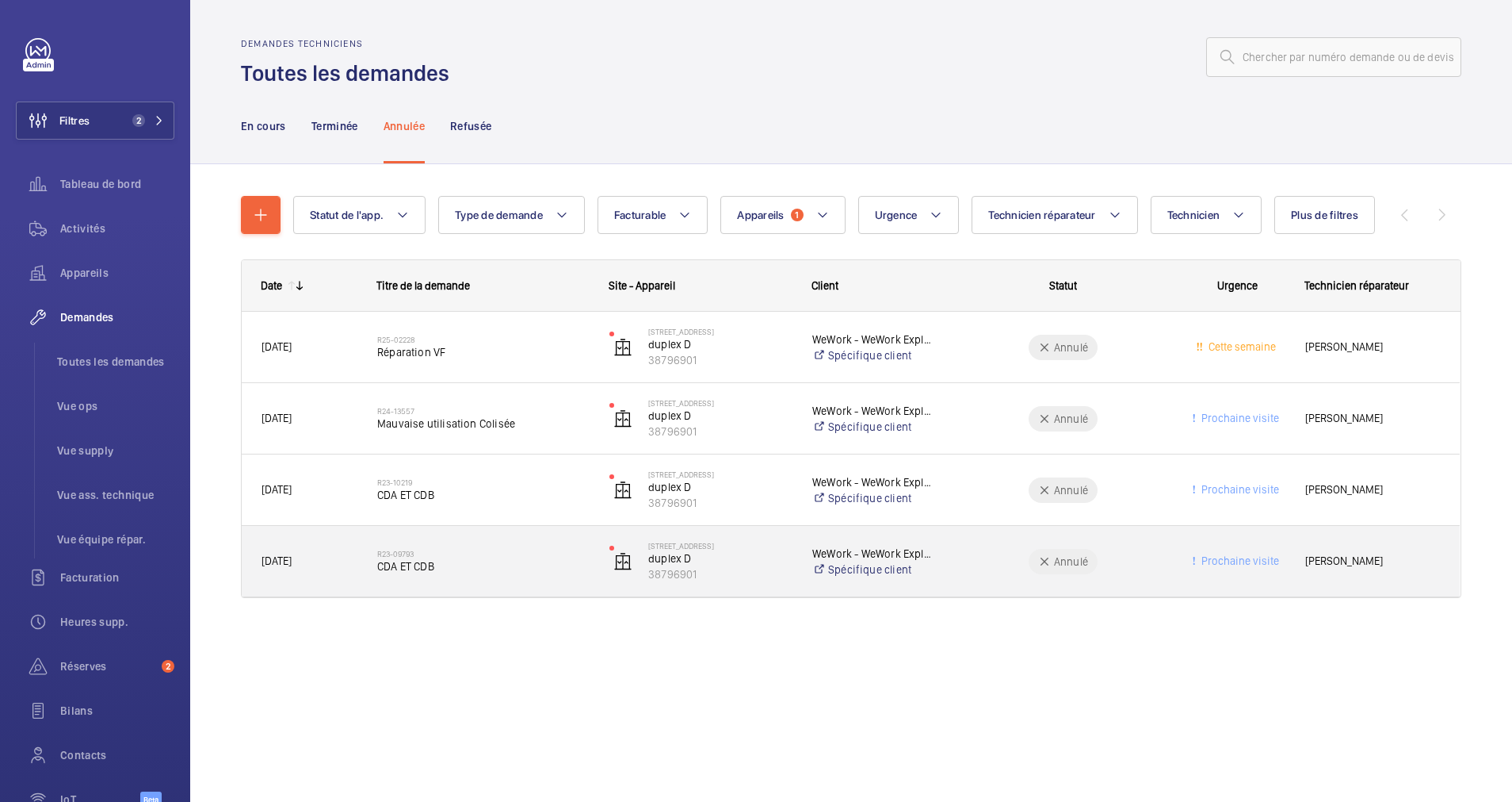
click at [443, 555] on h2 "R23-09793" at bounding box center [483, 554] width 212 height 10
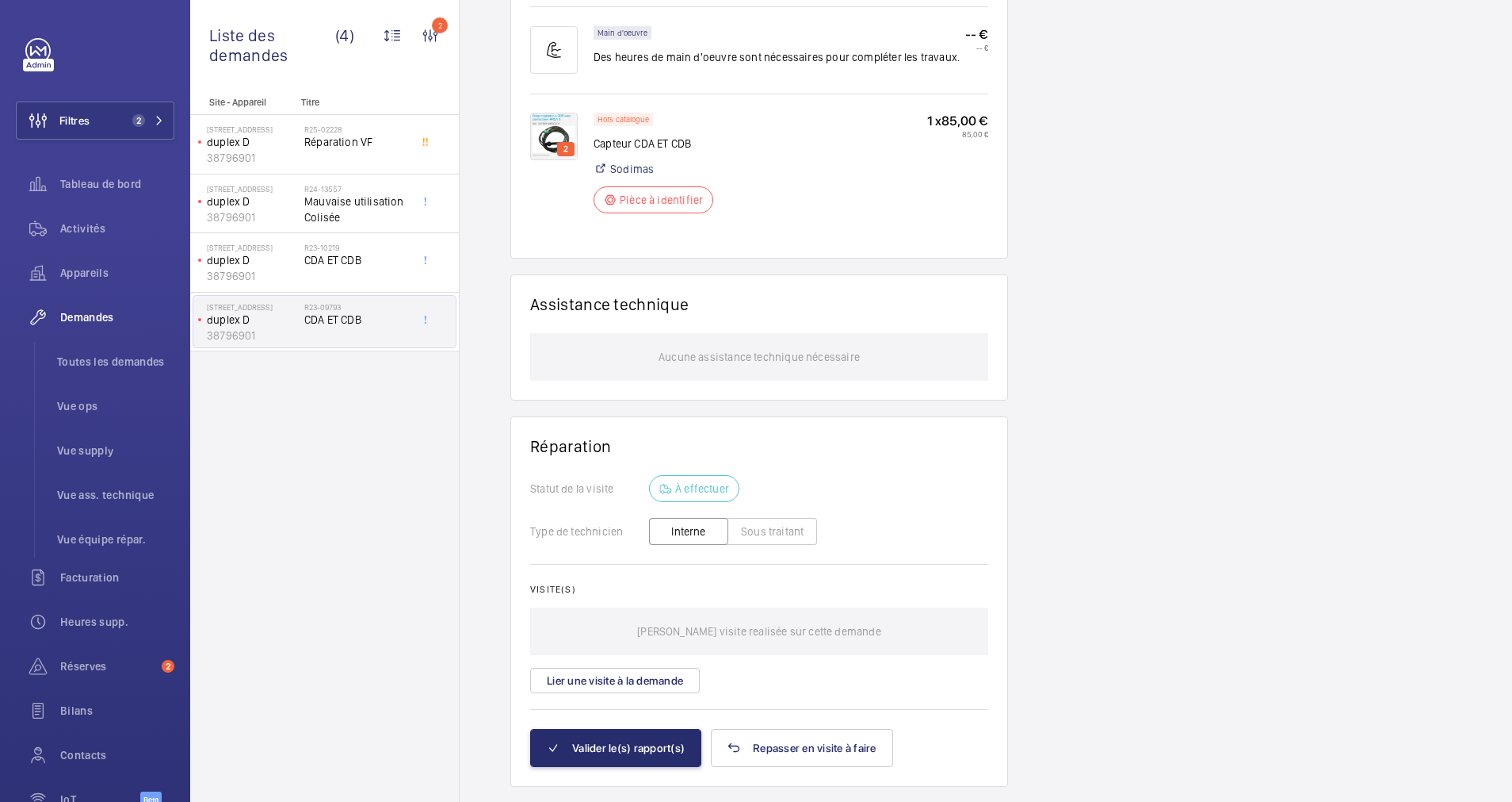
scroll to position [999, 0]
click at [549, 125] on img at bounding box center [554, 136] width 48 height 48
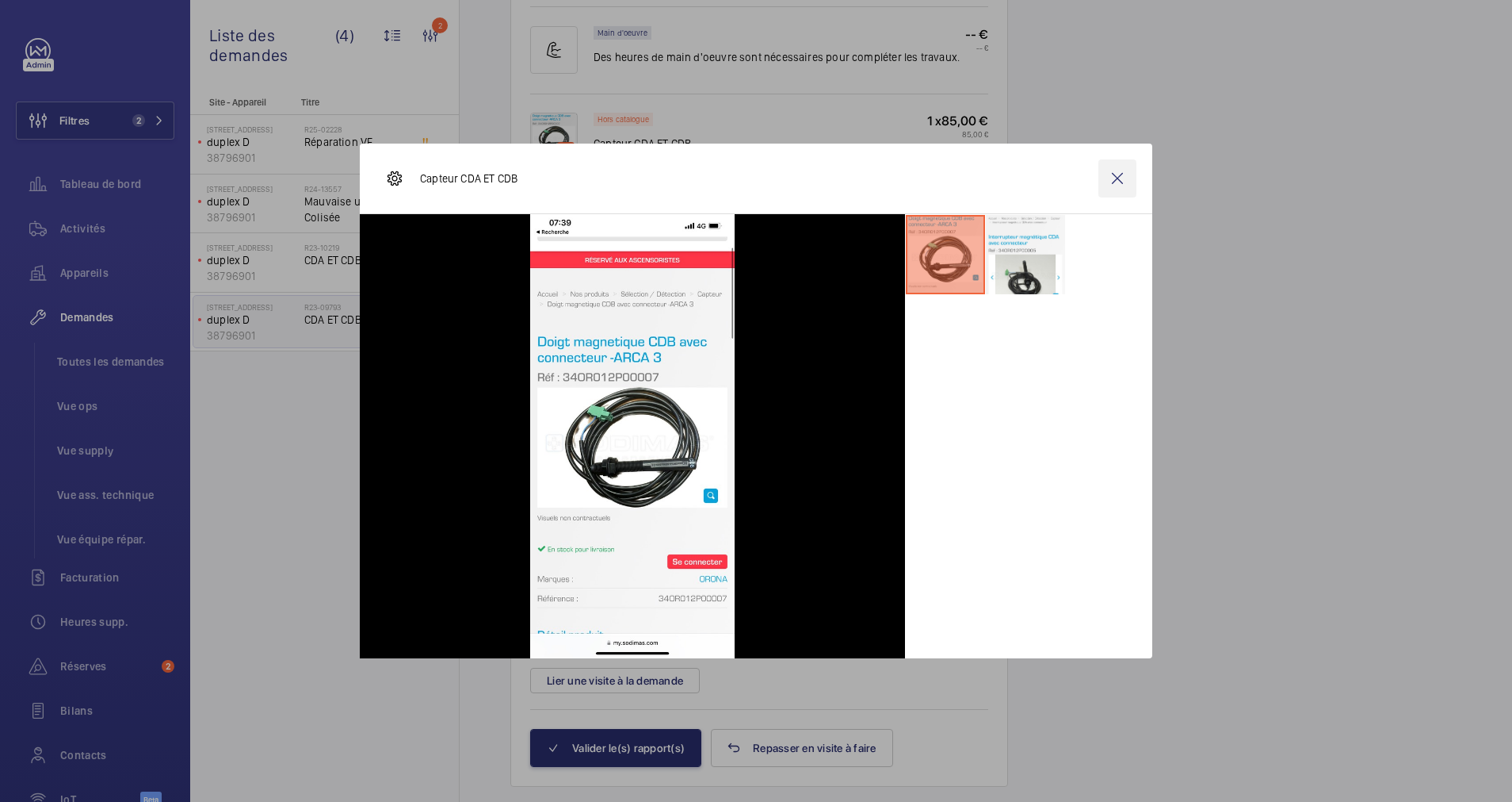
click at [1116, 175] on wm-front-icon-button at bounding box center [1118, 178] width 38 height 38
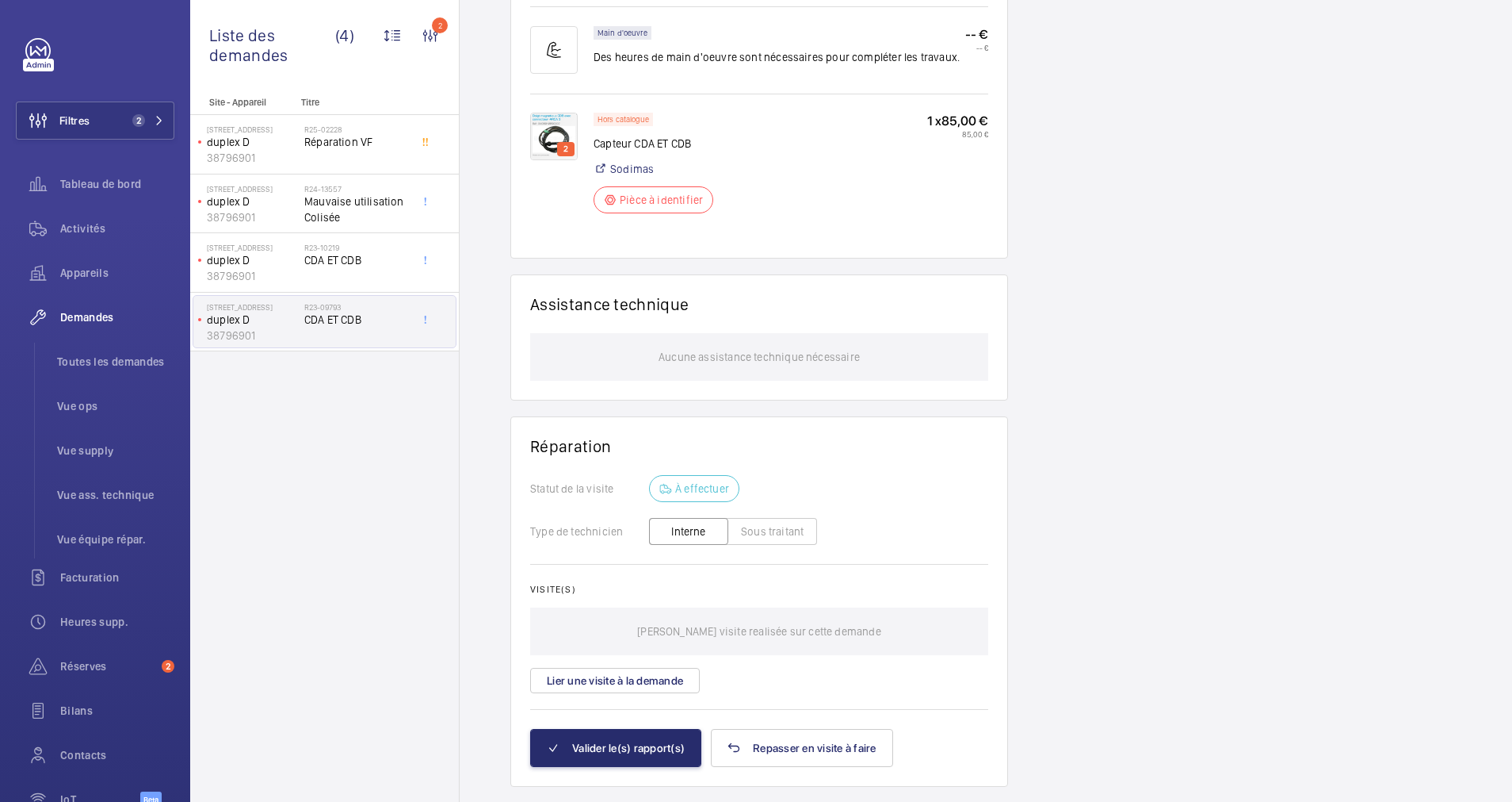
click at [528, 44] on wm-front-card "Produits Coût total : 85,00 € Main d'oeuvre Des heures de main d'oeuvre sont né…" at bounding box center [759, 101] width 498 height 314
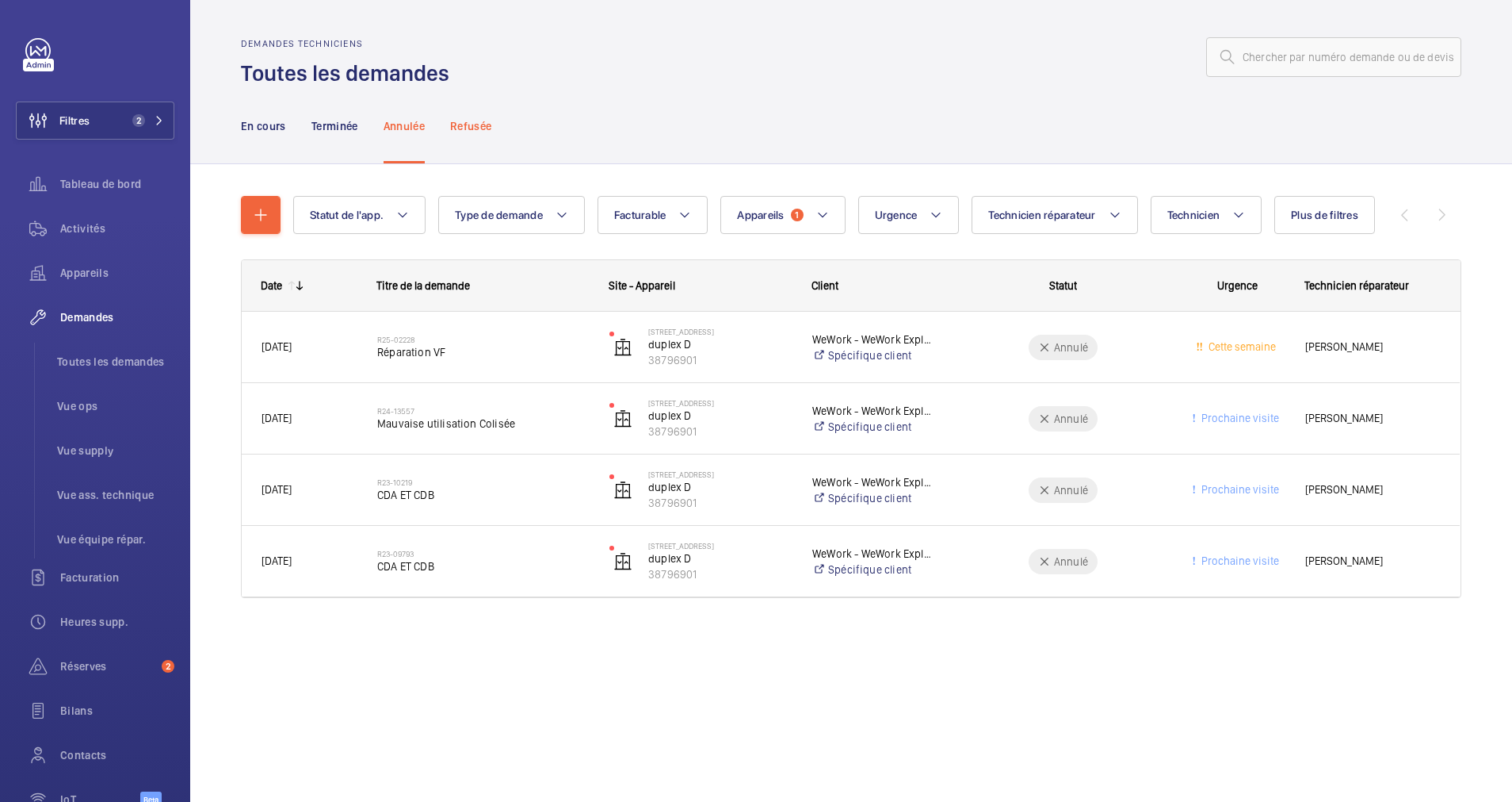
click at [462, 123] on p "Refusée" at bounding box center [471, 126] width 41 height 16
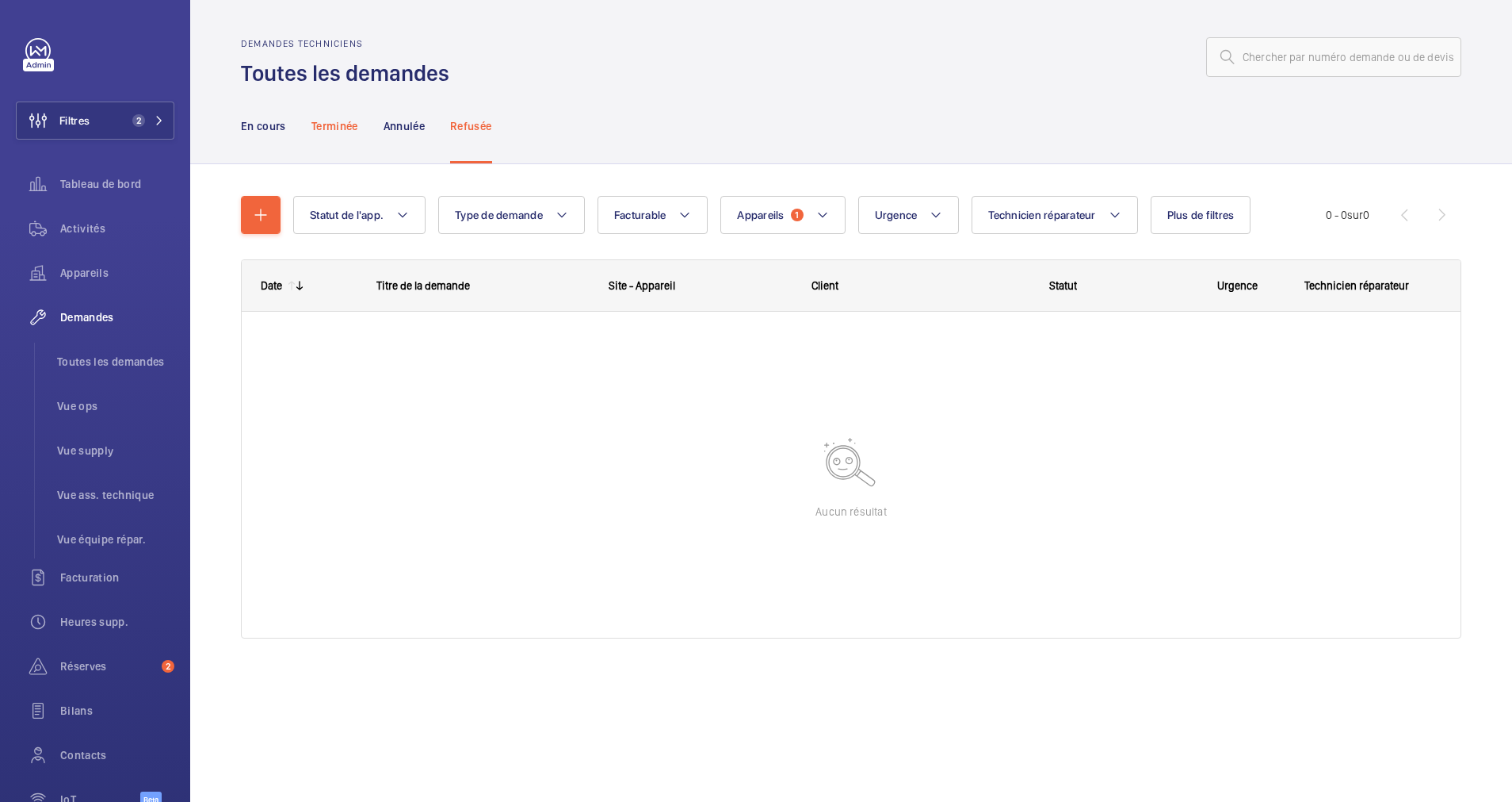
click at [343, 131] on p "Terminée" at bounding box center [334, 126] width 47 height 16
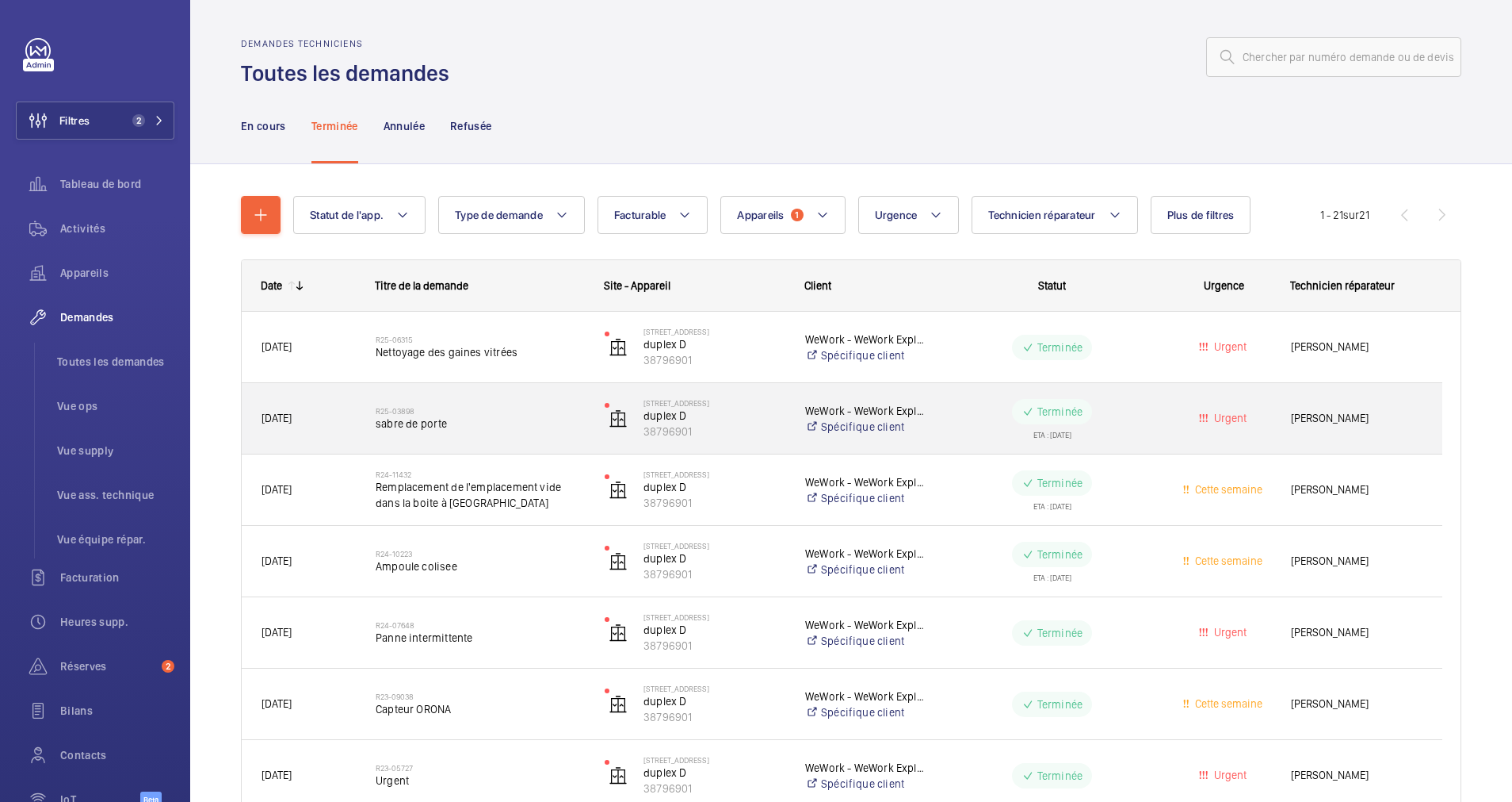
click at [530, 404] on div "R25-03898 sabre de porte" at bounding box center [480, 419] width 209 height 46
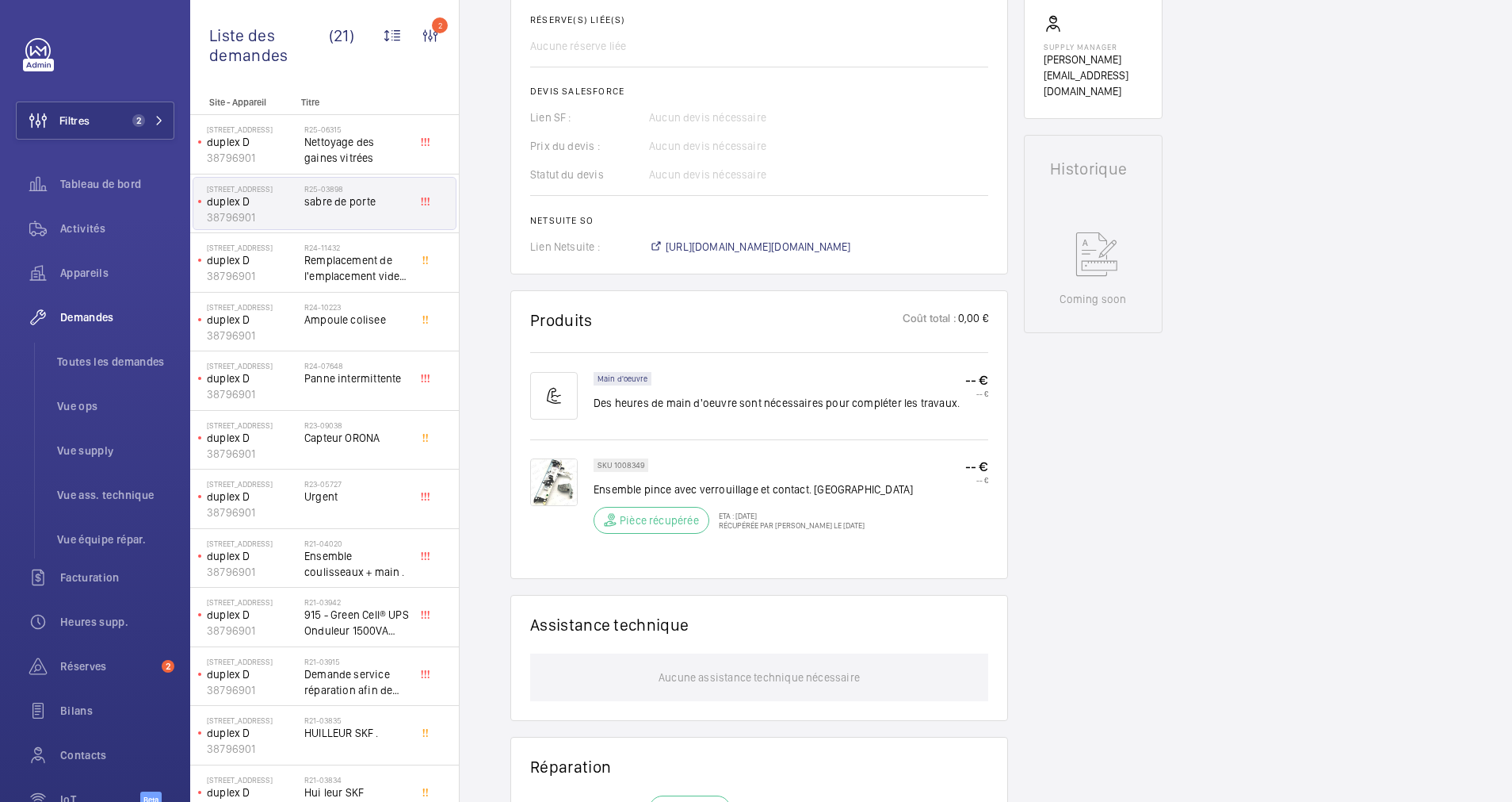
scroll to position [643, 0]
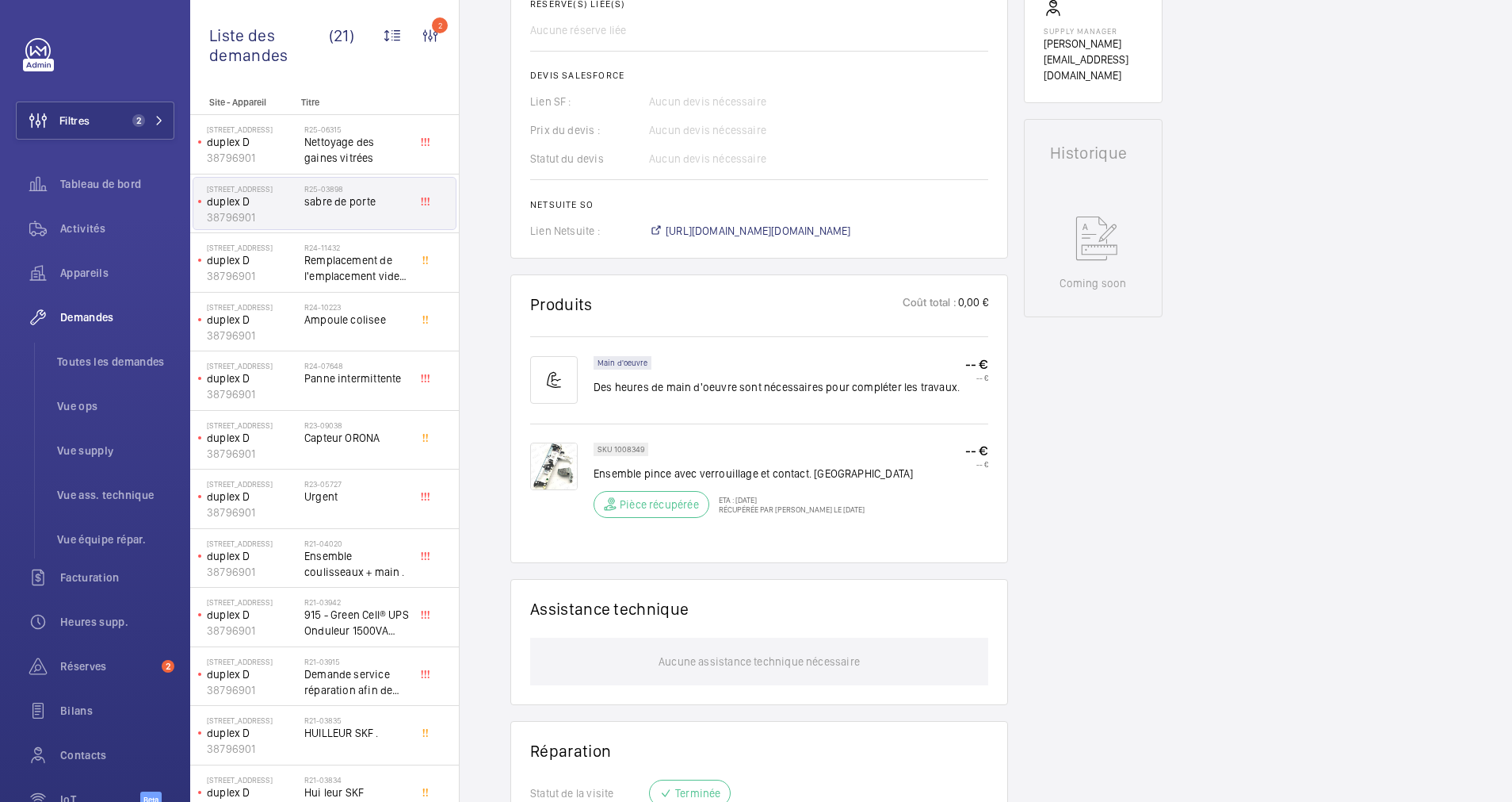
click at [555, 455] on img at bounding box center [554, 466] width 48 height 48
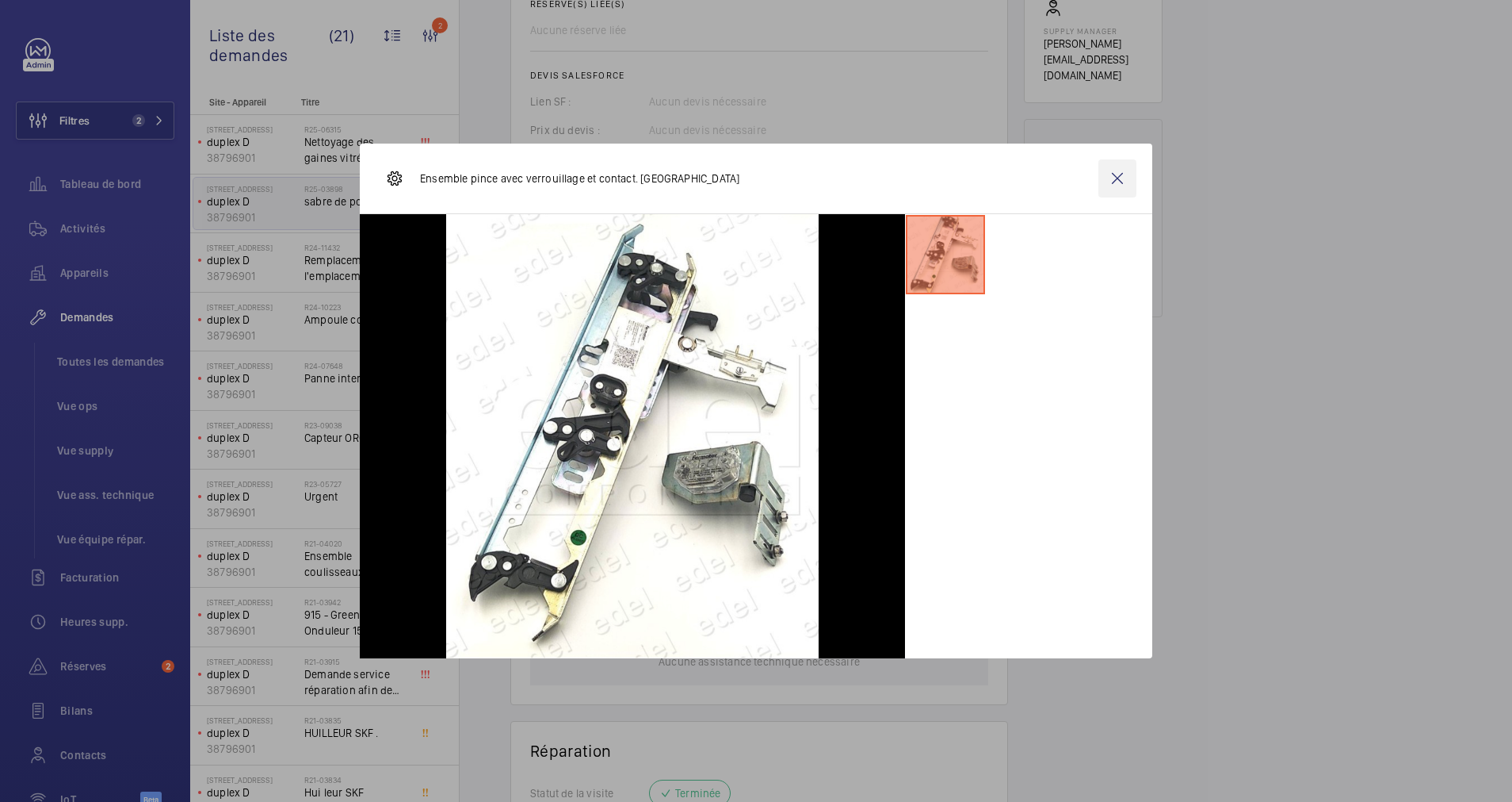
click at [1118, 178] on wm-front-icon-button at bounding box center [1118, 178] width 38 height 38
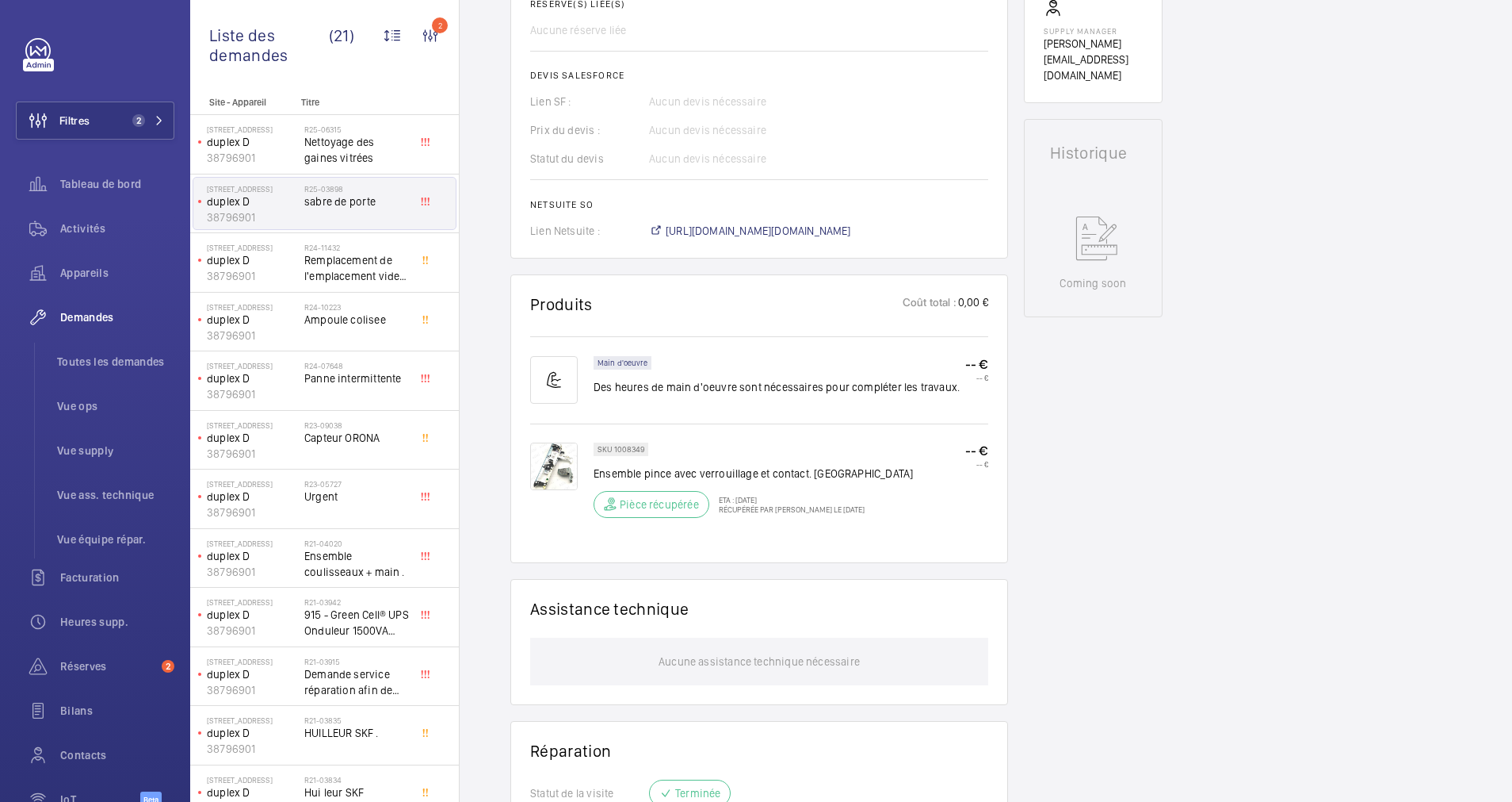
scroll to position [0, 0]
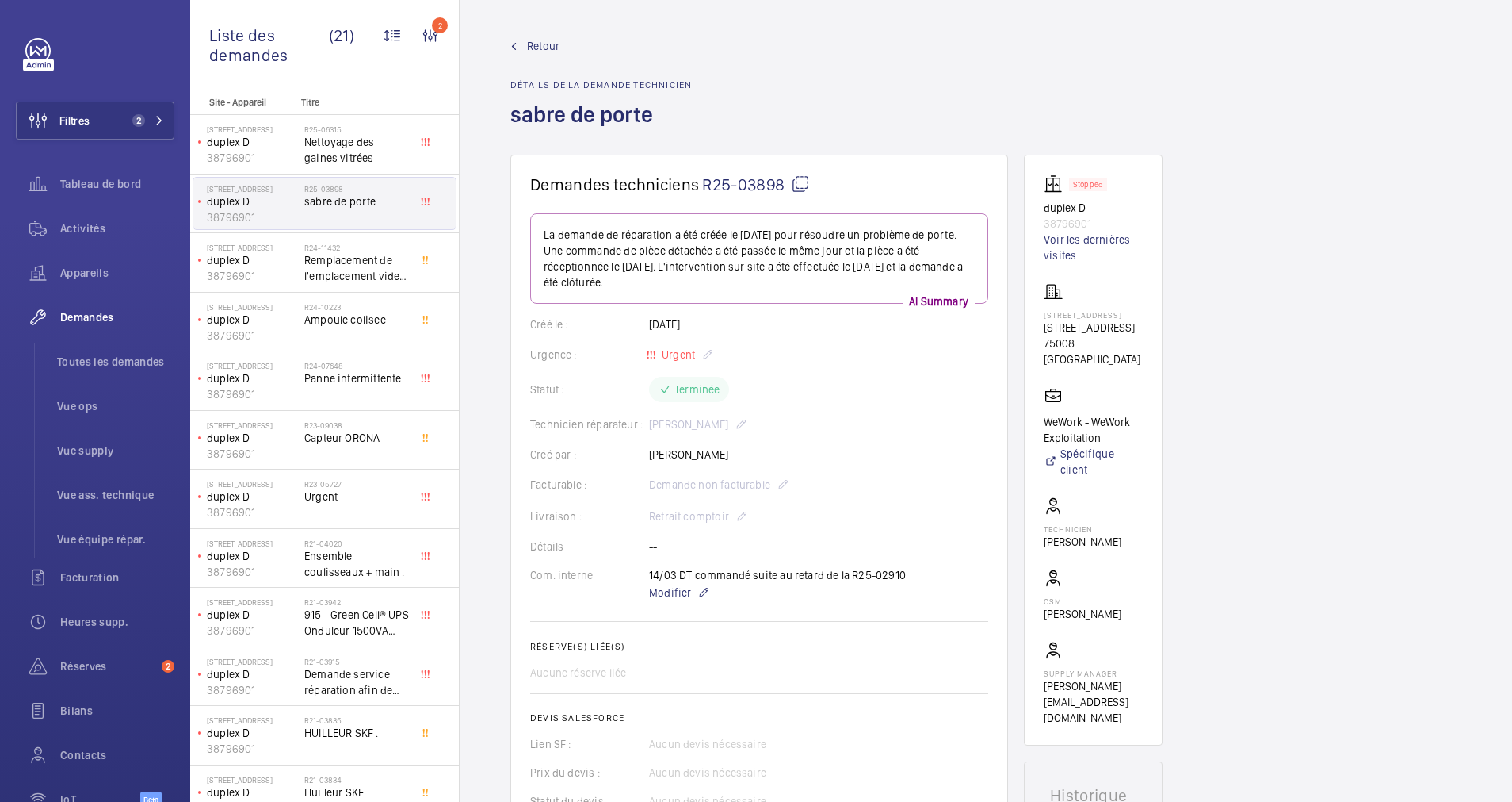
click at [541, 43] on span "Retour" at bounding box center [544, 45] width 33 height 16
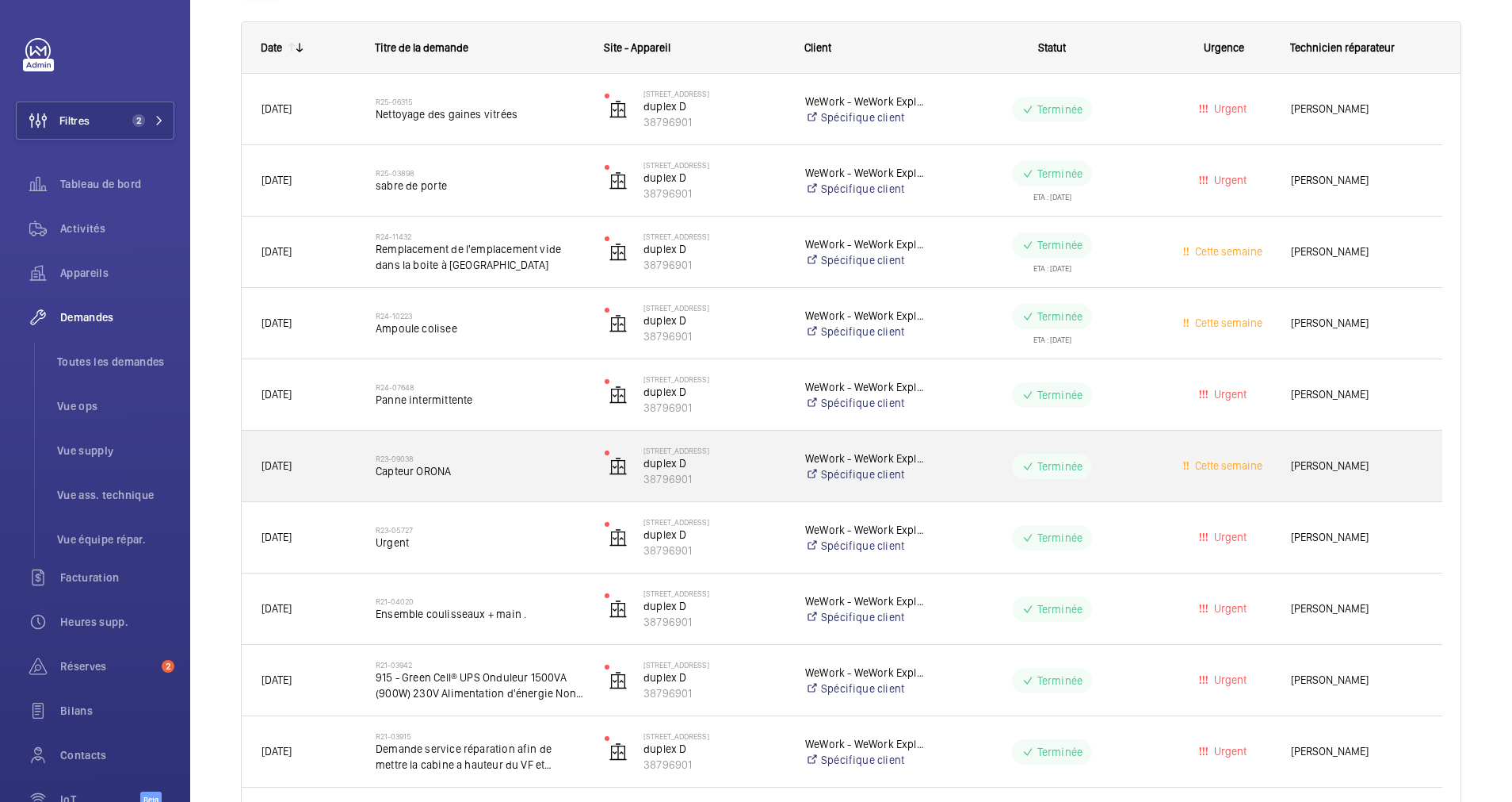
scroll to position [357, 0]
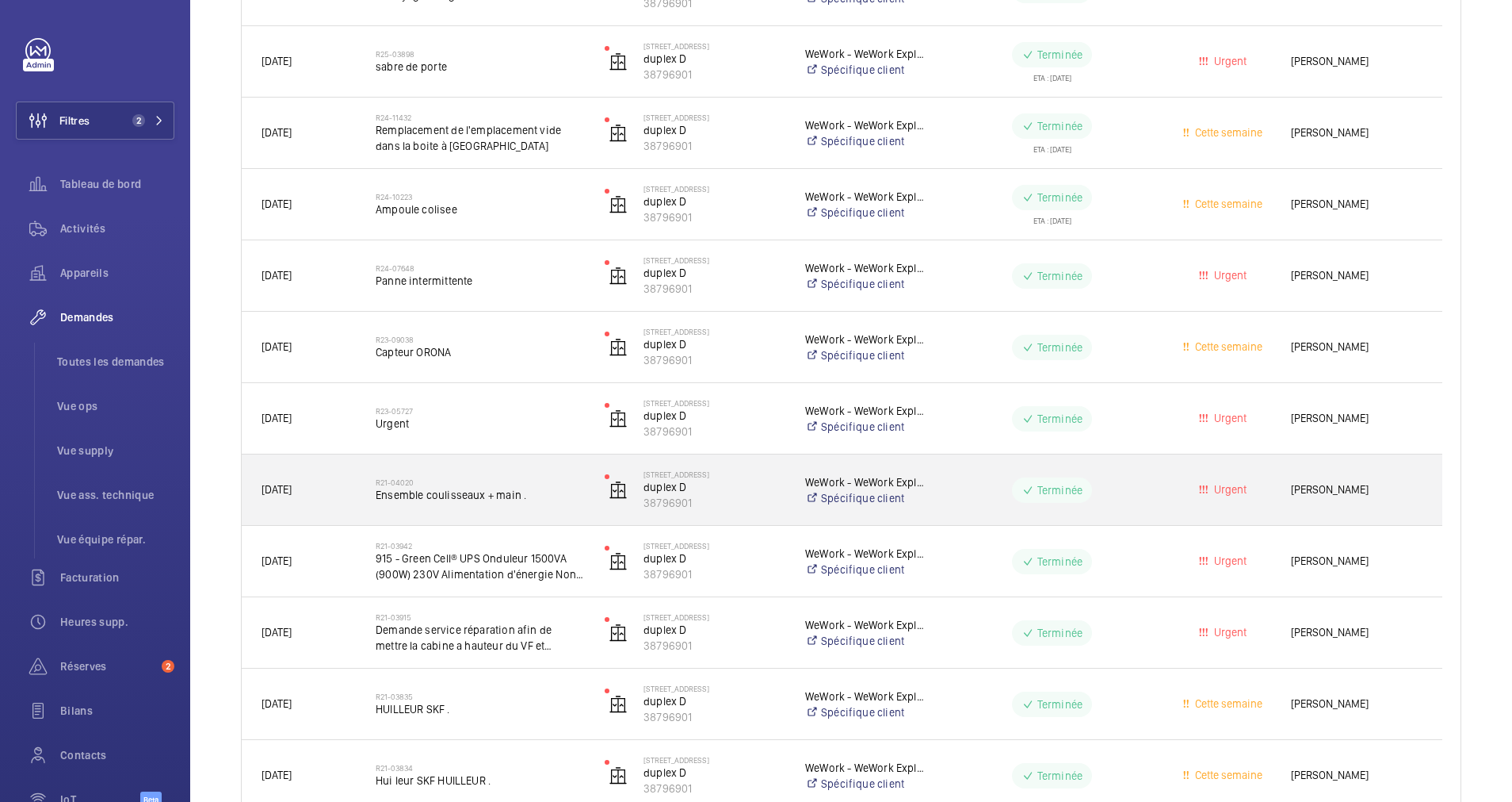
click at [550, 492] on span "Ensemble coulisseaux + main ." at bounding box center [480, 495] width 209 height 16
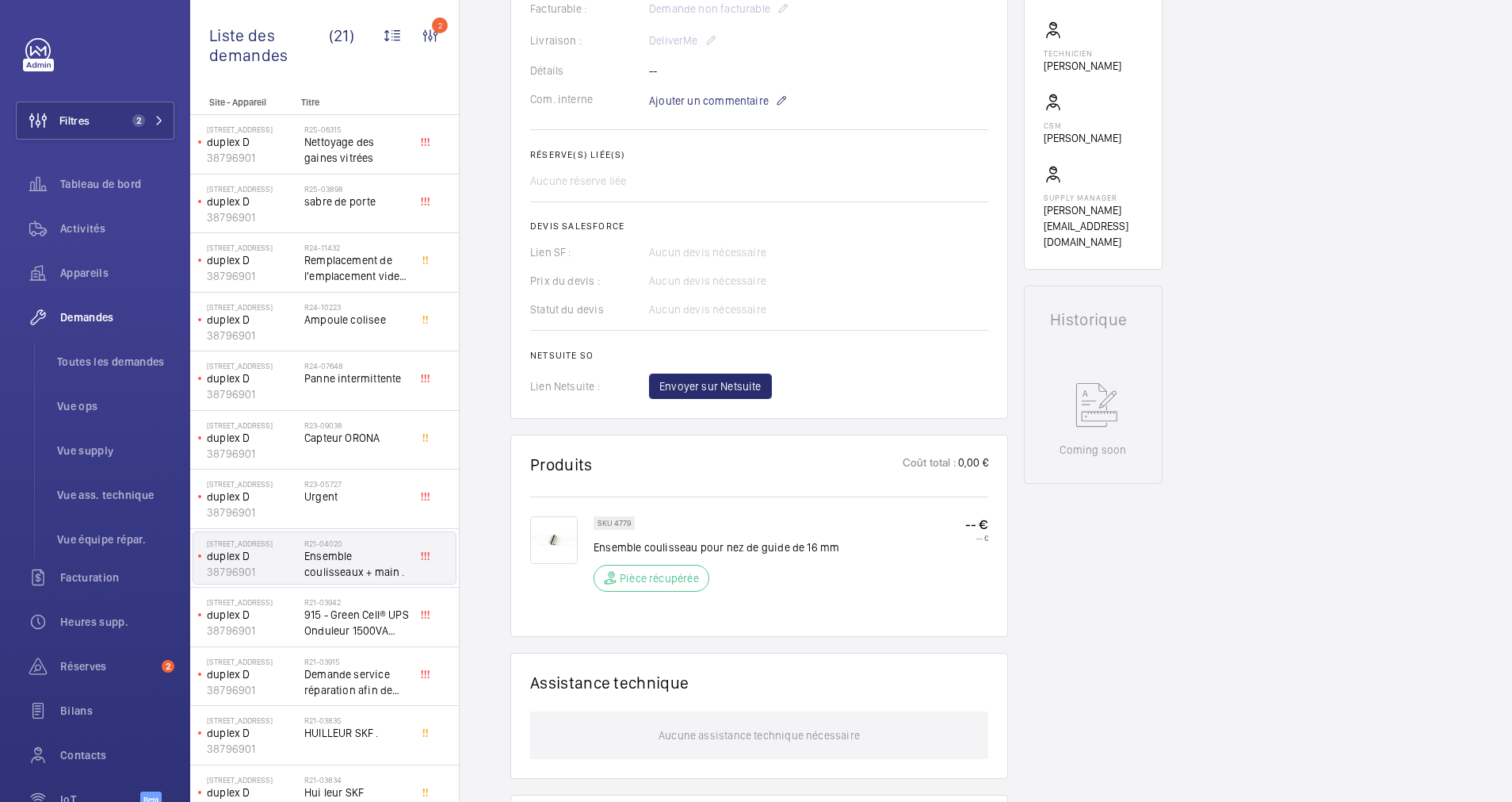
scroll to position [595, 0]
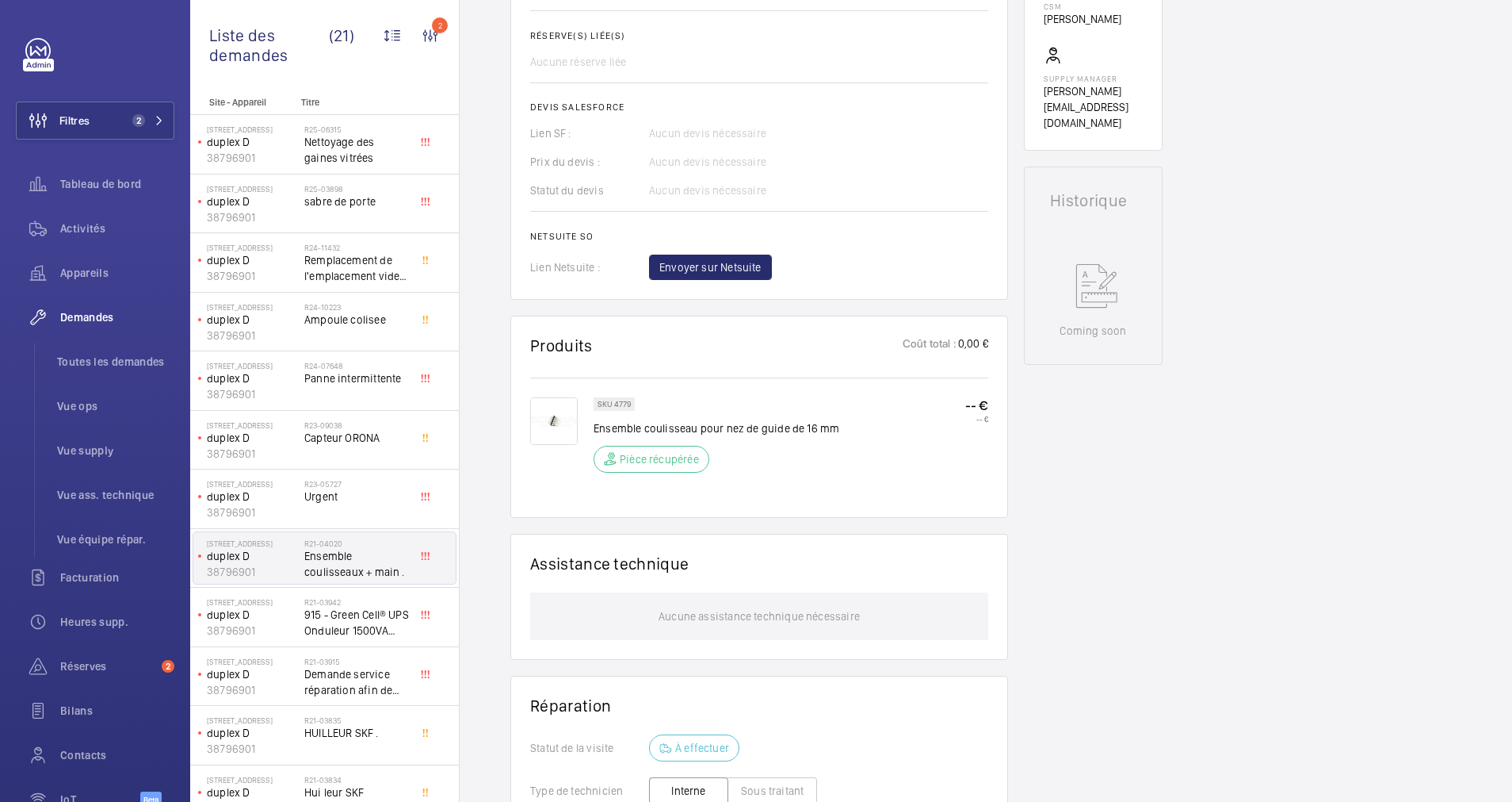
click at [574, 418] on img at bounding box center [554, 421] width 48 height 48
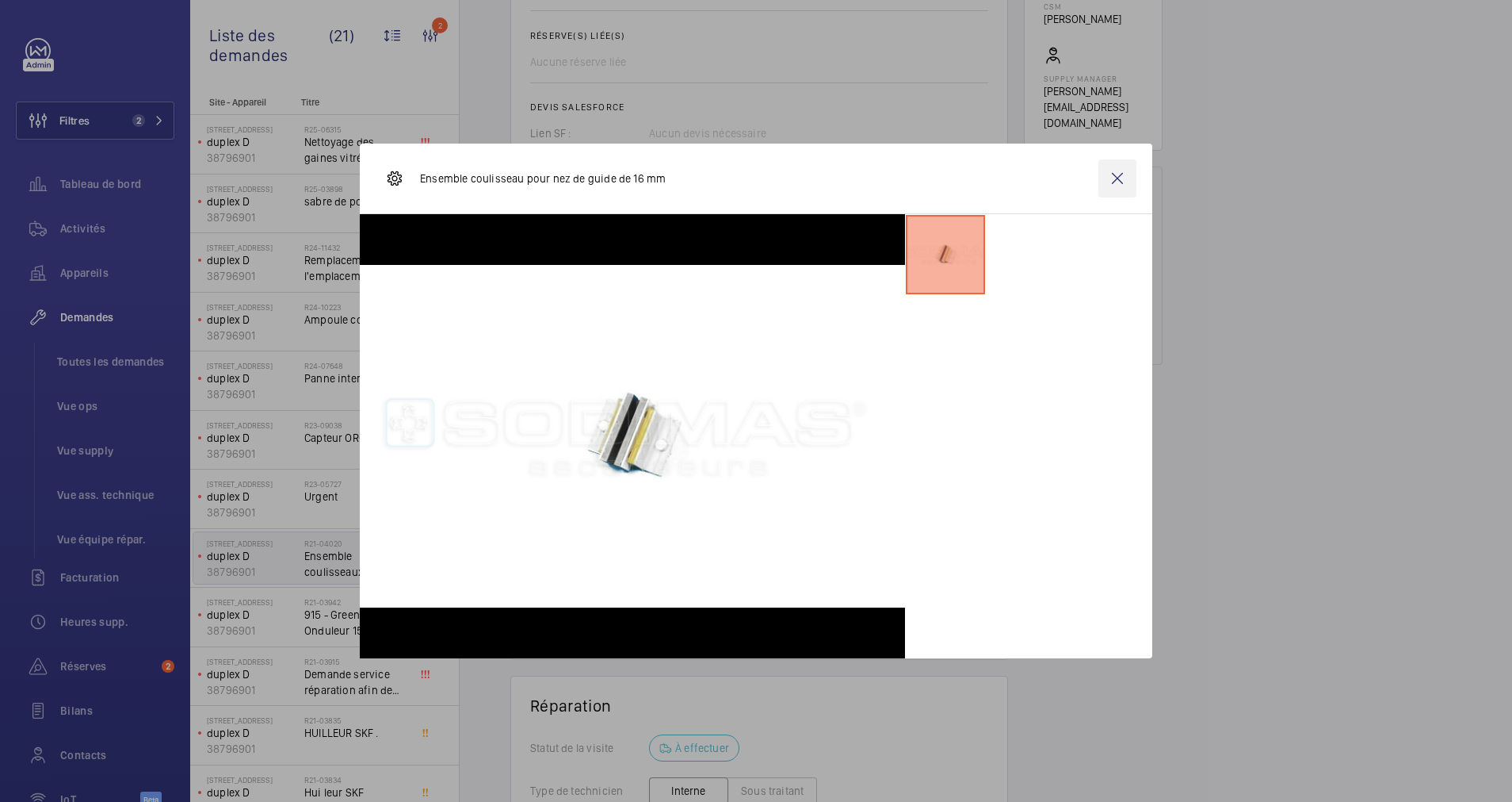
click at [1109, 173] on wm-front-icon-button at bounding box center [1118, 178] width 38 height 38
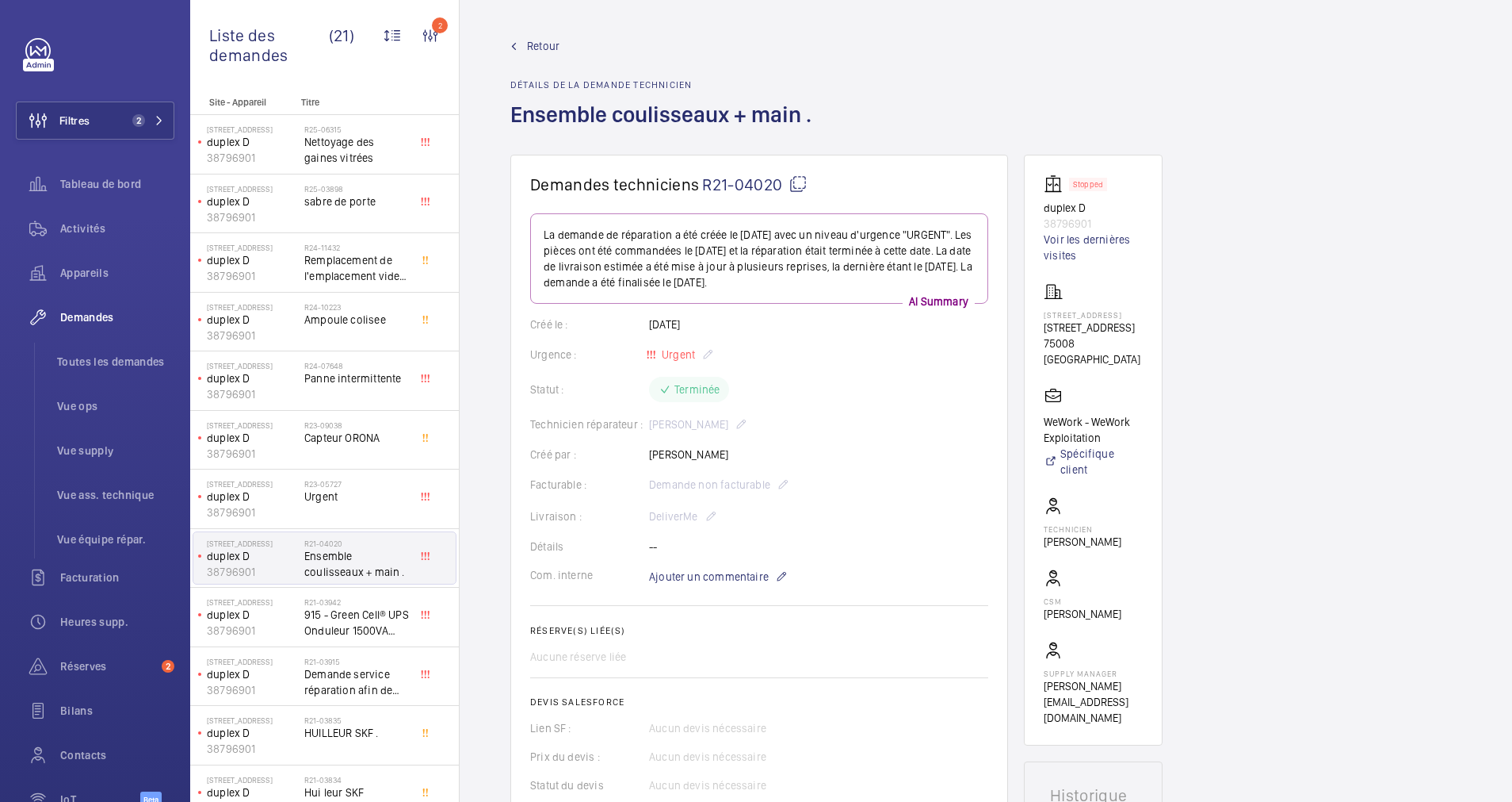
scroll to position [0, 0]
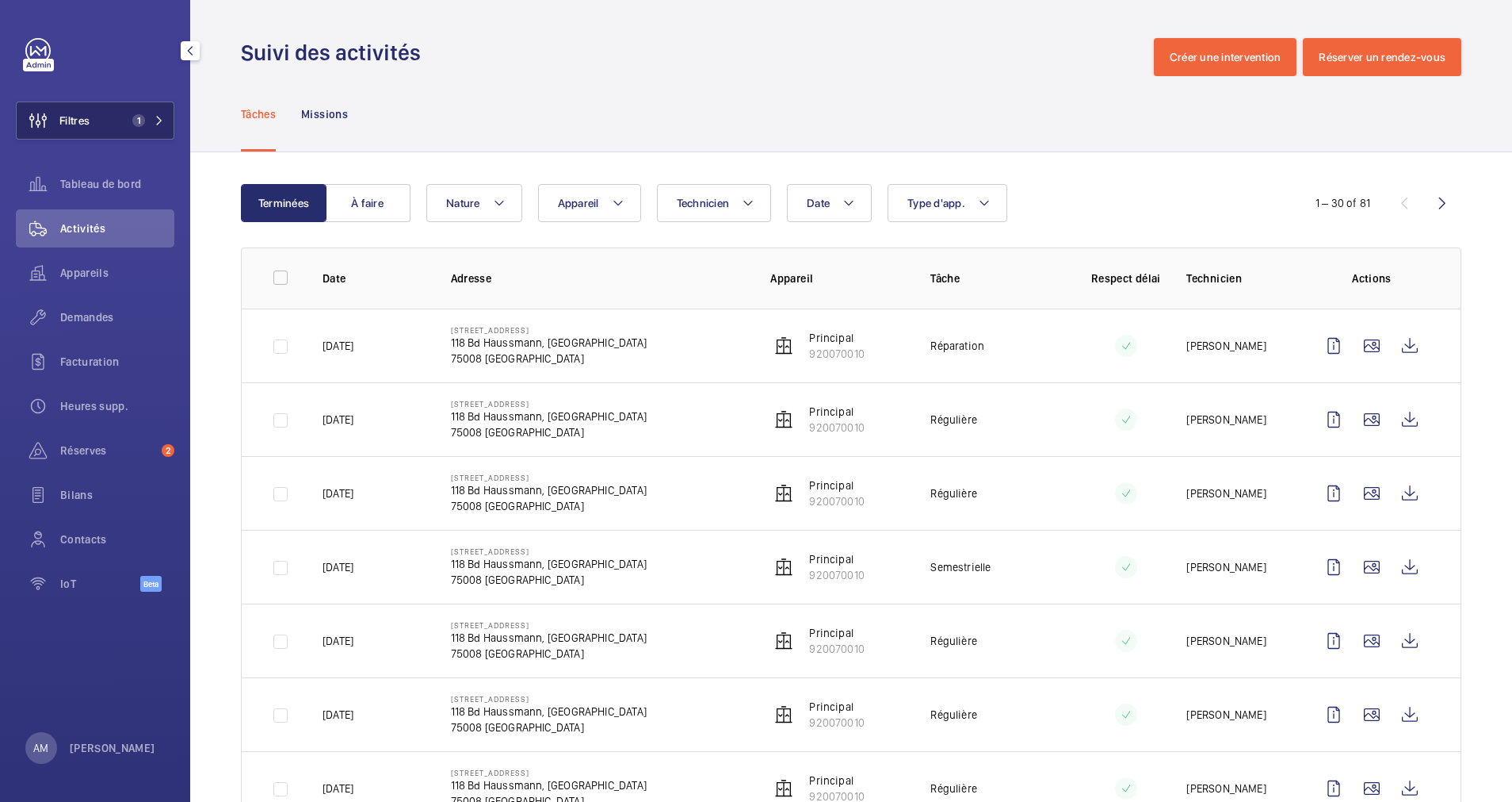
click at [154, 128] on button "Filtres 1" at bounding box center [94, 121] width 159 height 38
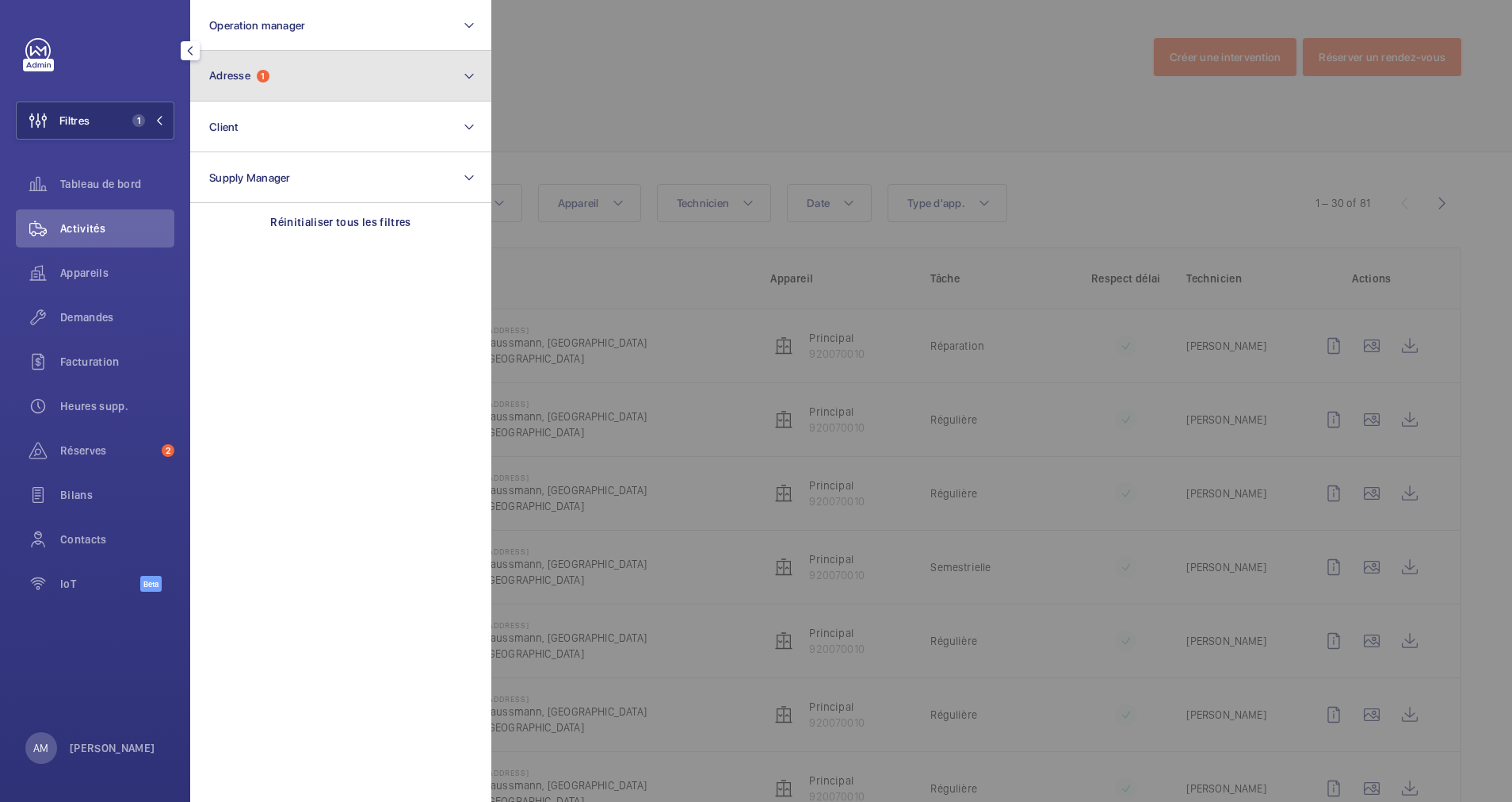
click at [264, 56] on button "Adresse 1" at bounding box center [341, 76] width 301 height 51
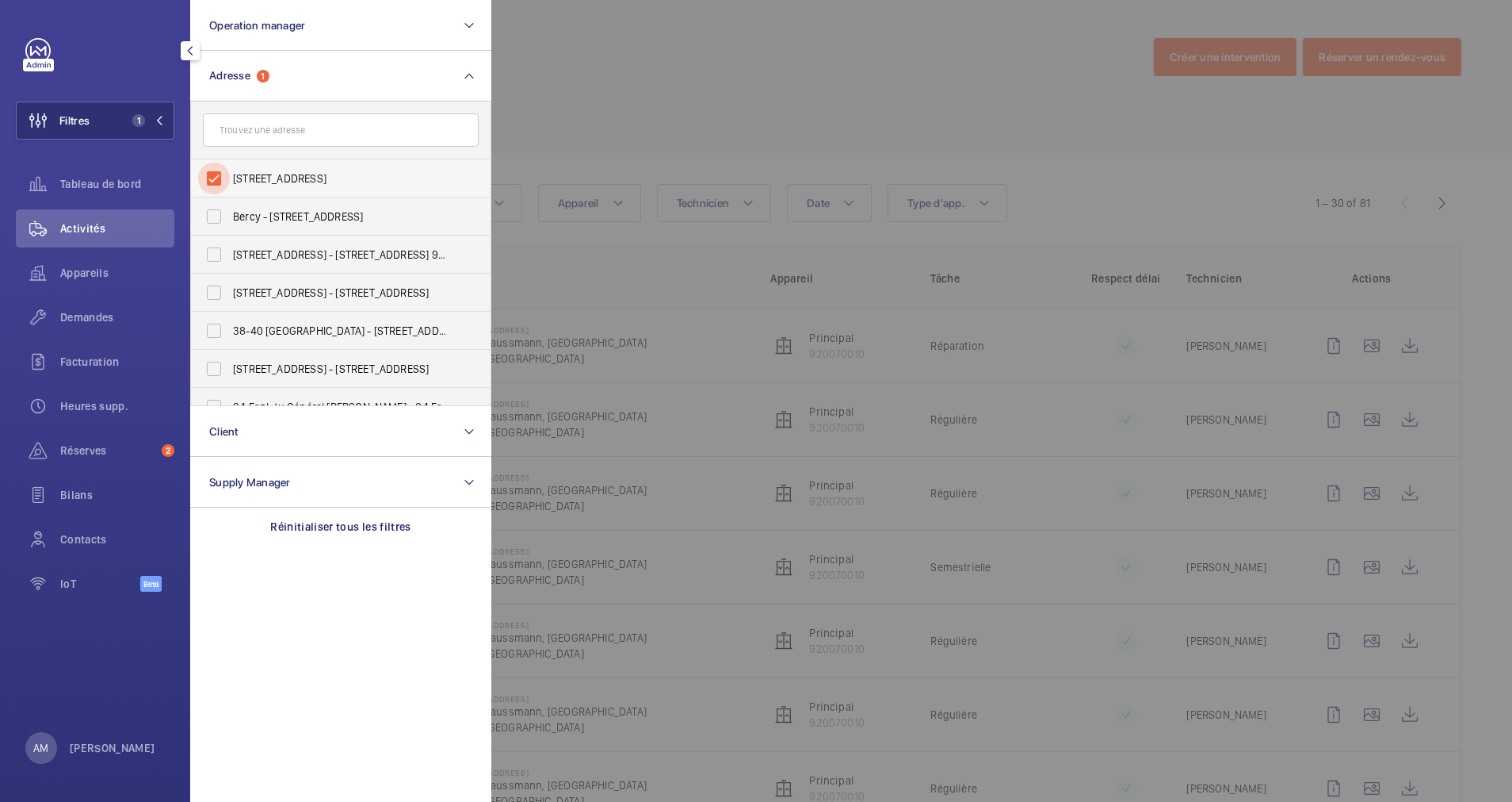
click at [208, 170] on input "118 Boulevard Haussmann - 118 Bd Haussmann, 75008 PARIS, PARIS 75008" at bounding box center [214, 178] width 32 height 32
checkbox input "false"
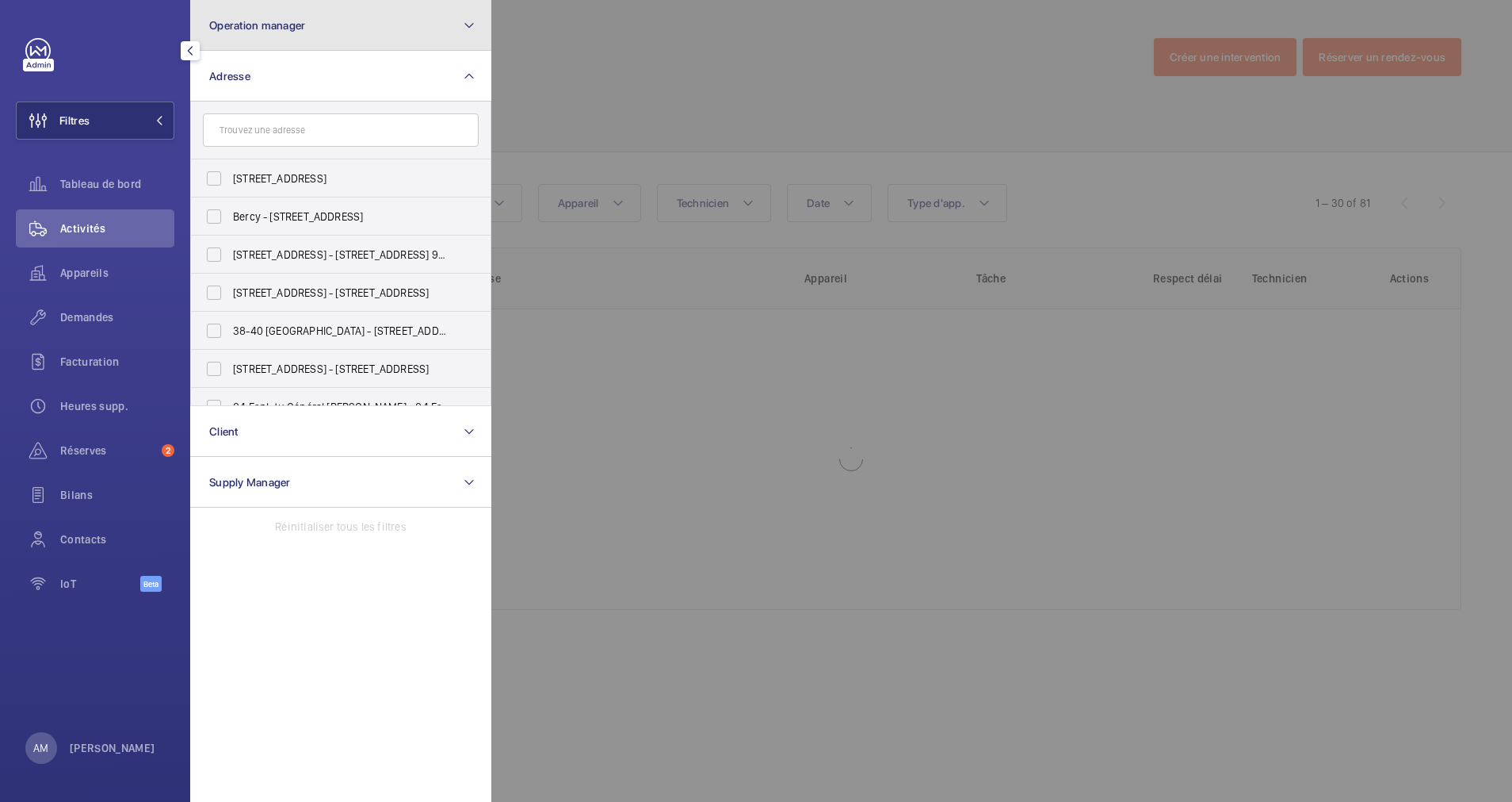
drag, startPoint x: 342, startPoint y: 32, endPoint x: 330, endPoint y: 47, distance: 19.2
click at [342, 33] on button "Operation manager" at bounding box center [341, 25] width 301 height 51
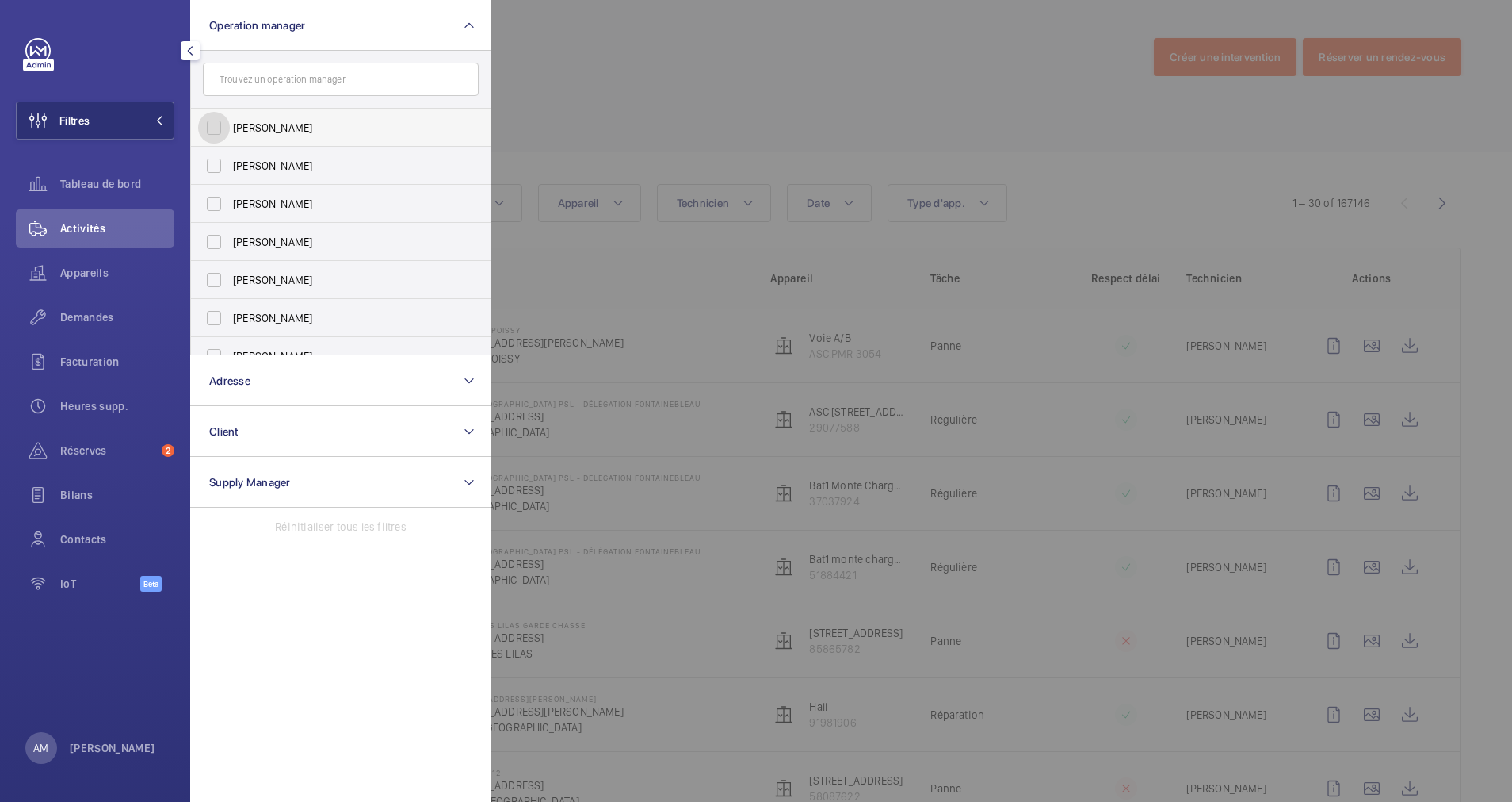
click at [215, 125] on input "Florence Dulin" at bounding box center [214, 127] width 32 height 32
checkbox input "true"
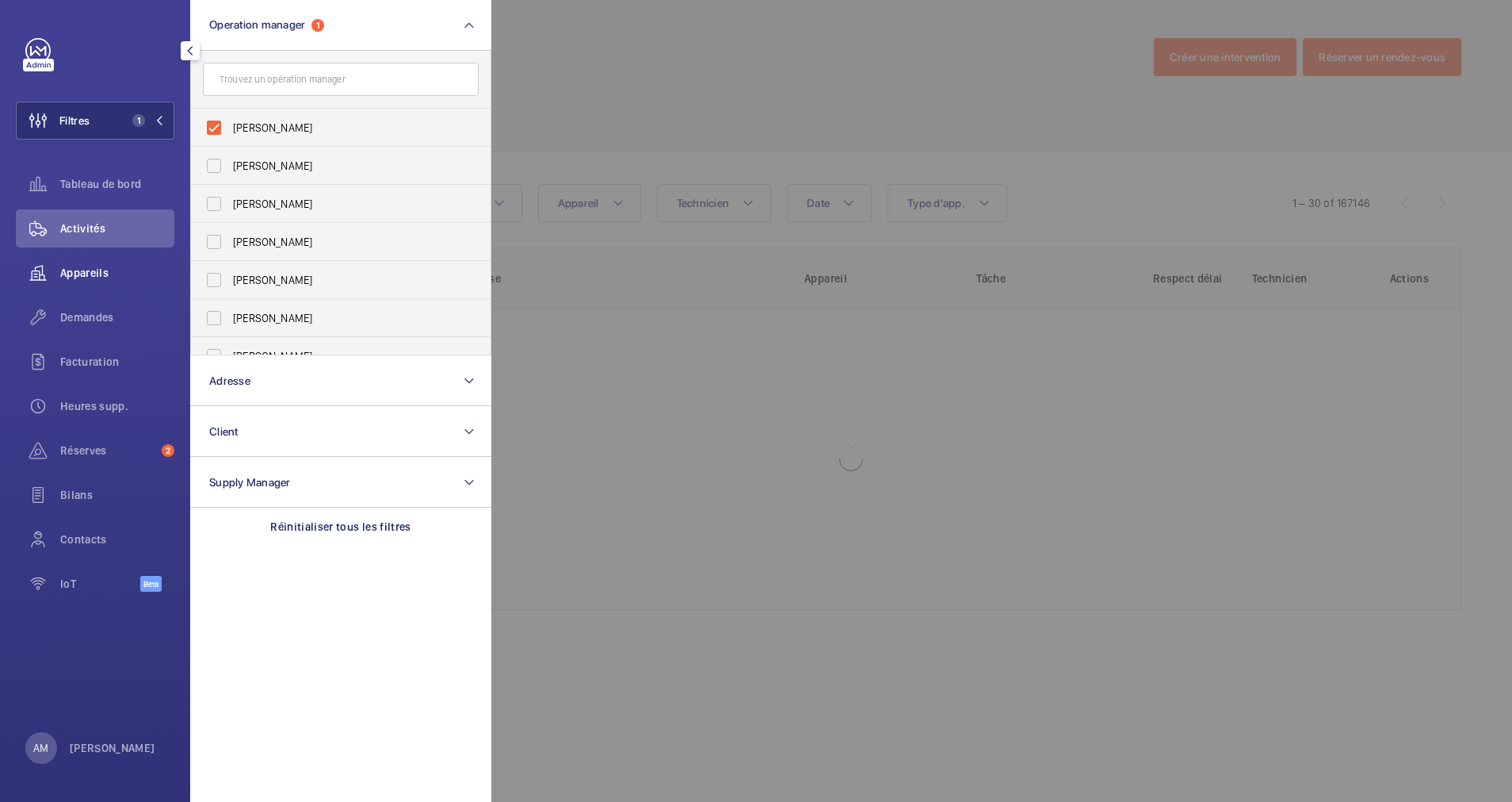
click at [85, 311] on span "Demandes" at bounding box center [117, 316] width 114 height 16
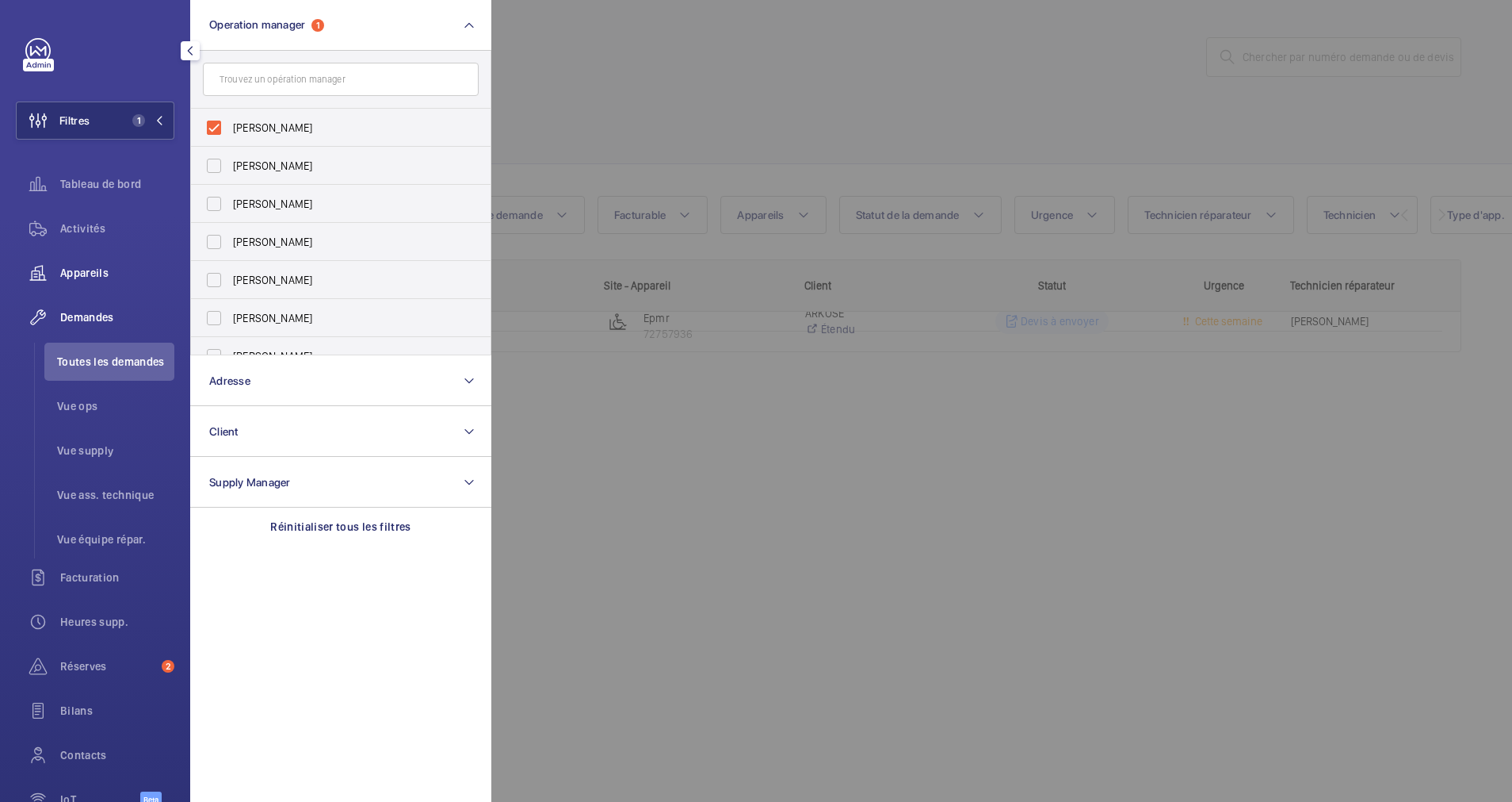
click at [84, 274] on span "Appareils" at bounding box center [117, 272] width 114 height 16
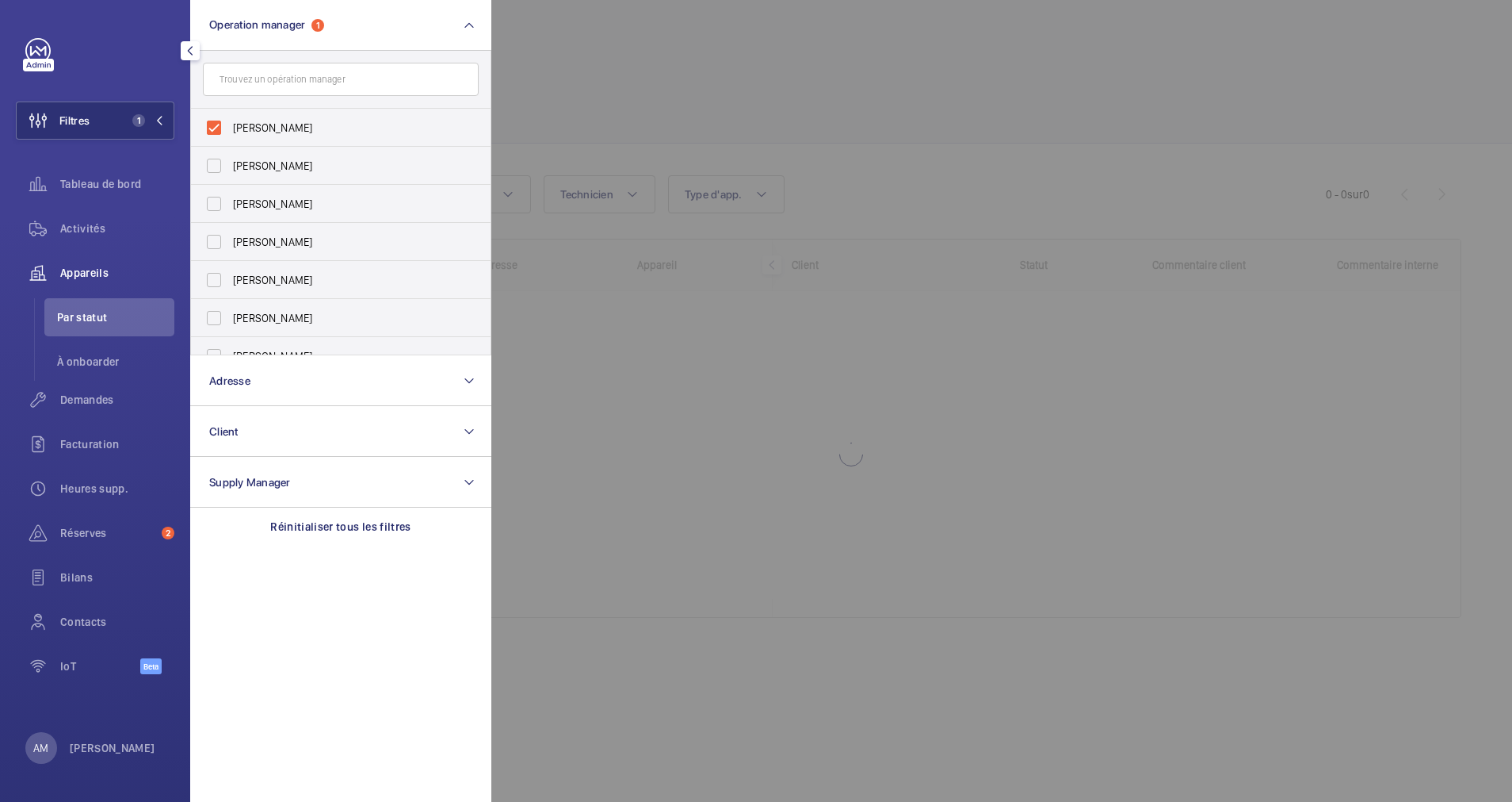
click at [836, 68] on div at bounding box center [1247, 401] width 1512 height 802
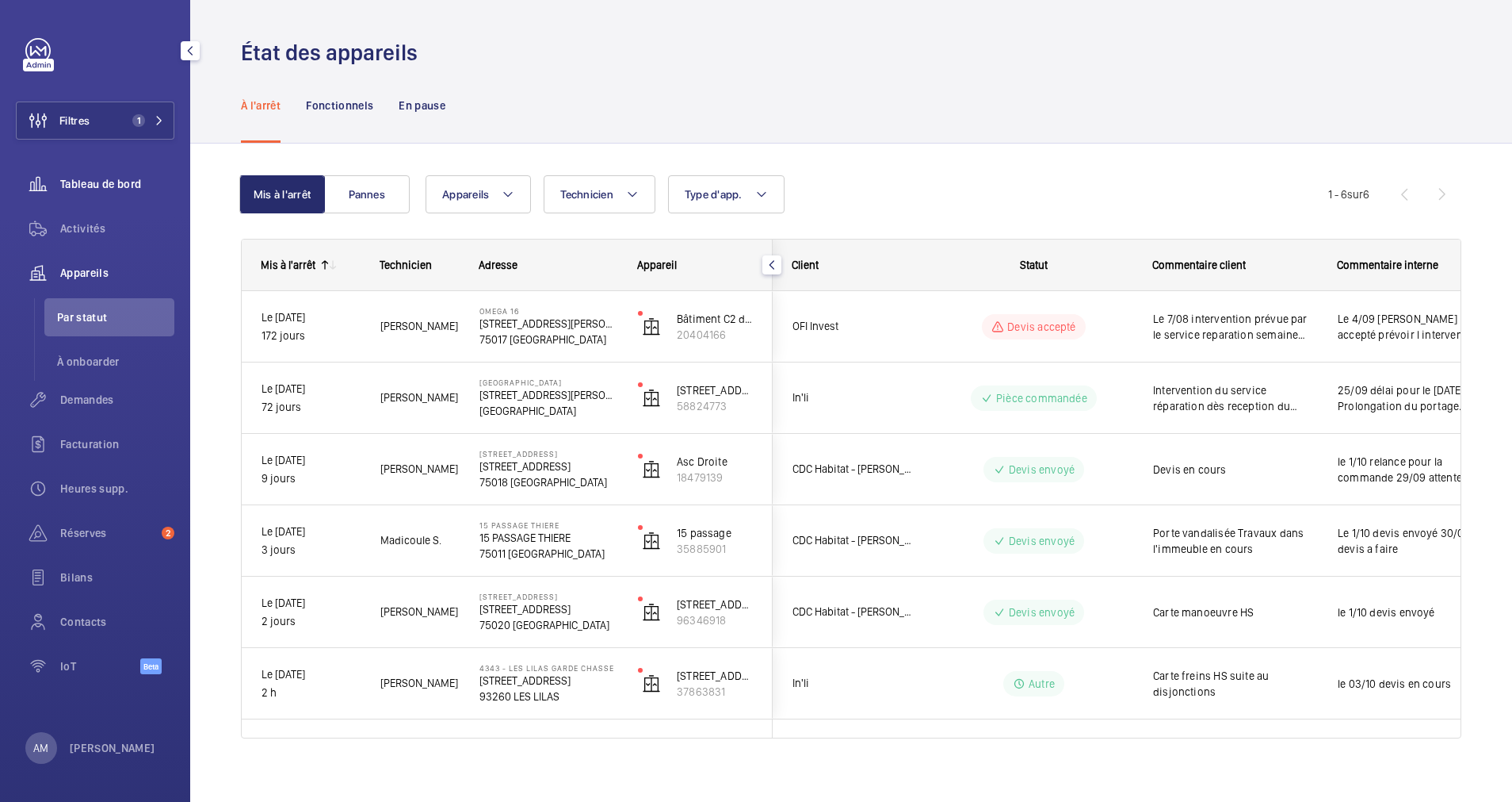
click at [113, 187] on span "Tableau de bord" at bounding box center [117, 183] width 114 height 16
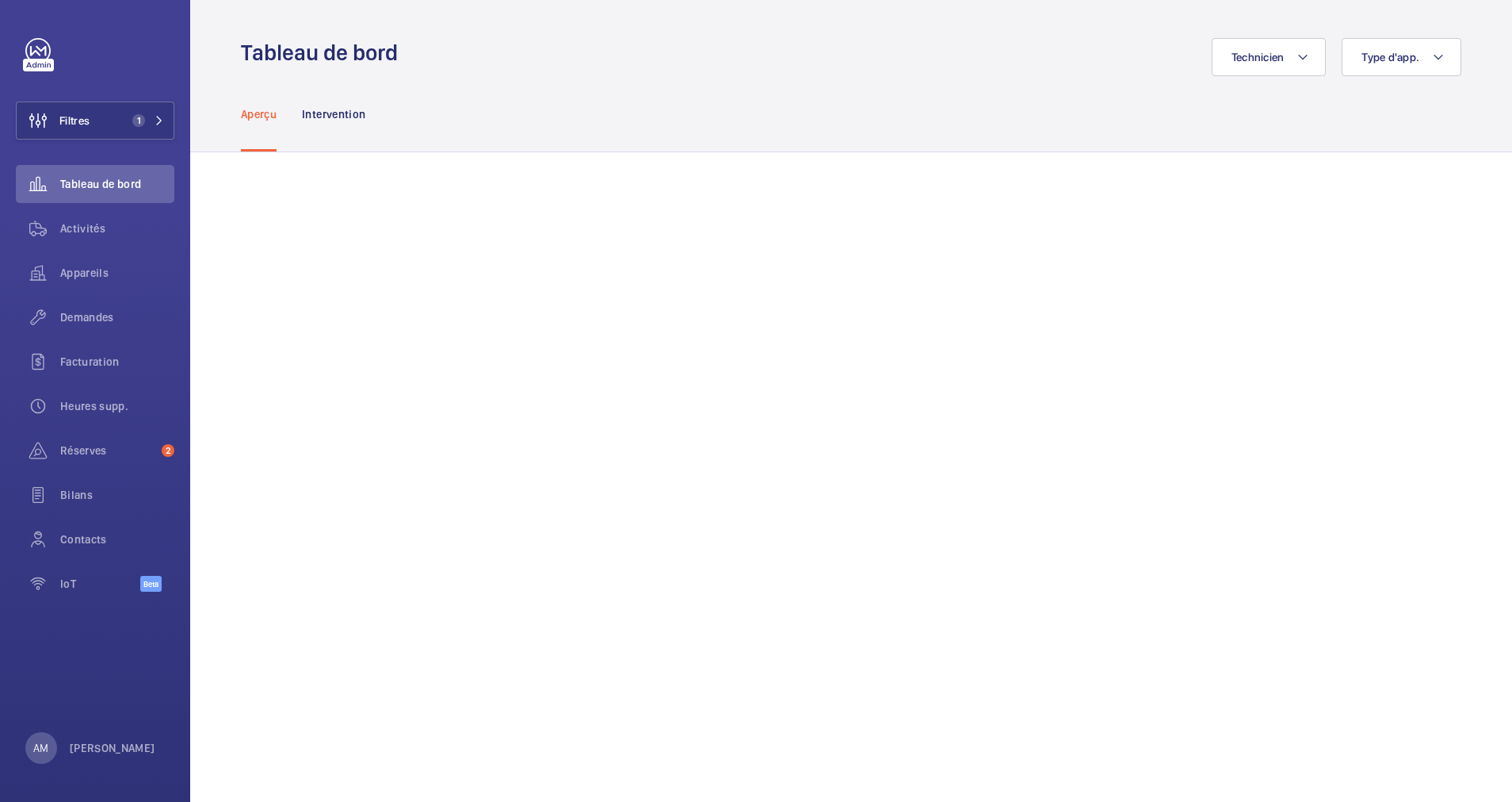
scroll to position [119, 0]
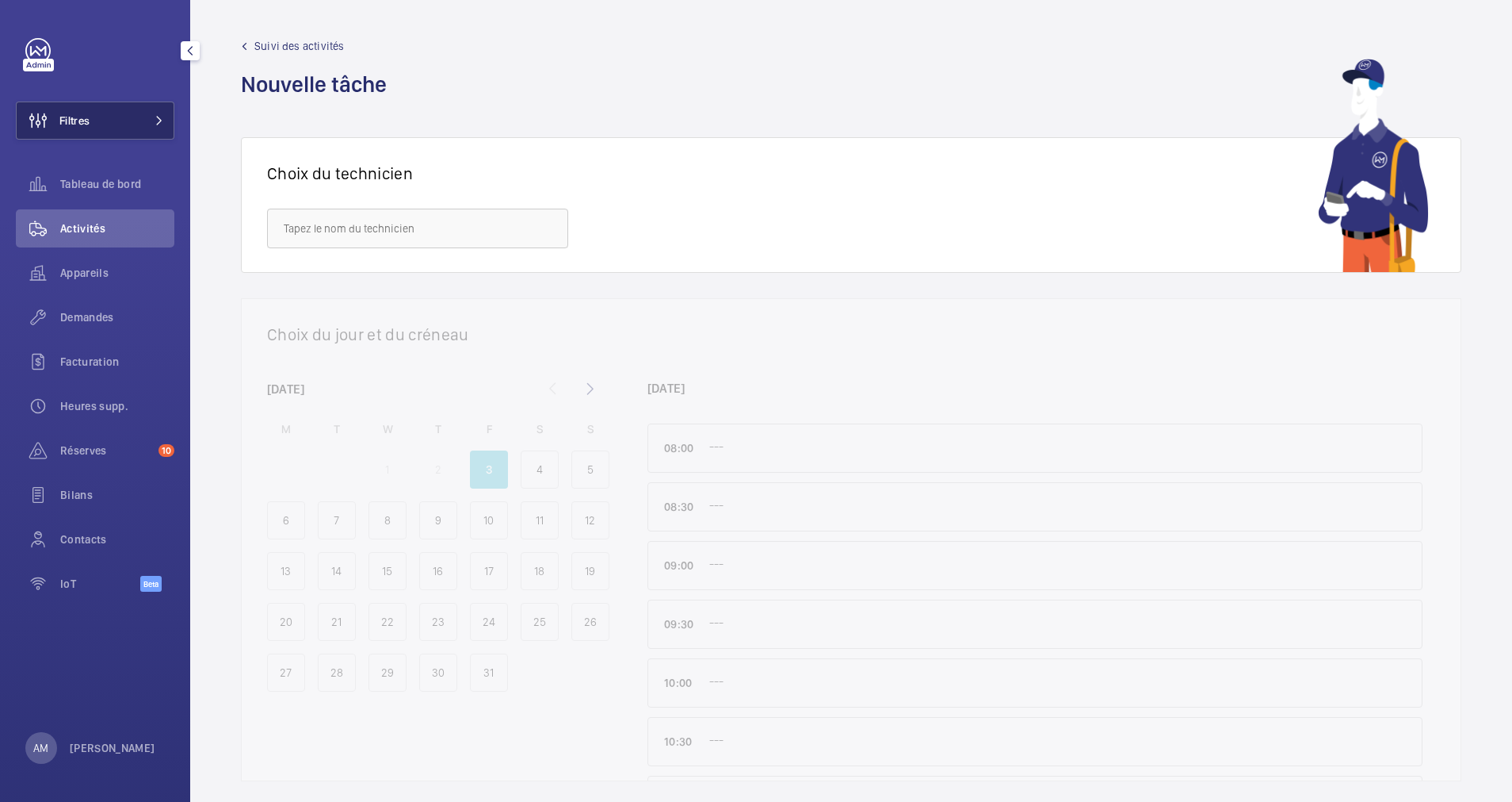
click at [146, 110] on button "Filtres" at bounding box center [94, 121] width 159 height 38
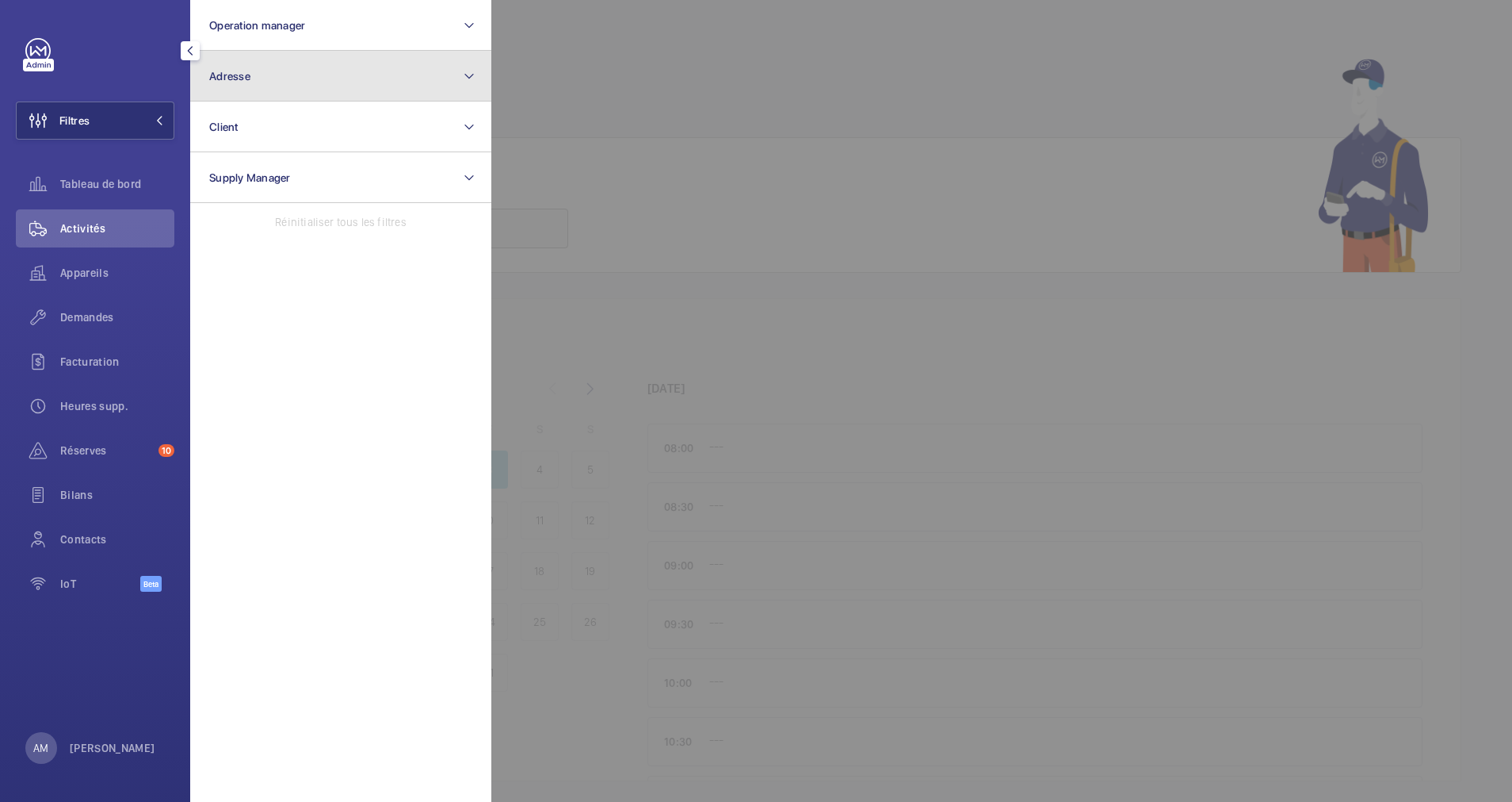
click at [318, 84] on button "Adresse" at bounding box center [341, 76] width 301 height 51
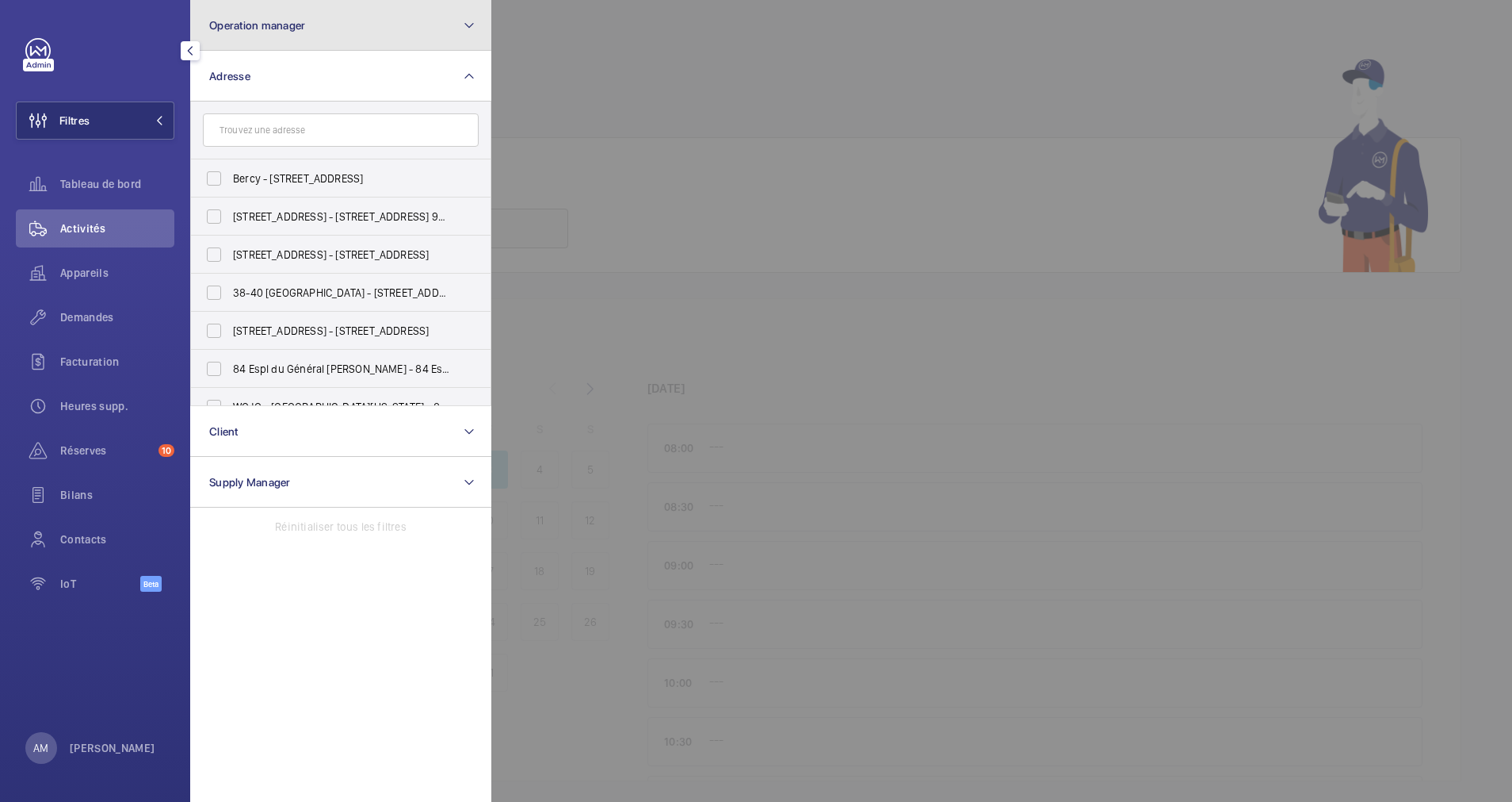
click at [361, 23] on button "Operation manager" at bounding box center [341, 25] width 301 height 51
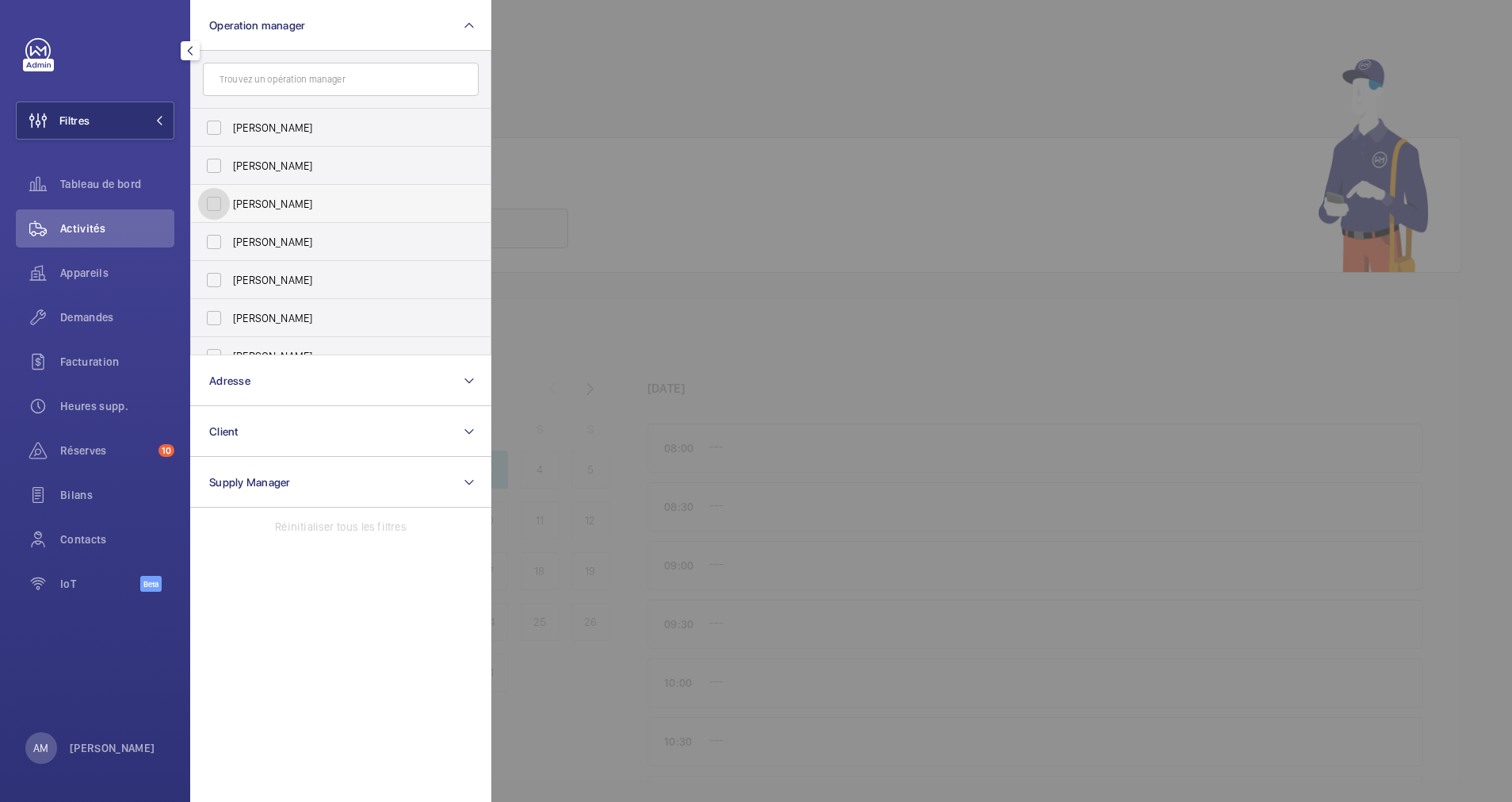
click at [227, 193] on input "[PERSON_NAME]" at bounding box center [214, 204] width 32 height 32
checkbox input "true"
click at [58, 262] on wm-front-icon-button at bounding box center [38, 273] width 44 height 38
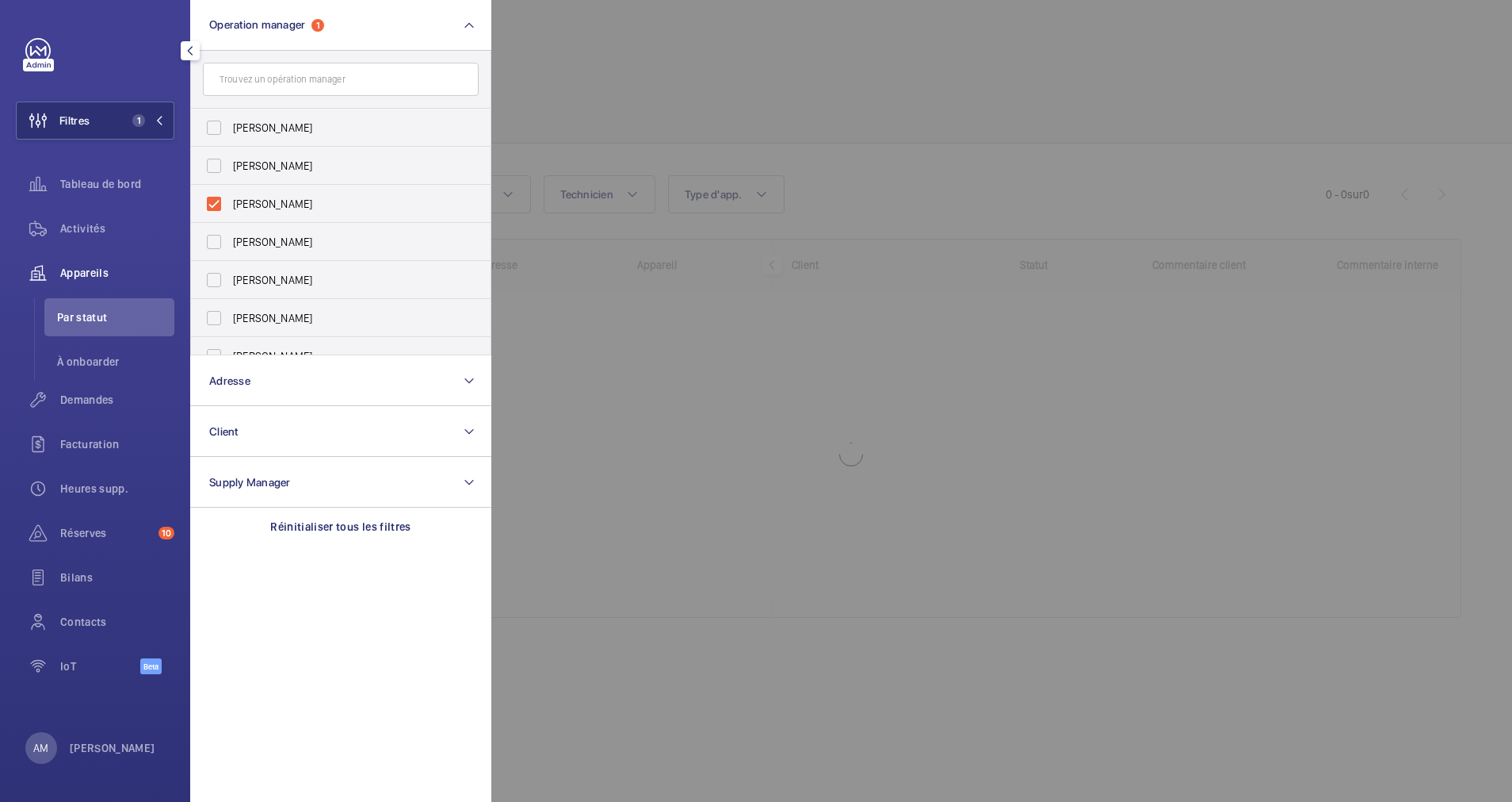
click at [729, 108] on div at bounding box center [1247, 401] width 1512 height 802
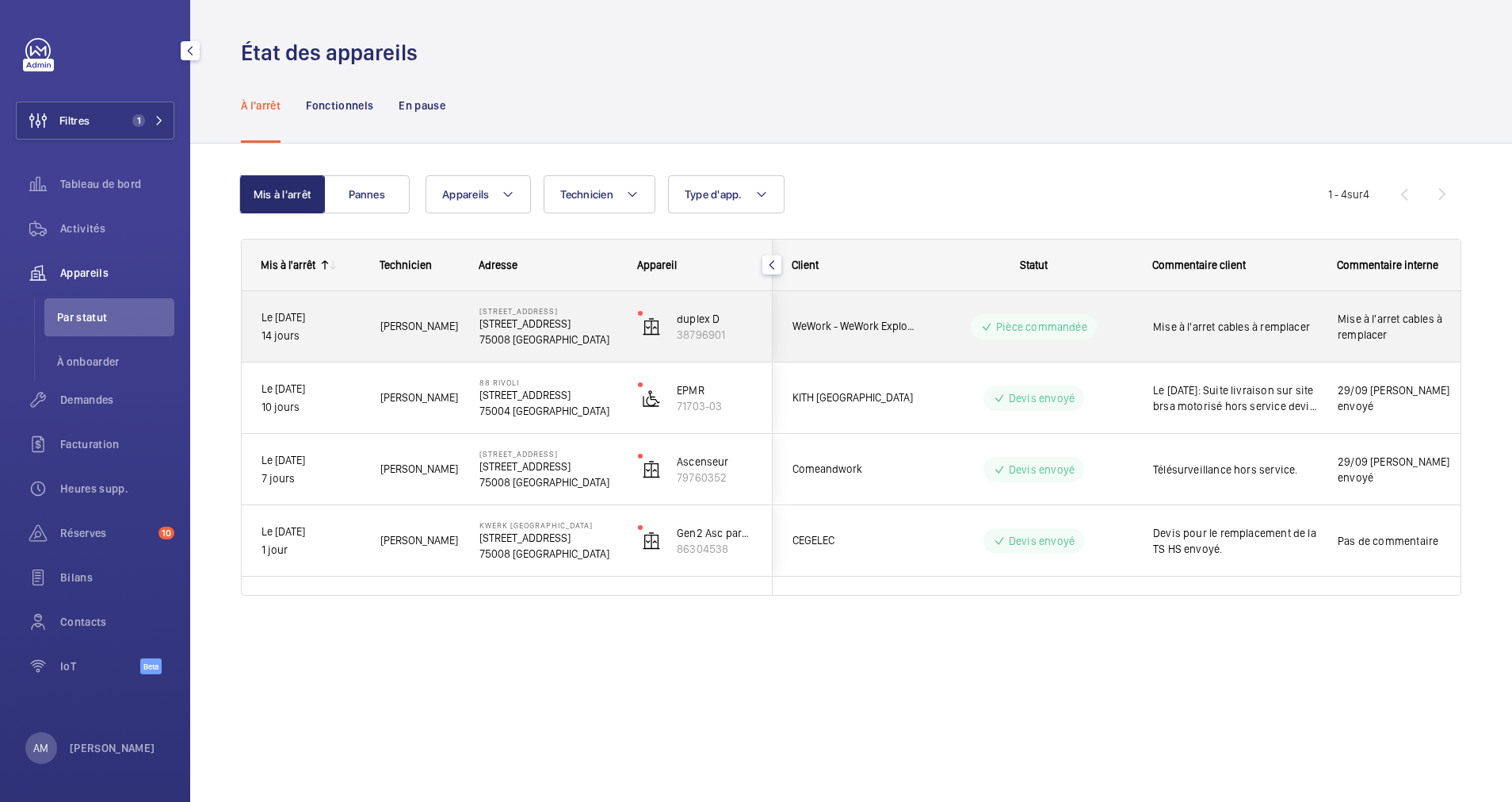
click at [456, 320] on span "Mohamed Y." at bounding box center [420, 326] width 79 height 18
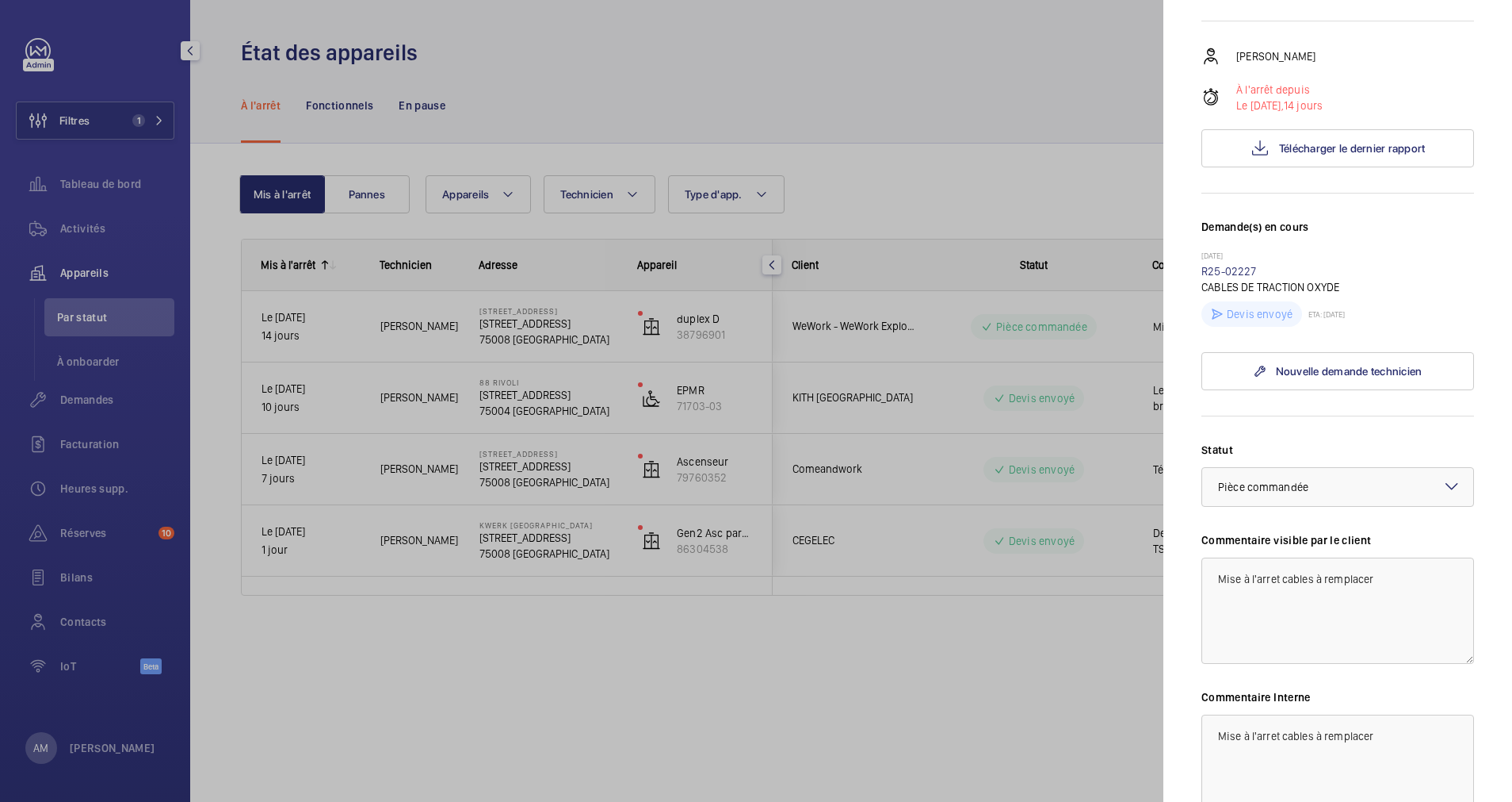
scroll to position [119, 0]
